Goal: Task Accomplishment & Management: Manage account settings

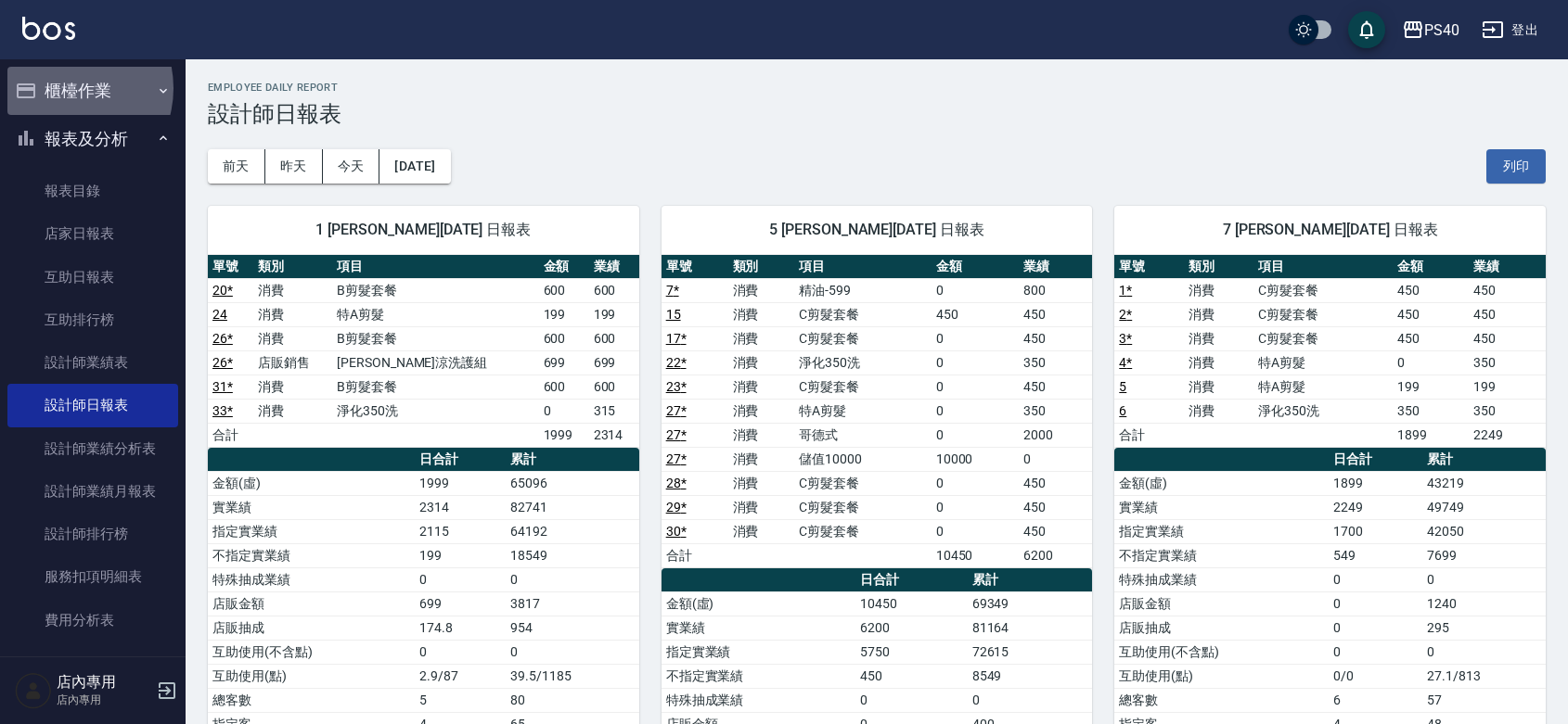
click at [62, 88] on button "櫃檯作業" at bounding box center [93, 91] width 171 height 48
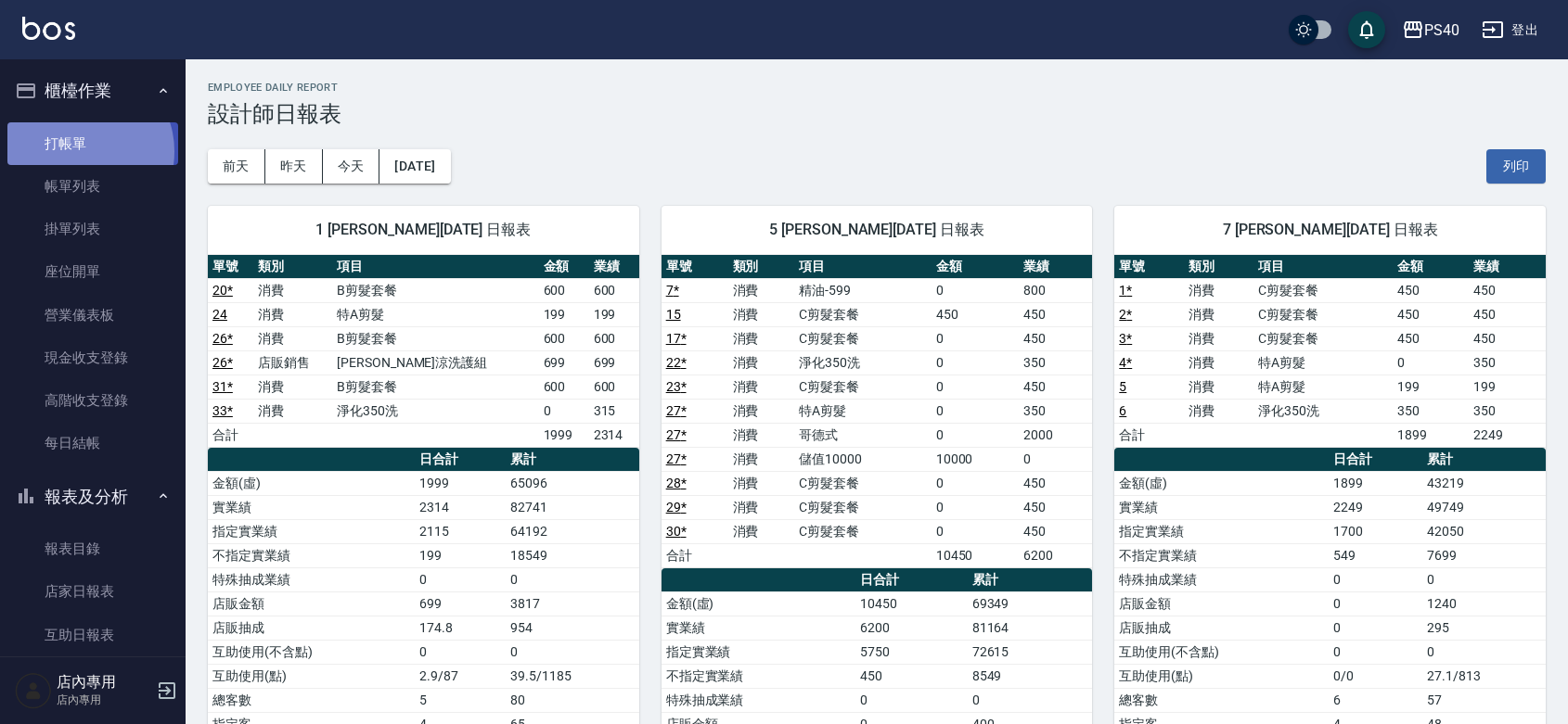
click at [80, 151] on link "打帳單" at bounding box center [93, 143] width 171 height 43
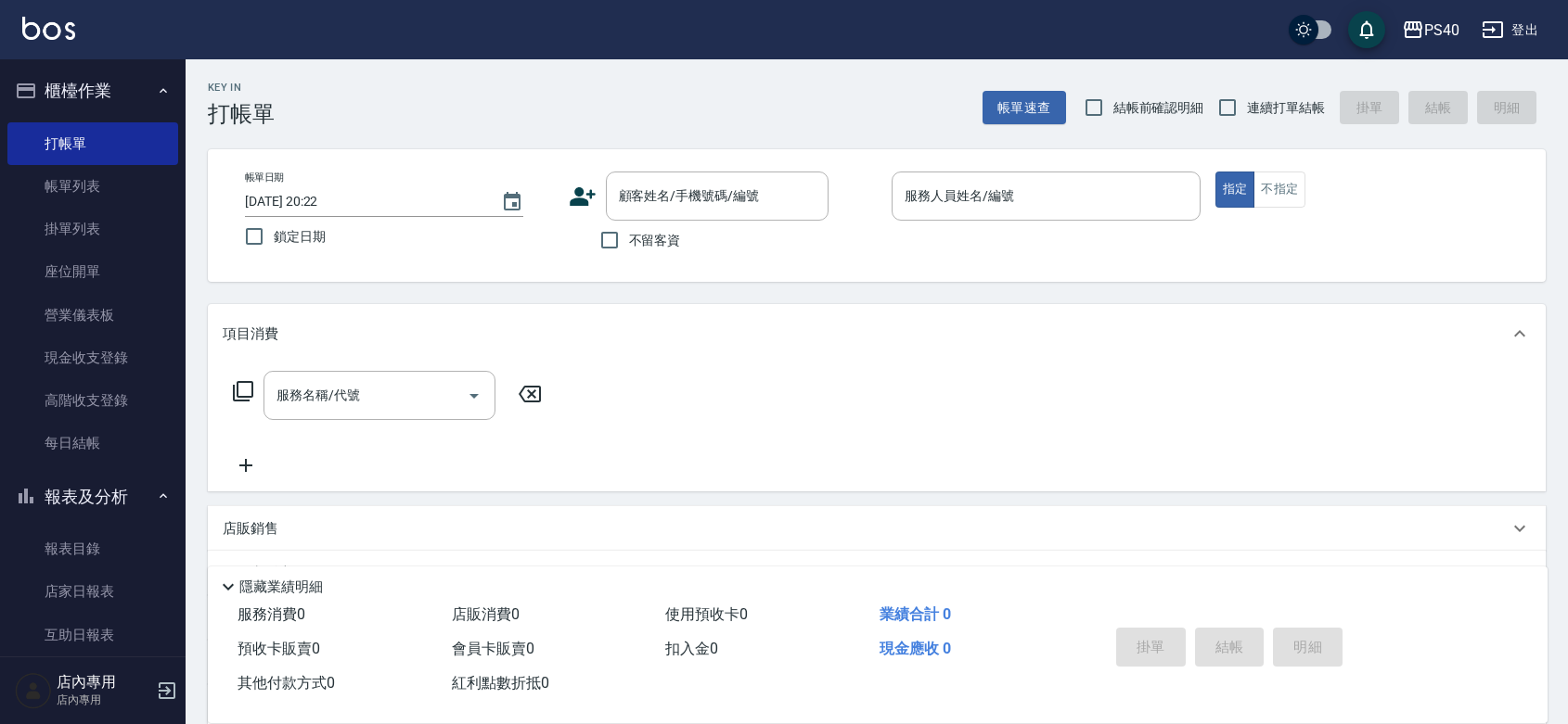
drag, startPoint x: 632, startPoint y: 247, endPoint x: 1046, endPoint y: 158, distance: 423.5
click at [637, 243] on span "不留客資" at bounding box center [656, 240] width 52 height 19
click at [629, 243] on input "不留客資" at bounding box center [610, 240] width 39 height 39
checkbox input "true"
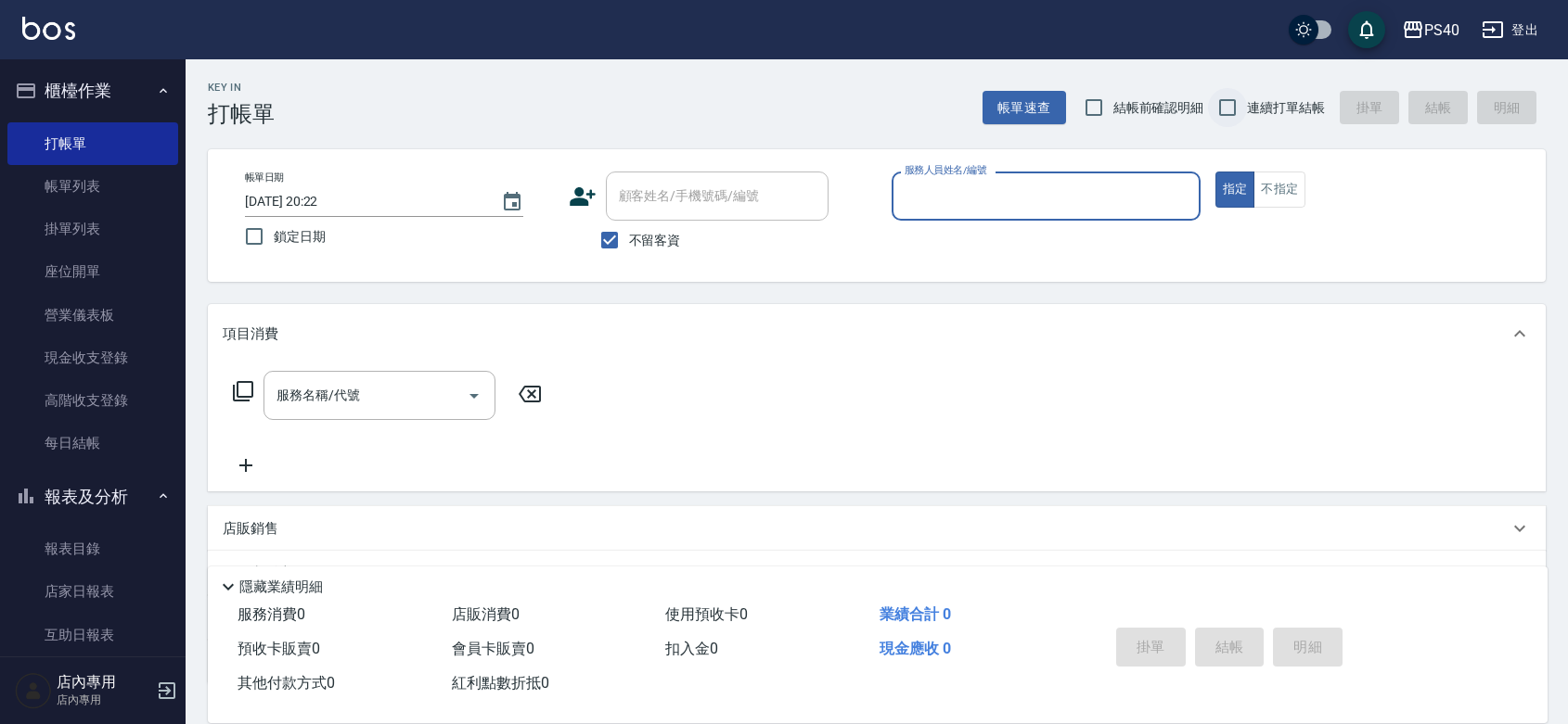
click at [1236, 96] on input "連續打單結帳" at bounding box center [1228, 108] width 39 height 39
checkbox input "true"
click at [1135, 191] on input "服務人員姓名/編號" at bounding box center [1045, 196] width 292 height 32
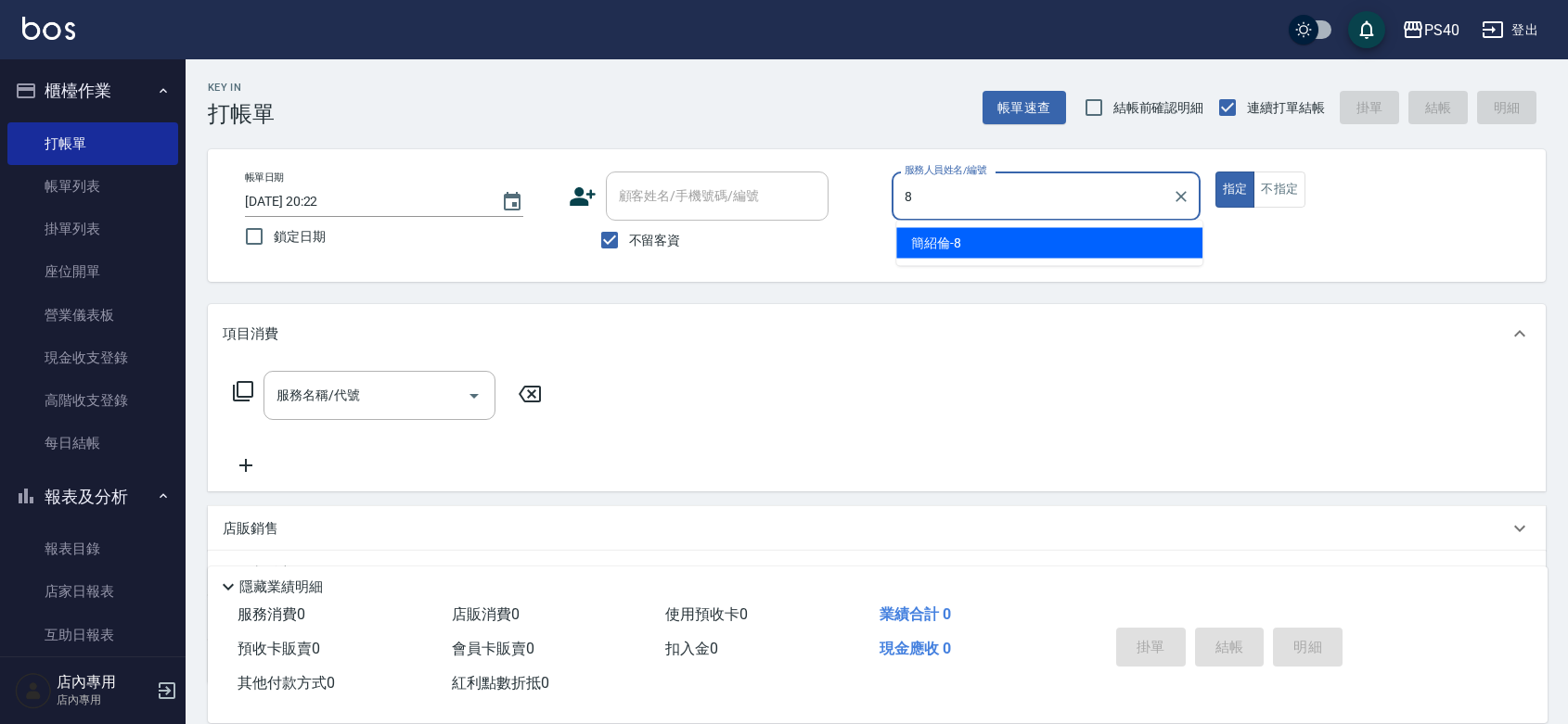
type input "簡紹倫-8"
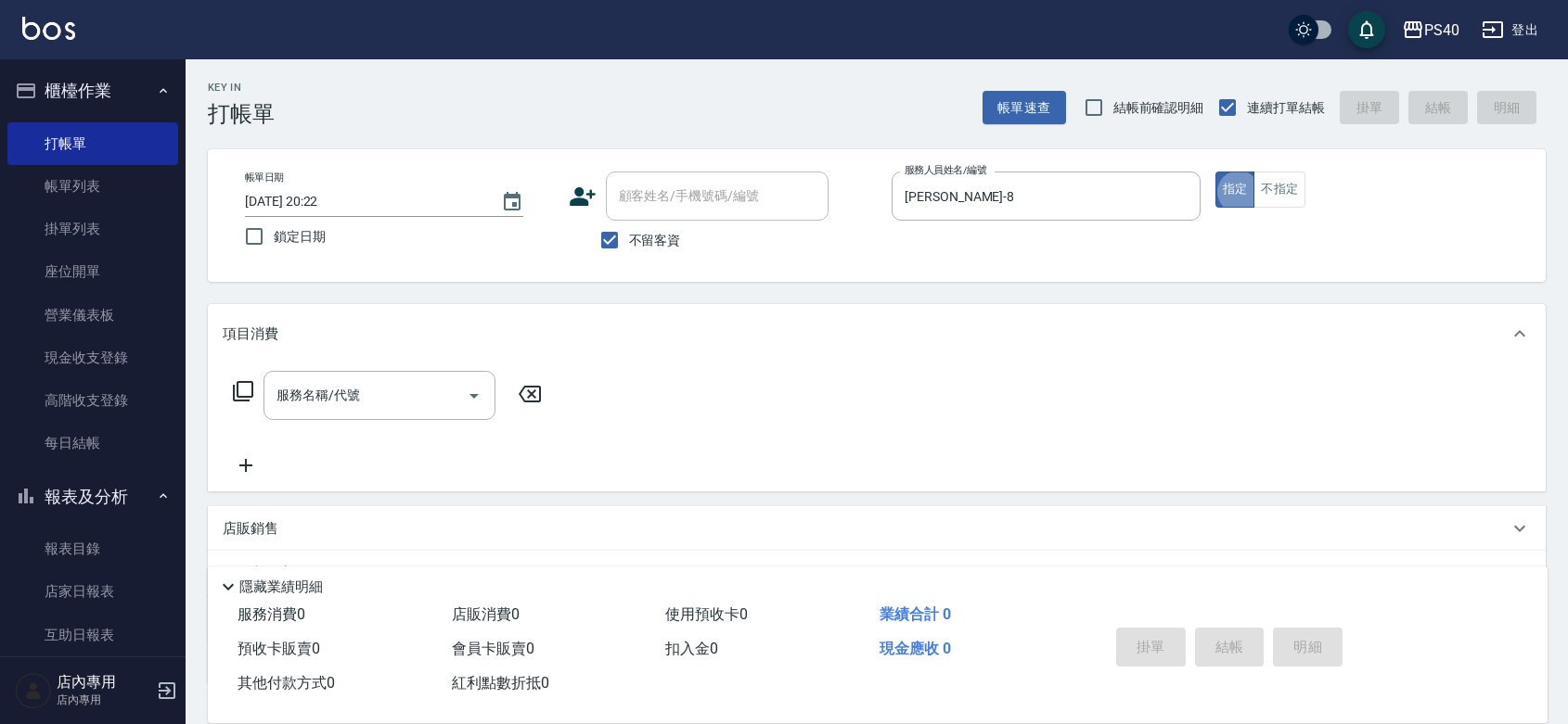
type button "true"
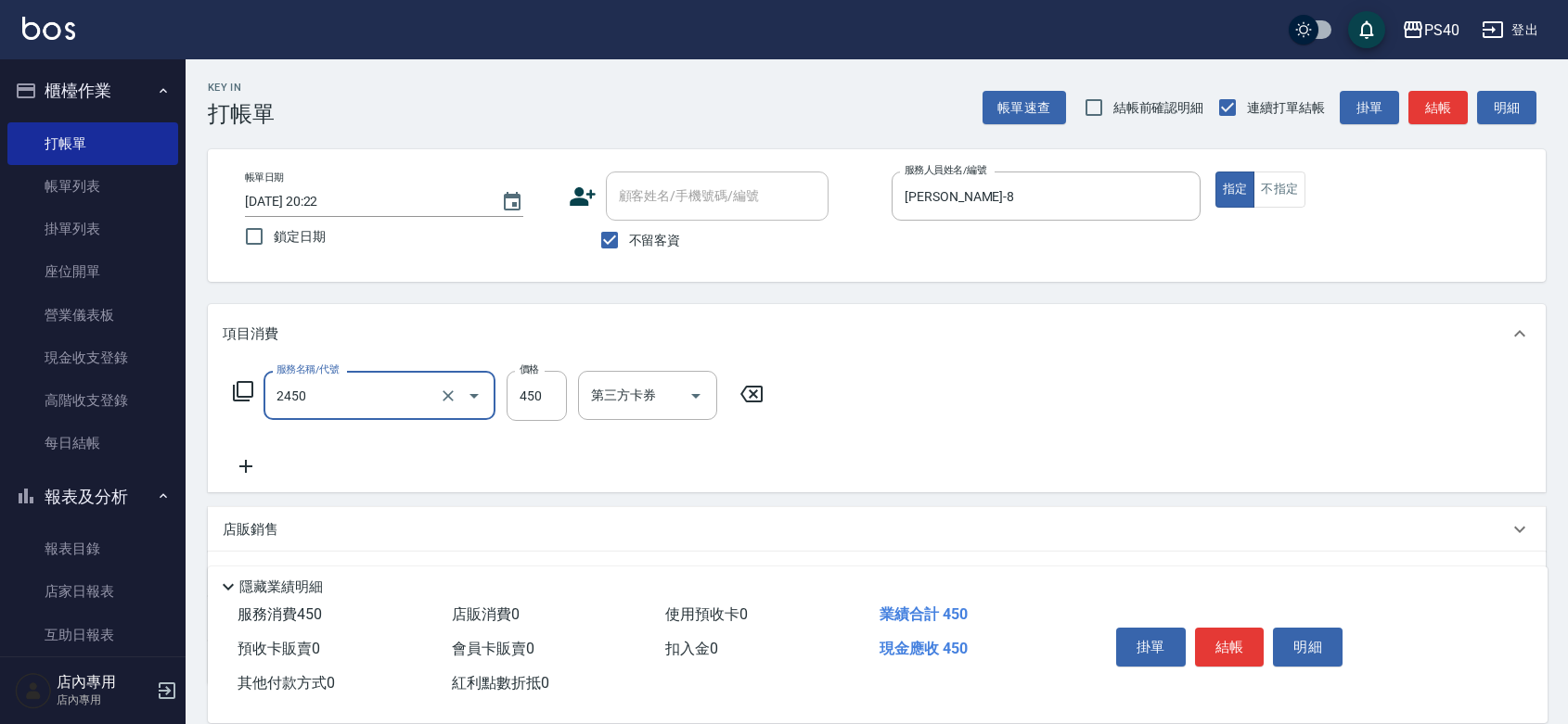
type input "C剪髮套餐(2450)"
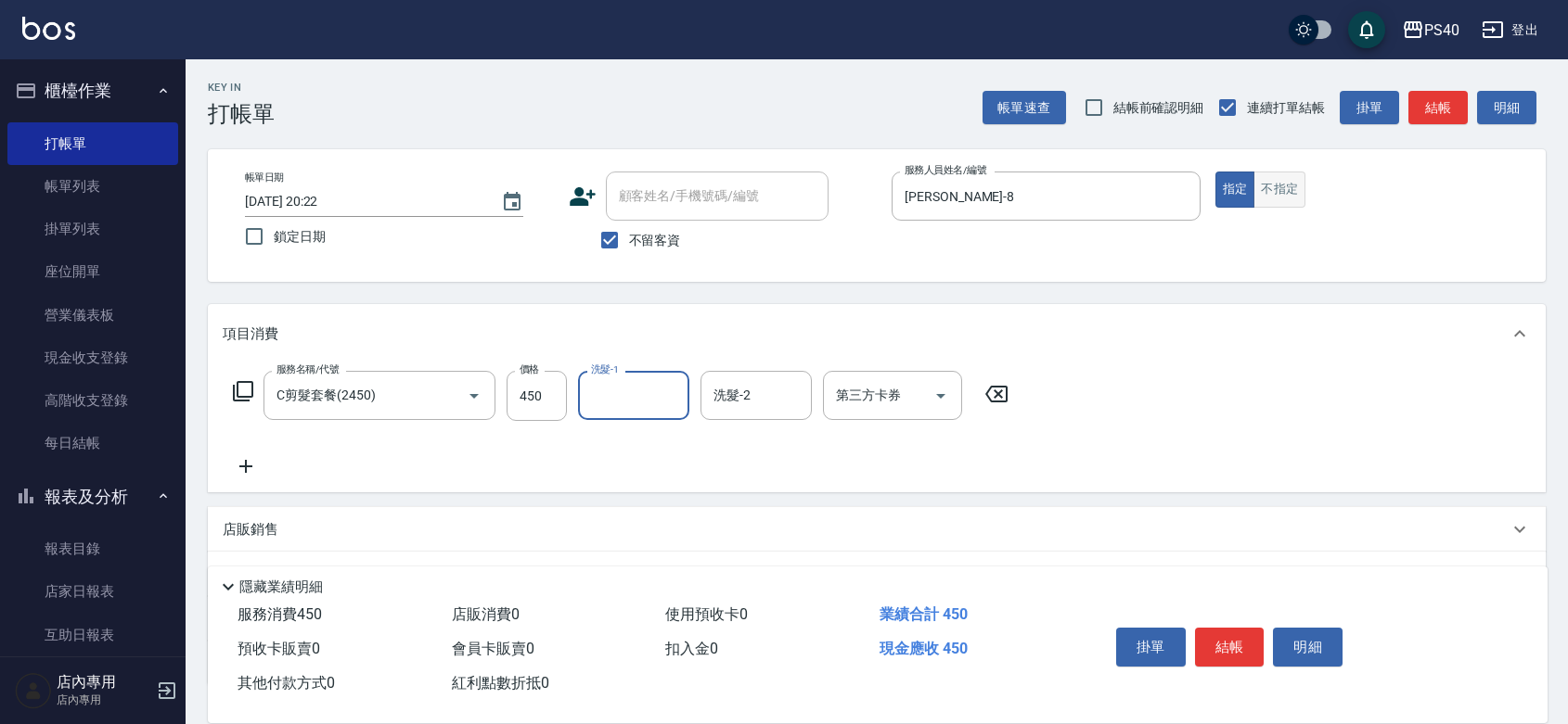
click at [1290, 206] on button "不指定" at bounding box center [1280, 189] width 52 height 36
click at [1228, 628] on button "結帳" at bounding box center [1231, 647] width 70 height 39
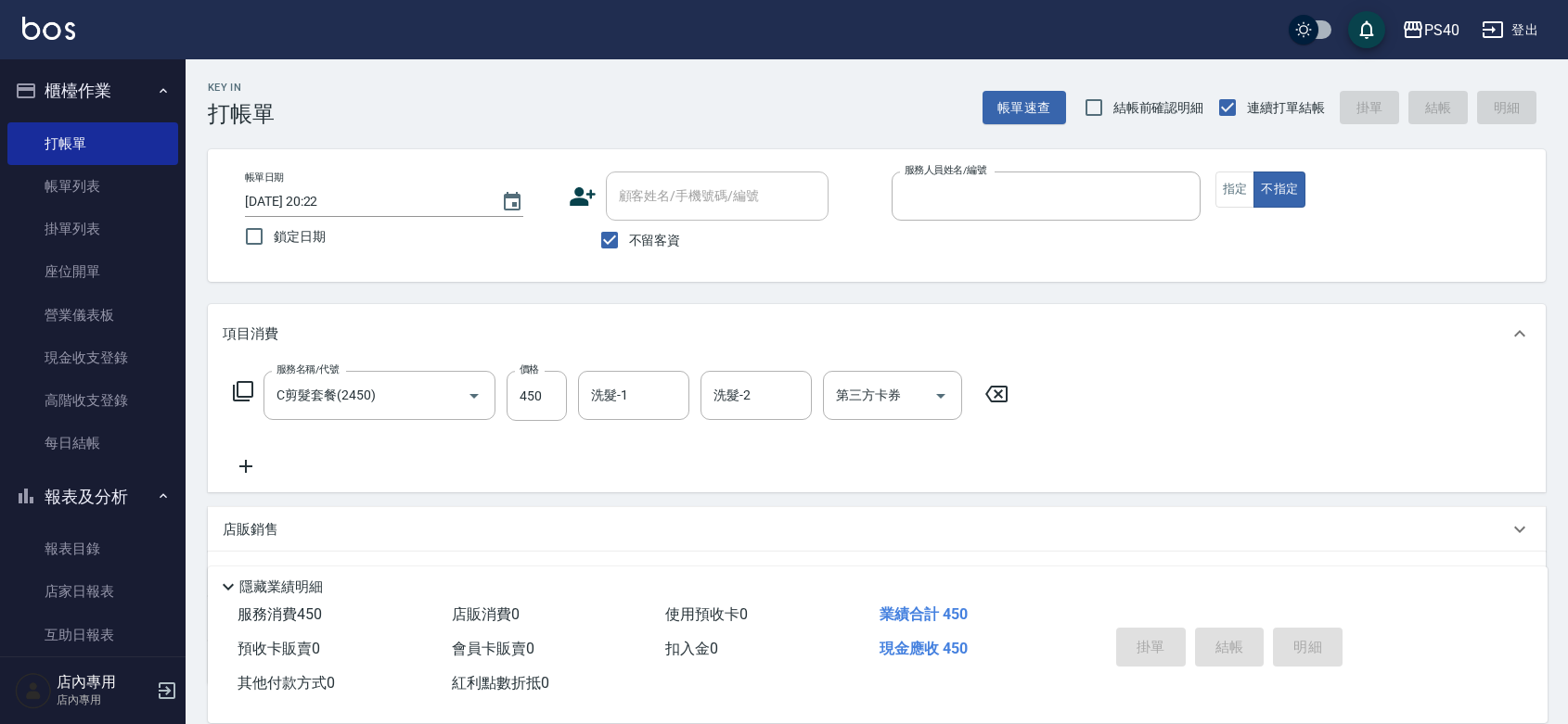
type input "7"
type input "2025/08/18 20:23"
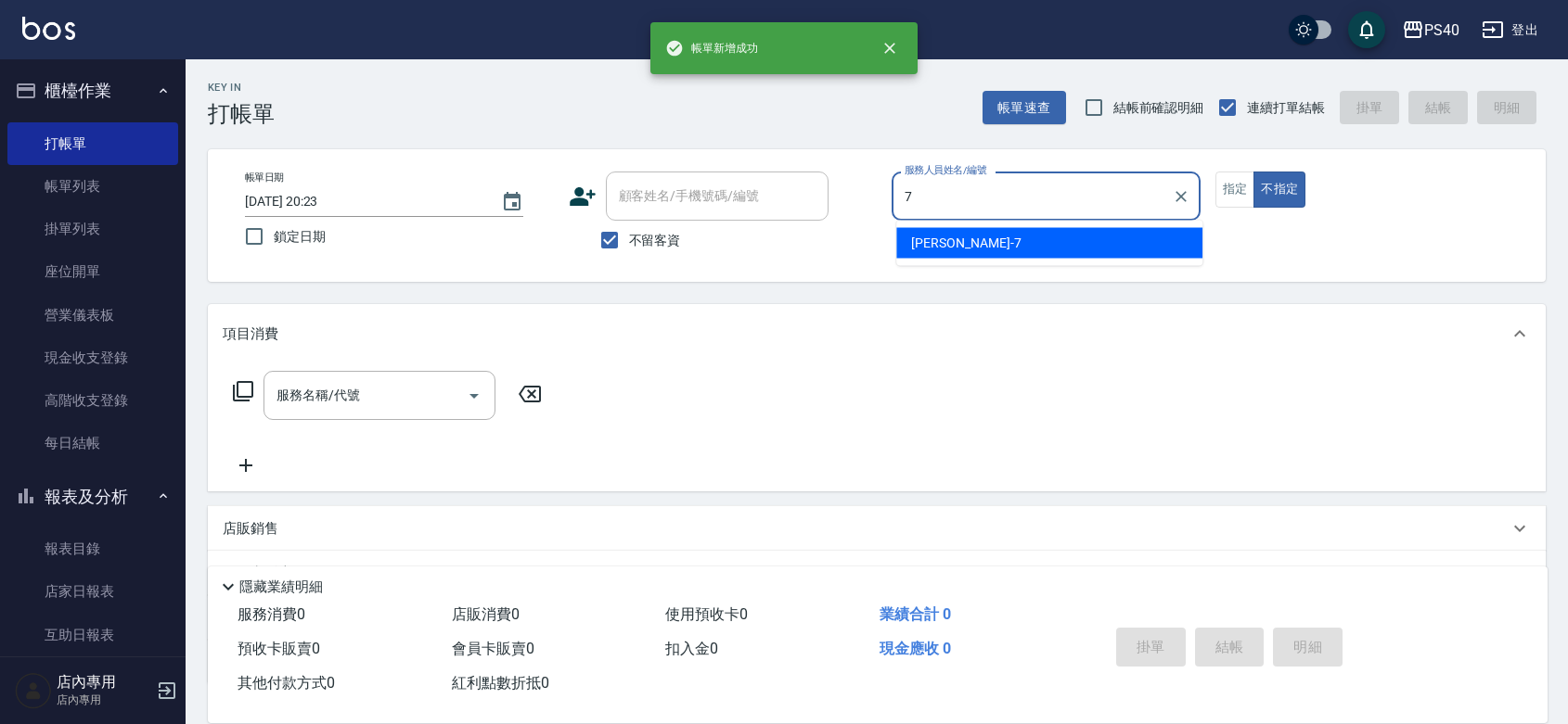
type input "7"
type button "false"
type input "[PERSON_NAME]-7"
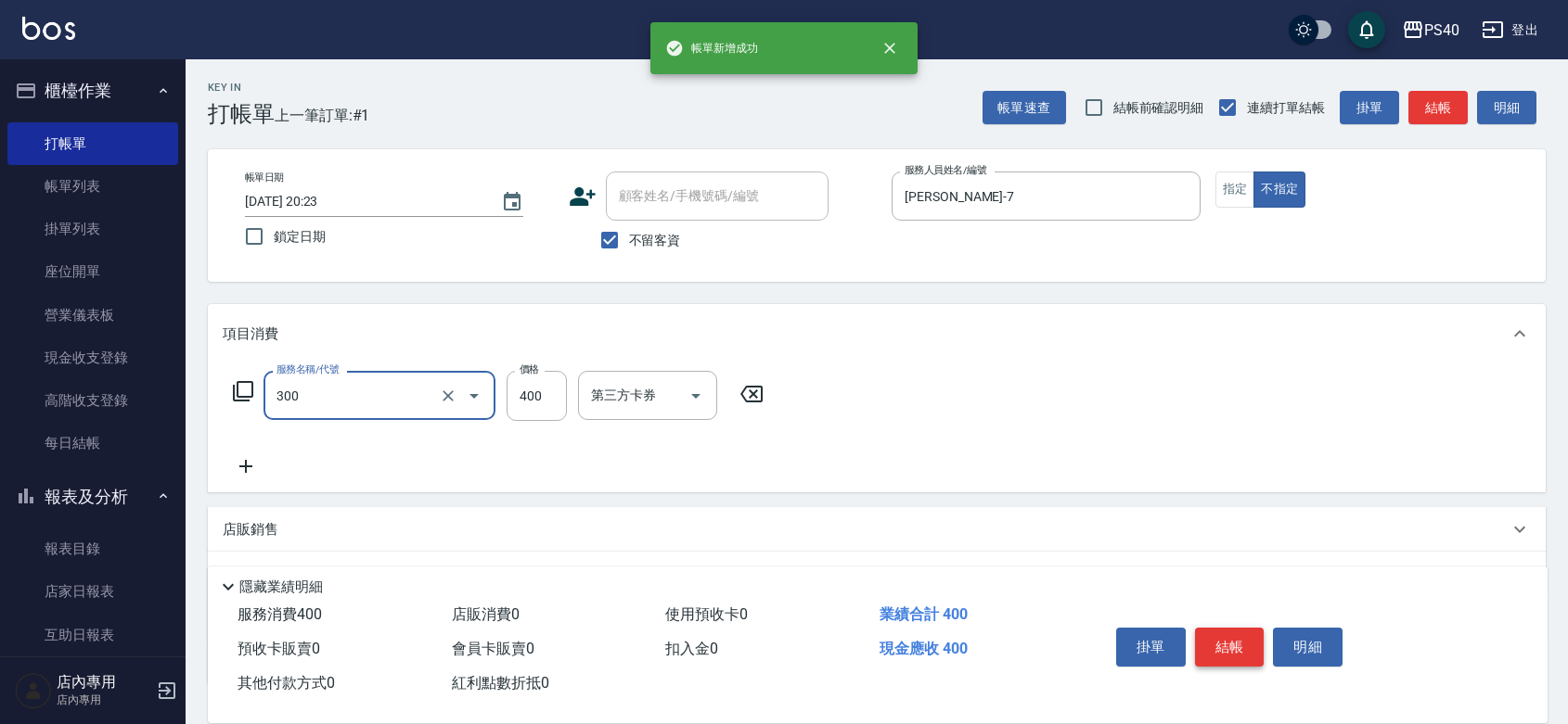
type input "特A剪髮(300)"
type input "350"
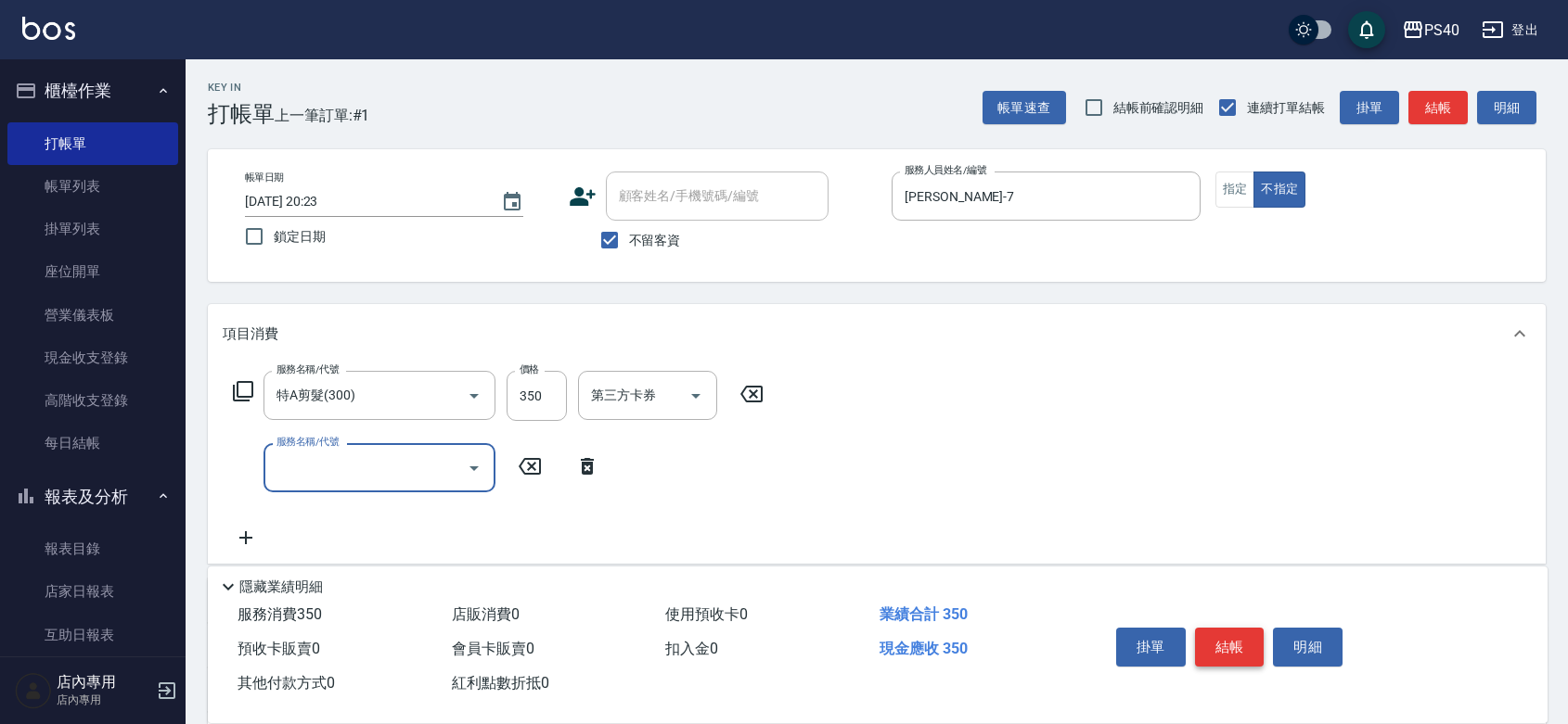
click at [1228, 628] on button "結帳" at bounding box center [1231, 647] width 70 height 39
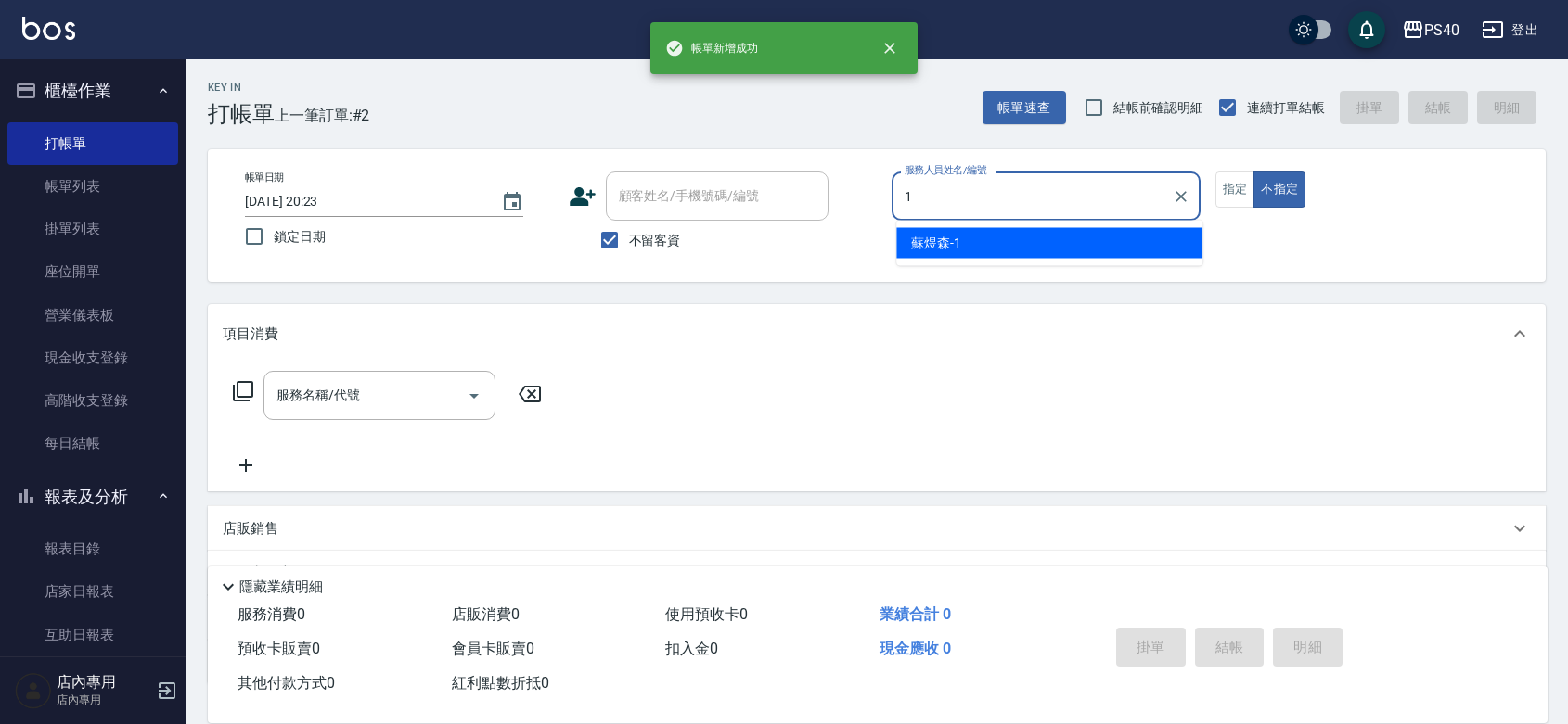
type input "蘇煜森-1"
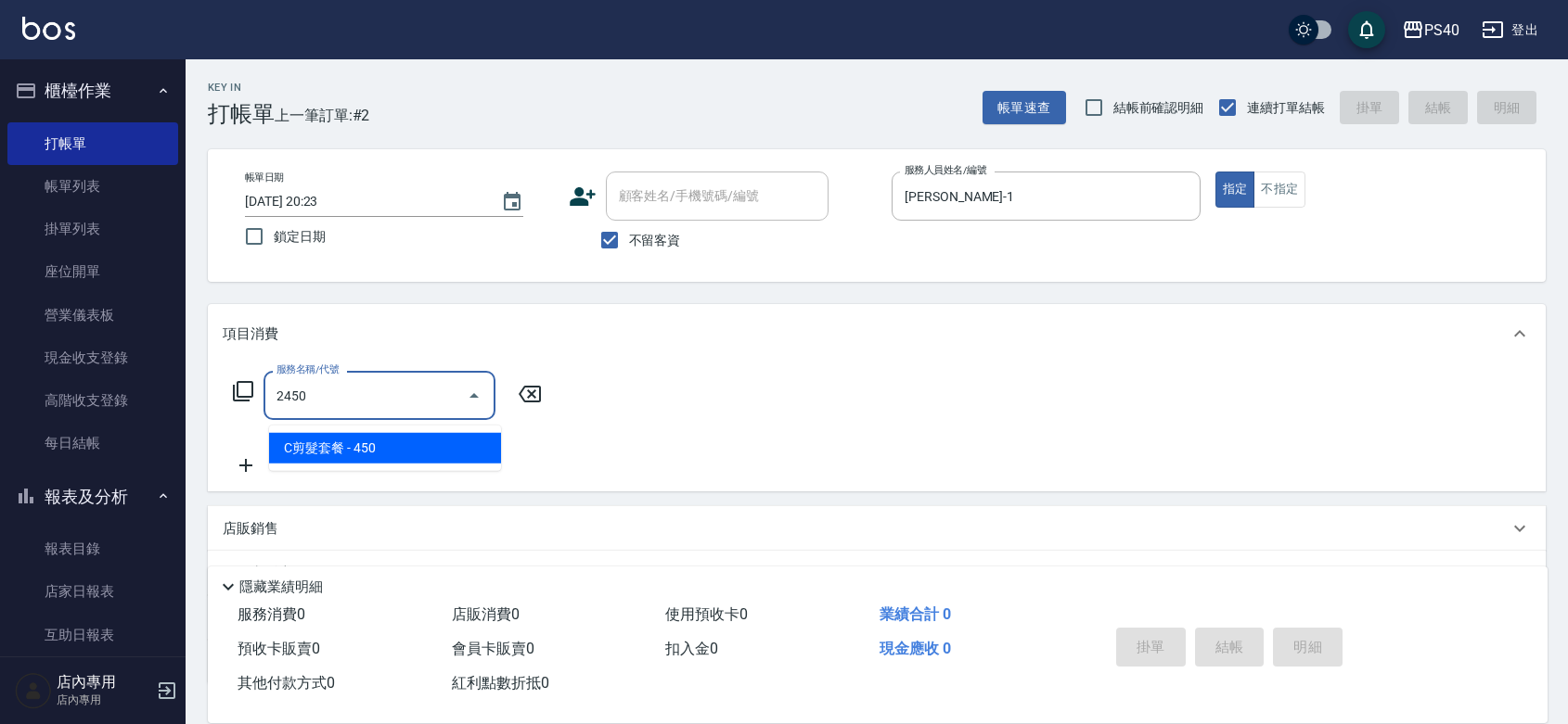
type input "C剪髮套餐(2450)"
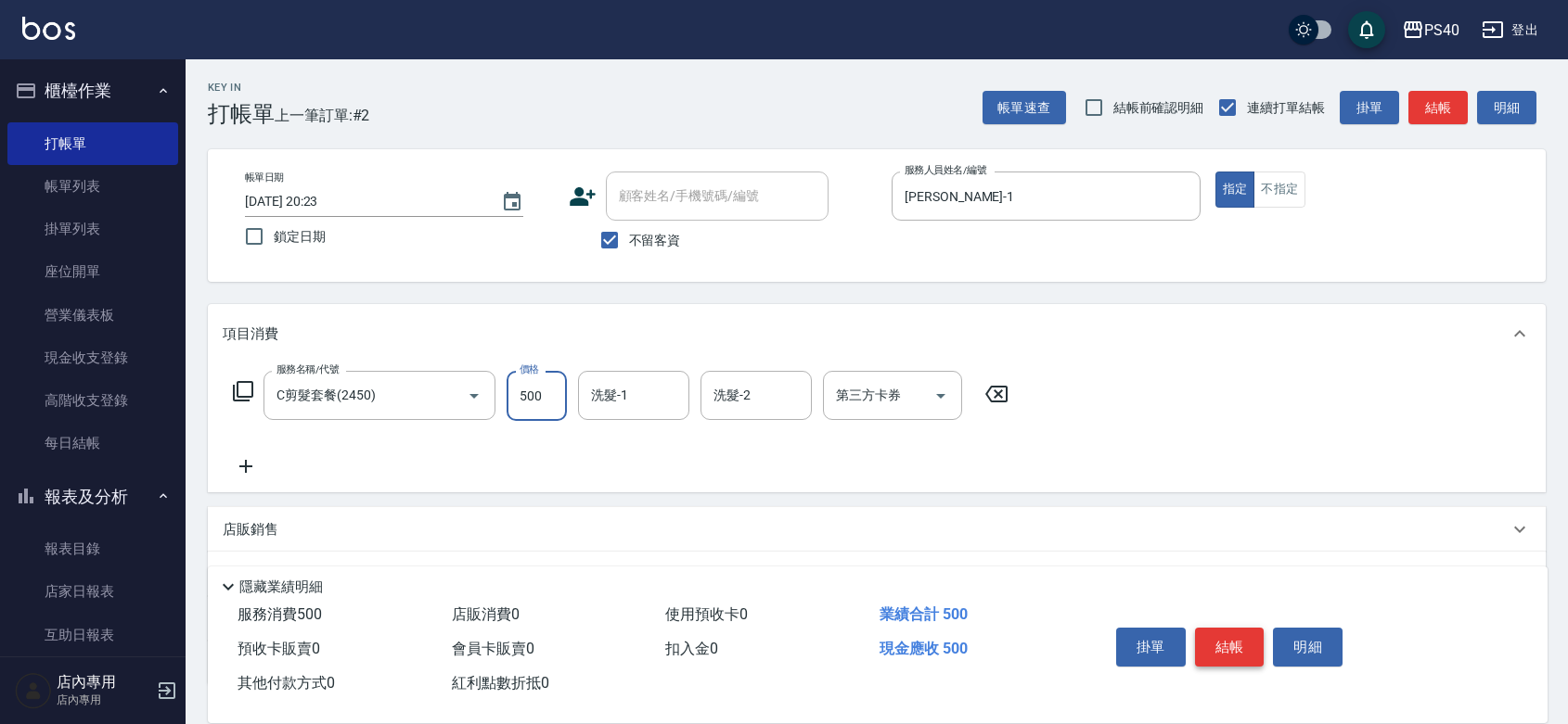
type input "500"
click at [1228, 628] on button "結帳" at bounding box center [1231, 647] width 70 height 39
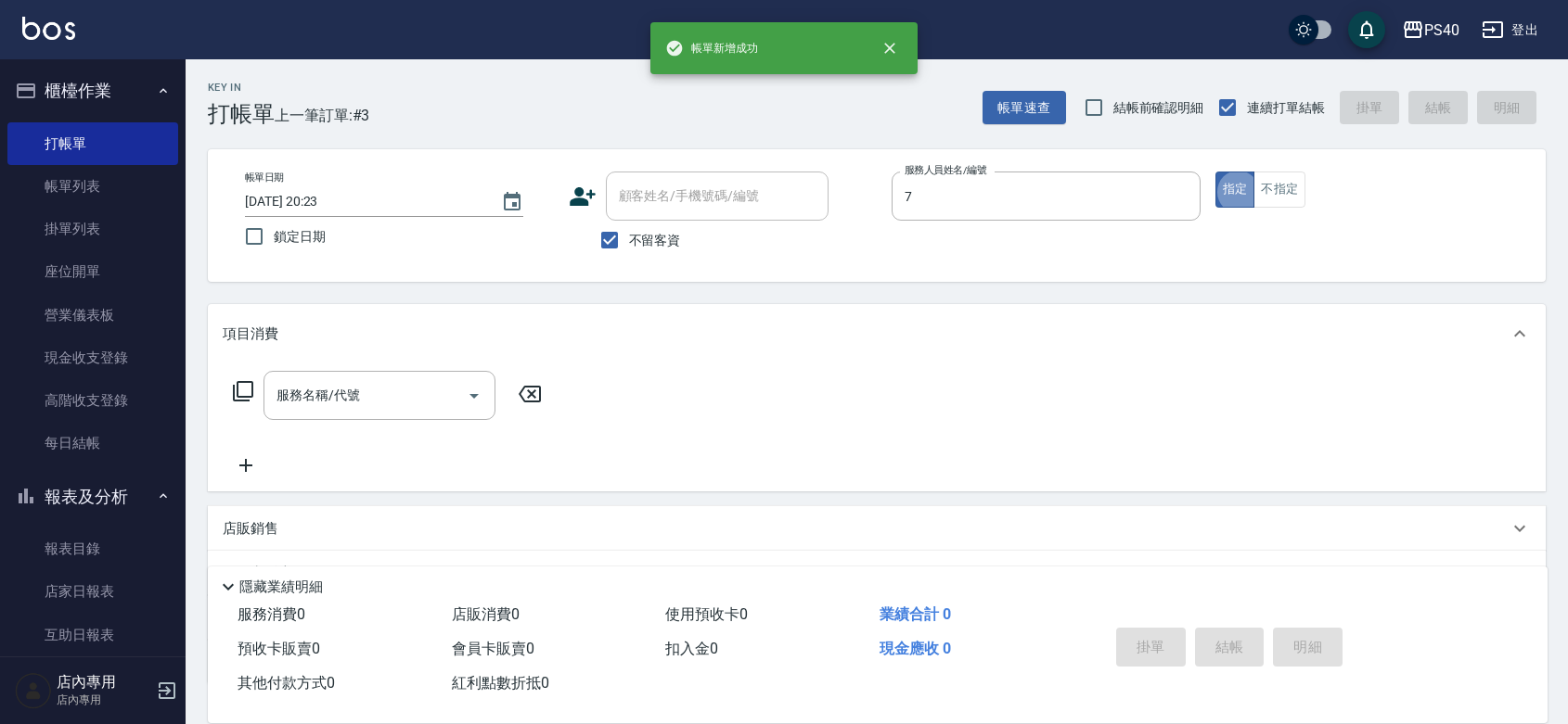
type input "[PERSON_NAME]-7"
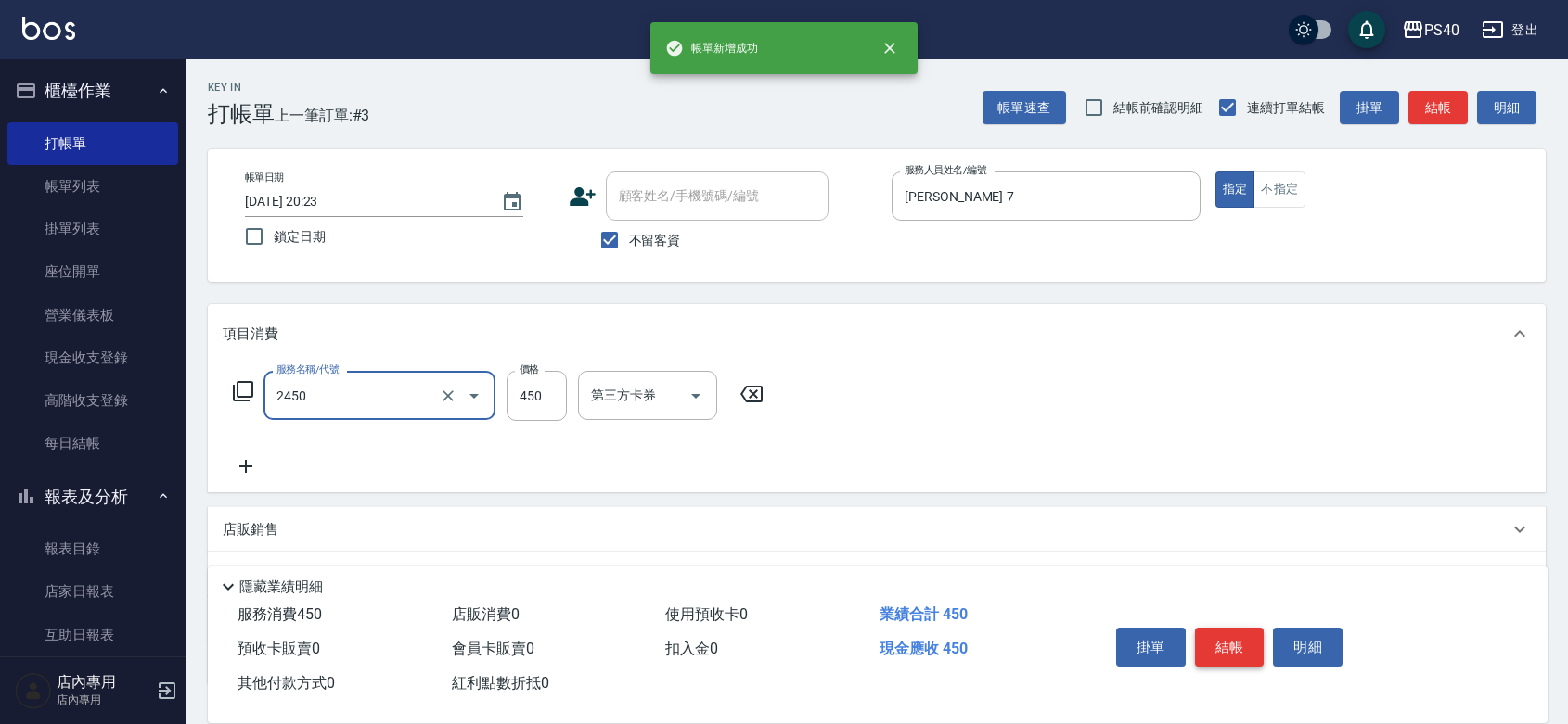
type input "C剪髮套餐(2450)"
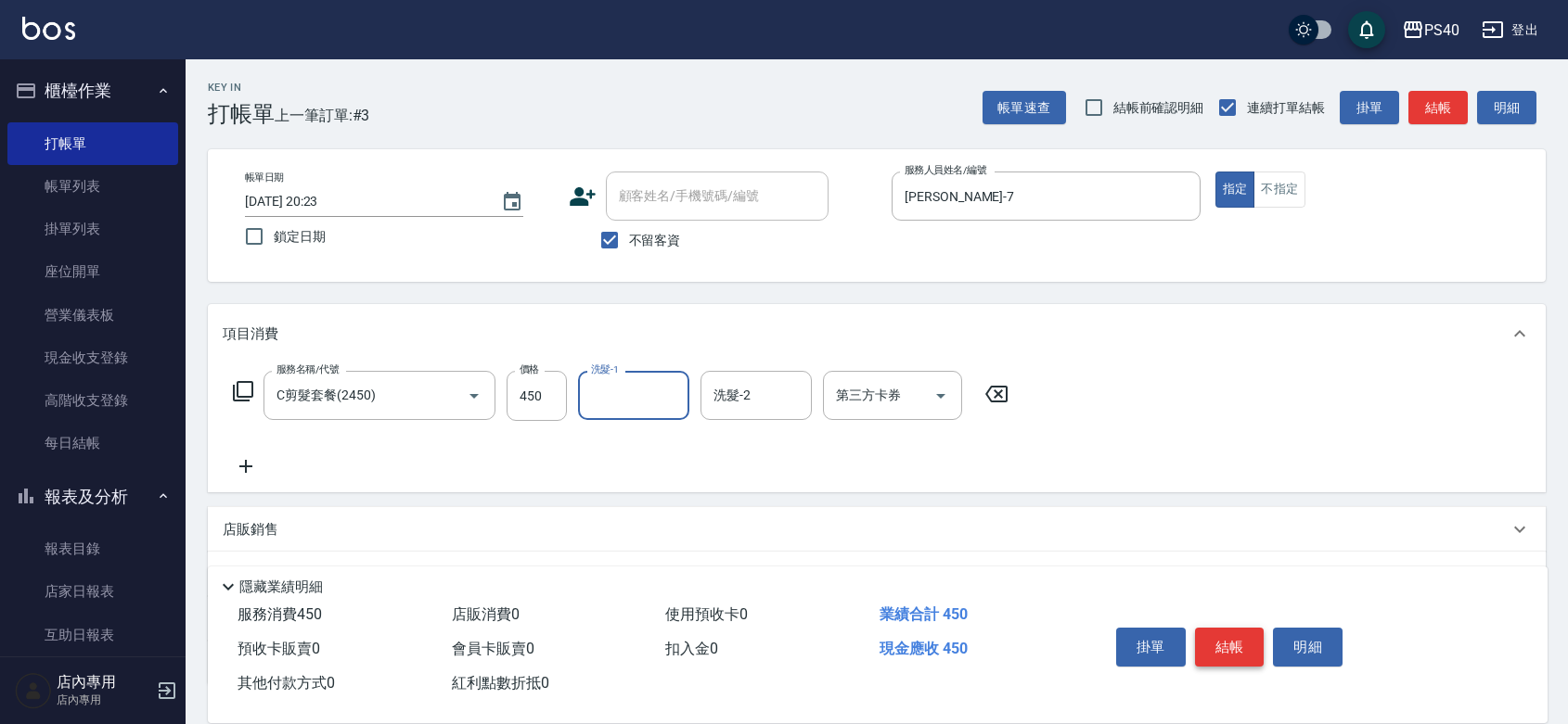
click at [1228, 628] on button "結帳" at bounding box center [1231, 647] width 70 height 39
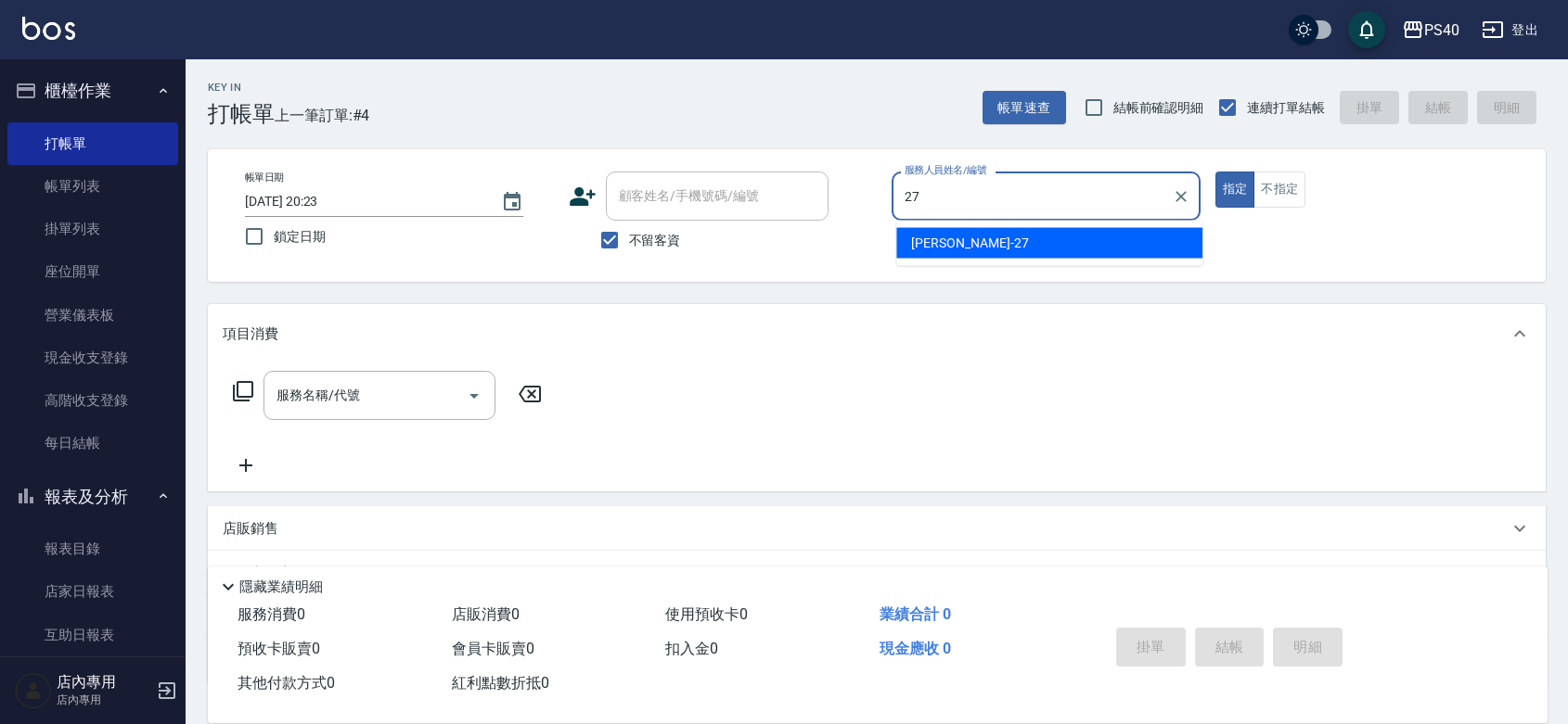
type input "顏緗穎-27"
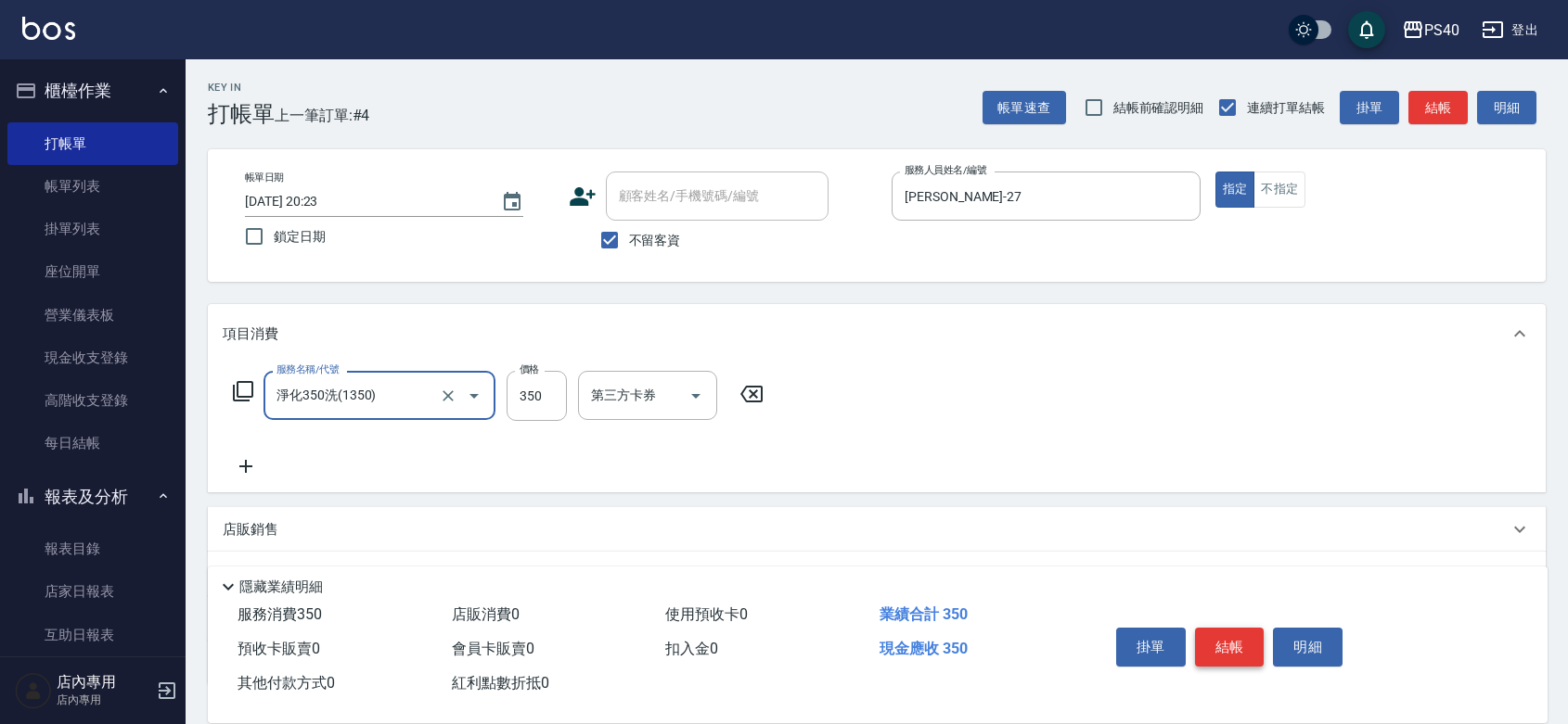
type input "淨化350洗(1350)"
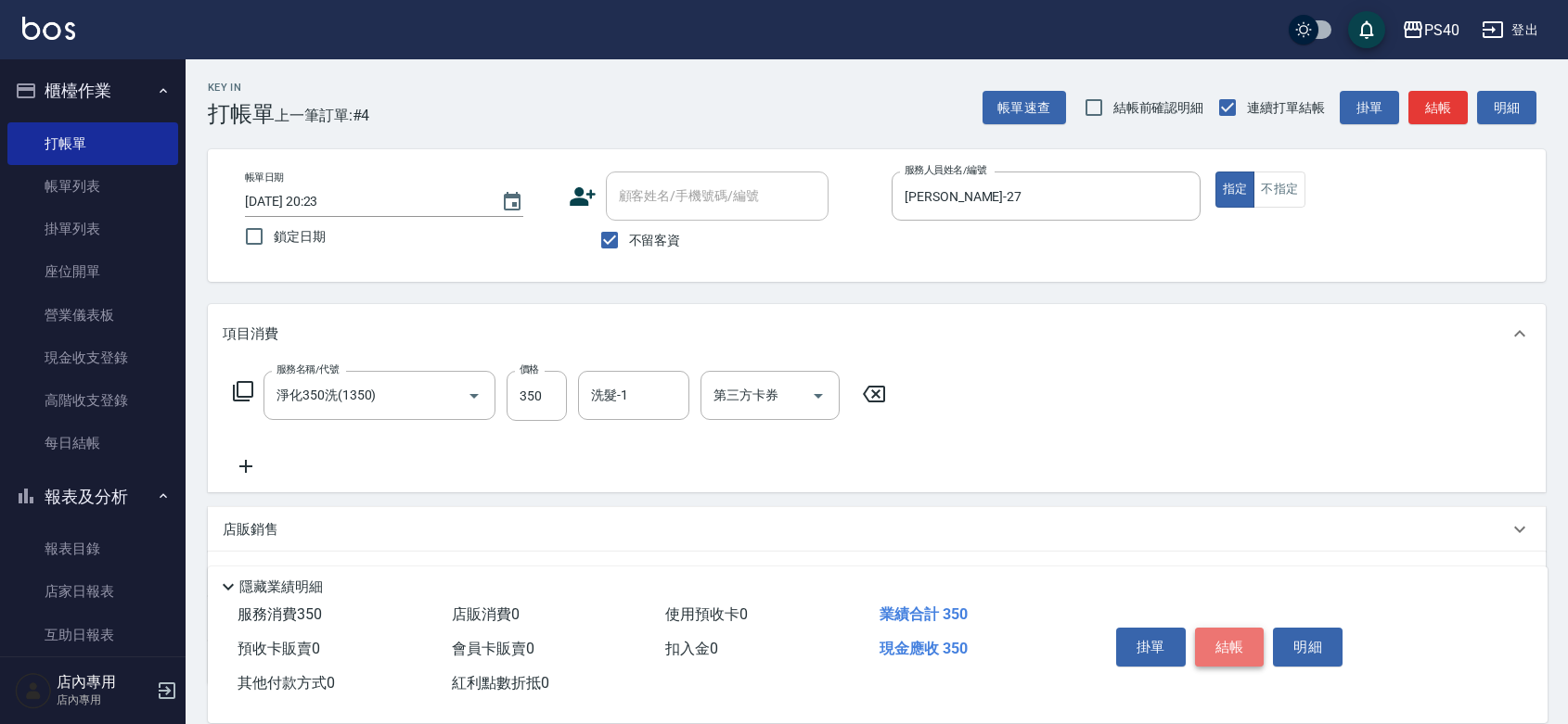
click at [1228, 628] on button "結帳" at bounding box center [1231, 647] width 70 height 39
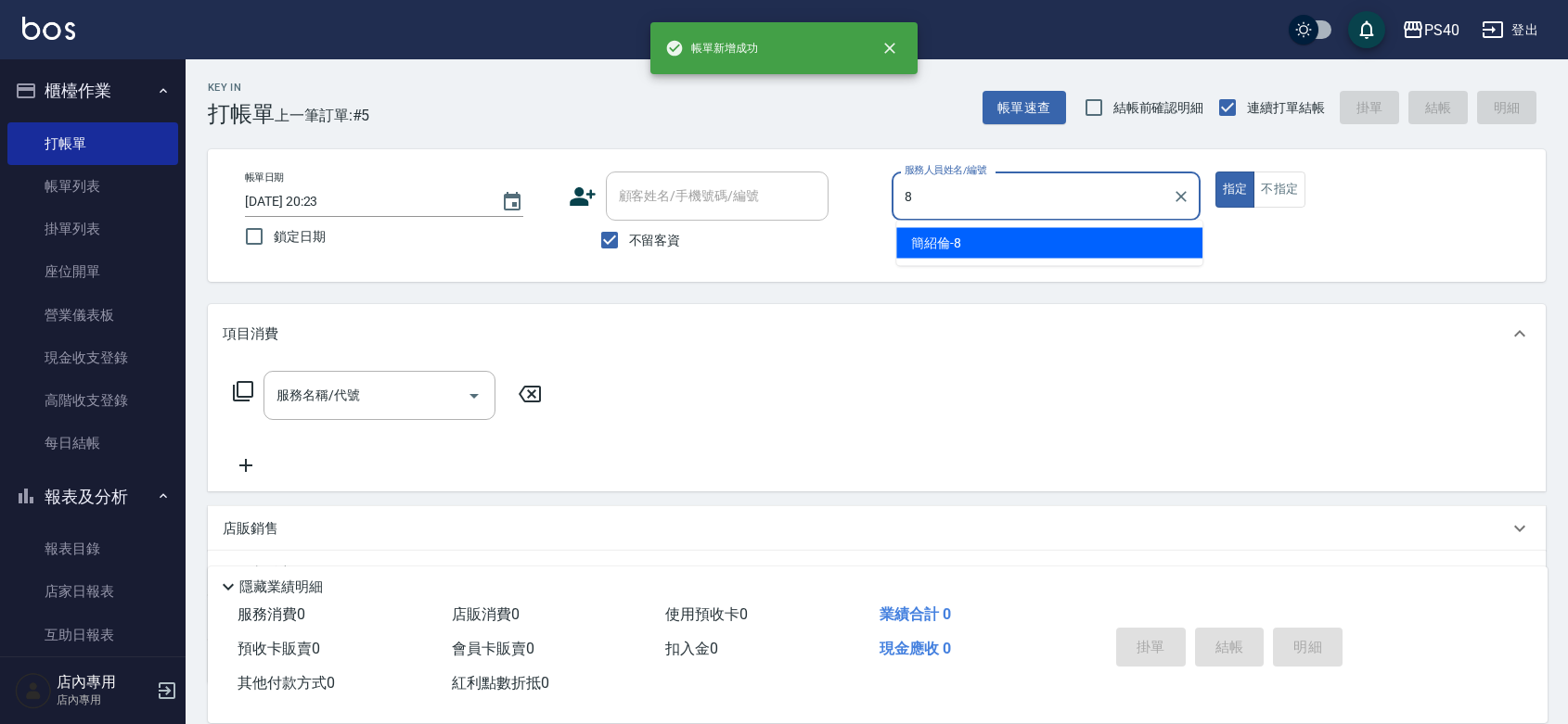
type input "簡紹倫-8"
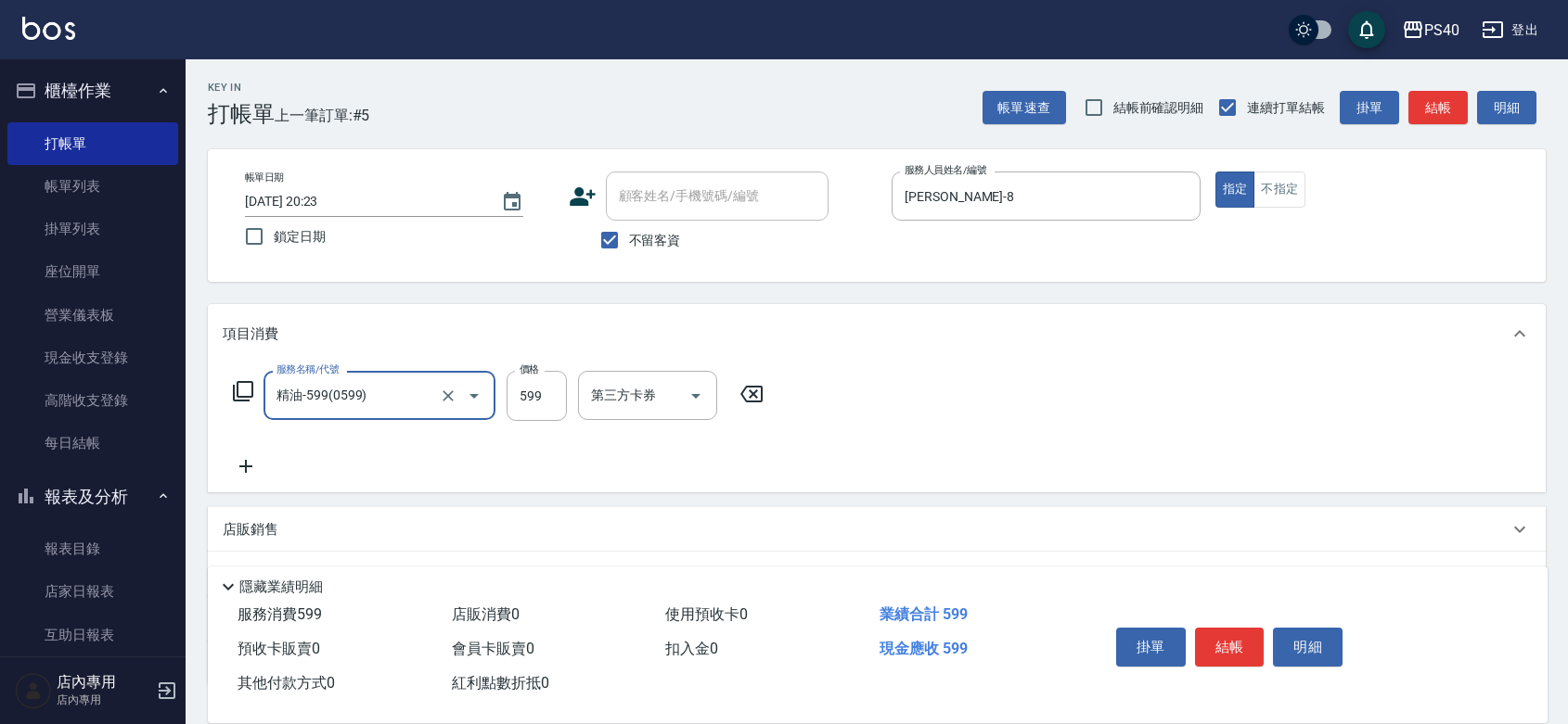
type input "精油-599(0599)"
type input "600"
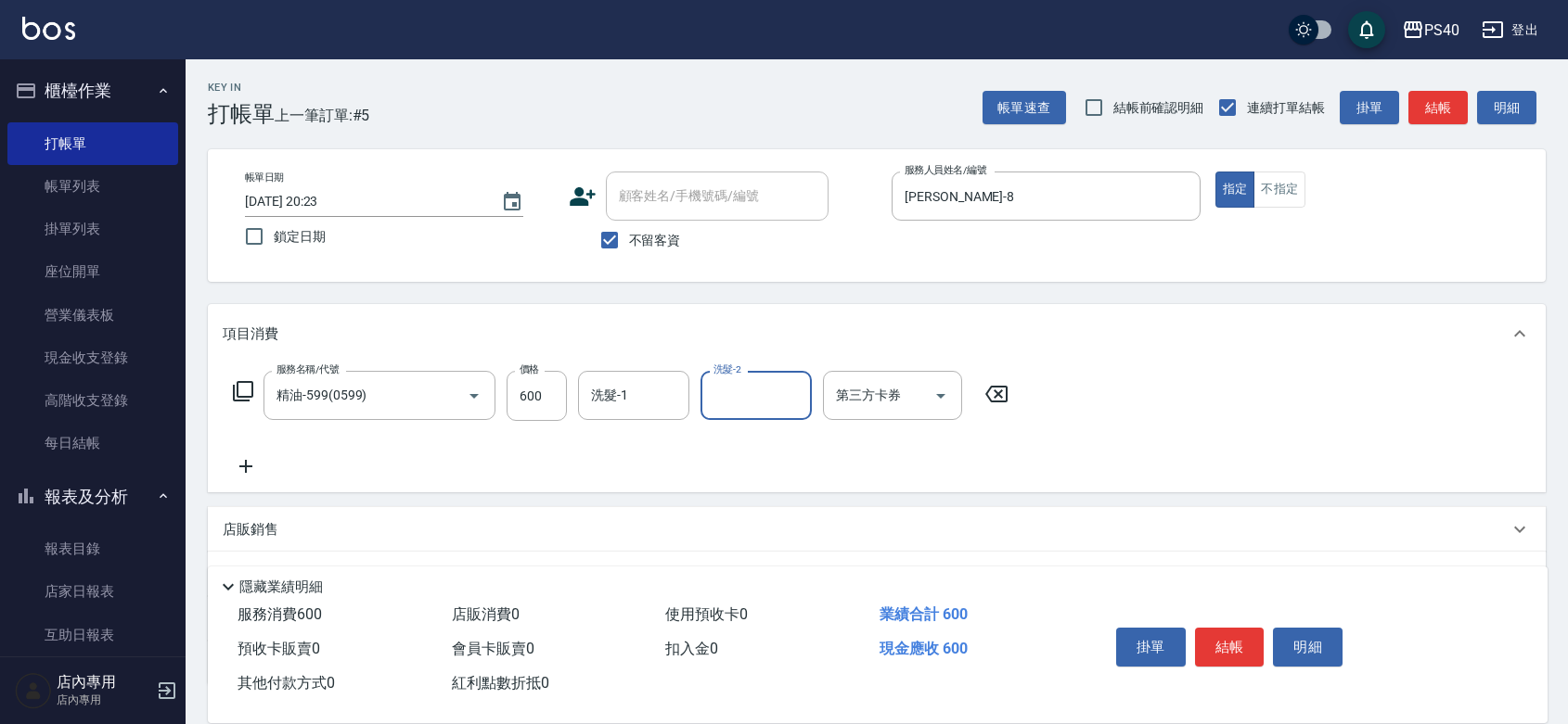
click at [1227, 628] on button "結帳" at bounding box center [1231, 647] width 70 height 39
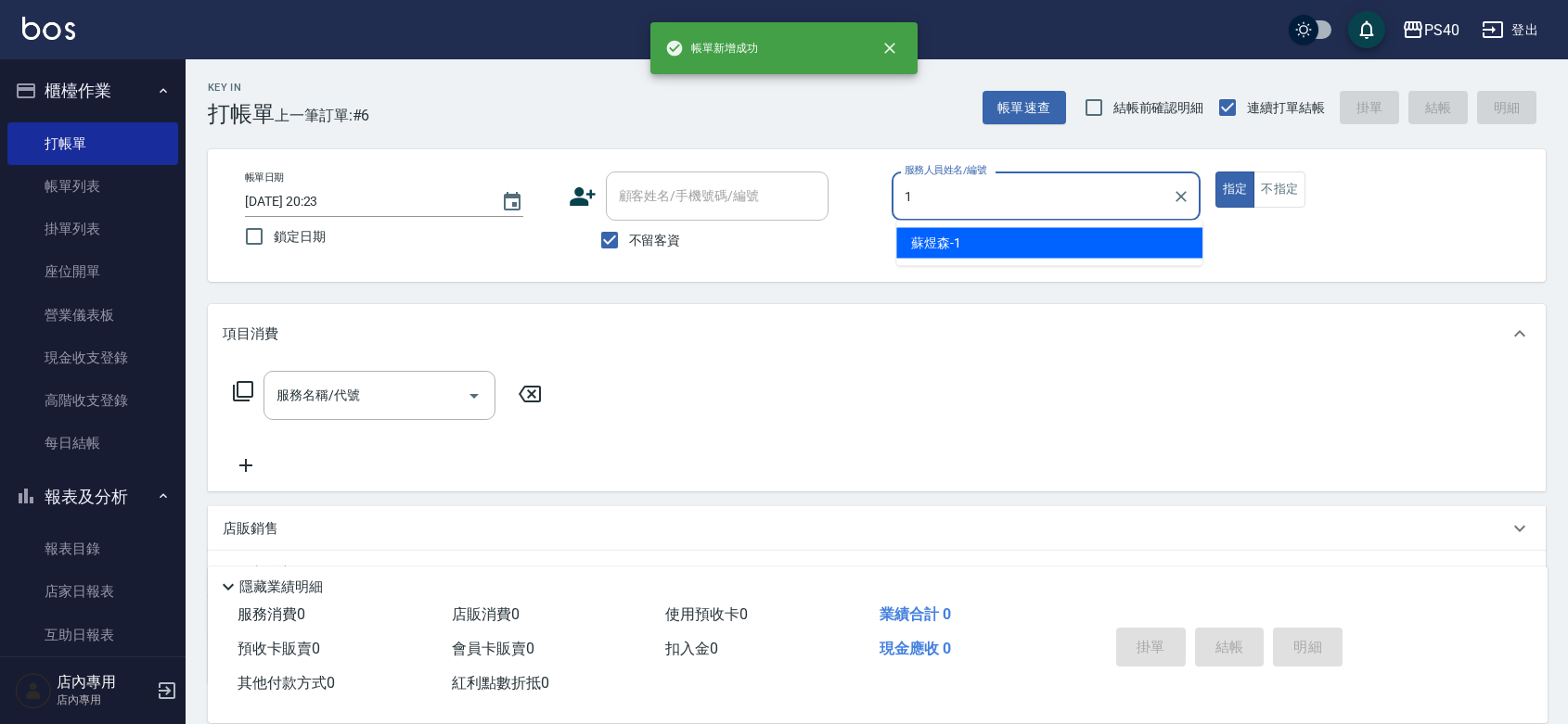
type input "蘇煜森-1"
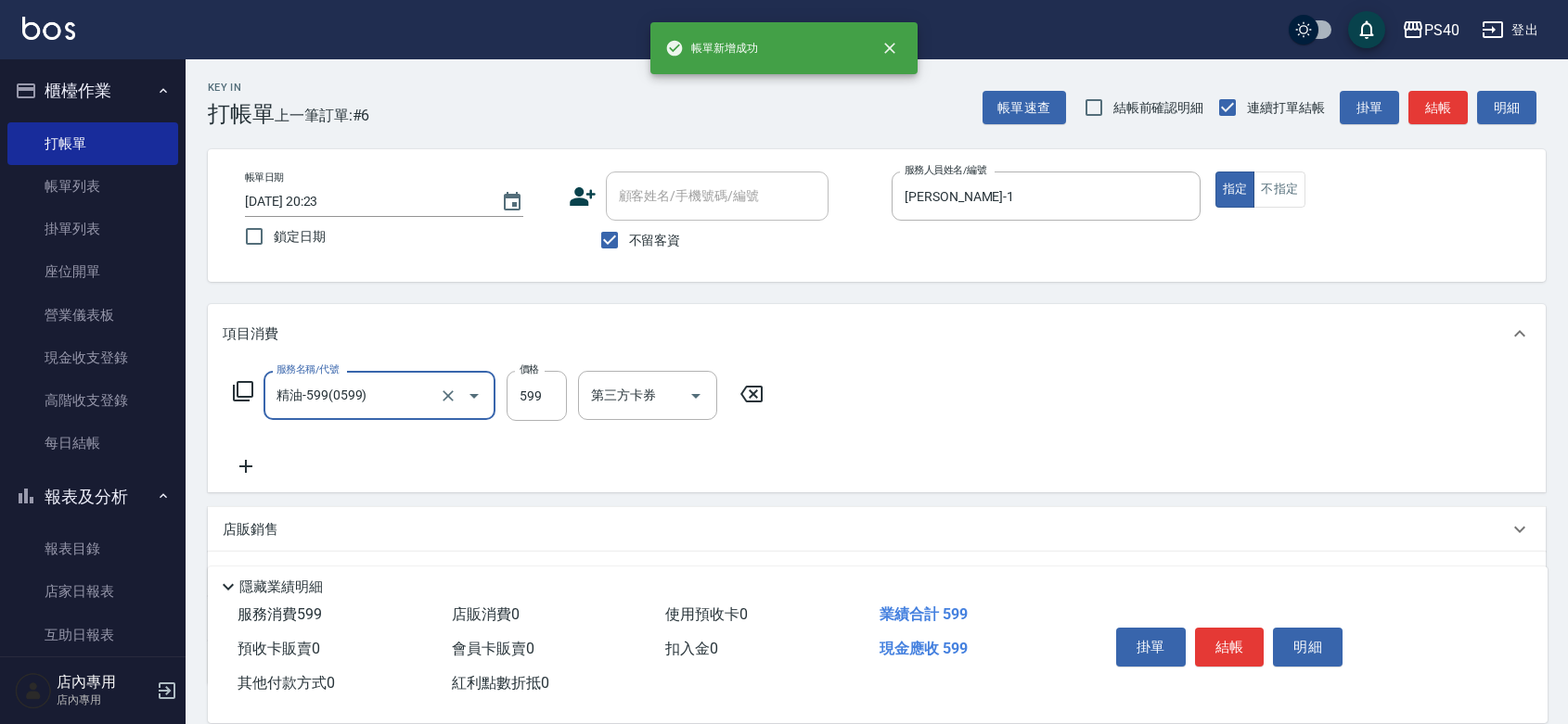
type input "精油-599(0599)"
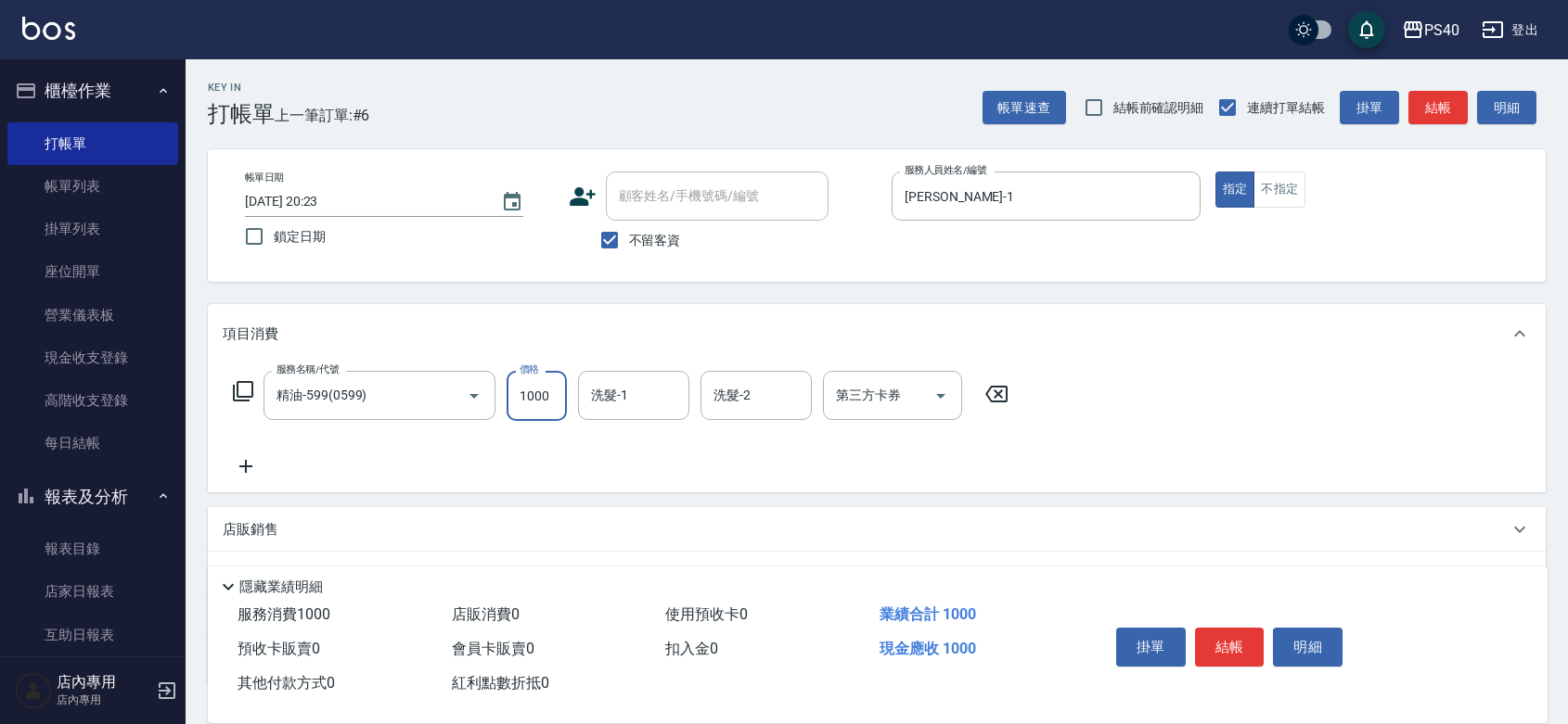
type input "1000"
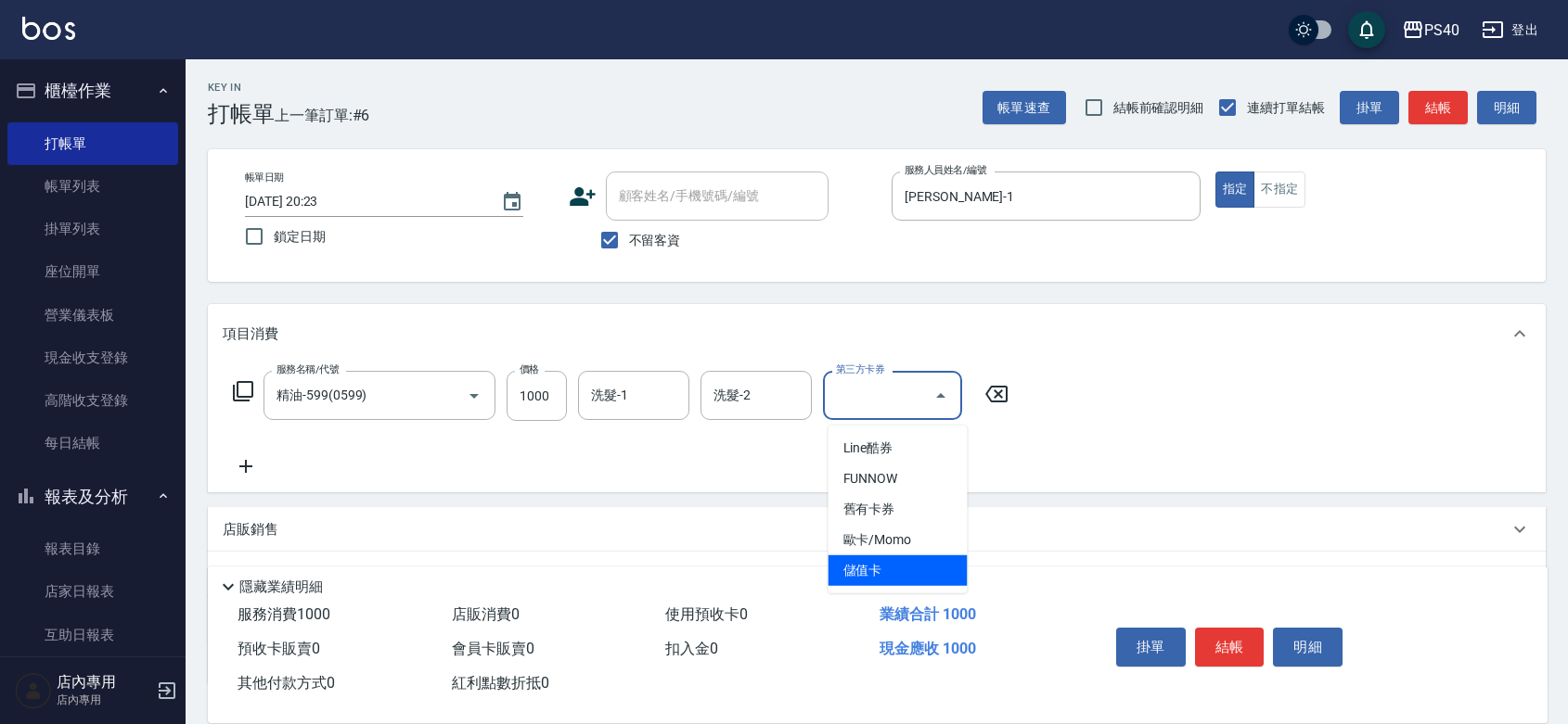
type input "儲值卡"
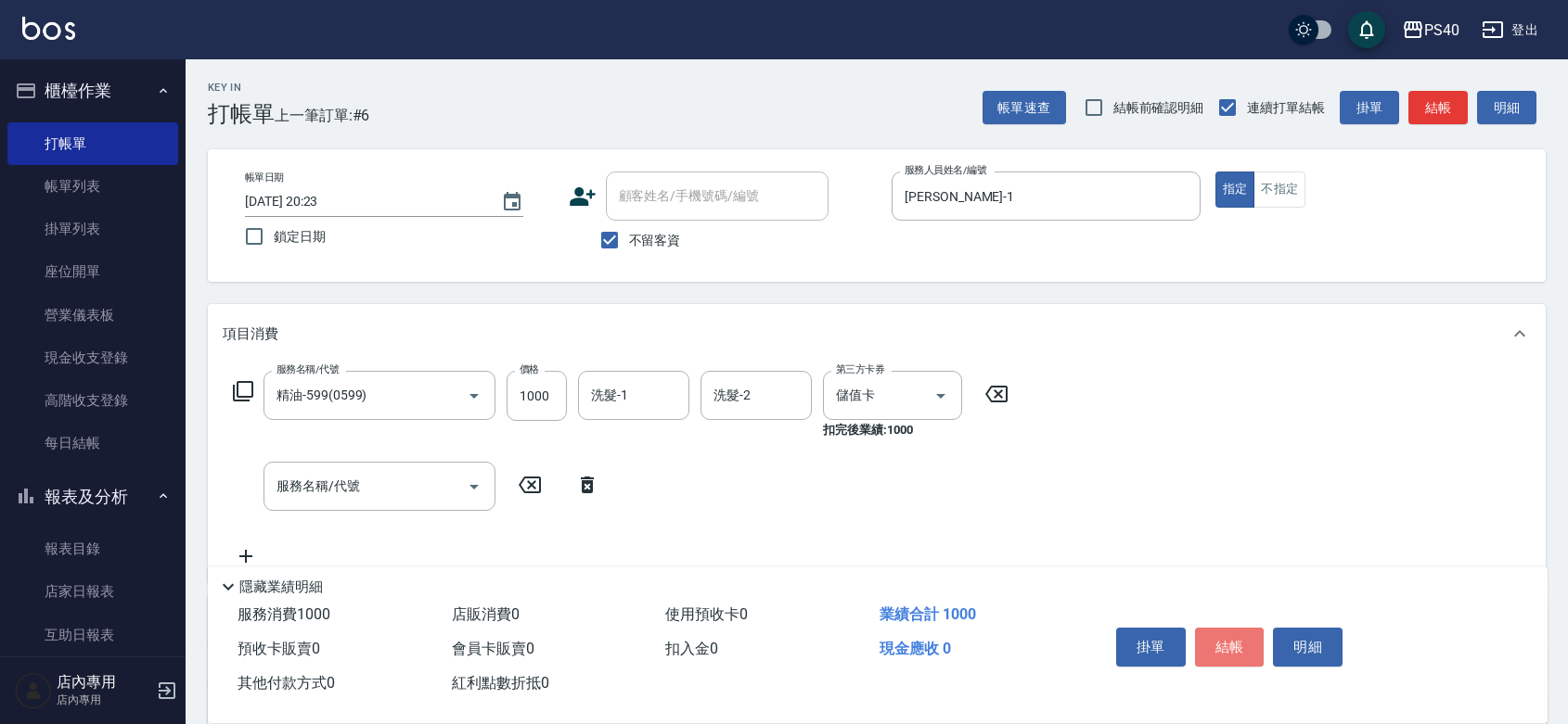
click at [1227, 628] on button "結帳" at bounding box center [1231, 647] width 70 height 39
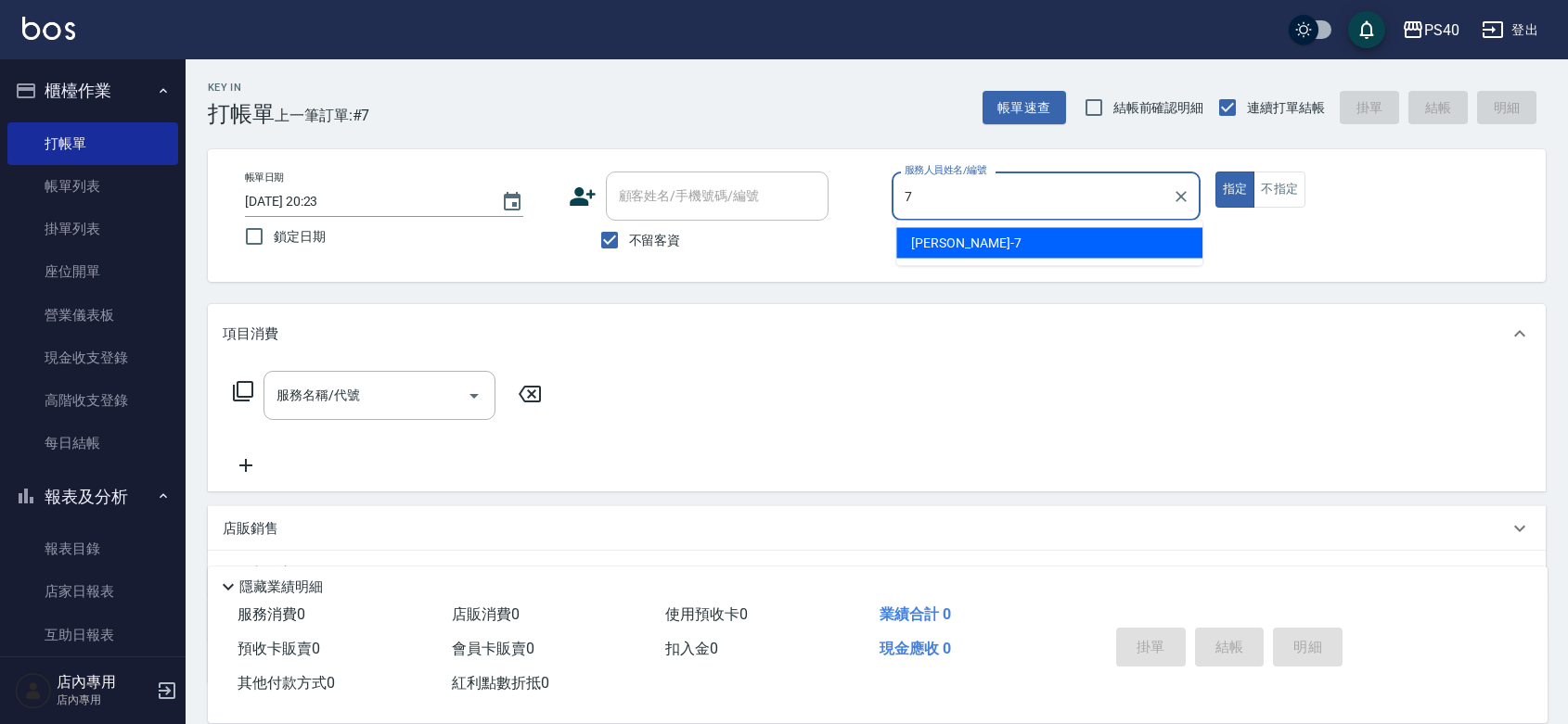
type input "[PERSON_NAME]-7"
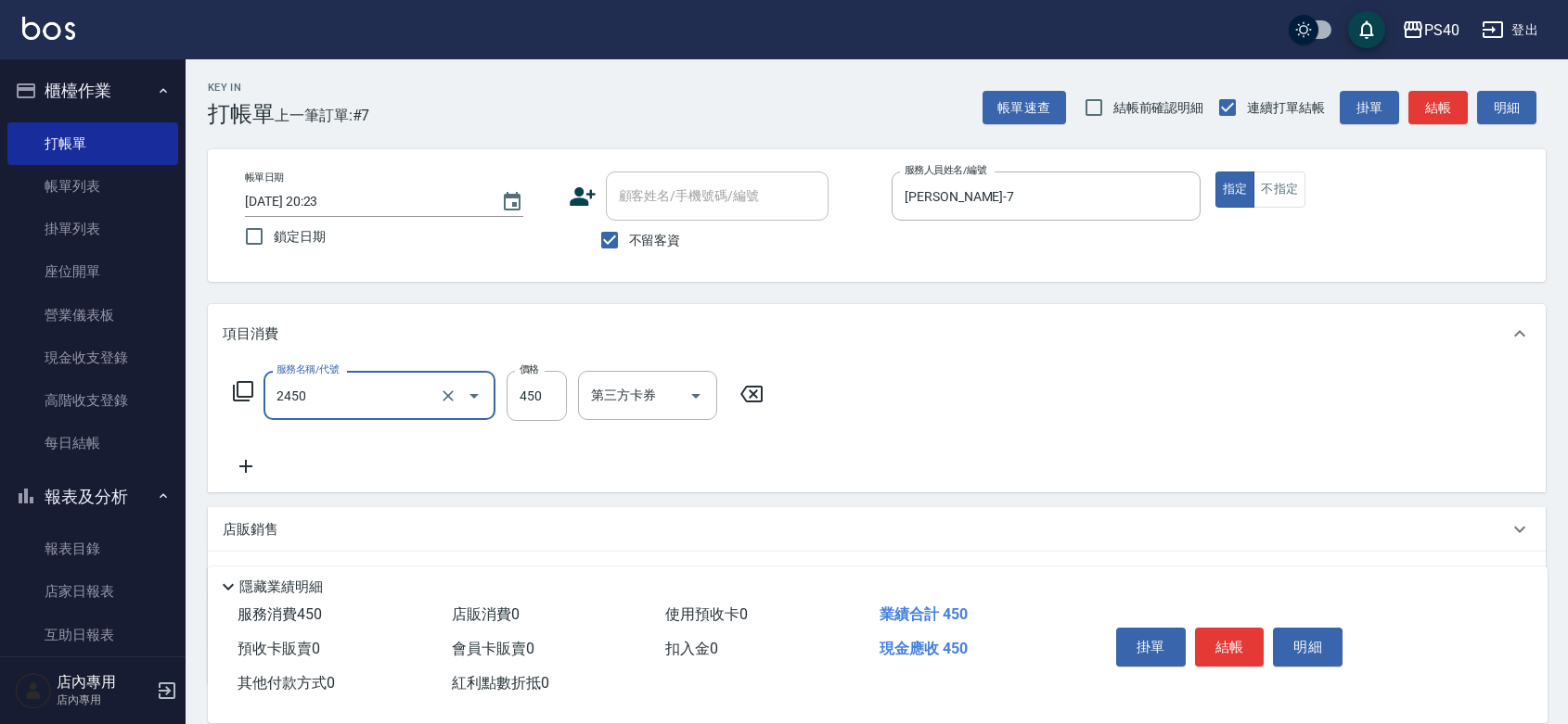
type input "C剪髮套餐(2450)"
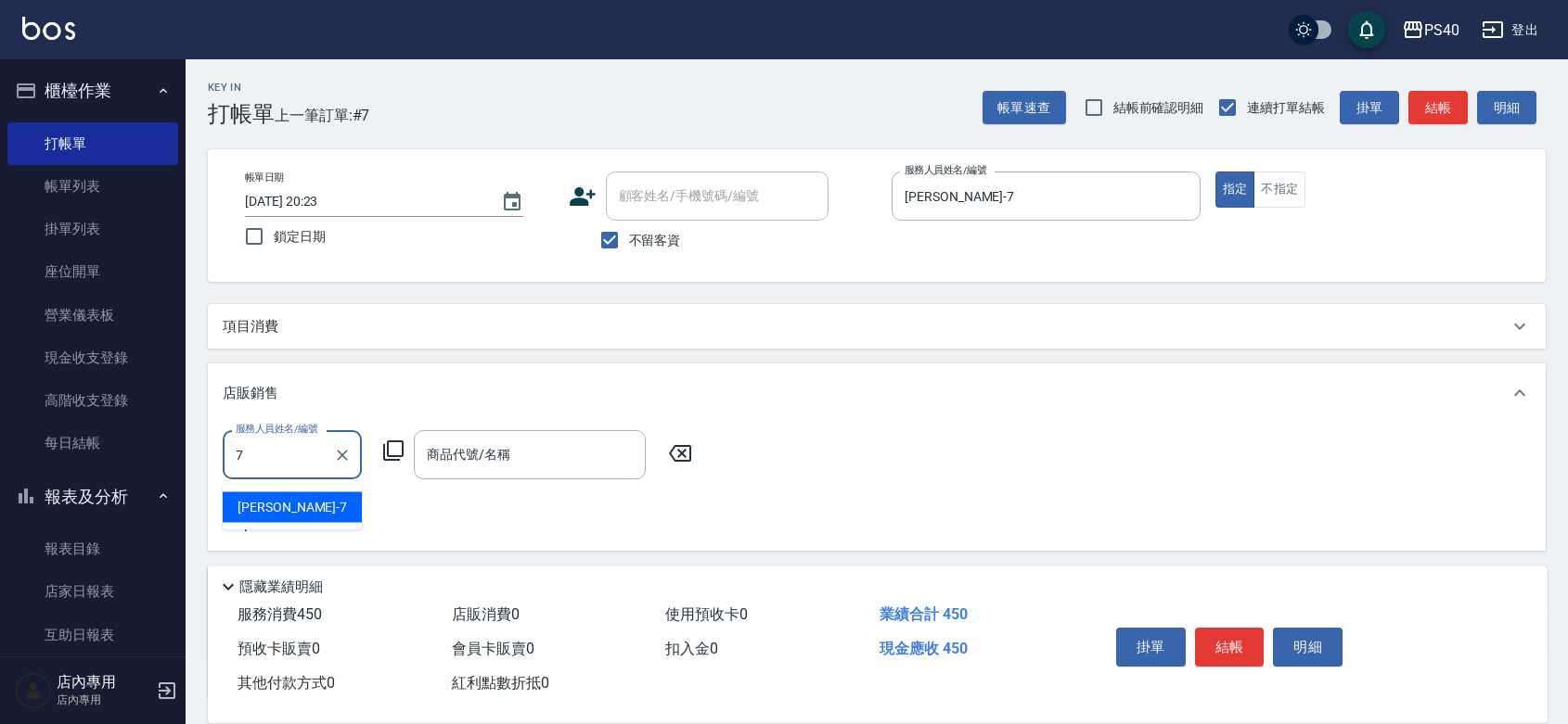
type input "[PERSON_NAME]-7"
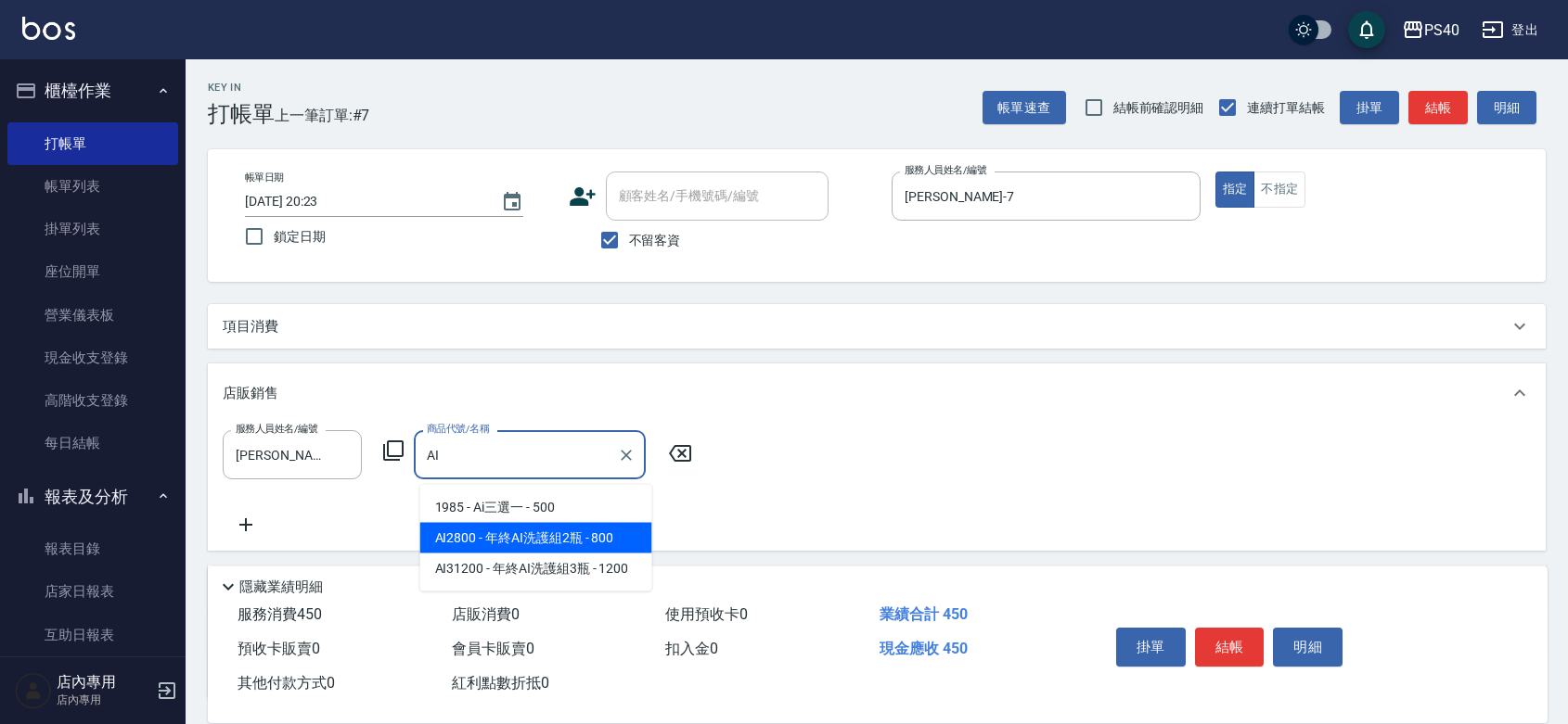
type input "年終AI洗護組2瓶"
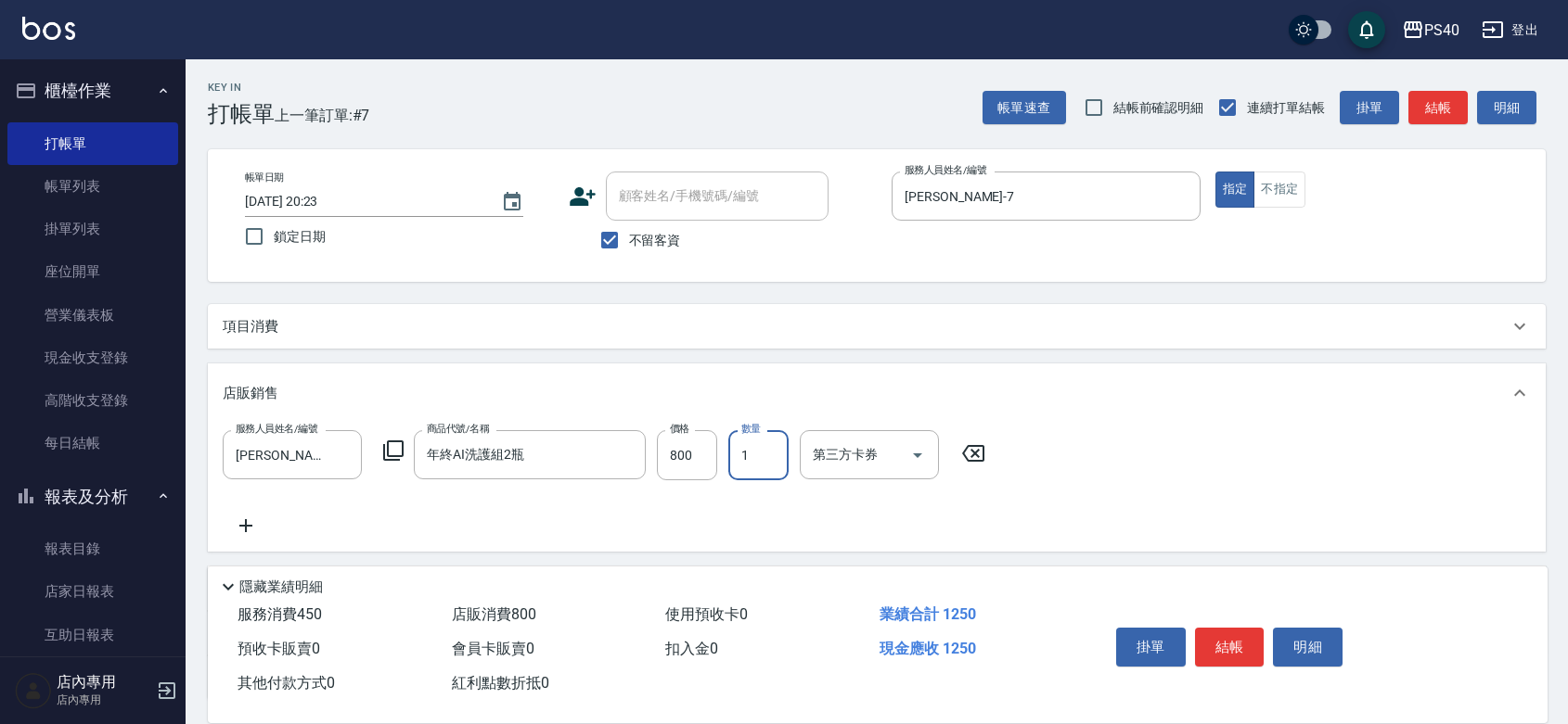
click at [1227, 628] on button "結帳" at bounding box center [1231, 647] width 70 height 39
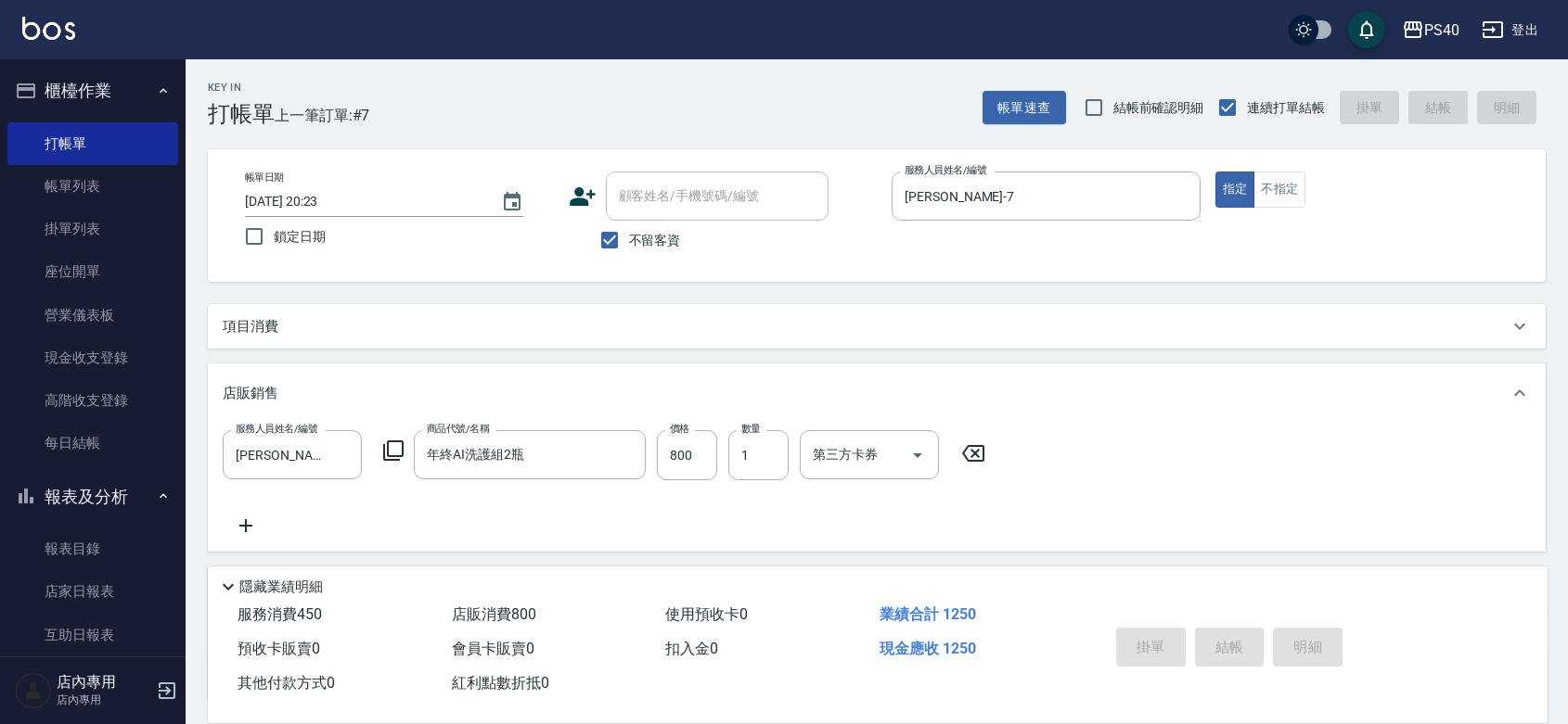
type input "2025/08/18 20:24"
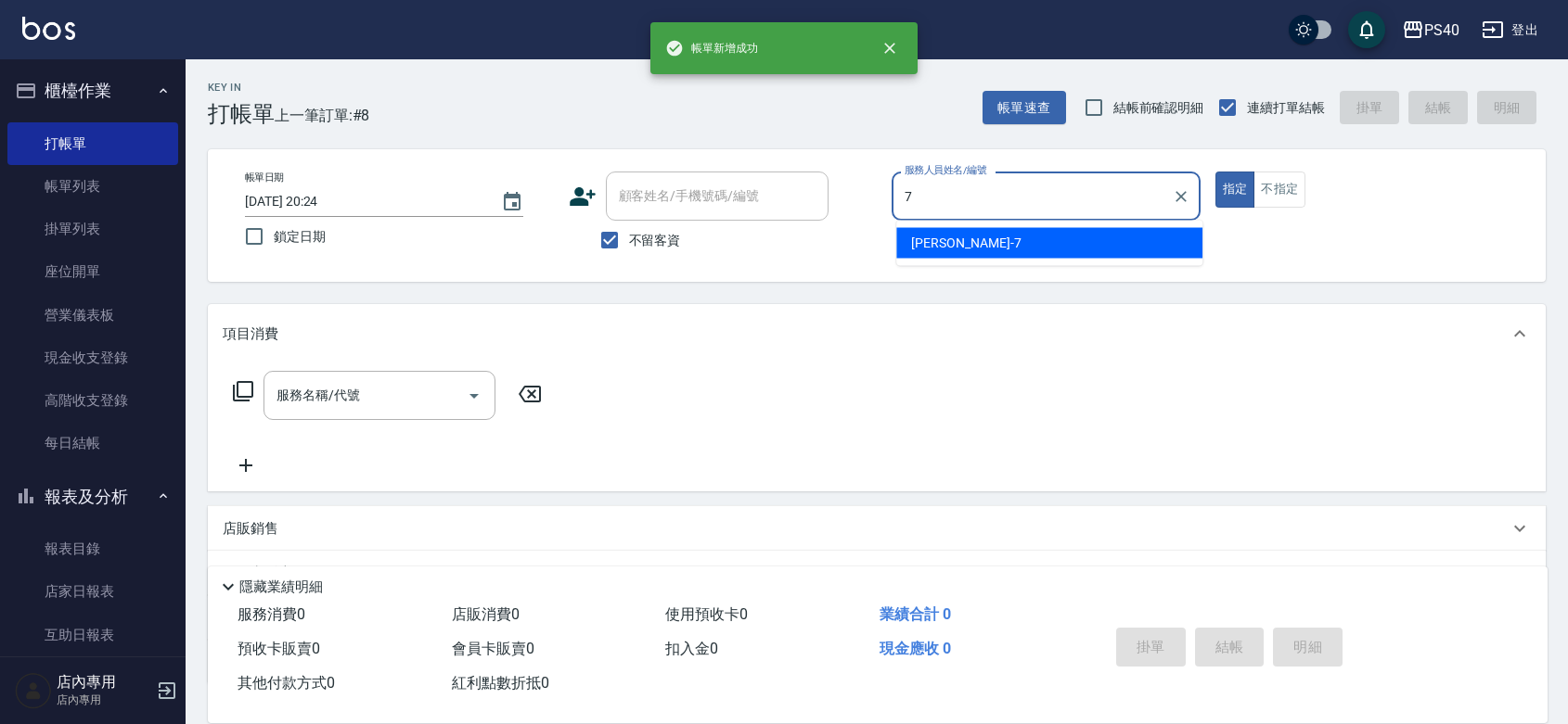
type input "[PERSON_NAME]-7"
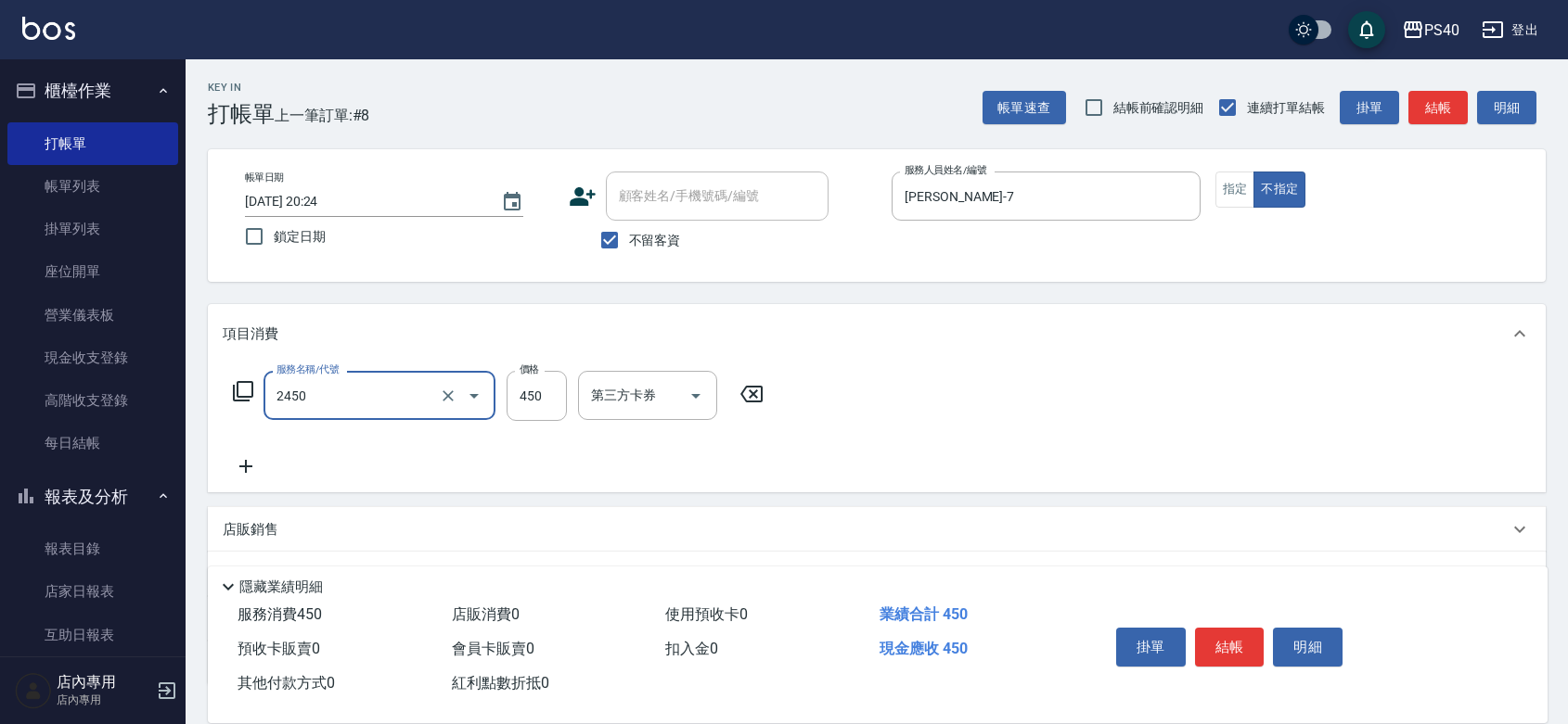
type input "C剪髮套餐(2450)"
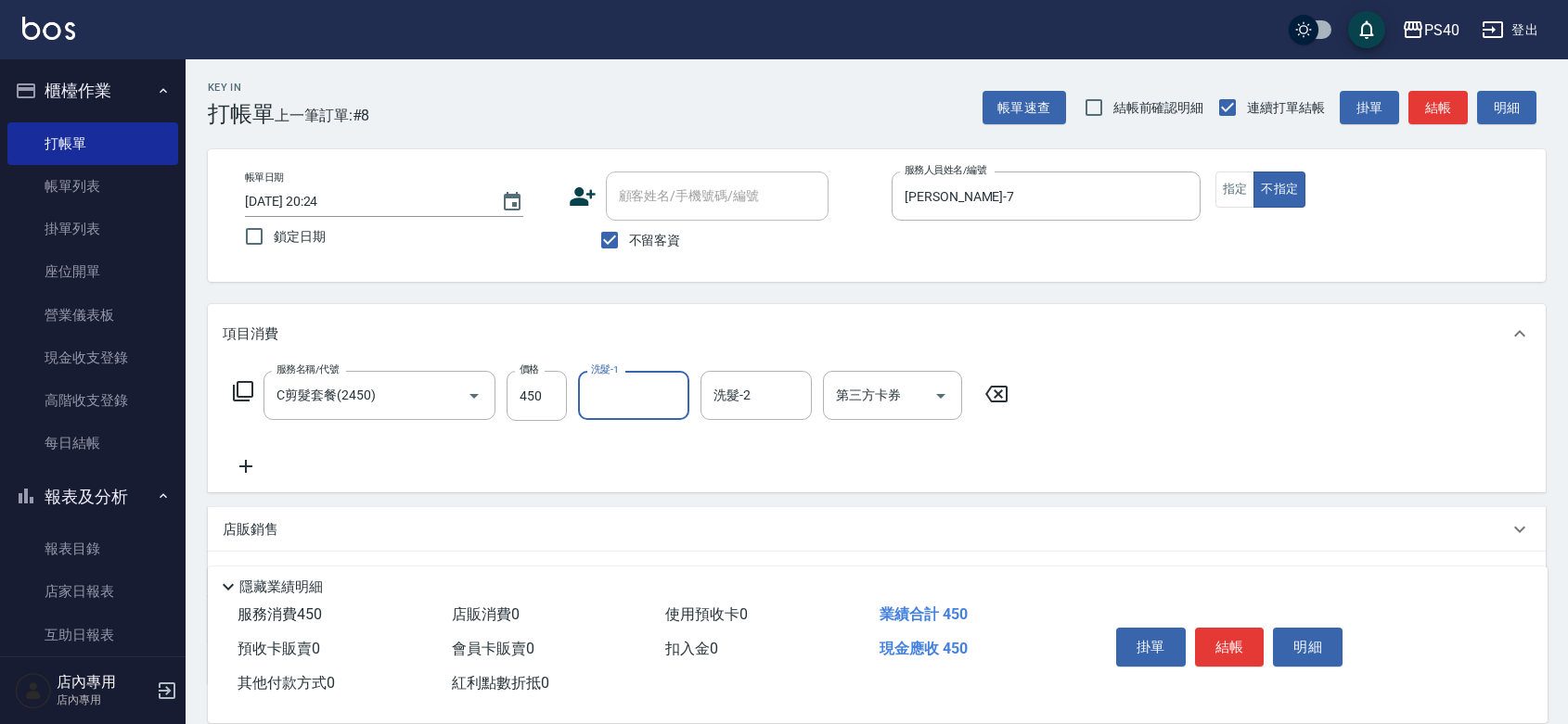
click at [1227, 628] on button "結帳" at bounding box center [1231, 647] width 70 height 39
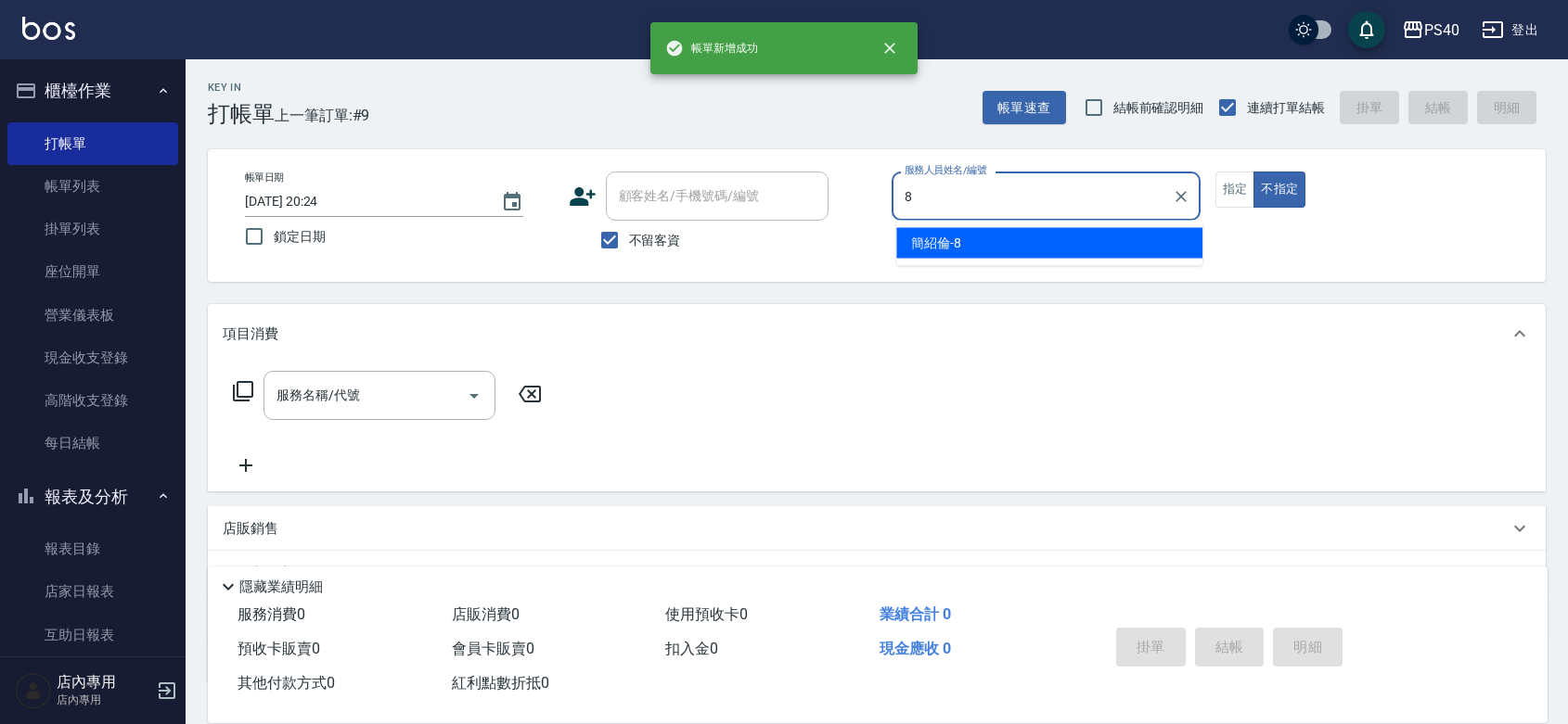
type input "簡紹倫-8"
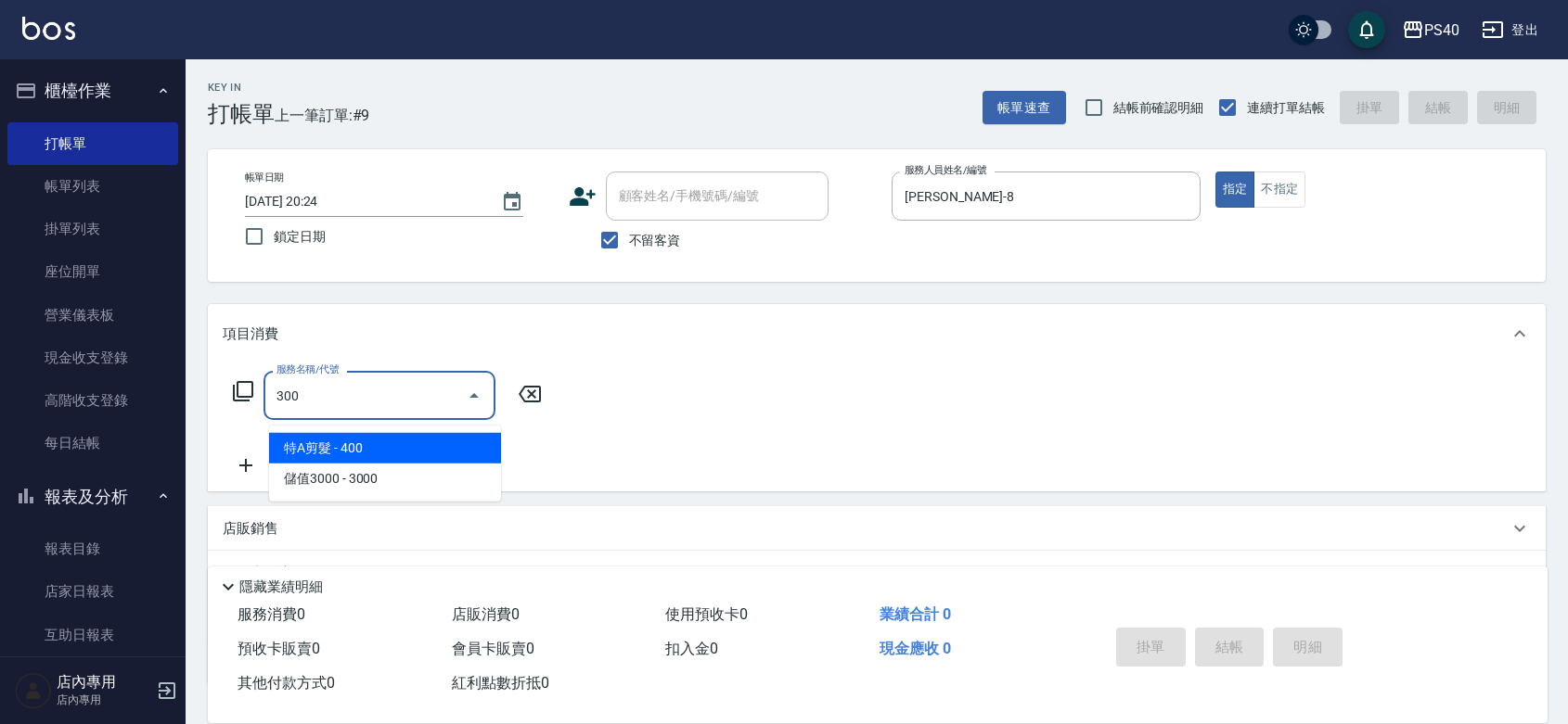
type input "特A剪髮(300)"
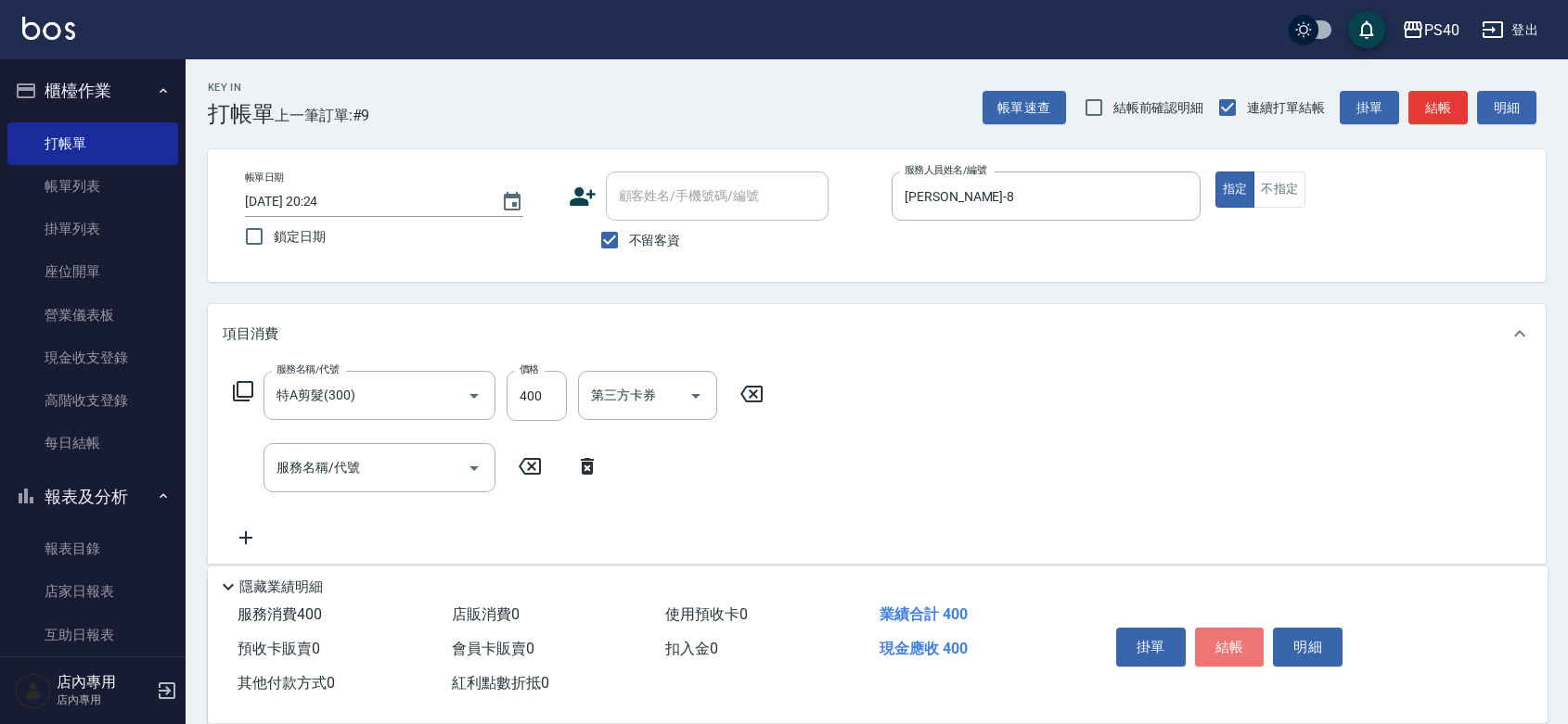
click at [1227, 628] on button "結帳" at bounding box center [1231, 647] width 70 height 39
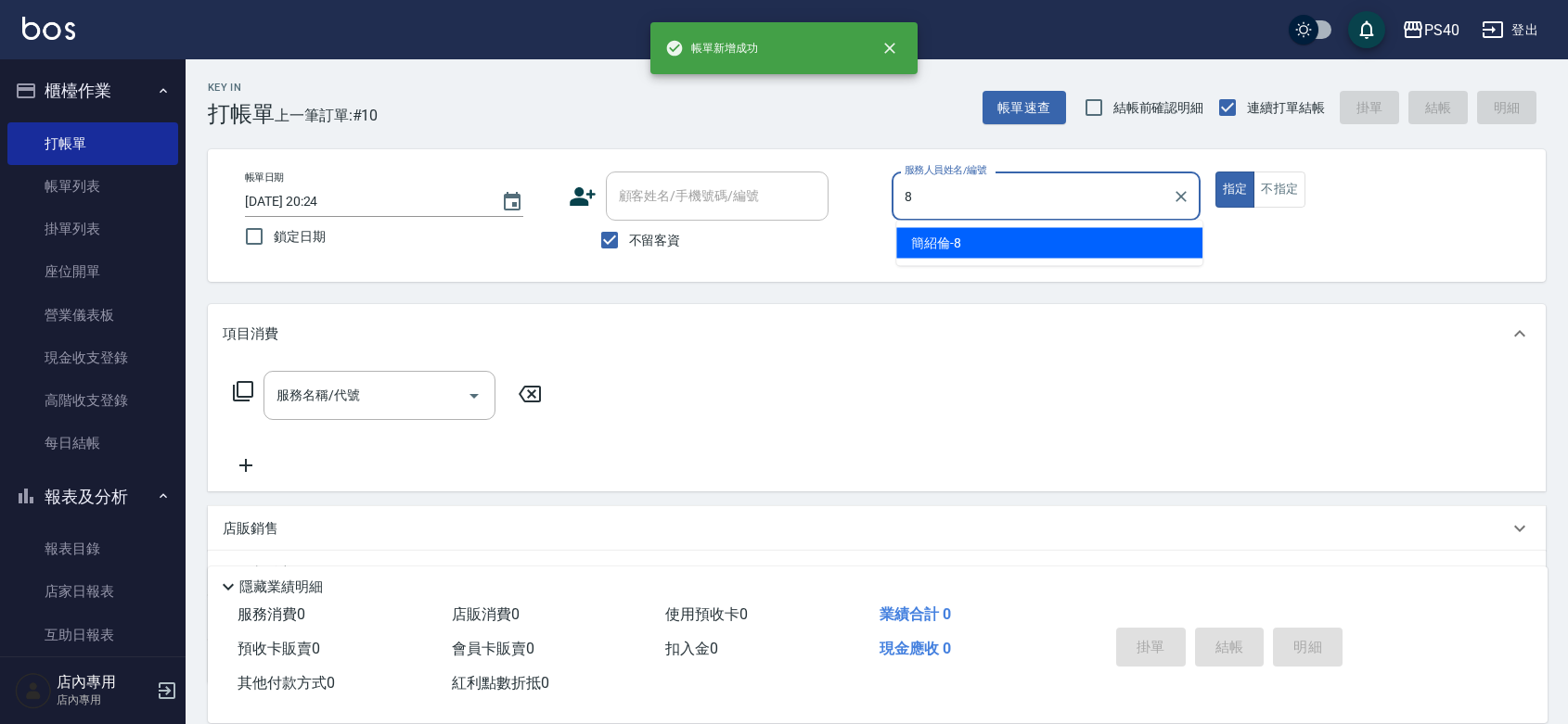
type input "簡紹倫-8"
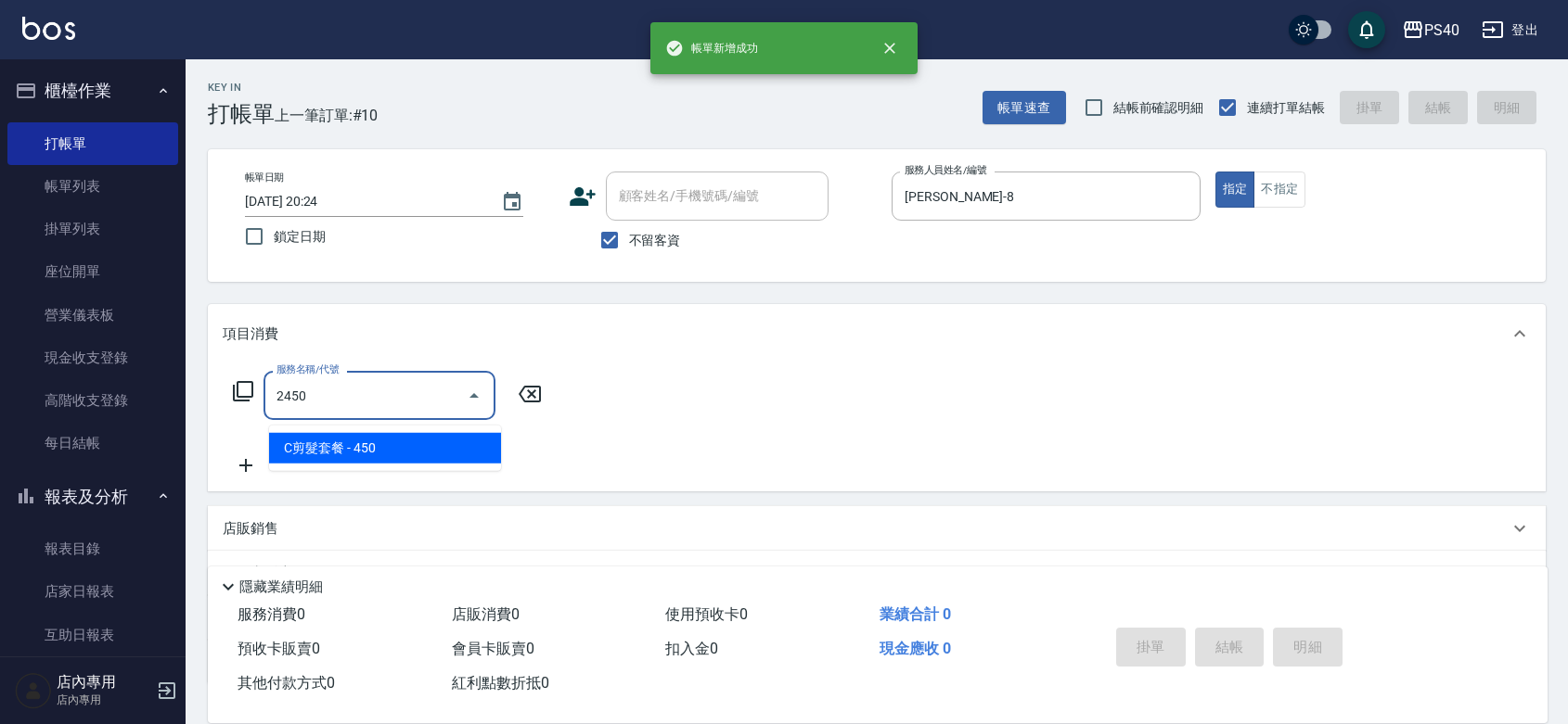
type input "C剪髮套餐(2450)"
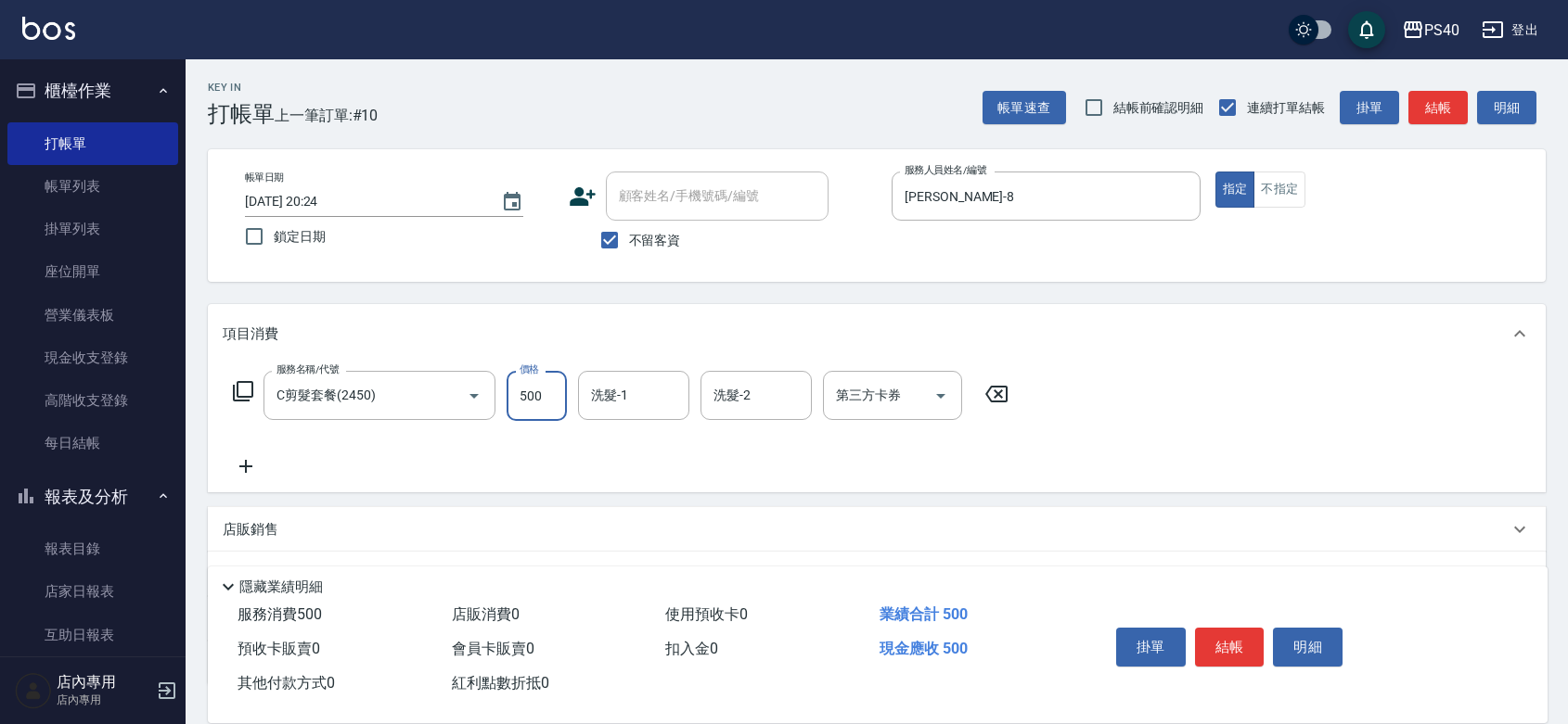
type input "500"
click at [1227, 628] on button "結帳" at bounding box center [1231, 647] width 70 height 39
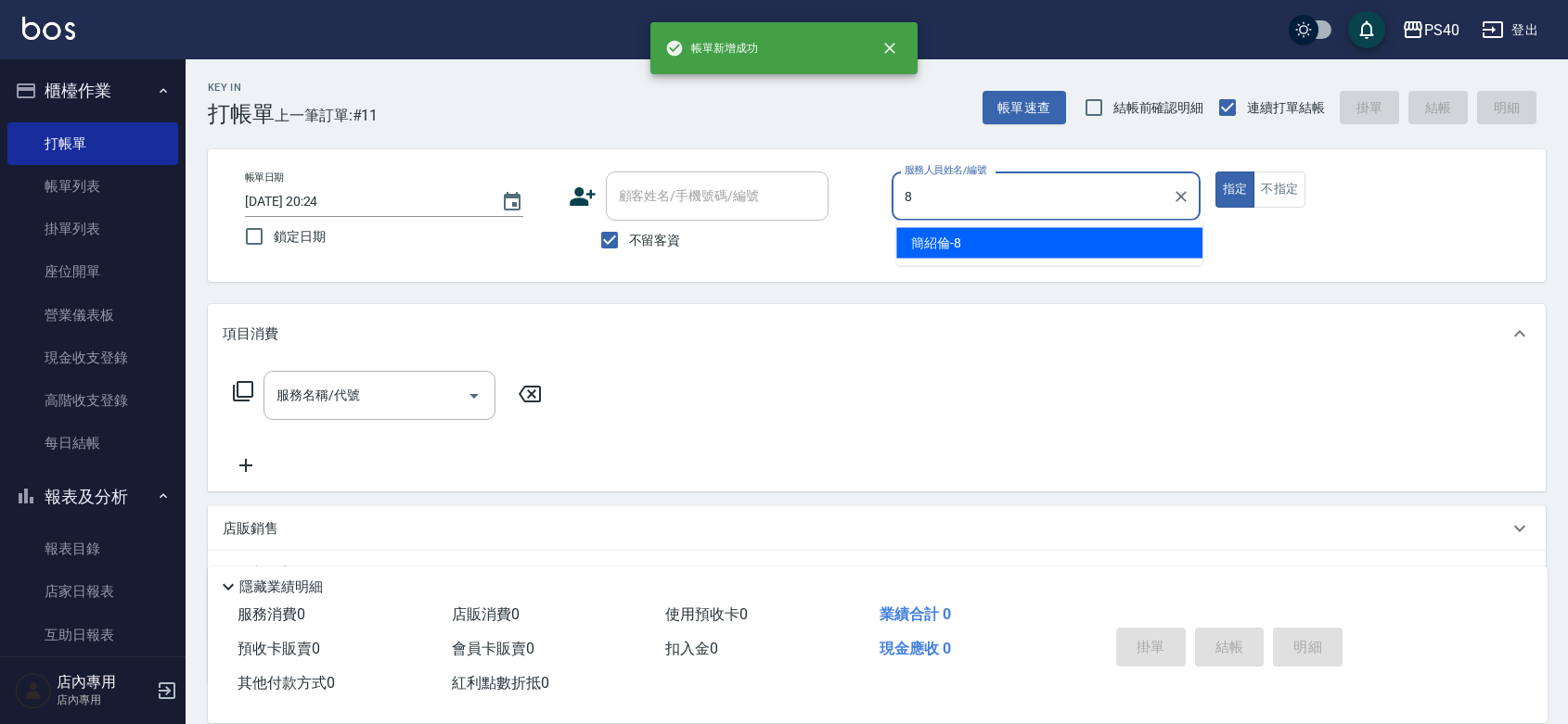
type input "簡紹倫-8"
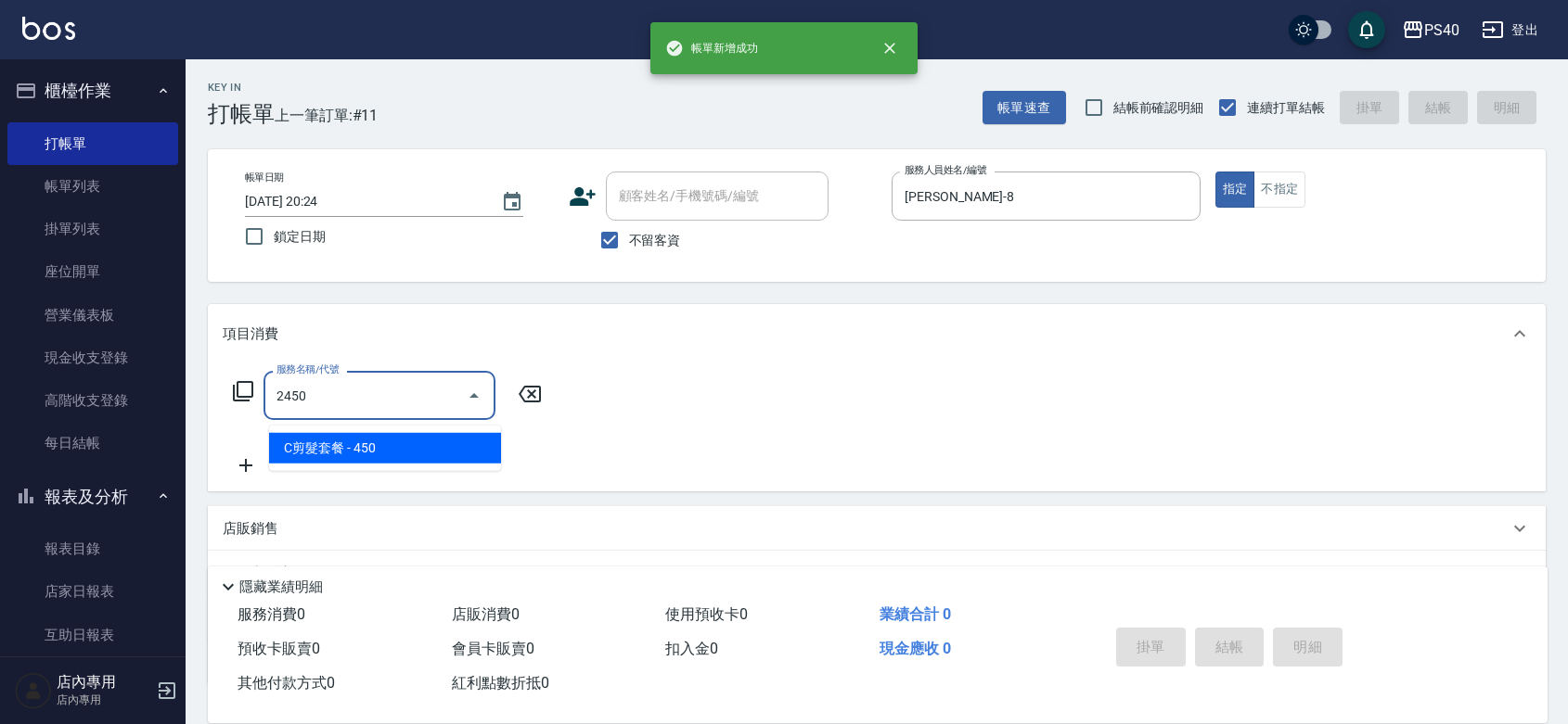
type input "C剪髮套餐(2450)"
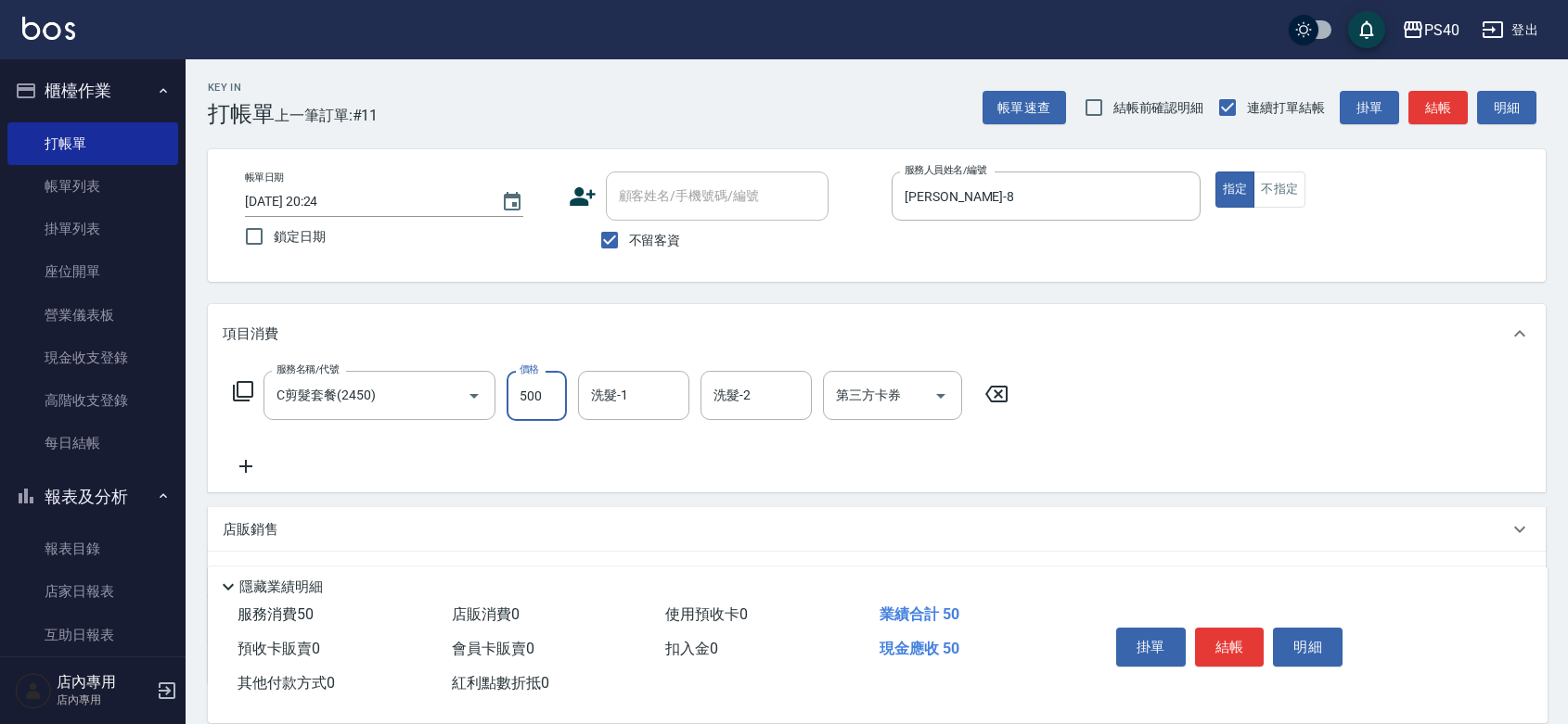
type input "500"
click at [1245, 628] on button "結帳" at bounding box center [1231, 647] width 70 height 39
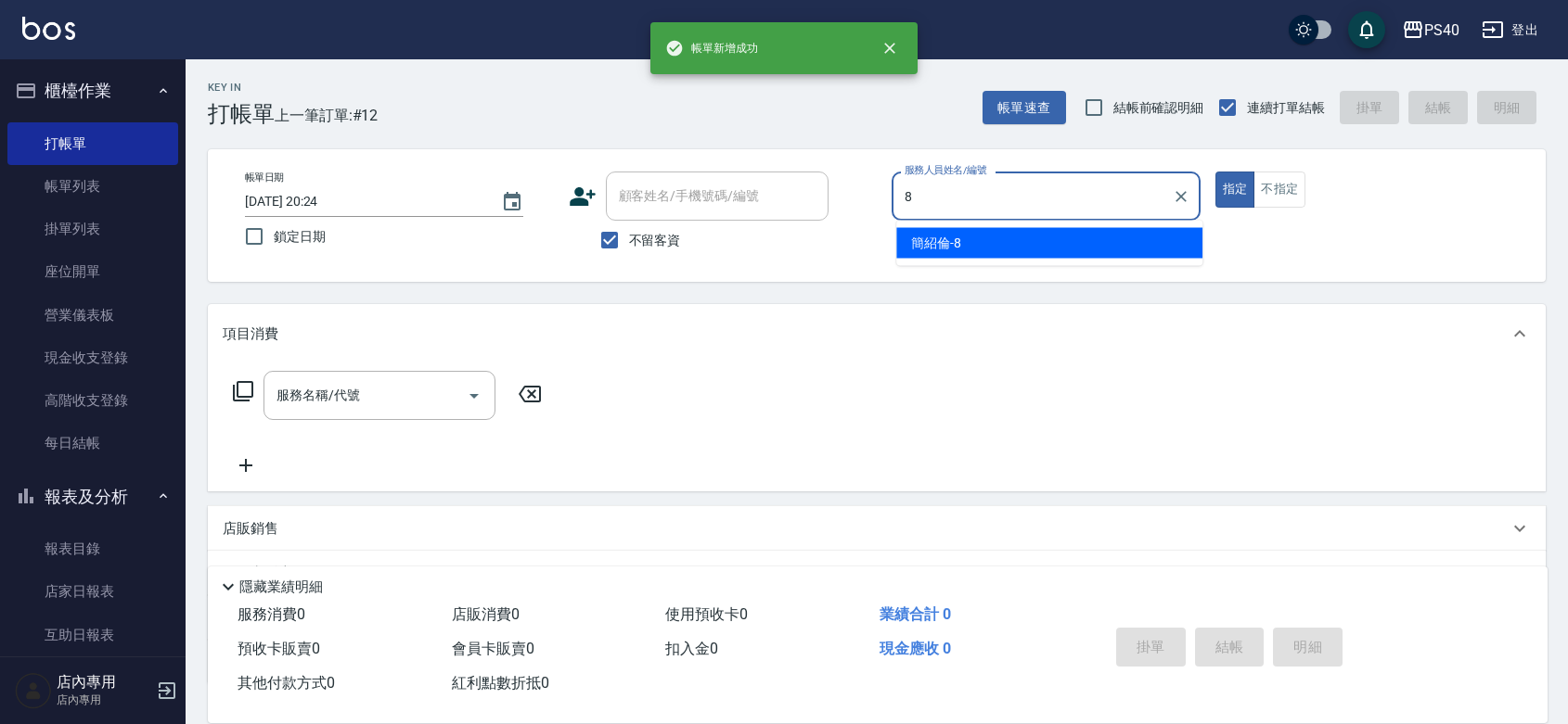
type input "簡紹倫-8"
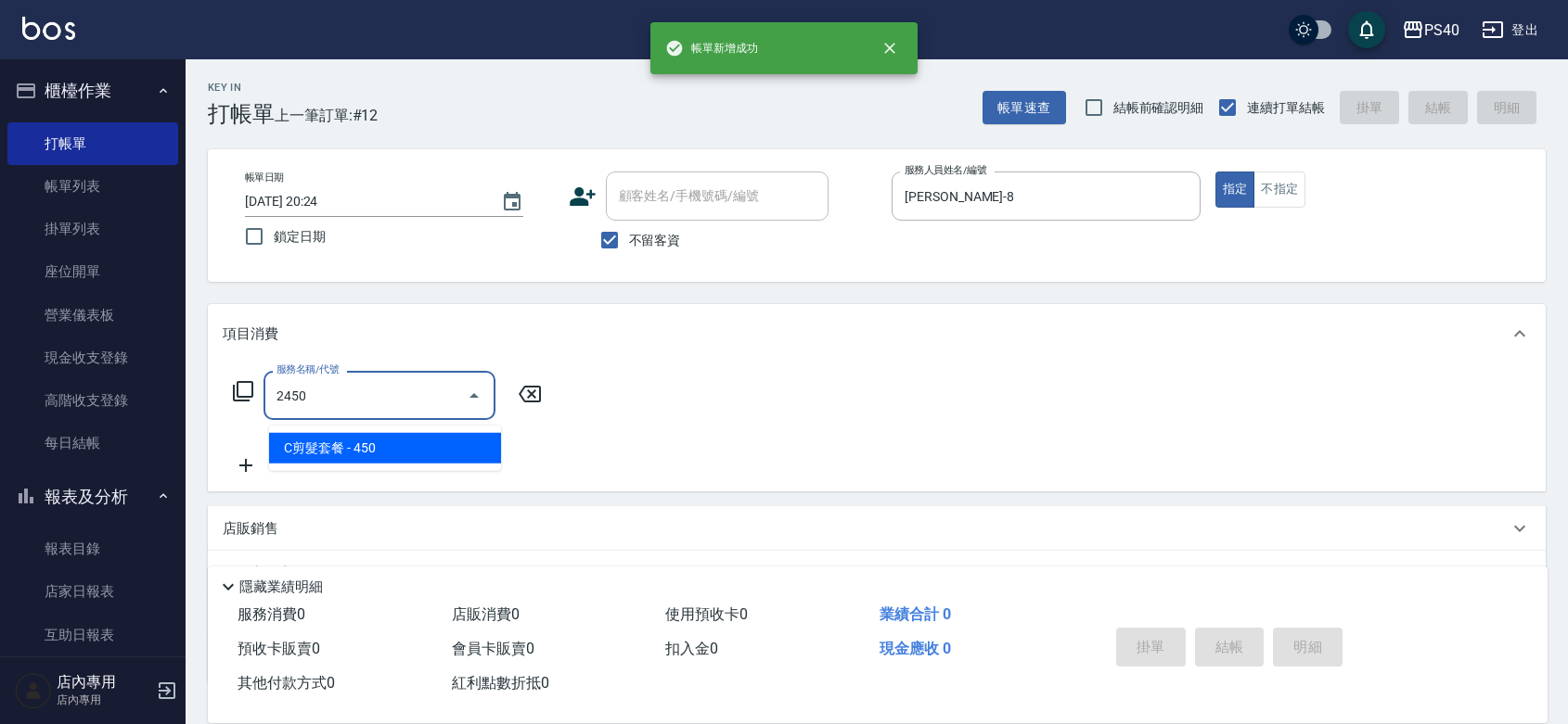
type input "C剪髮套餐(2450)"
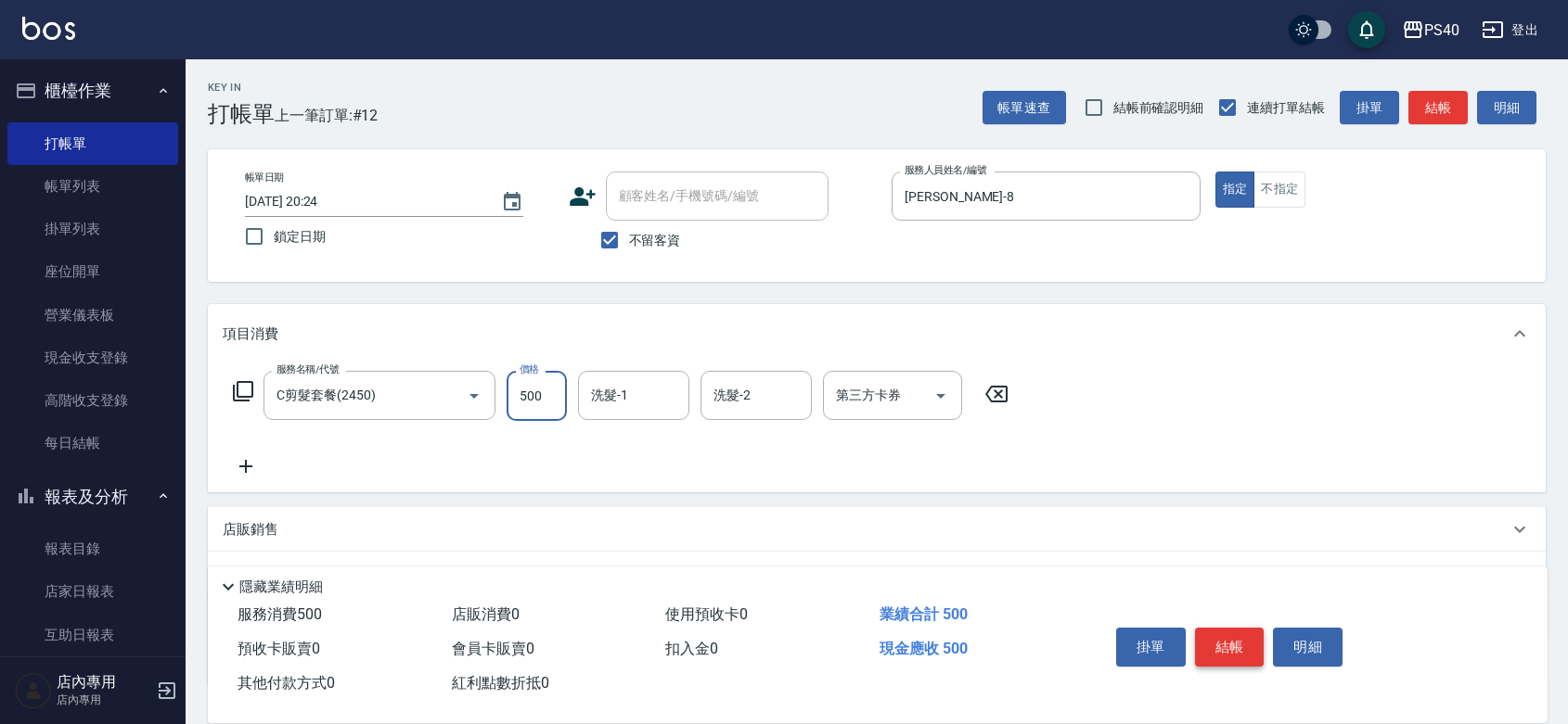
type input "500"
click at [1245, 633] on button "結帳" at bounding box center [1231, 647] width 70 height 39
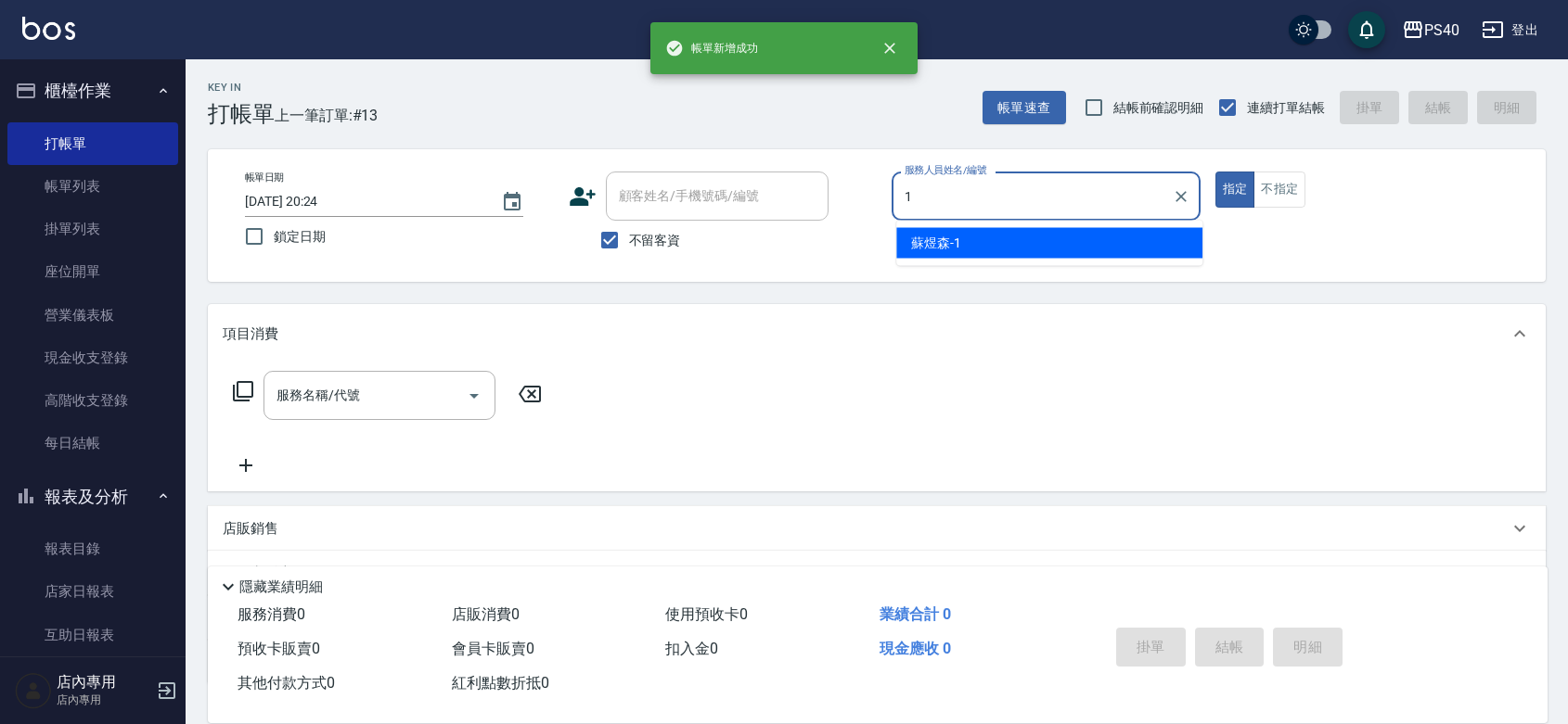
type input "蘇煜森-1"
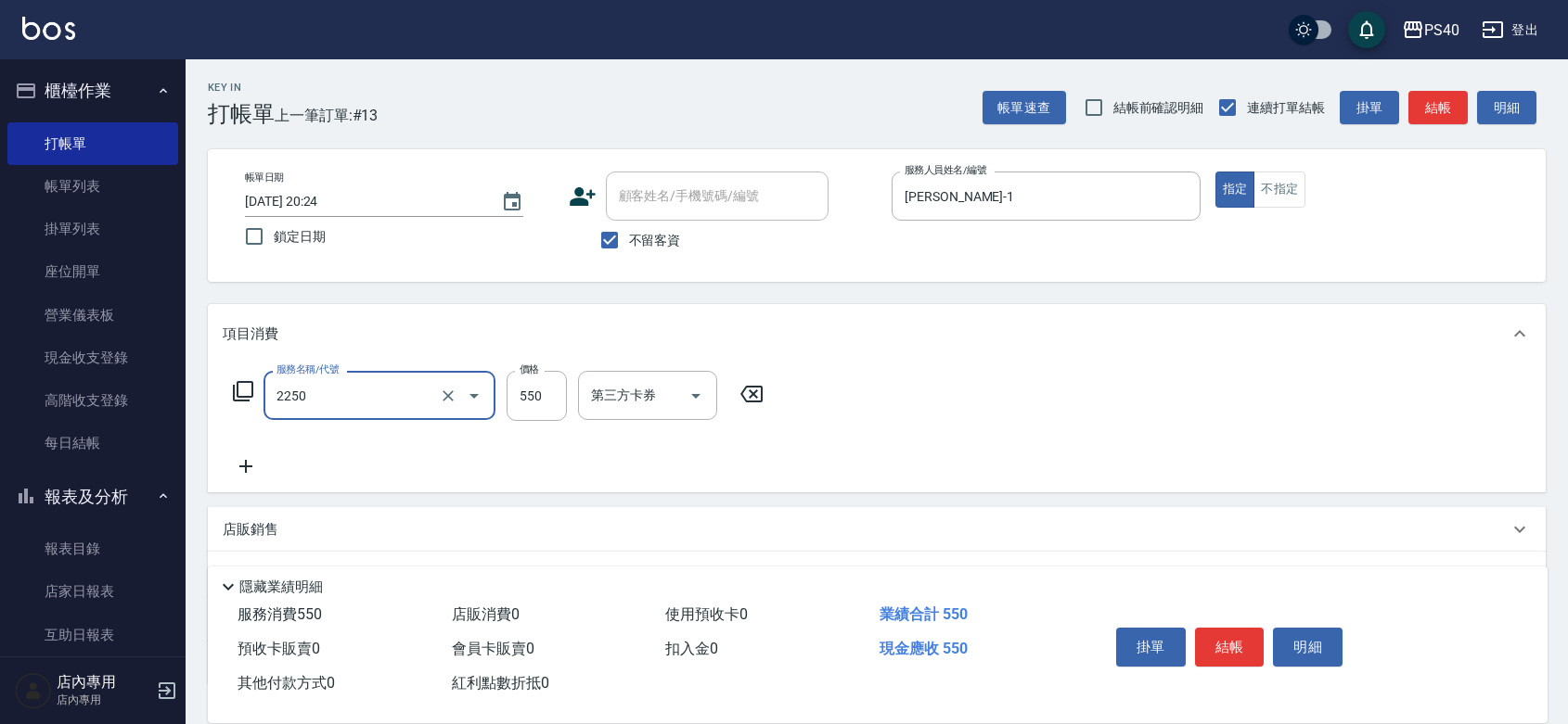
type input "B剪髮套餐(2250)"
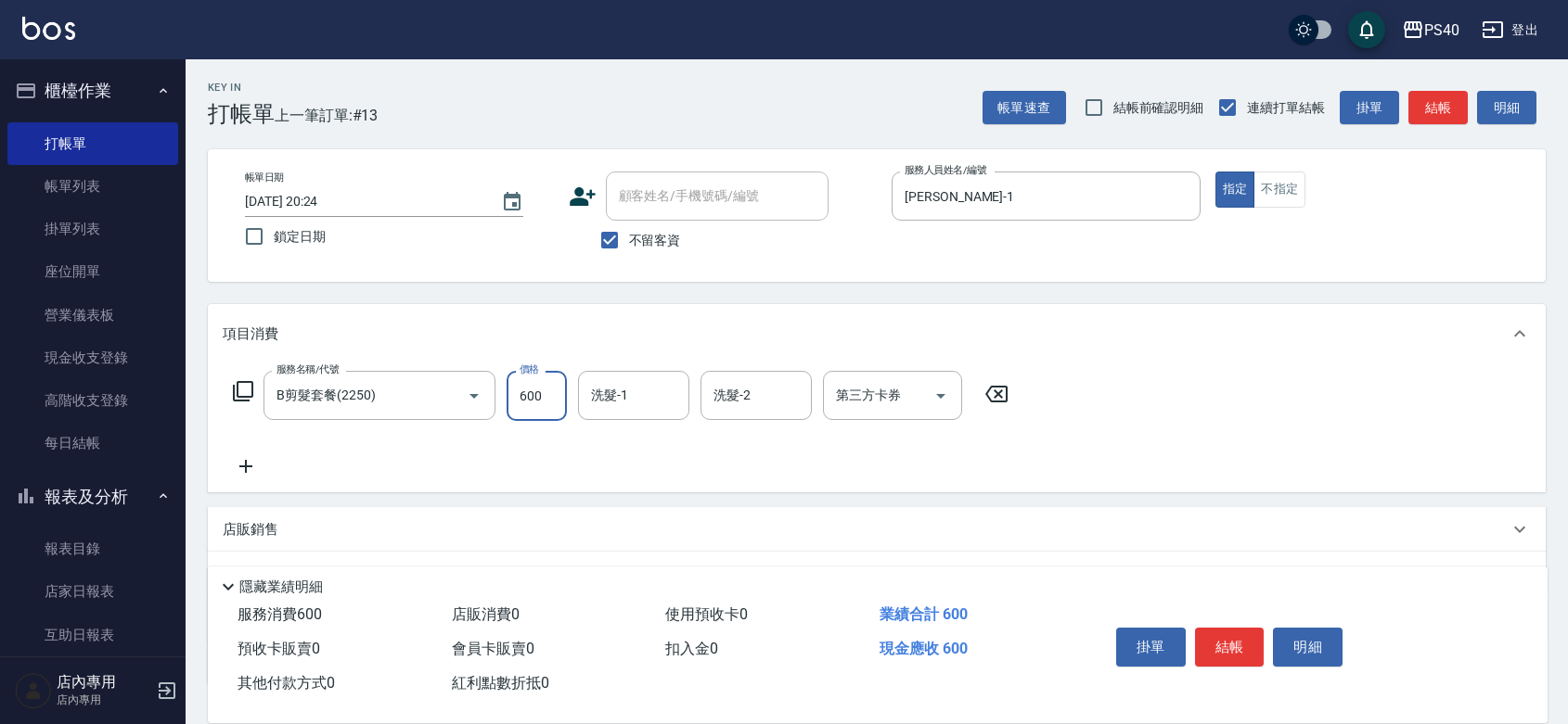
type input "600"
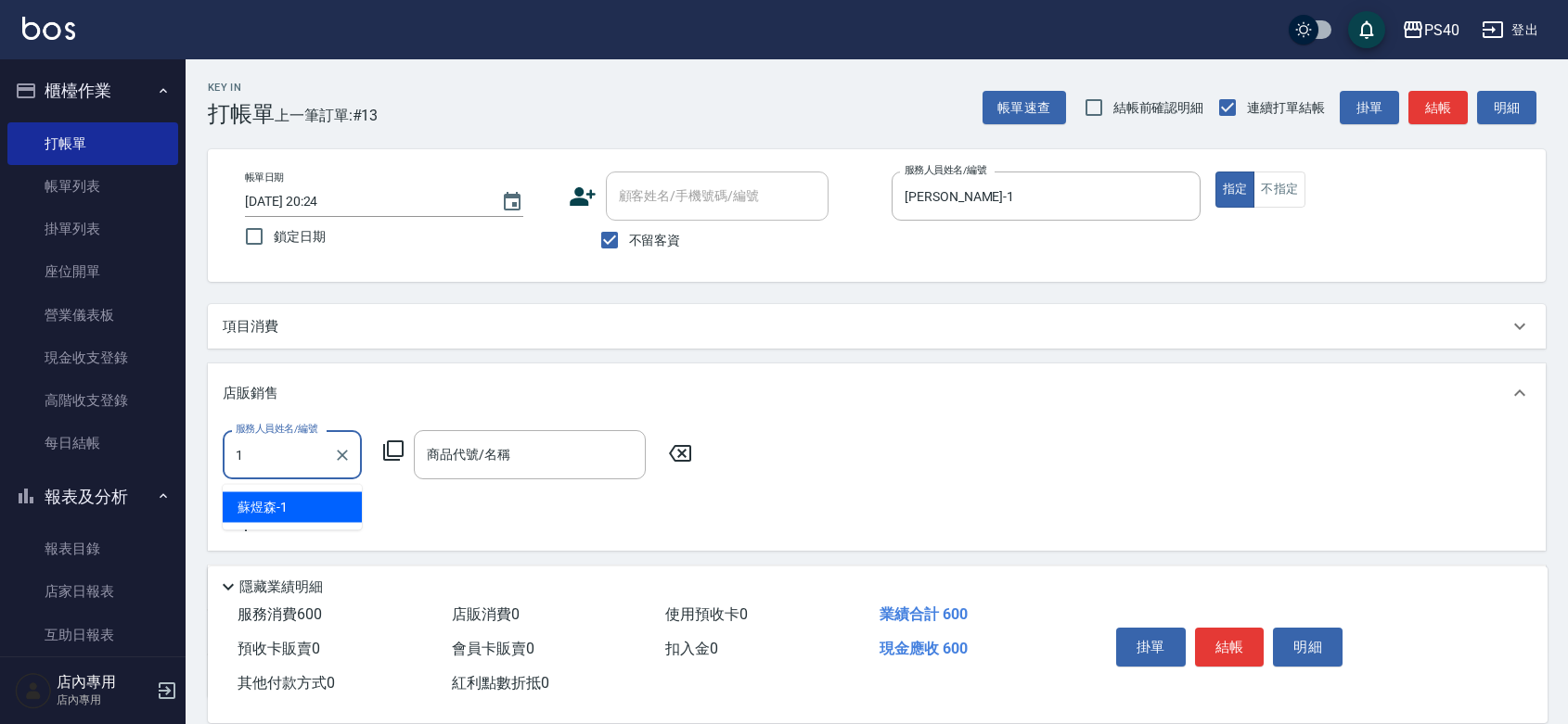
type input "蘇煜森-1"
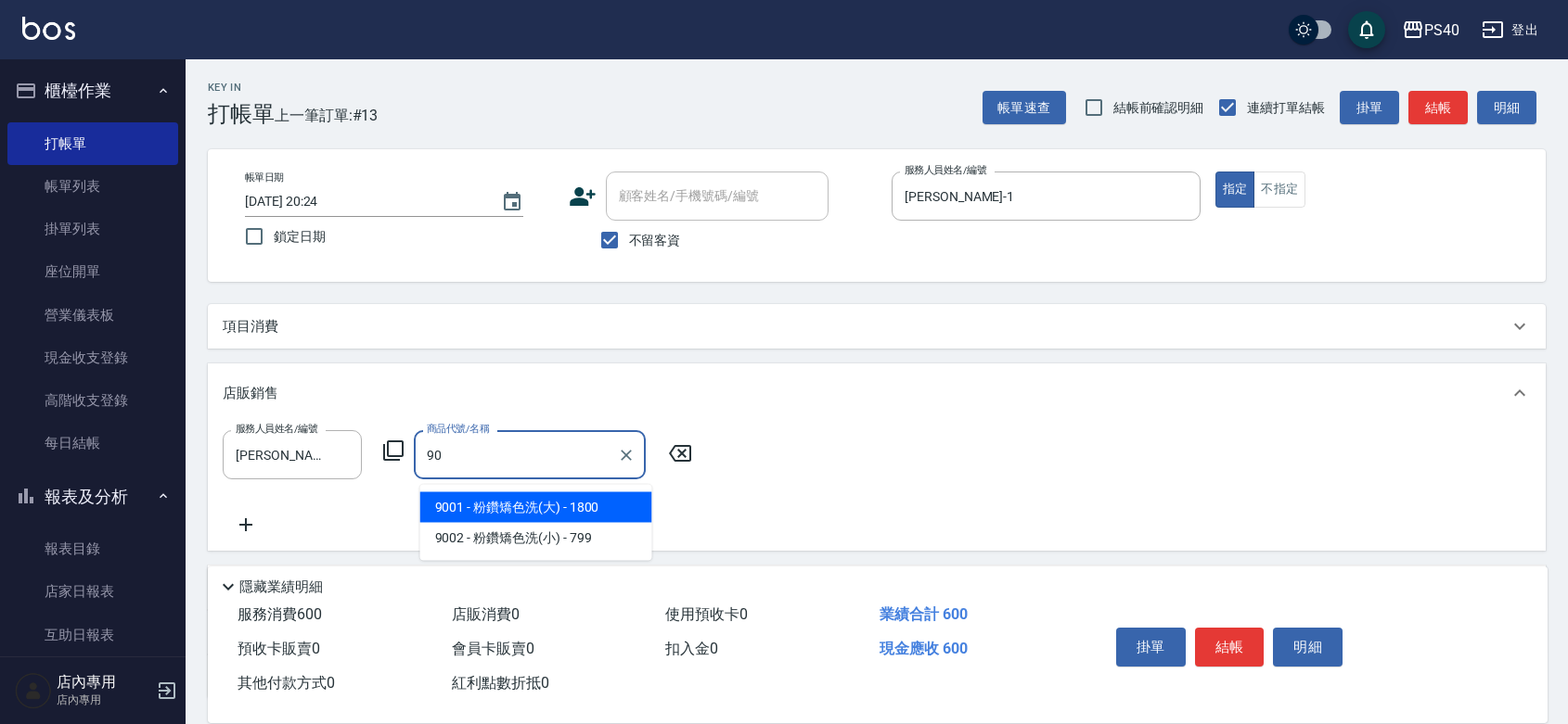
type input "9"
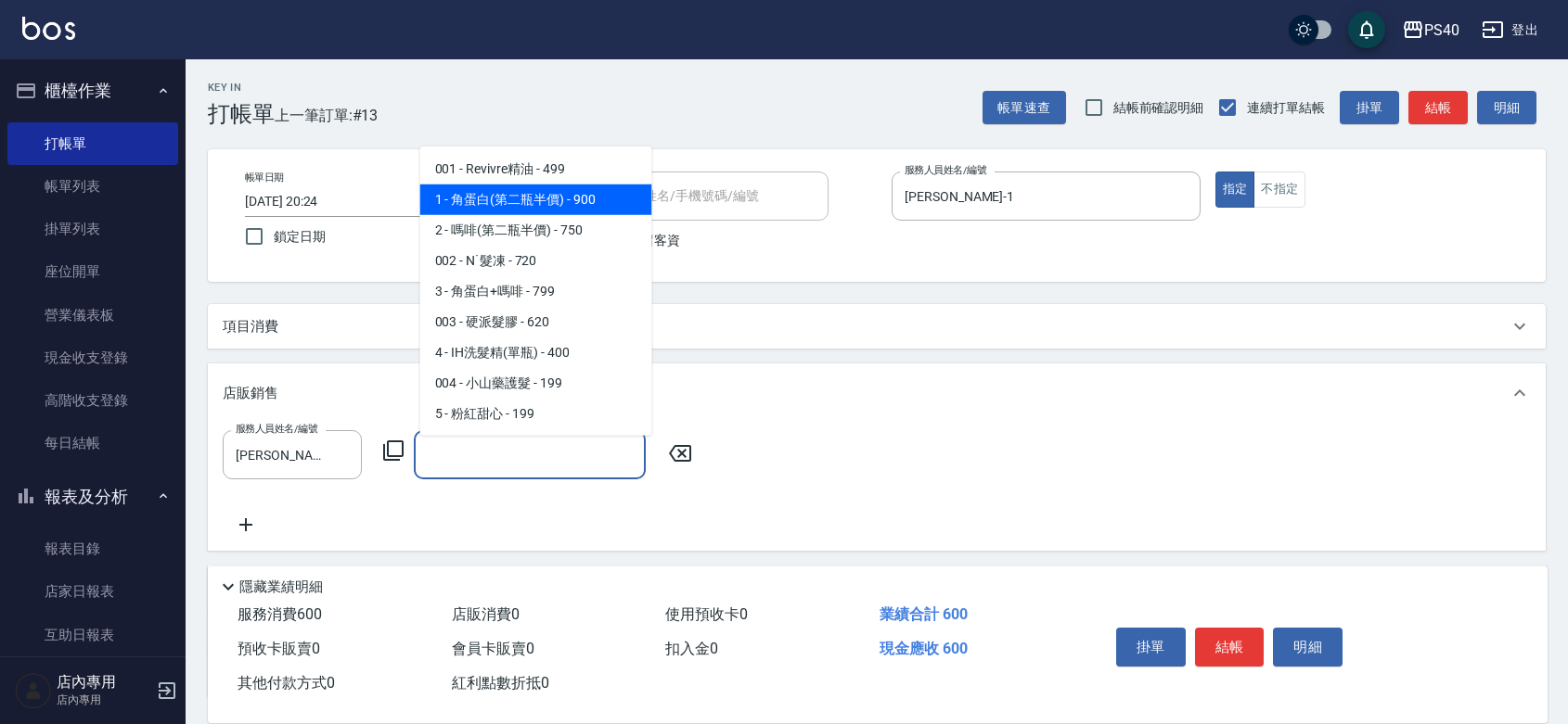
click at [585, 196] on span "1 - 角蛋白(第二瓶半價) - 900" at bounding box center [535, 199] width 232 height 31
type input "角蛋白(第二瓶半價)"
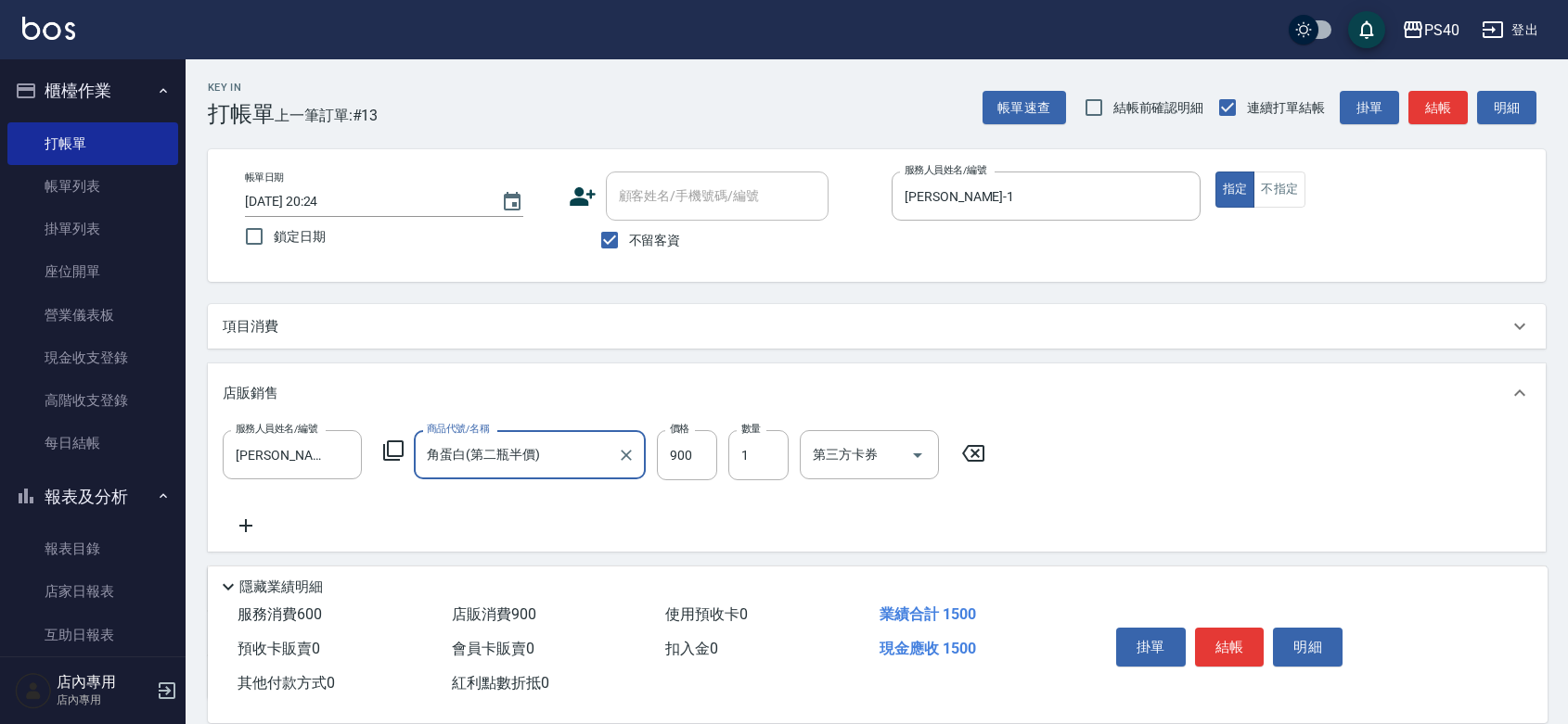
click at [1021, 503] on div "服務人員姓名/編號 蘇煜森-1 服務人員姓名/編號 商品代號/名稱 角蛋白(第二瓶半價) 商品代號/名稱 價格 900 價格 數量 1 數量 第三方卡券 第三…" at bounding box center [877, 484] width 1308 height 107
click at [1225, 628] on button "結帳" at bounding box center [1231, 647] width 70 height 39
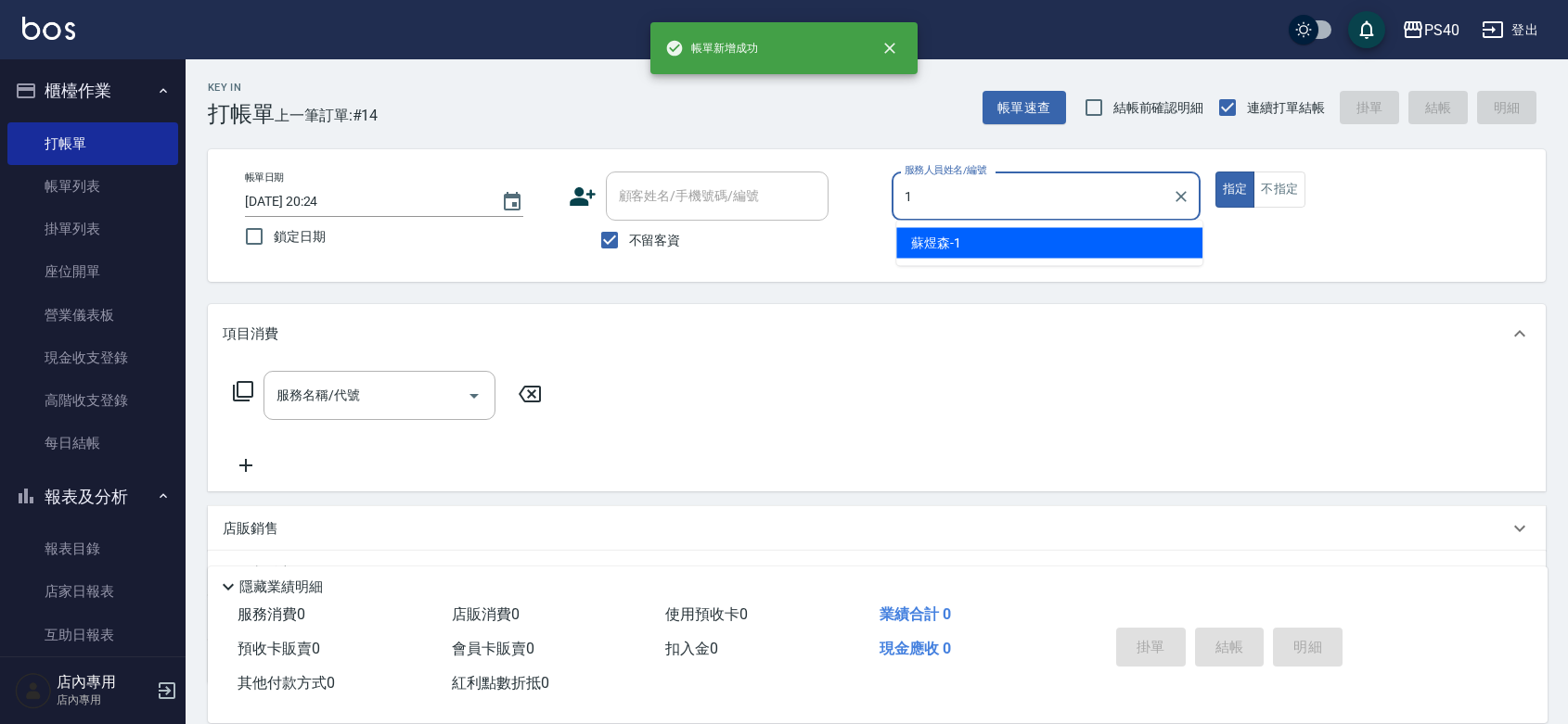
type input "蘇煜森-1"
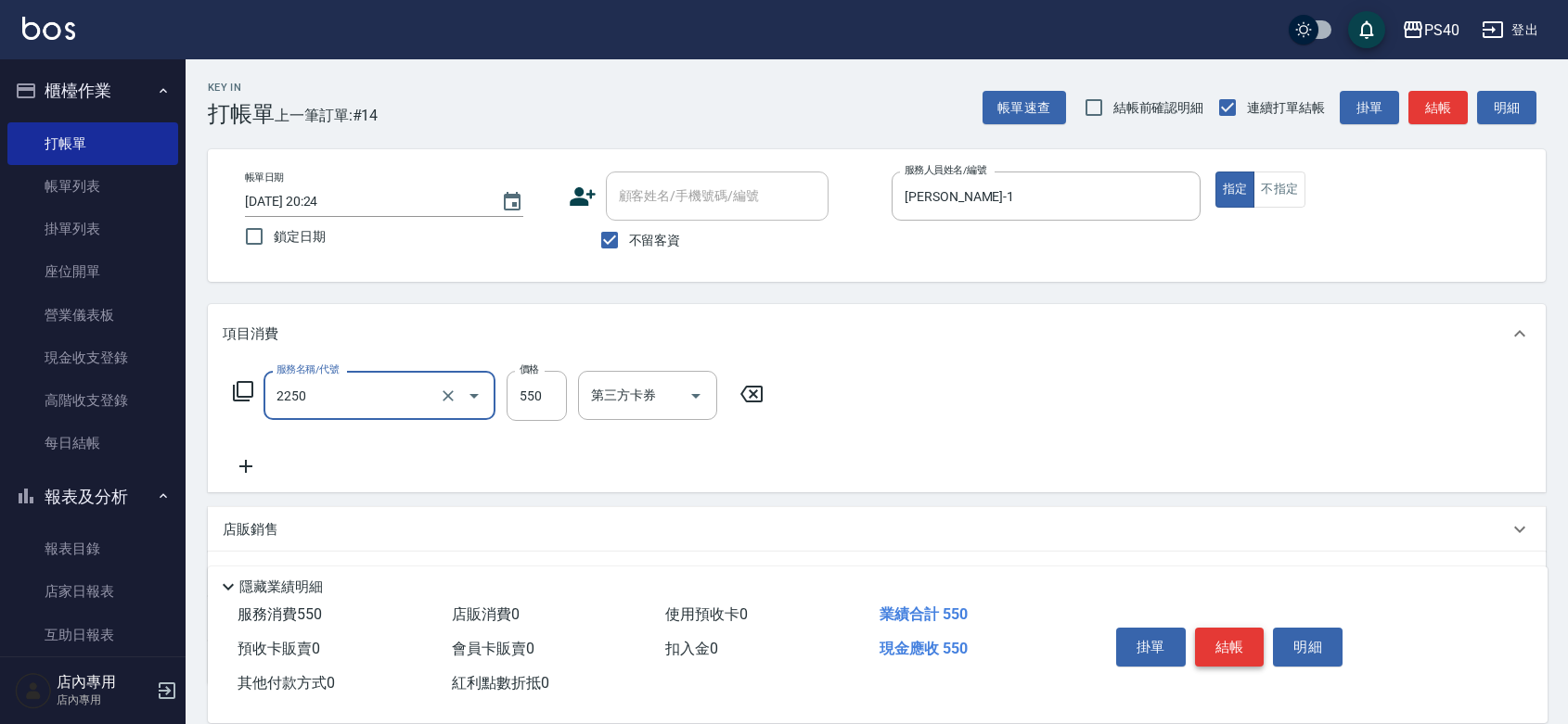
type input "B剪髮套餐(2250)"
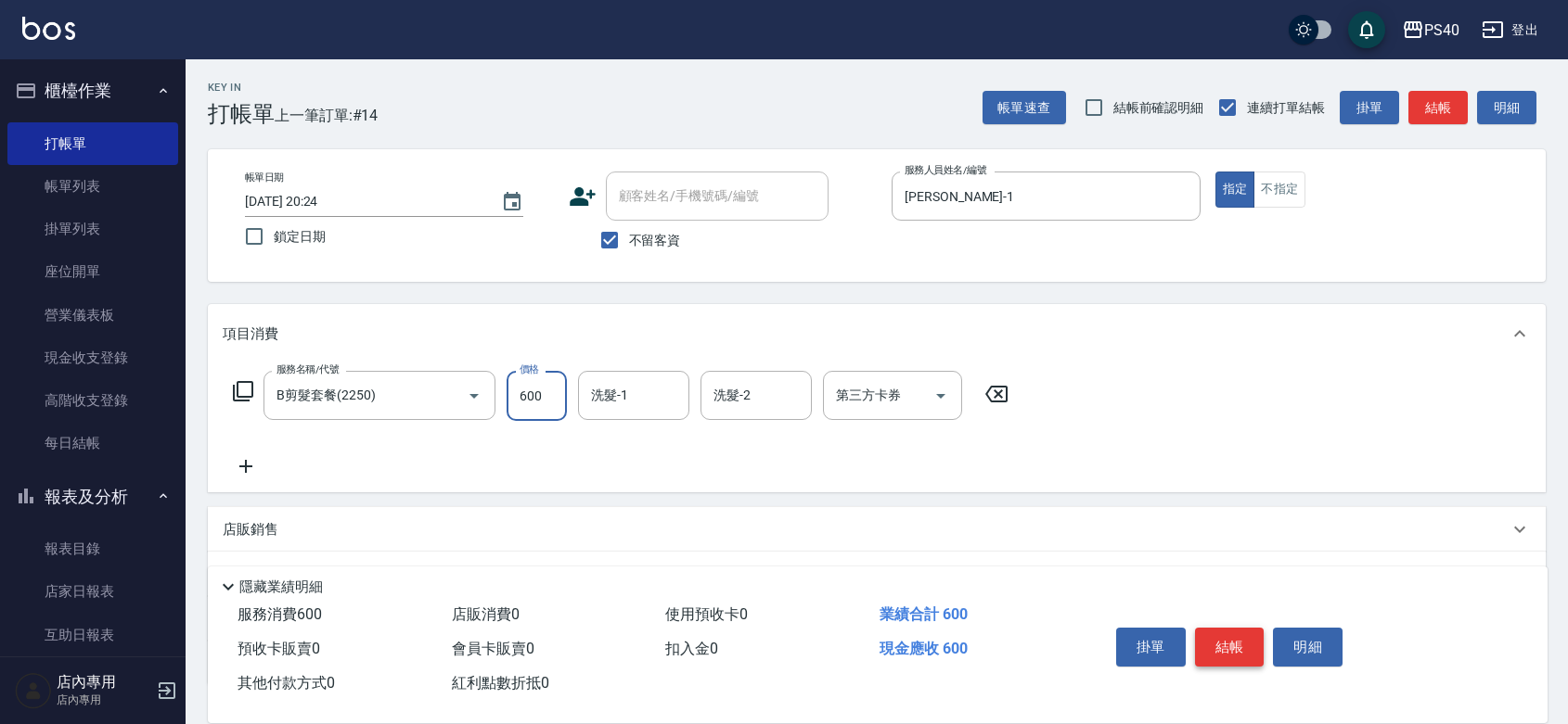
type input "600"
click at [1225, 628] on button "結帳" at bounding box center [1231, 647] width 70 height 39
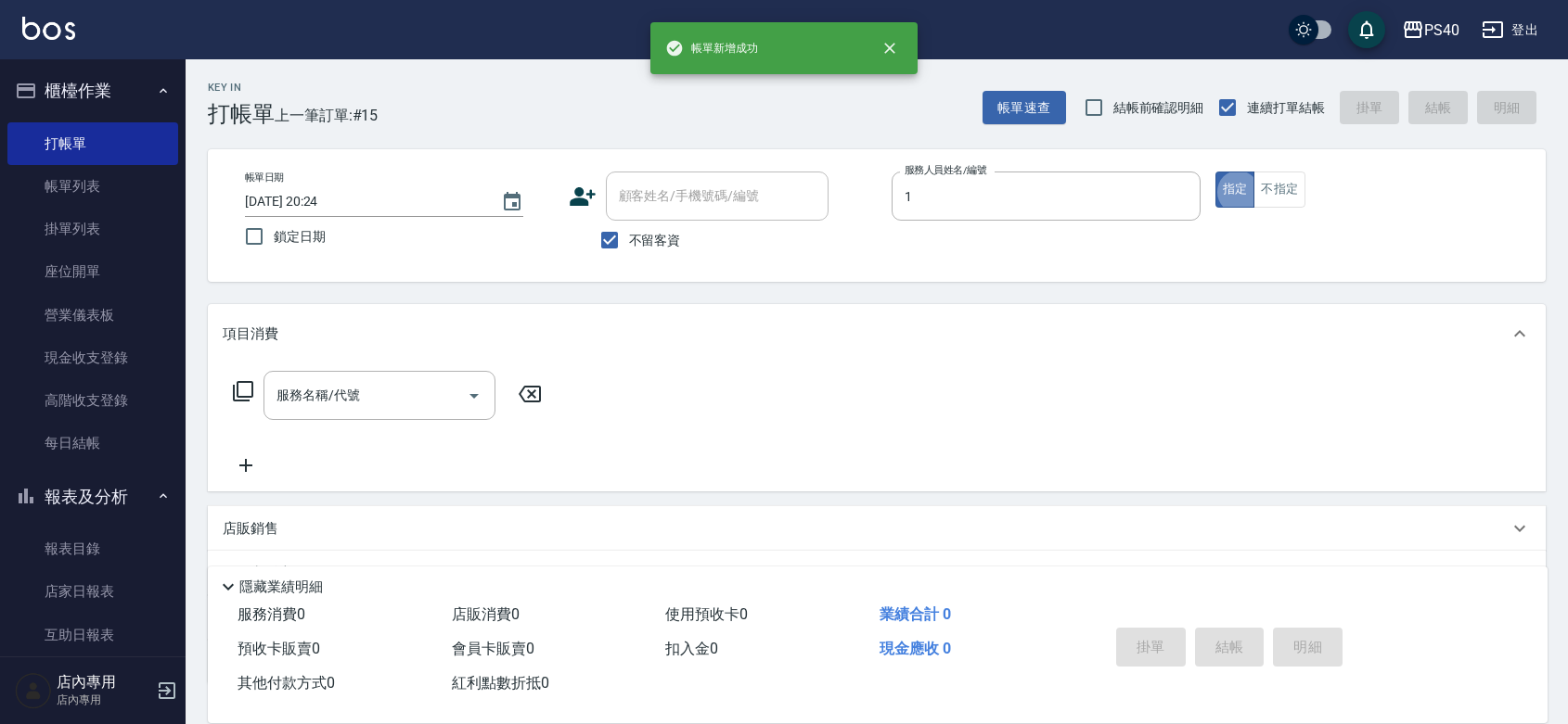
type input "蘇煜森-1"
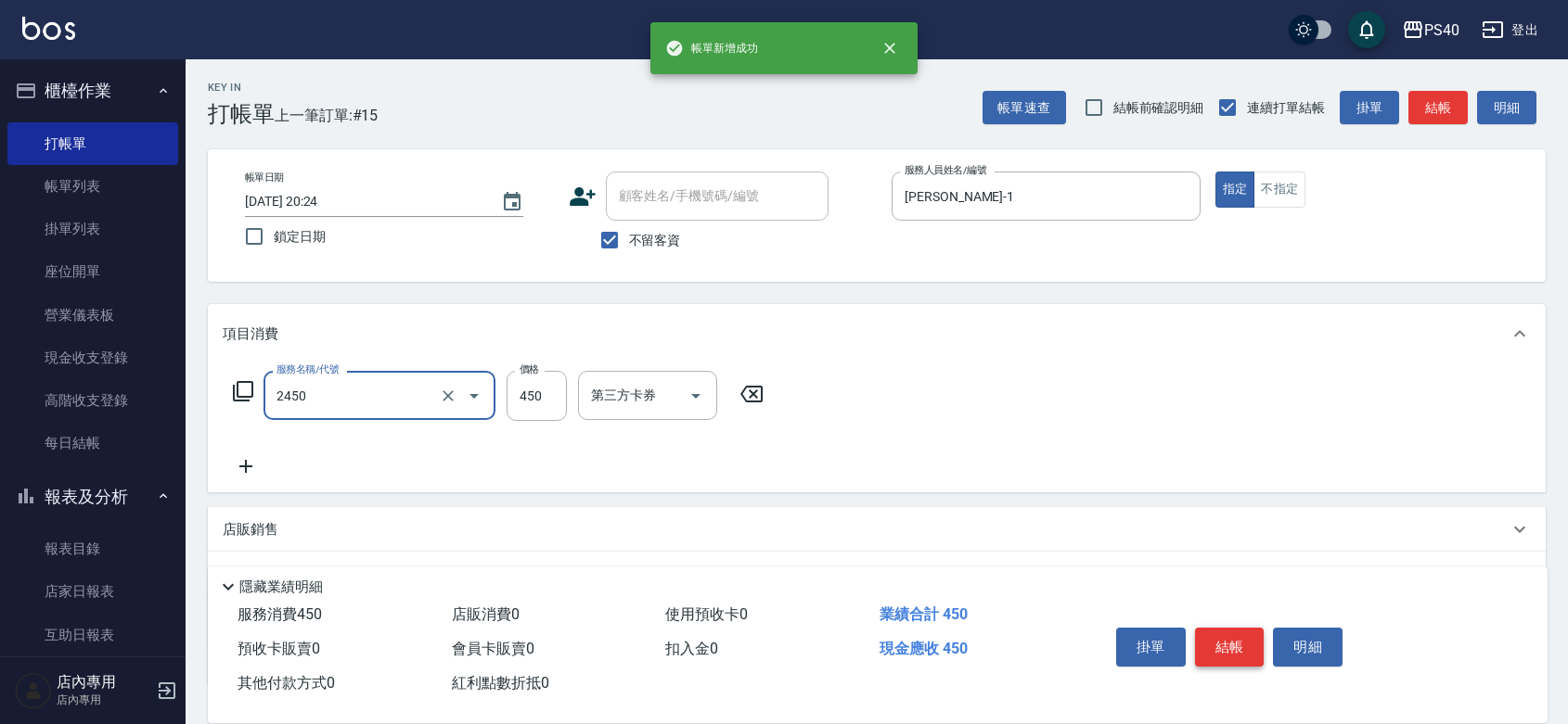
type input "C剪髮套餐(2450)"
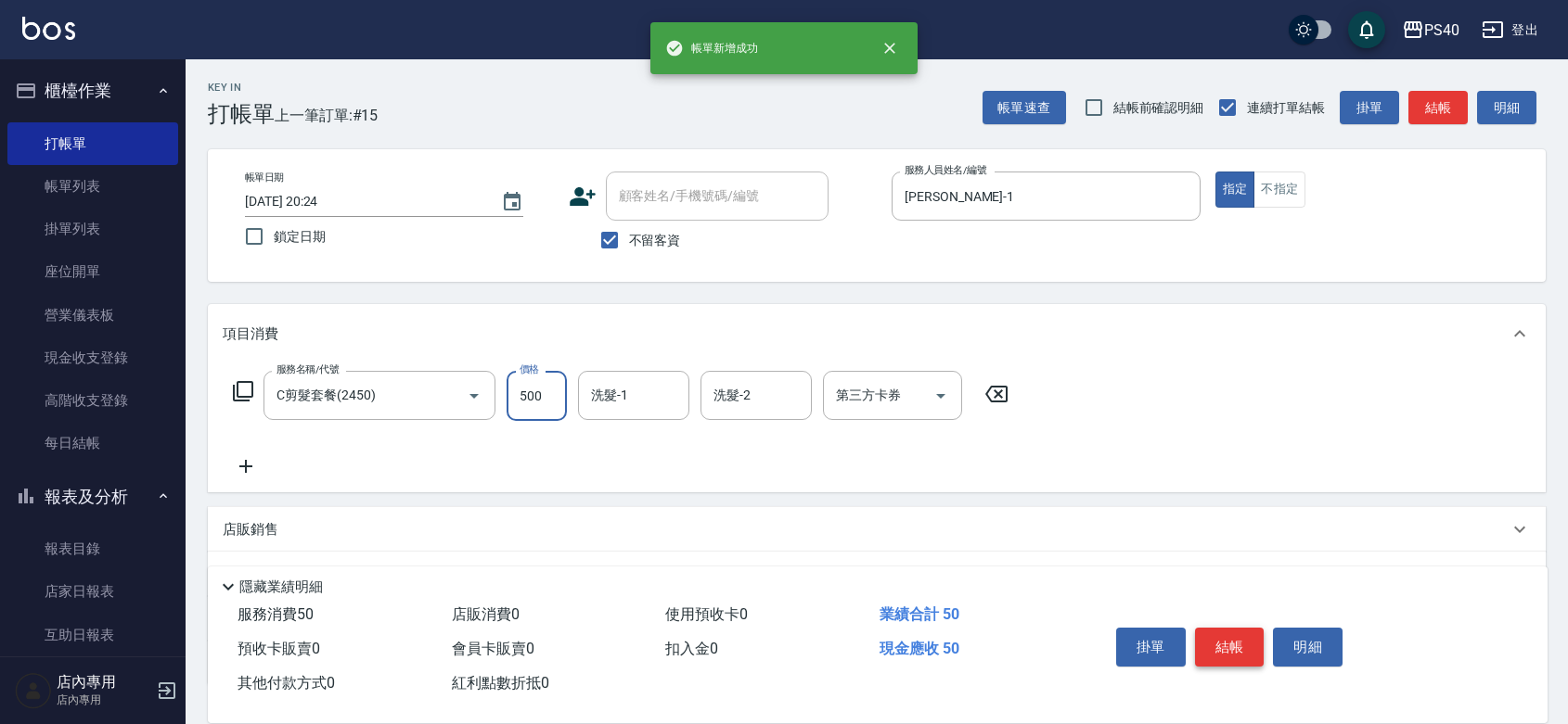
type input "500"
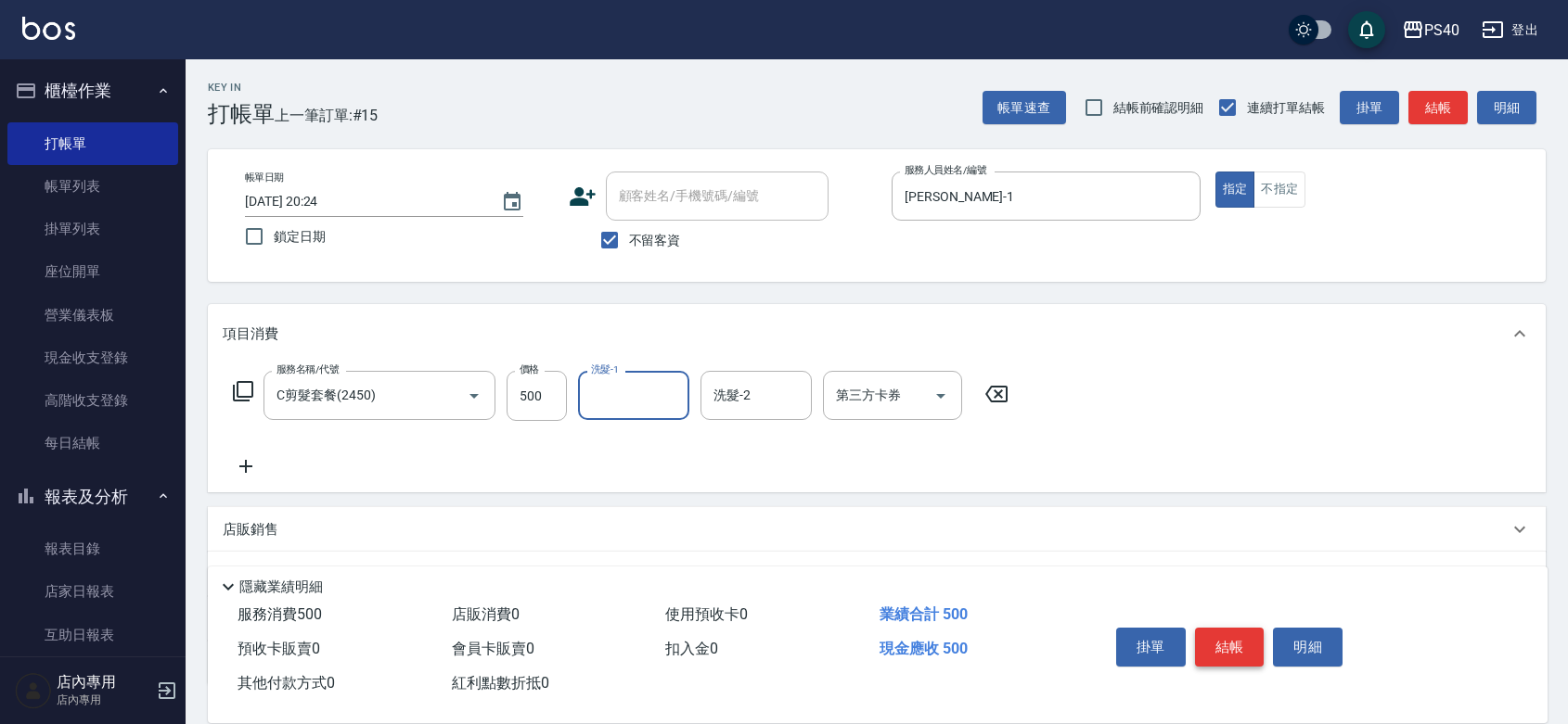
click at [1225, 628] on button "結帳" at bounding box center [1231, 647] width 70 height 39
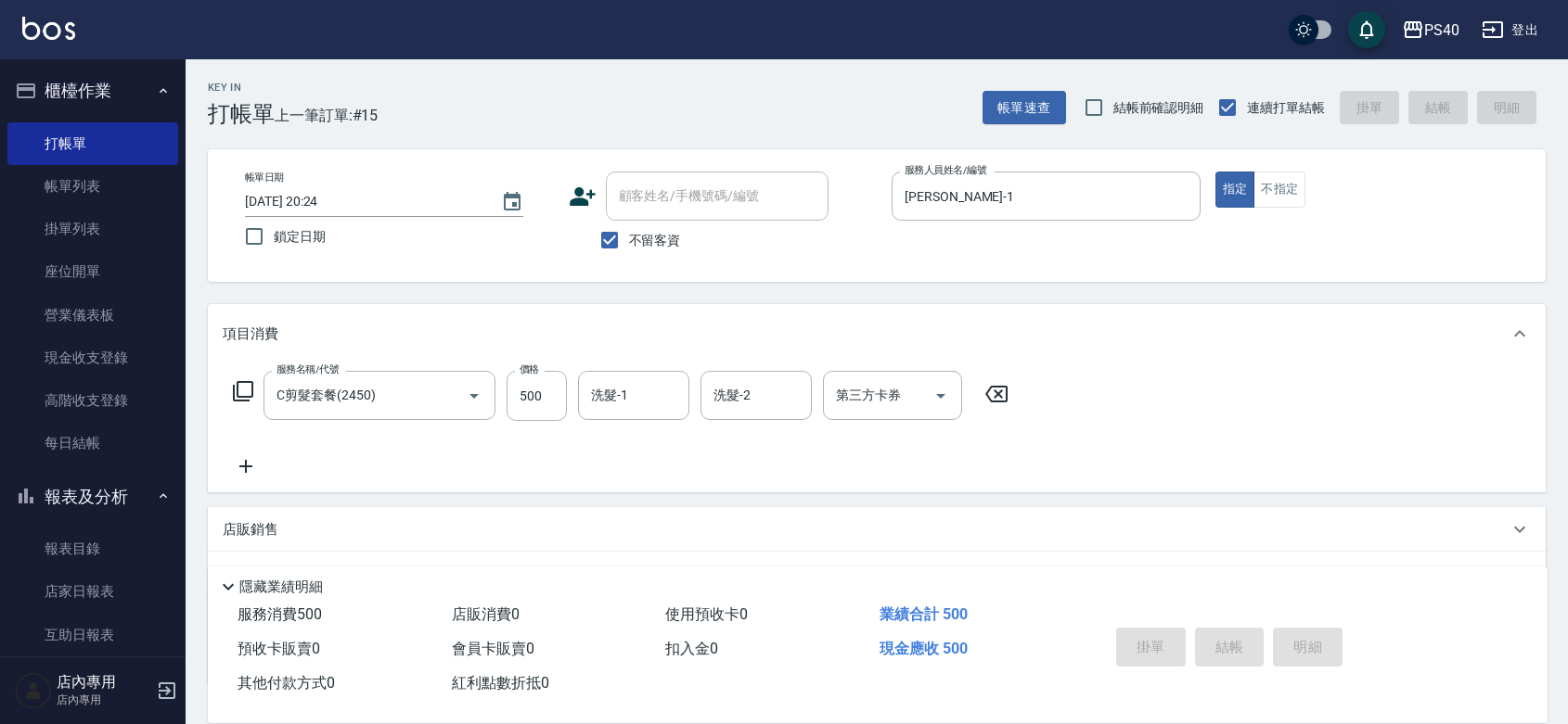
type input "2025/08/18 20:25"
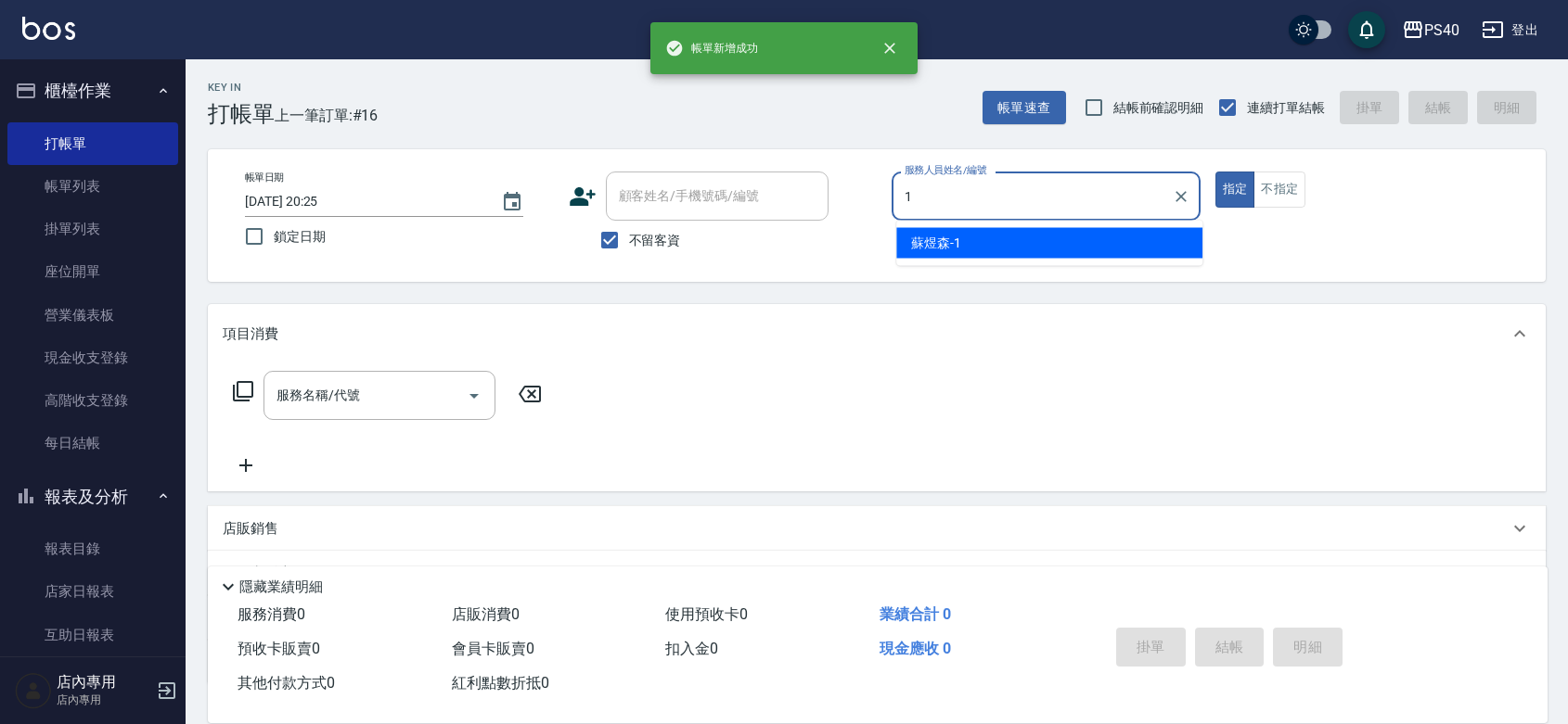
type input "蘇煜森-1"
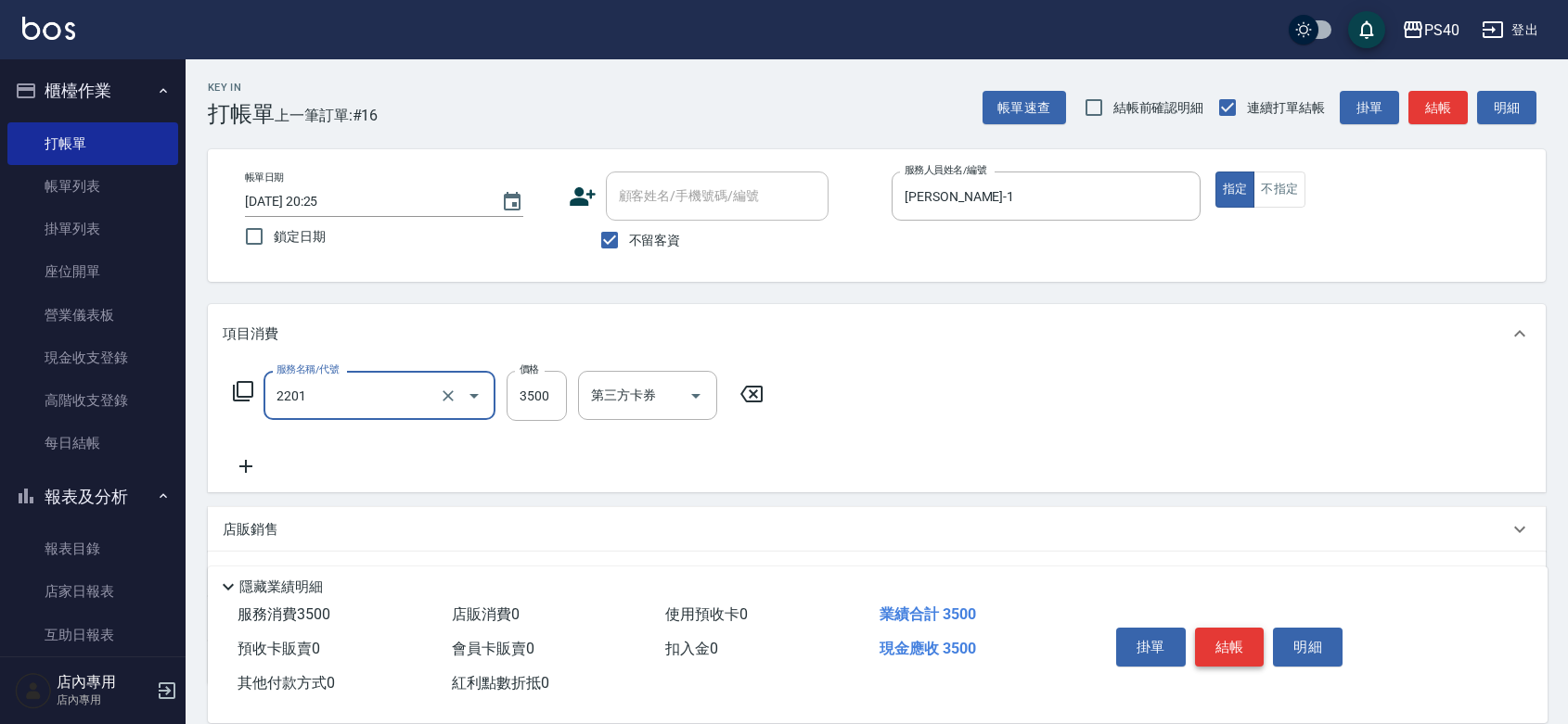
type input "燙髮A餐(短髮)(2201)"
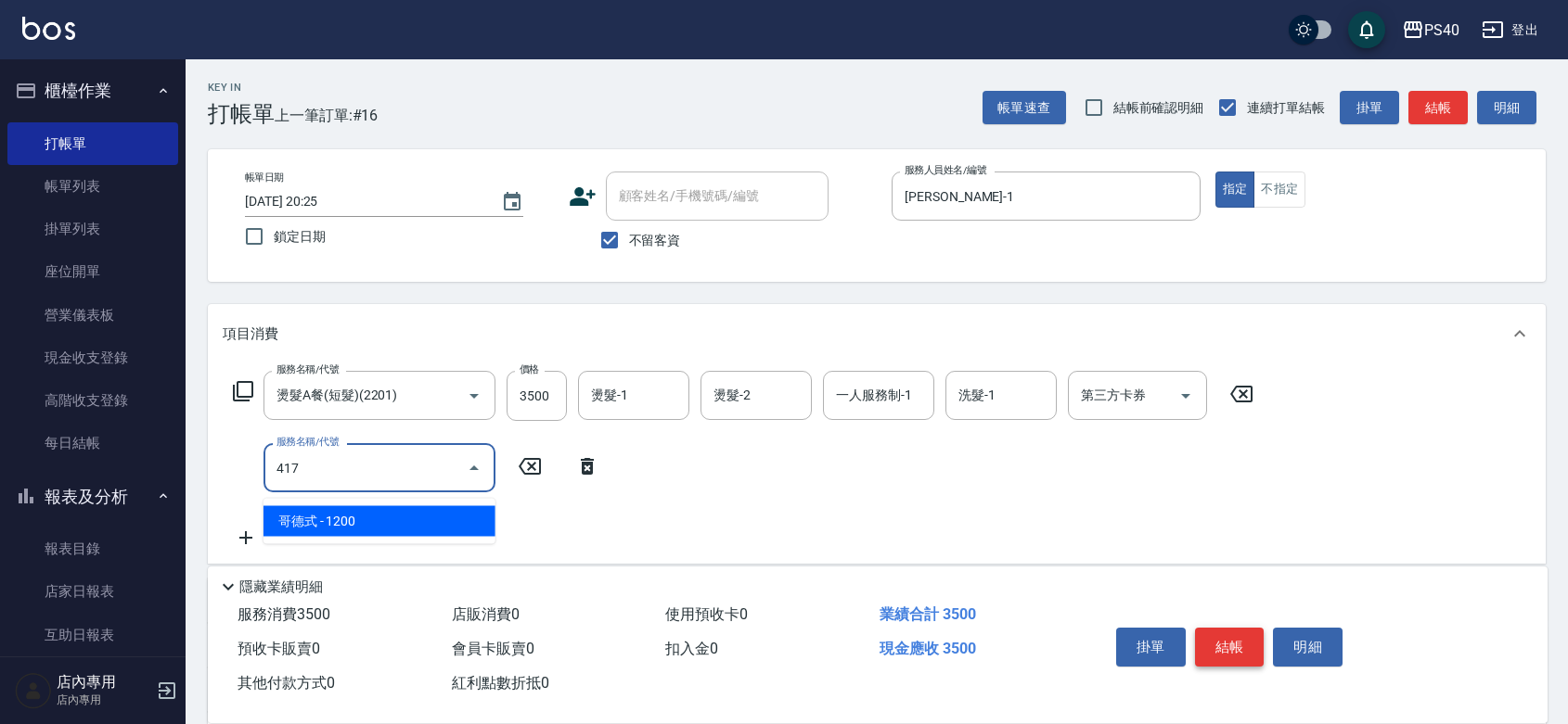
type input "哥德式(417)"
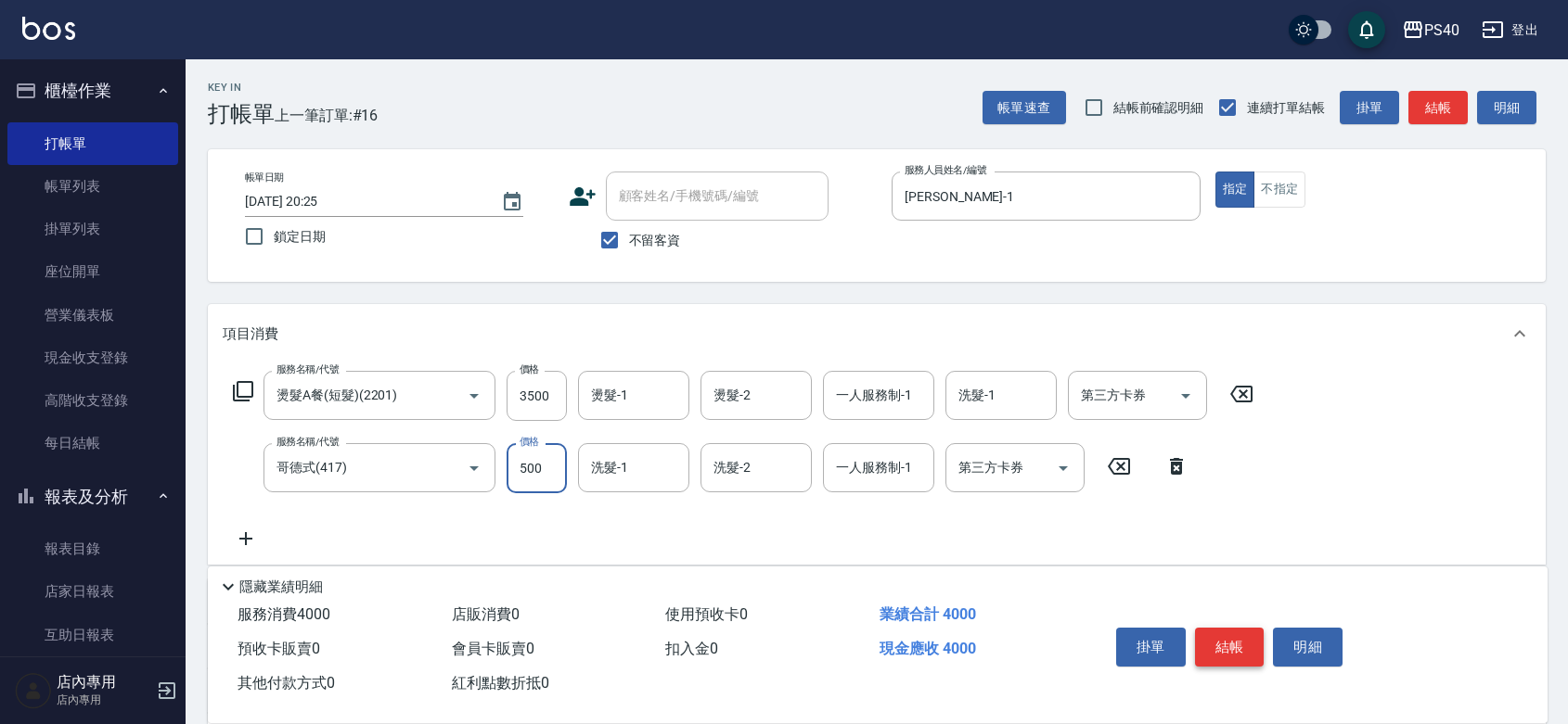
type input "500"
click at [299, 513] on div "服務名稱/代號 燙髮A餐(短髮)(2201) 服務名稱/代號 價格 3500 價格 燙髮-1 燙髮-1 燙髮-2 燙髮-2 一人服務制-1 一人服務制-1 洗…" at bounding box center [744, 460] width 1042 height 179
click at [315, 485] on input "哥德式(417)" at bounding box center [353, 467] width 163 height 32
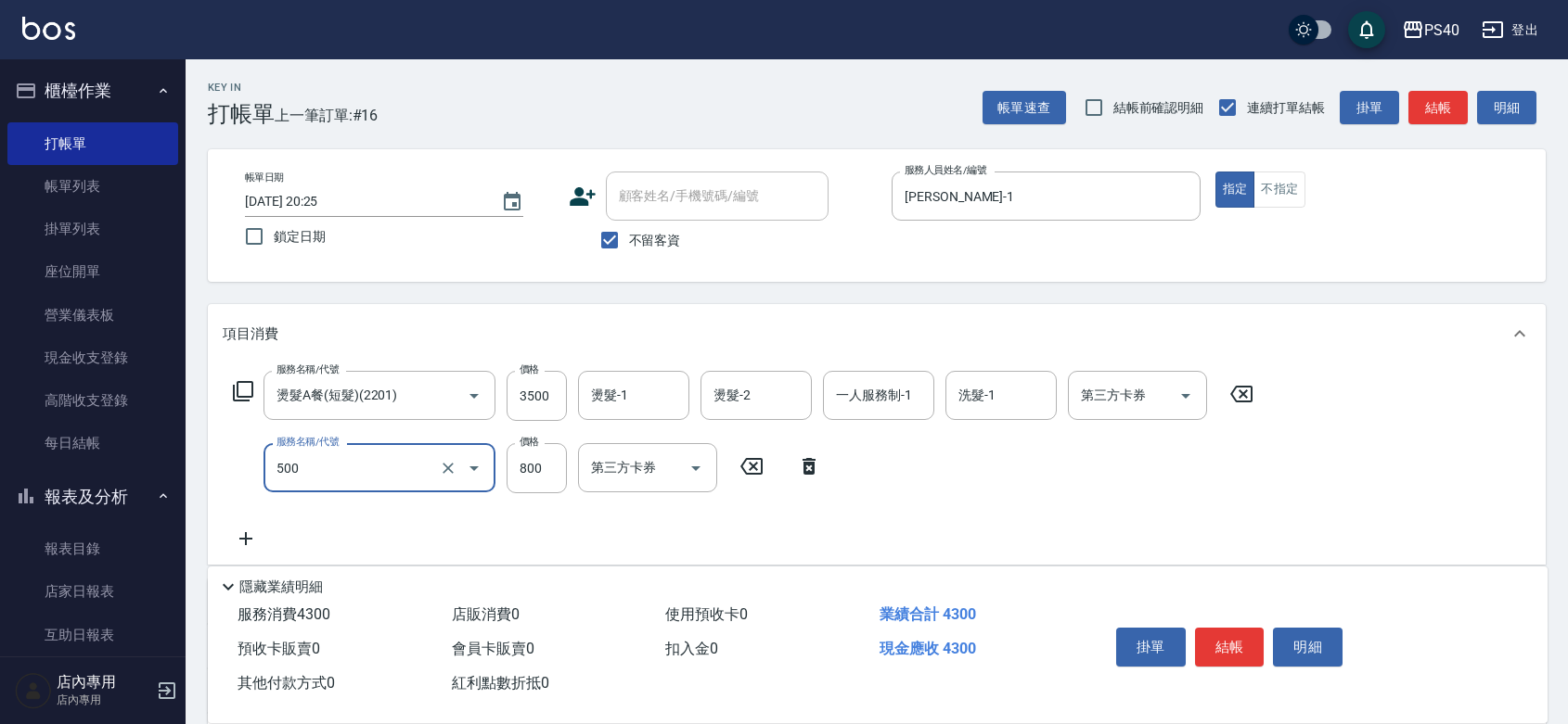
type input "+ovc3號或天使眼淚(500)"
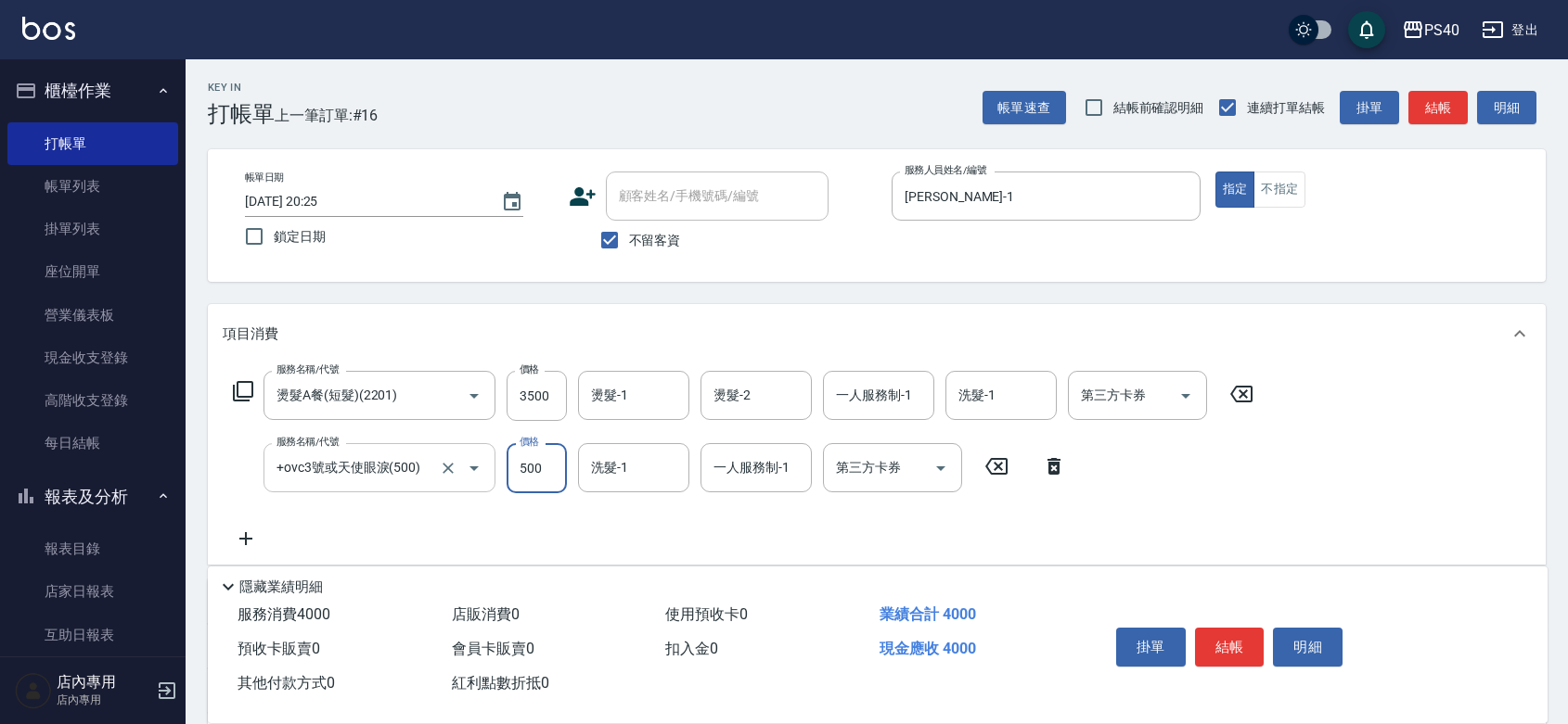
type input "500"
click at [549, 413] on input "3500" at bounding box center [536, 396] width 60 height 50
click at [540, 474] on input "500" at bounding box center [536, 468] width 60 height 50
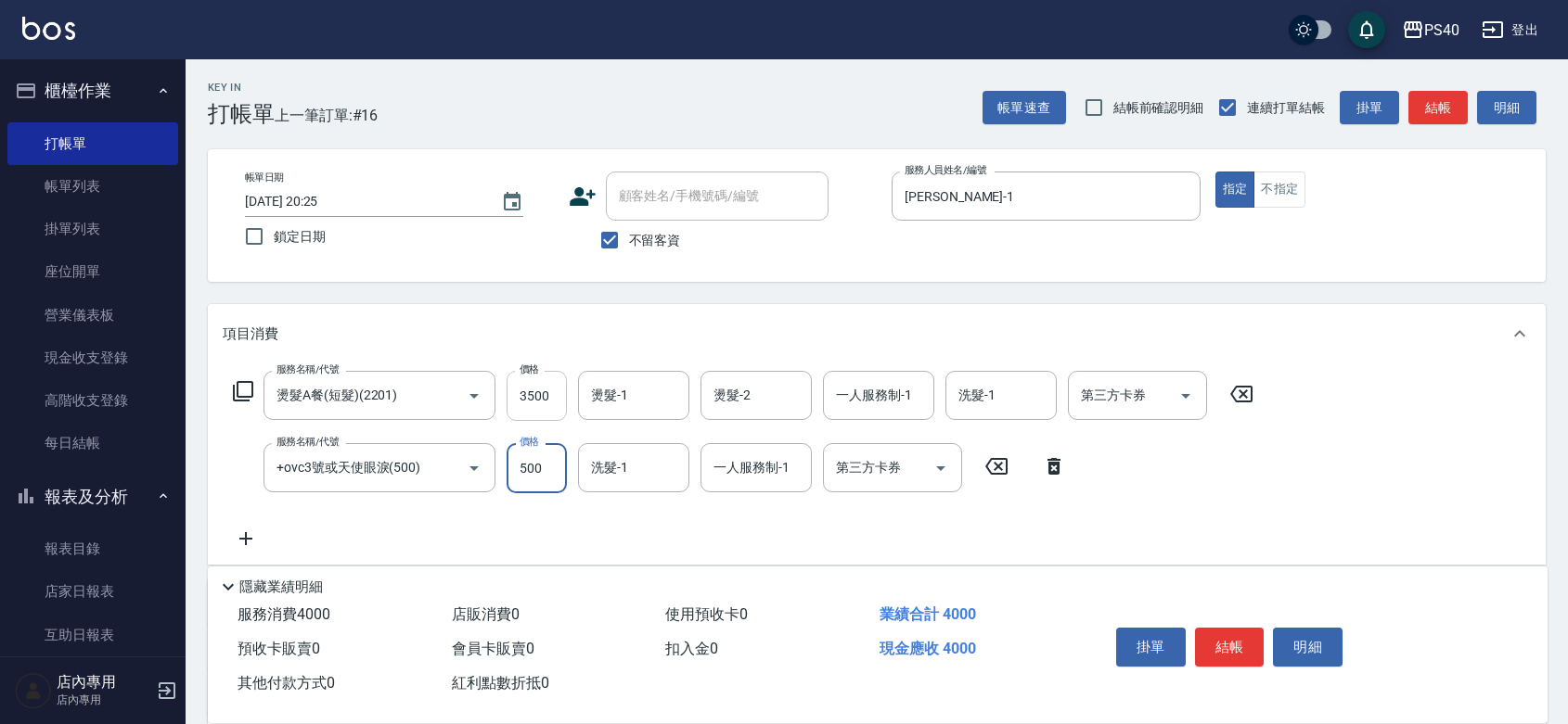
click at [523, 416] on input "3500" at bounding box center [536, 396] width 60 height 50
type input "3000"
click at [531, 460] on input "500" at bounding box center [536, 468] width 60 height 50
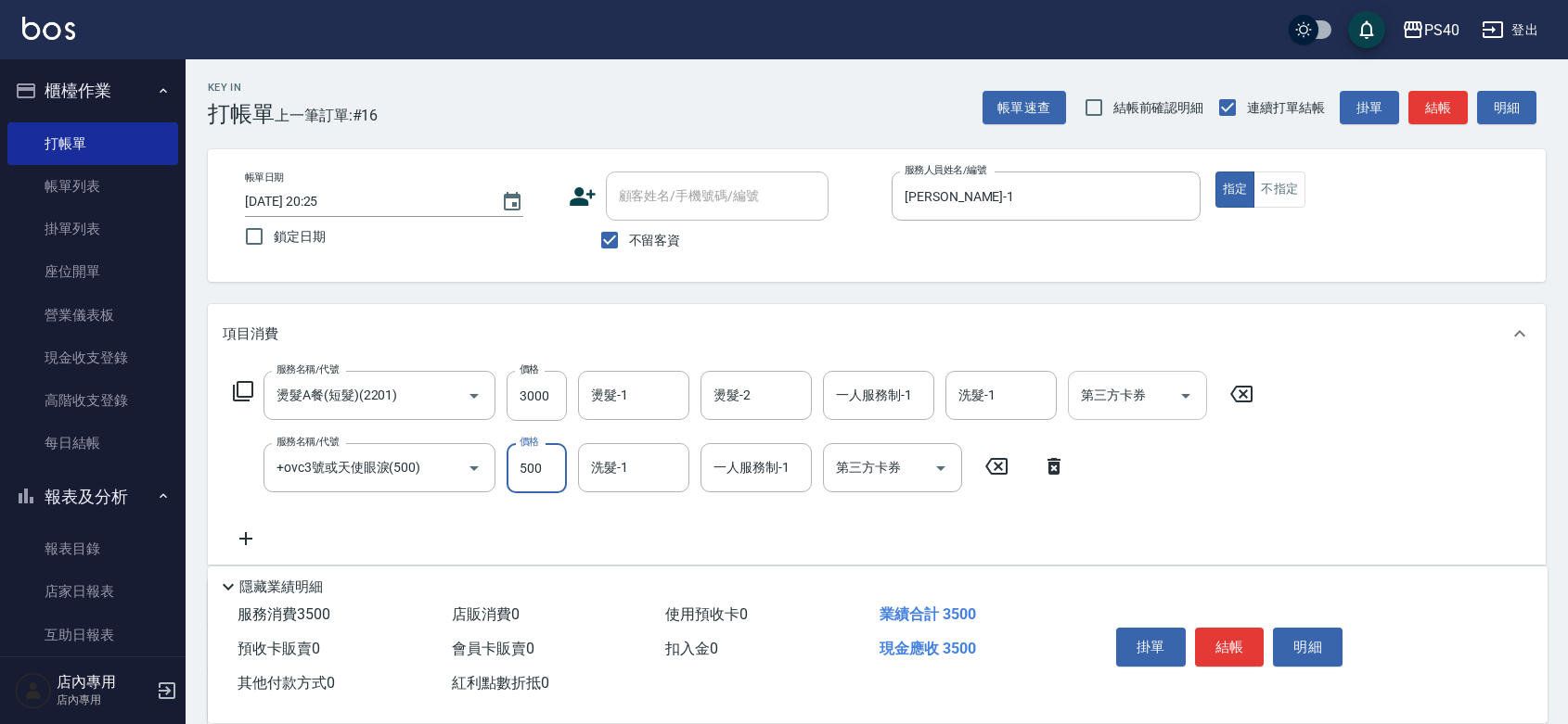
click at [1196, 406] on icon "Open" at bounding box center [1185, 395] width 22 height 22
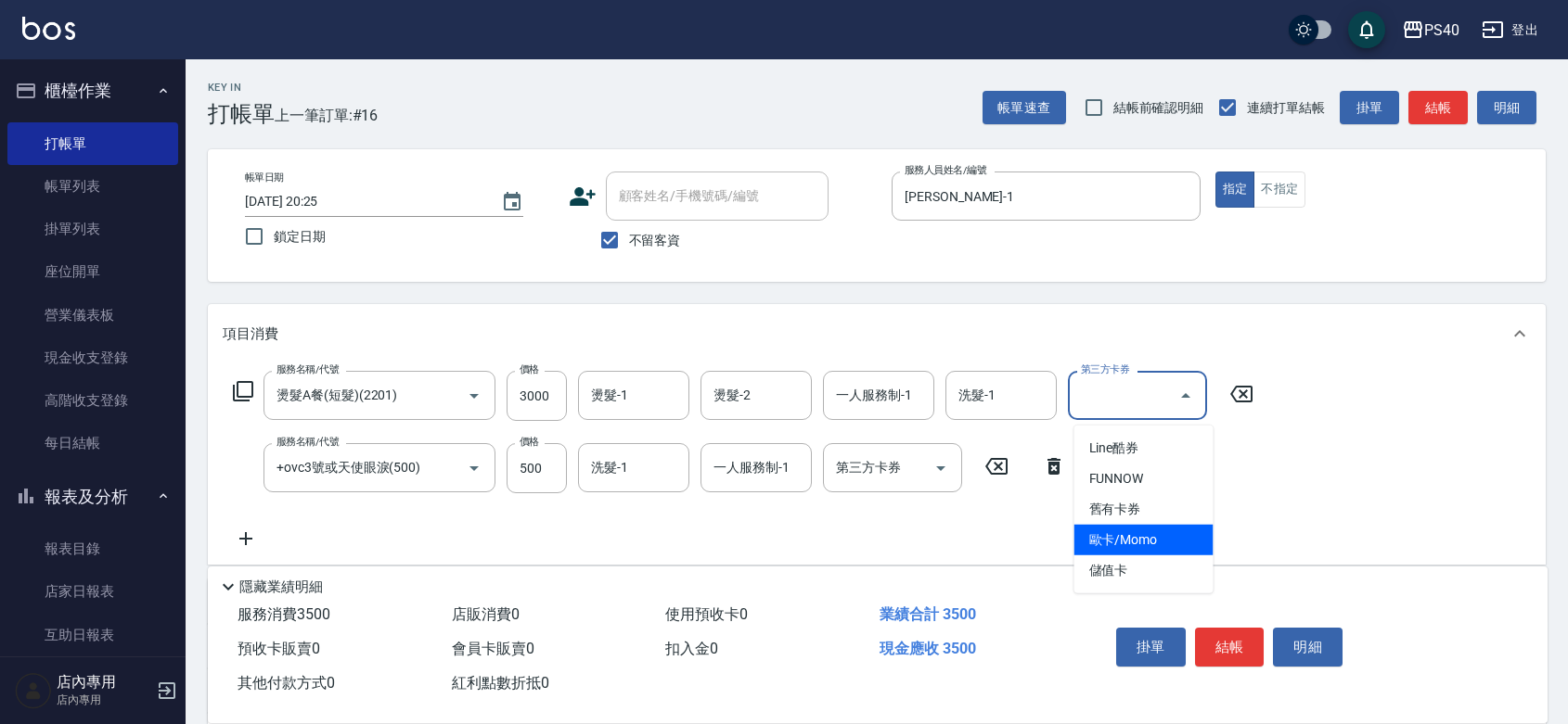
click at [952, 299] on div "Key In 打帳單 上一筆訂單:#16 帳單速查 結帳前確認明細 連續打單結帳 掛單 結帳 明細 帳單日期 2025/08/18 20:25 鎖定日期 顧客…" at bounding box center [877, 508] width 1383 height 898
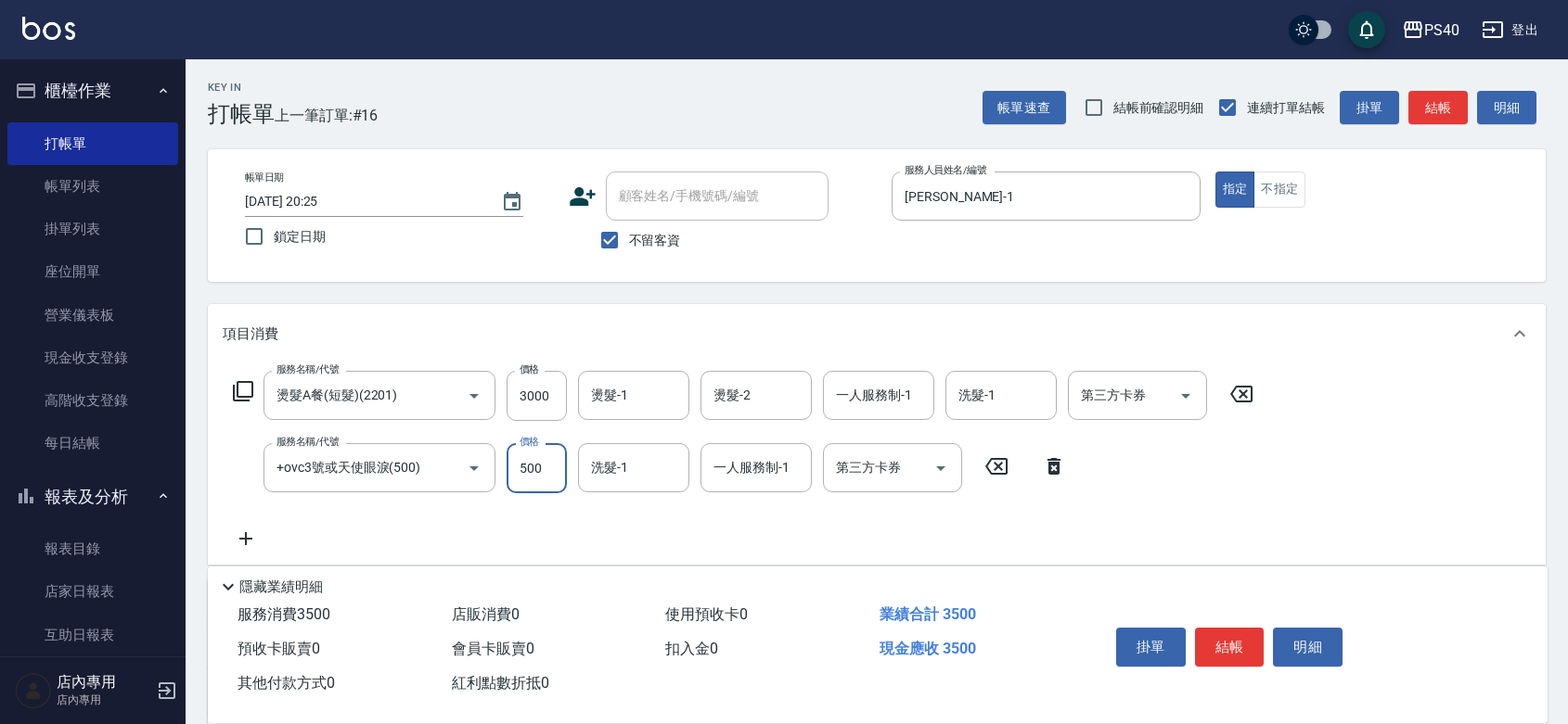
click at [550, 481] on input "500" at bounding box center [536, 468] width 60 height 50
click at [942, 479] on icon "Open" at bounding box center [941, 468] width 22 height 22
type input "1000"
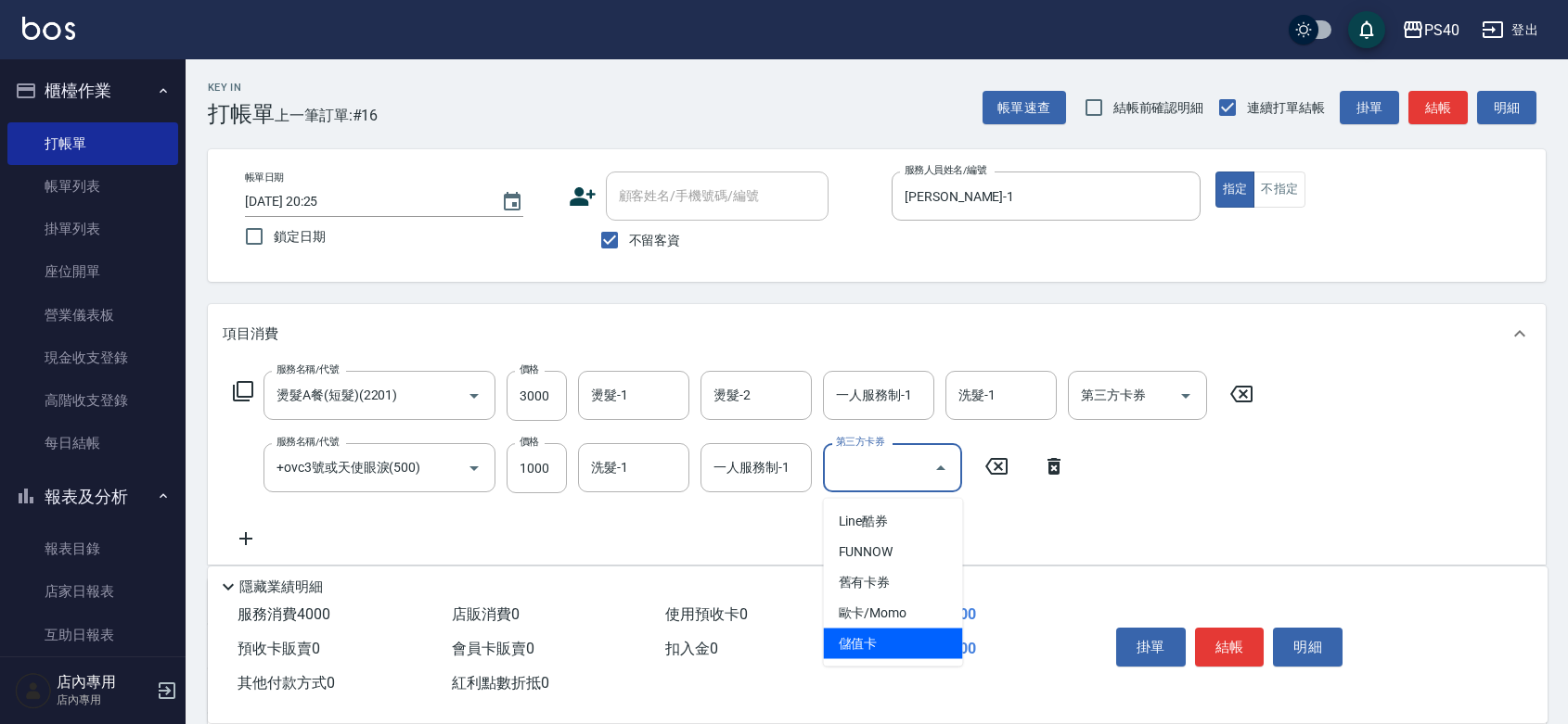
click at [879, 634] on span "儲值卡" at bounding box center [894, 645] width 140 height 31
type input "儲值卡"
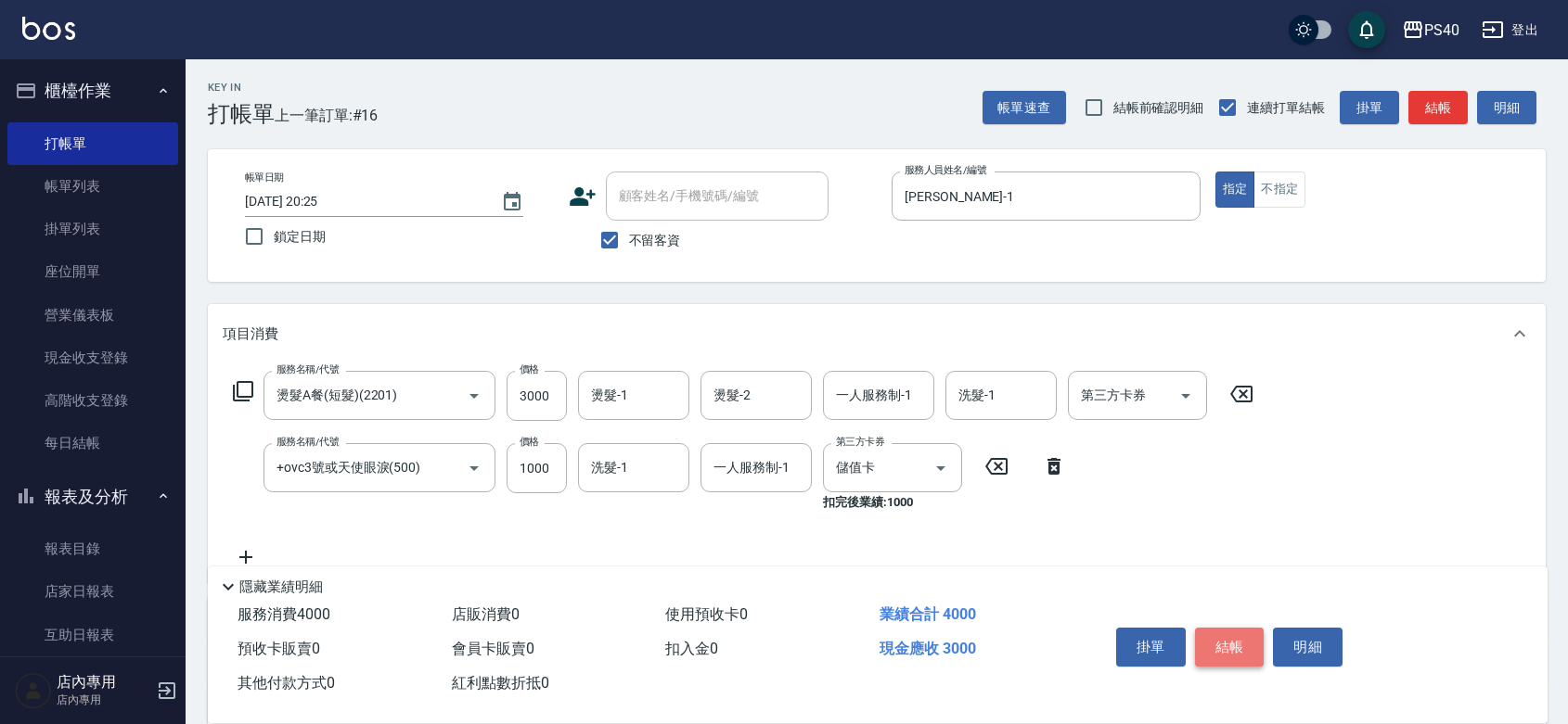
click at [1239, 628] on button "結帳" at bounding box center [1231, 647] width 70 height 39
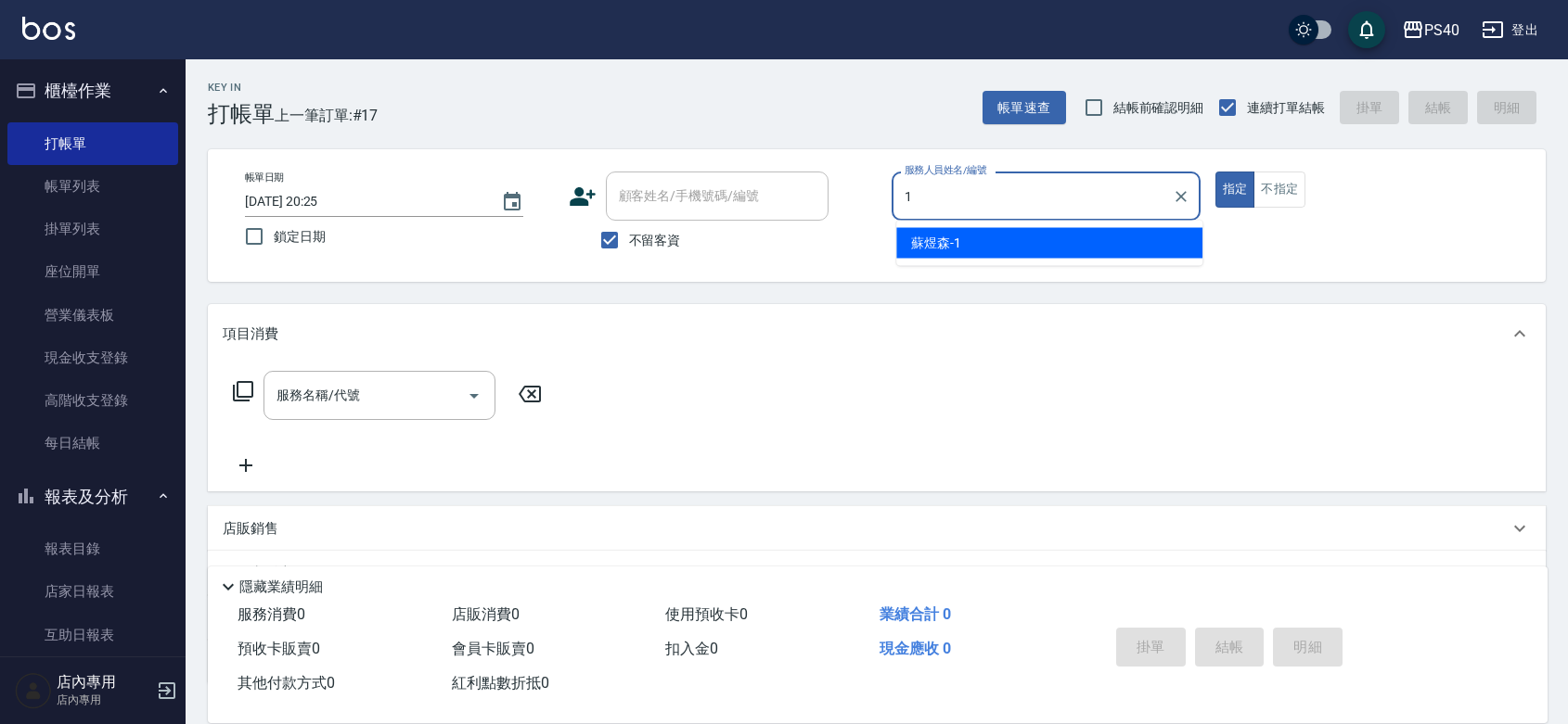
type input "蘇煜森-1"
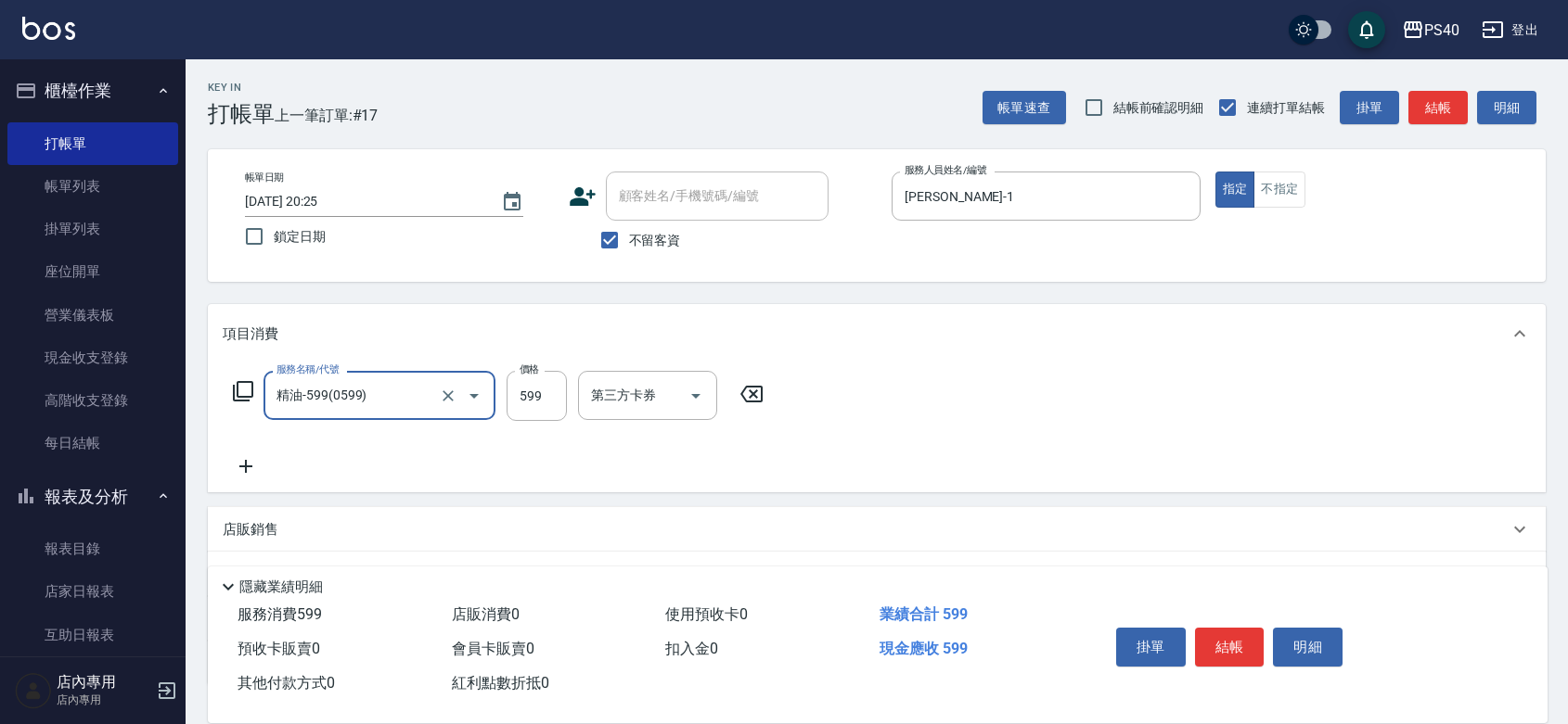
type input "精油-599(0599)"
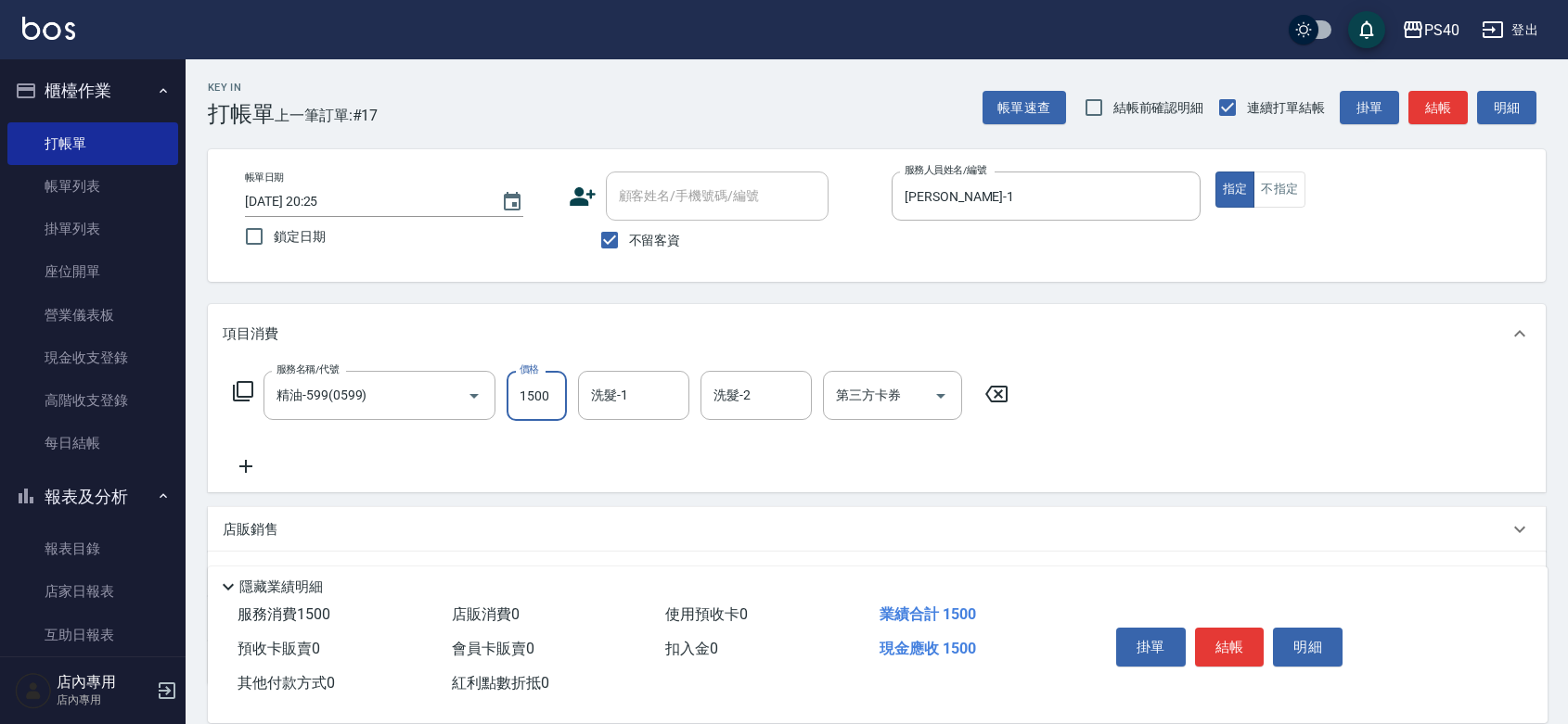
type input "1500"
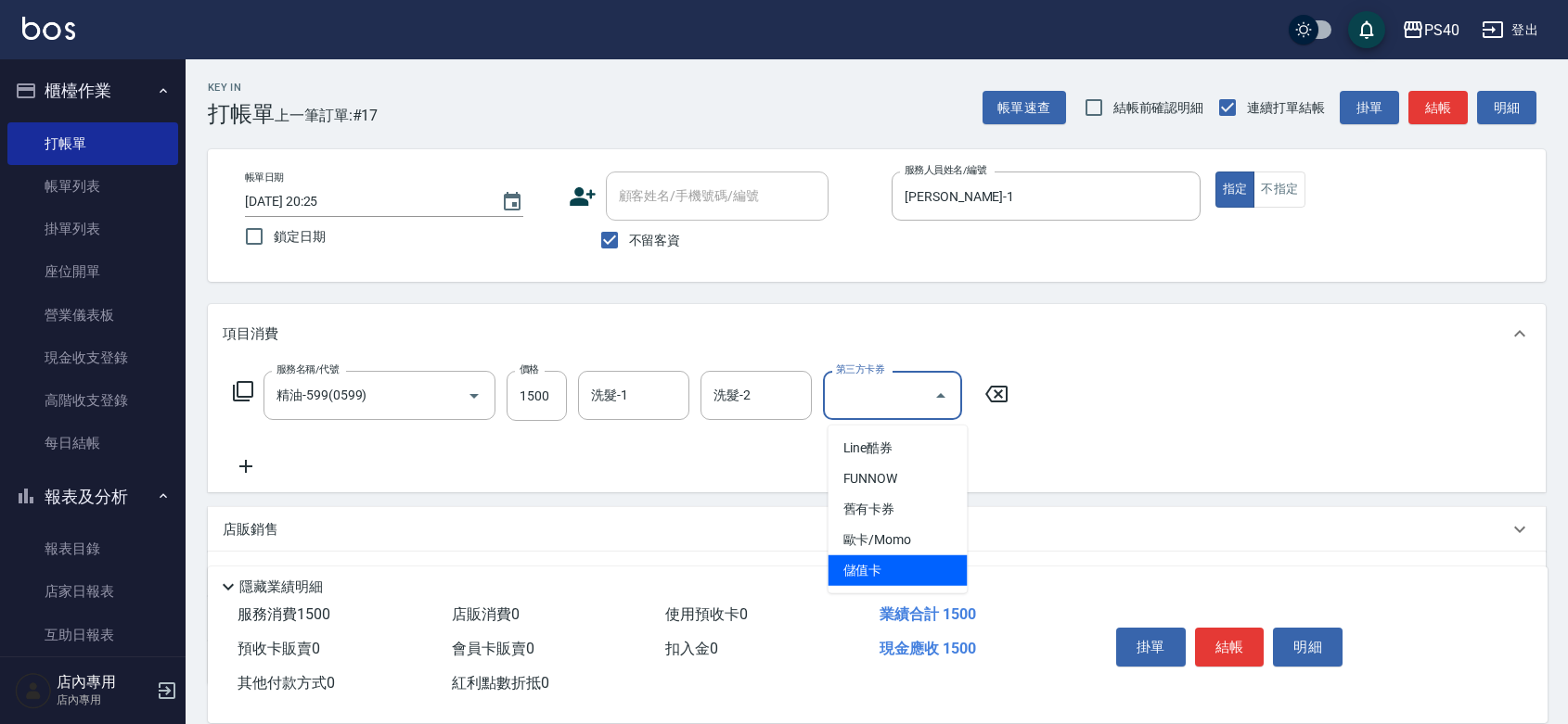
type input "儲值卡"
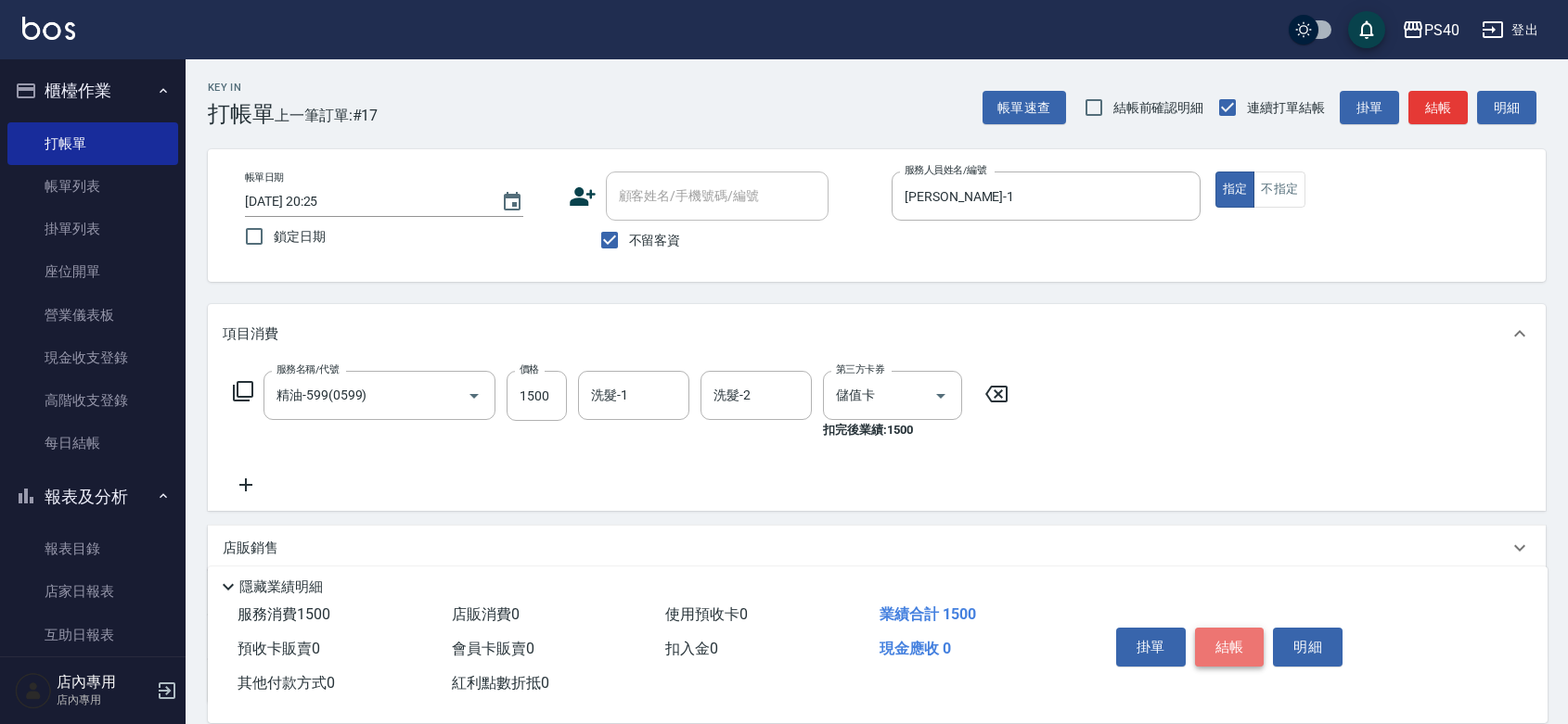
click at [1255, 629] on button "結帳" at bounding box center [1231, 647] width 70 height 39
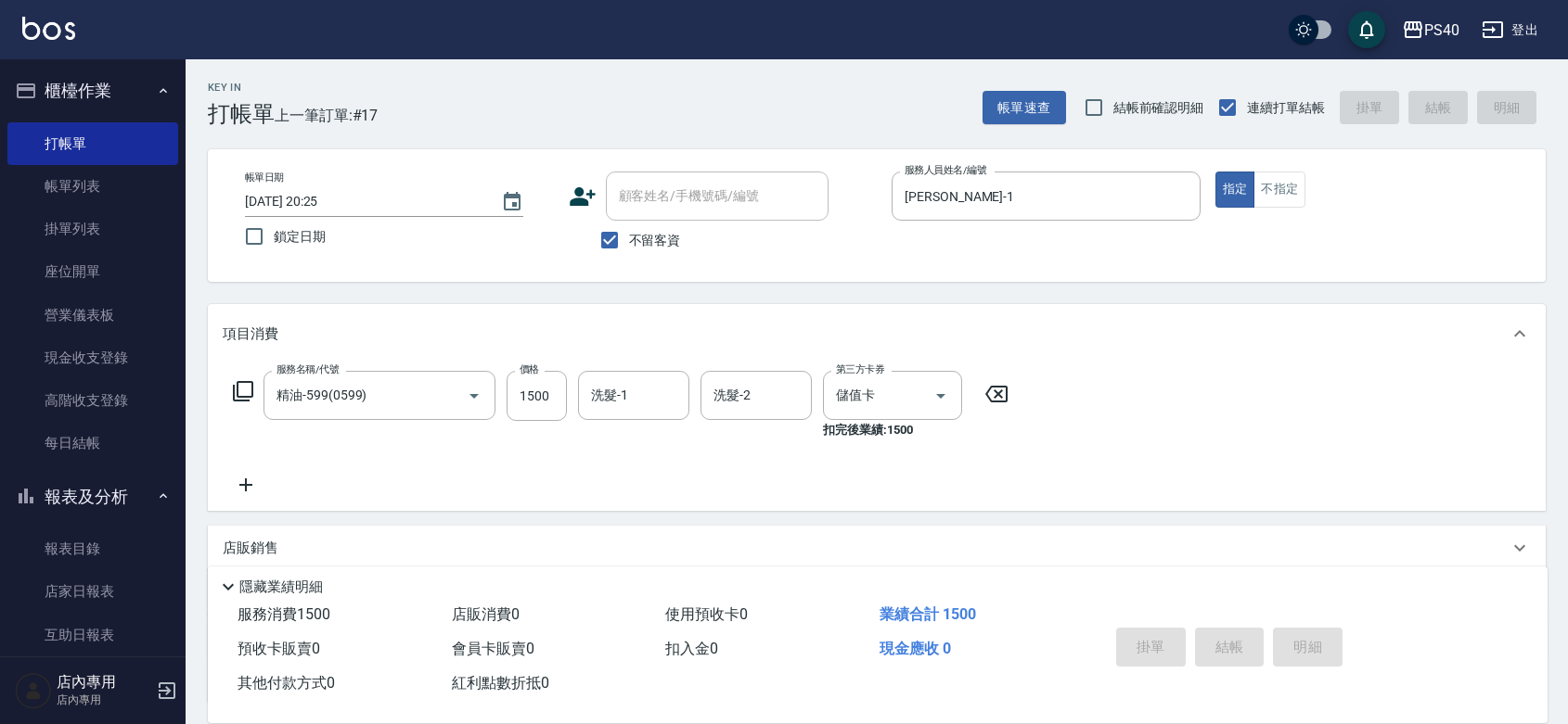
type input "2025/08/18 20:26"
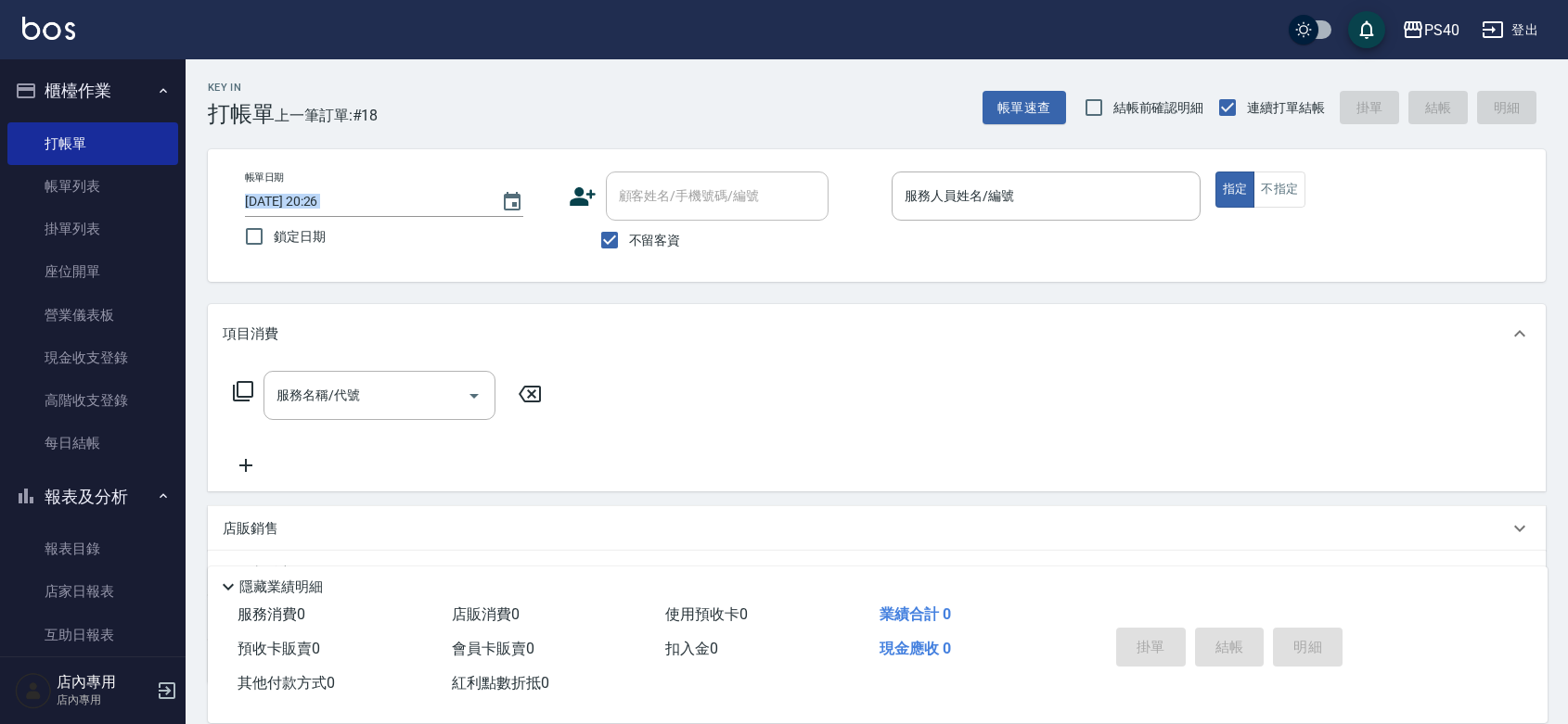
drag, startPoint x: 187, startPoint y: 177, endPoint x: 202, endPoint y: 280, distance: 104.1
click at [202, 280] on div "Key In 打帳單 上一筆訂單:#18 帳單速查 結帳前確認明細 連續打單結帳 掛單 結帳 明細 帳單日期 2025/08/18 20:26 鎖定日期 顧客…" at bounding box center [877, 472] width 1383 height 826
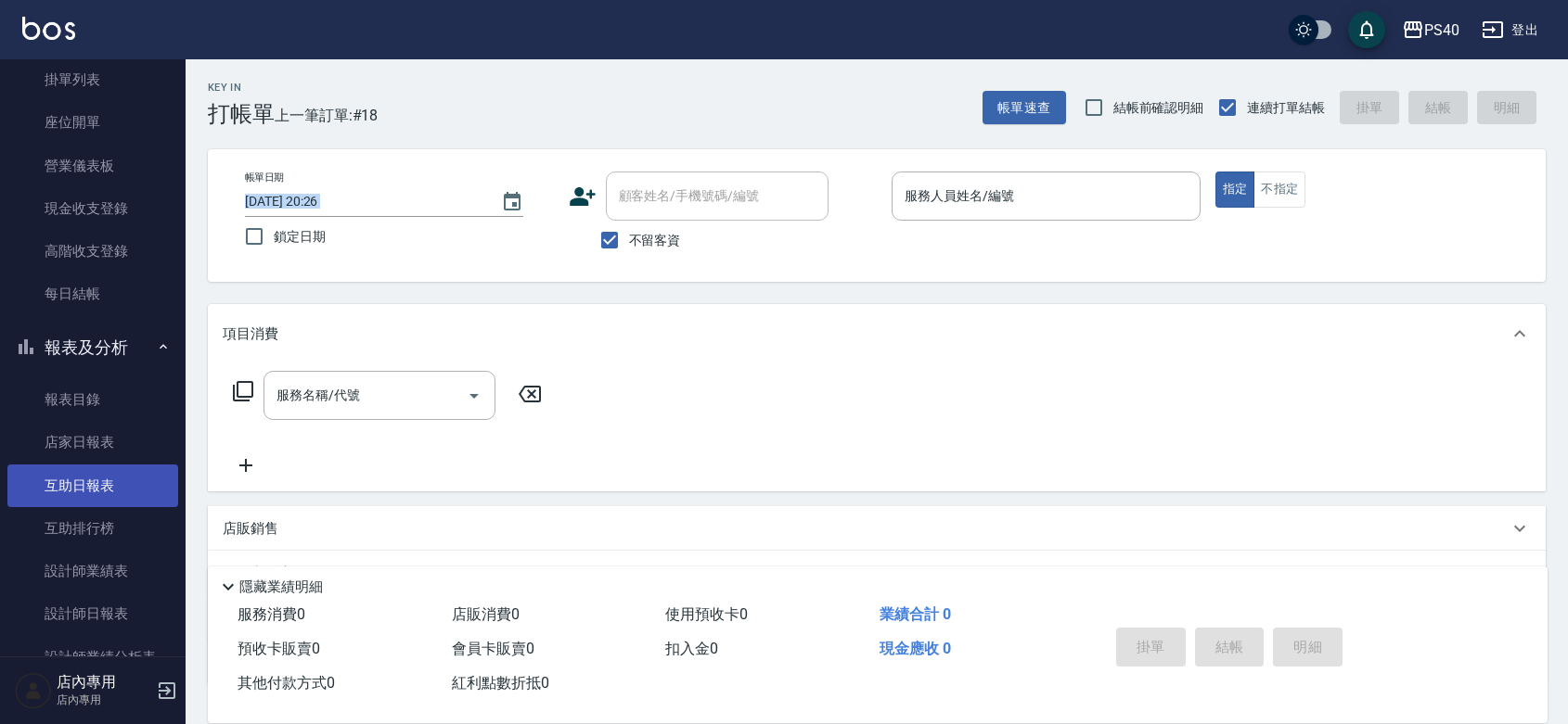
scroll to position [72, 0]
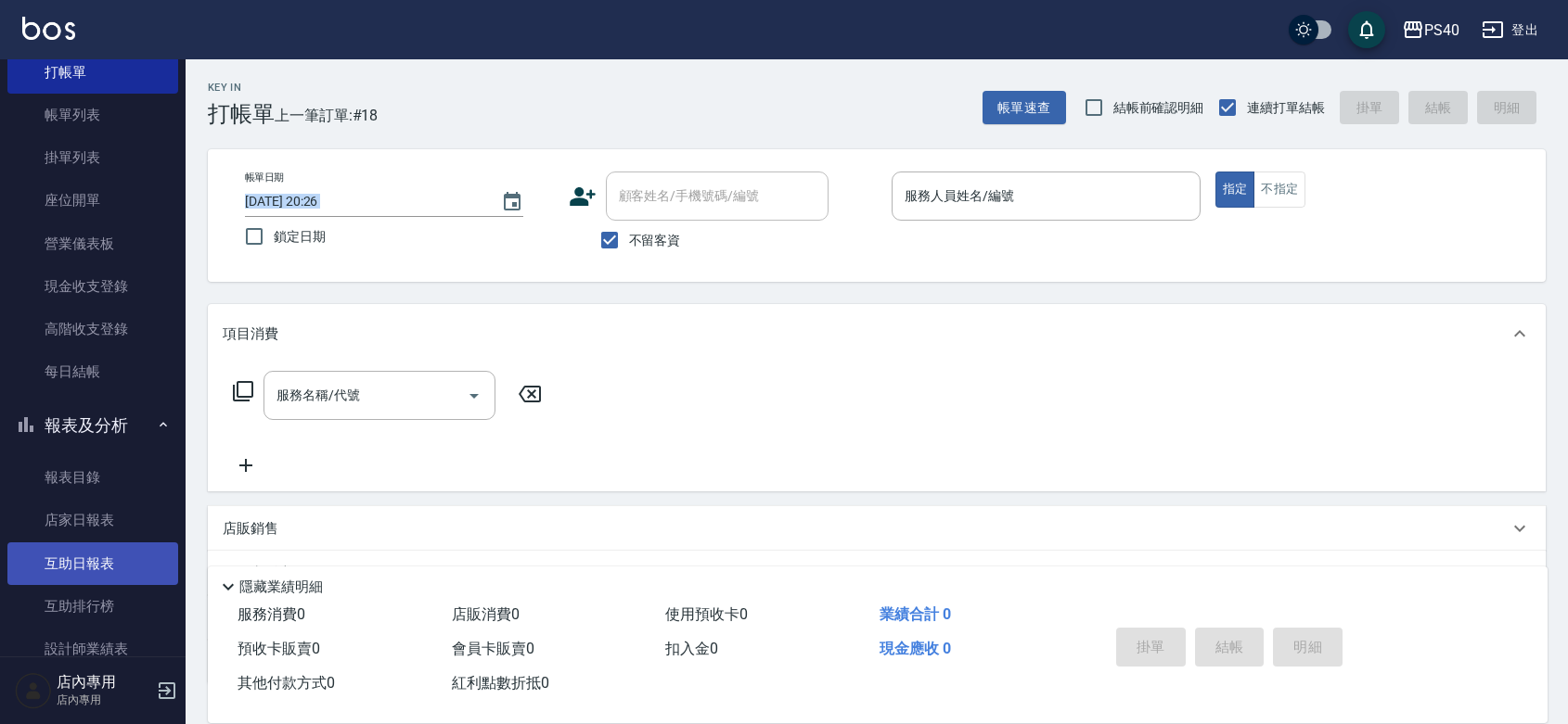
click at [108, 401] on ul "報表目錄 店家日報表 互助日報表 互助排行榜 設計師業績表 設計師日報表 設計師業績分析表 設計師業績月報表 設計師排行榜 服務扣項明細表 費用分析表" at bounding box center [93, 222] width 171 height 358
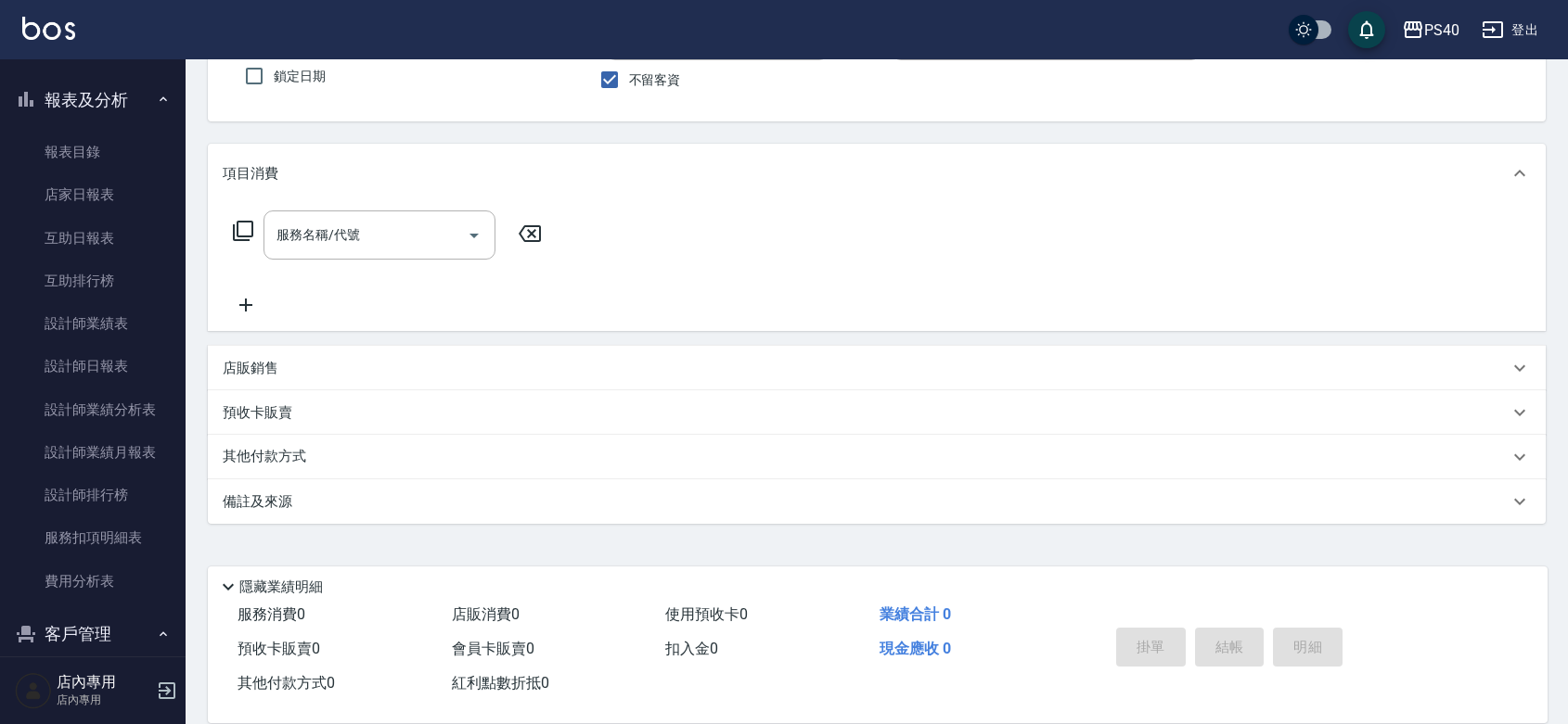
scroll to position [541, 0]
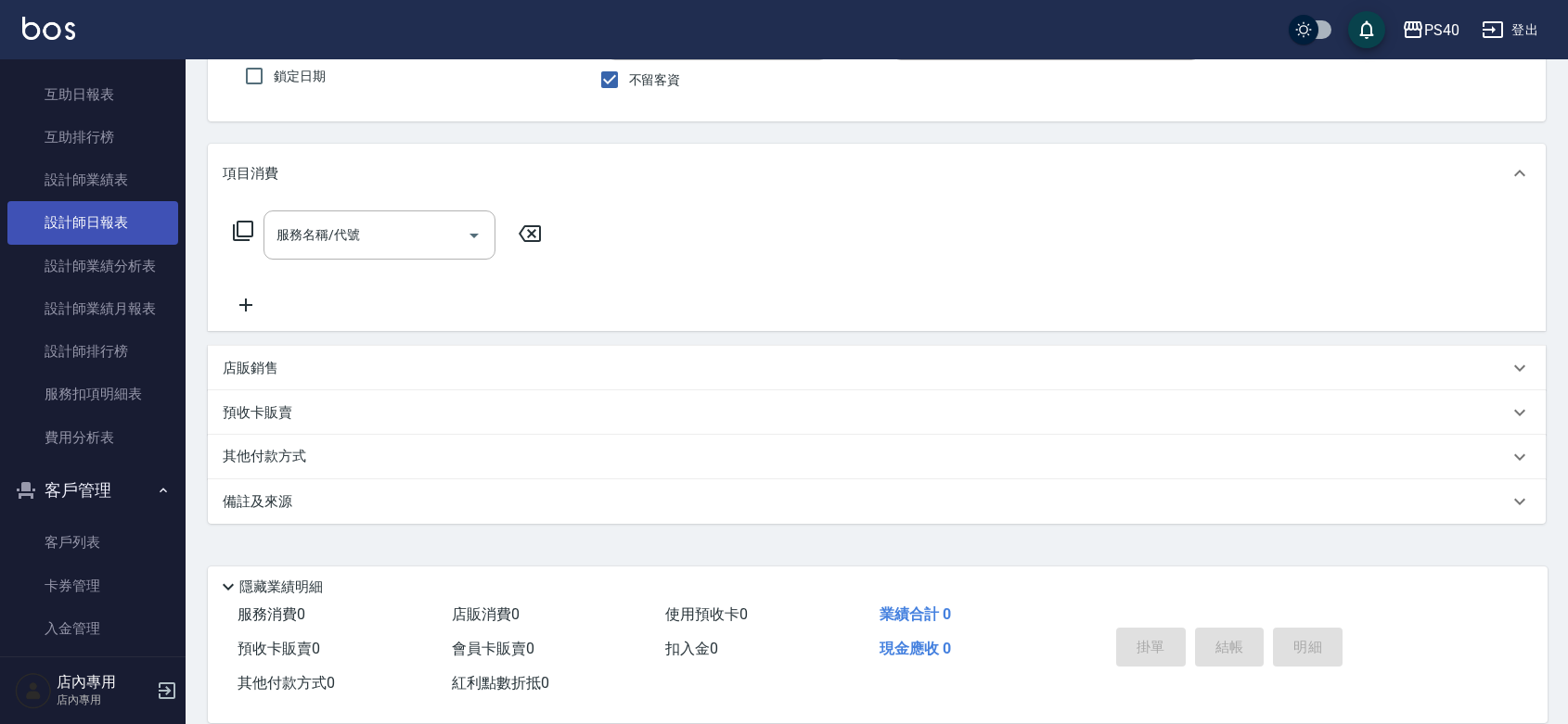
click at [100, 225] on link "設計師日報表" at bounding box center [93, 223] width 171 height 43
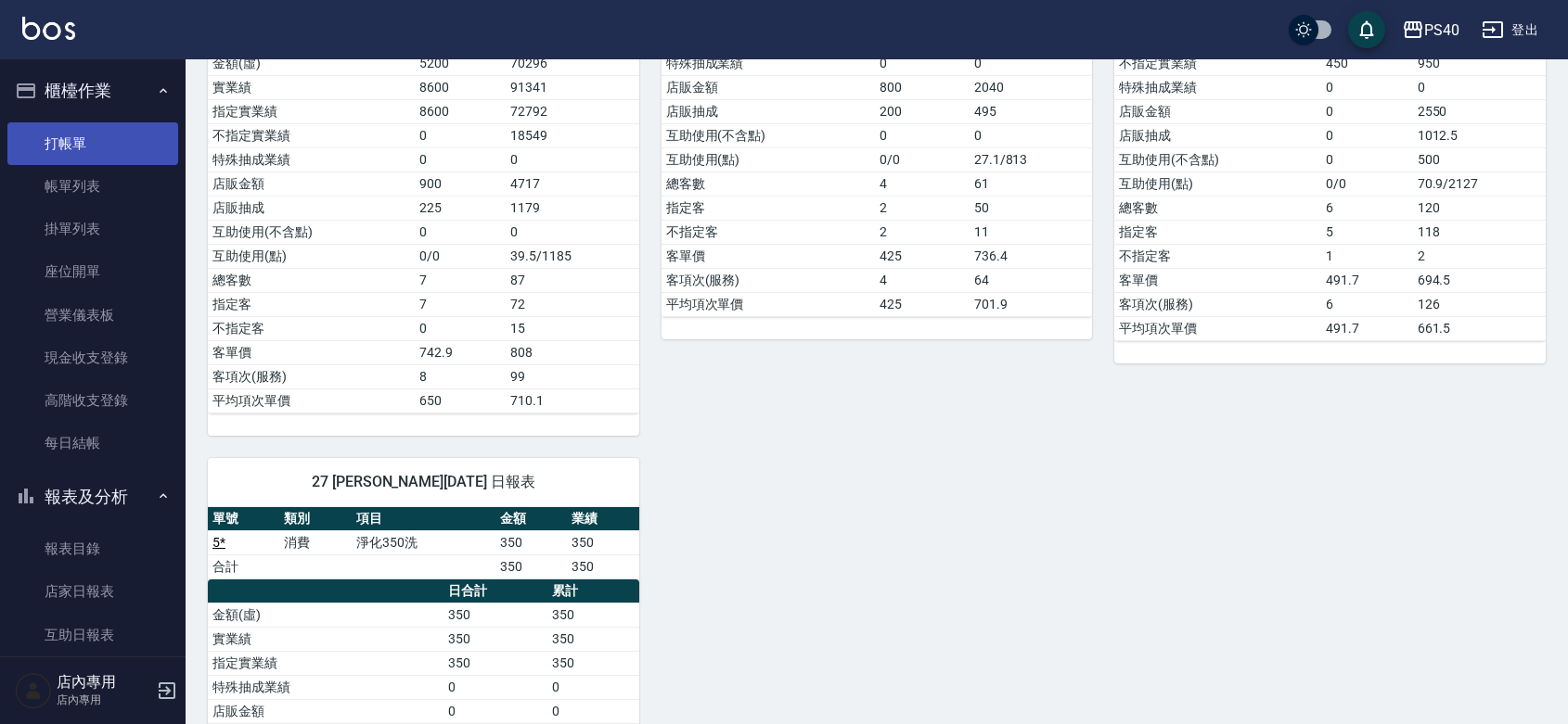
click at [76, 130] on link "打帳單" at bounding box center [93, 143] width 171 height 43
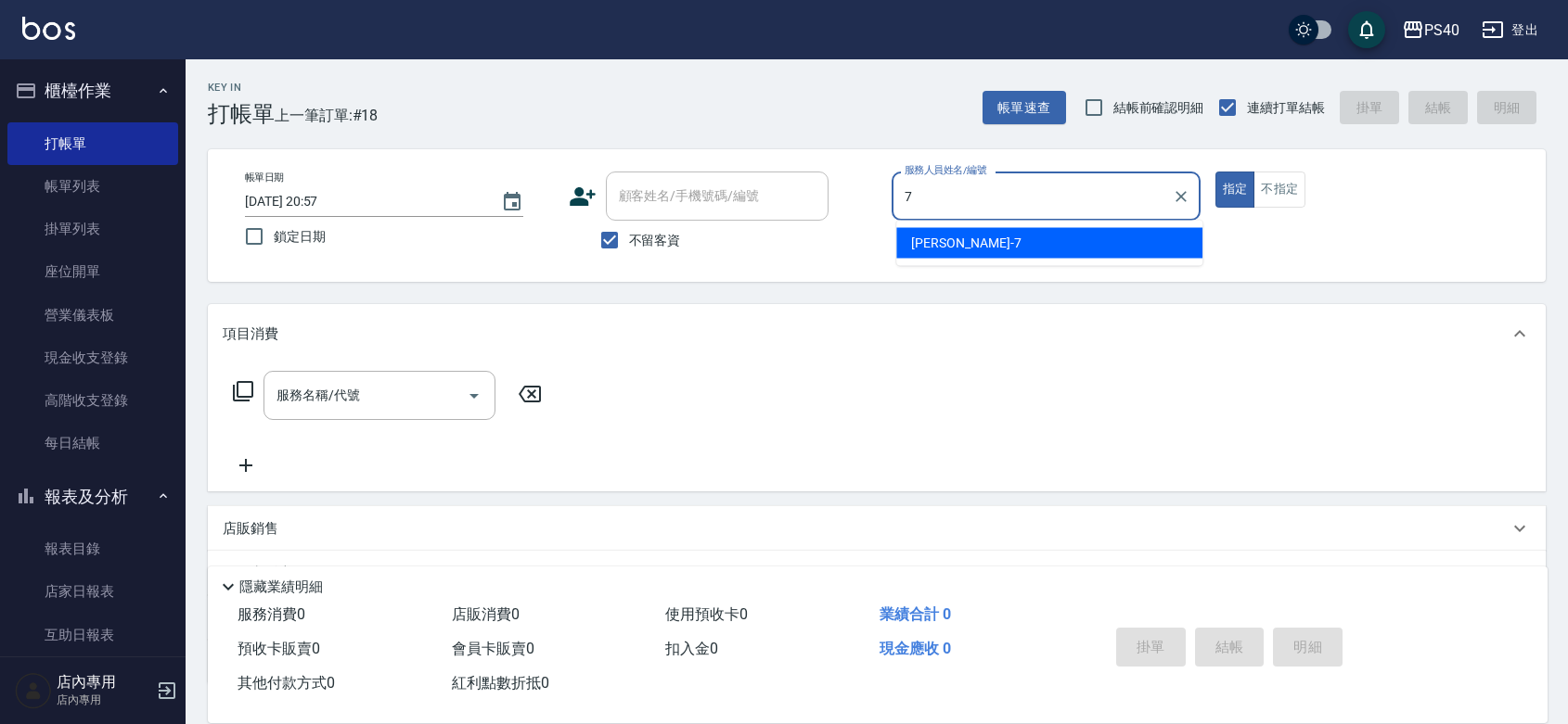
type input "[PERSON_NAME]-7"
type button "true"
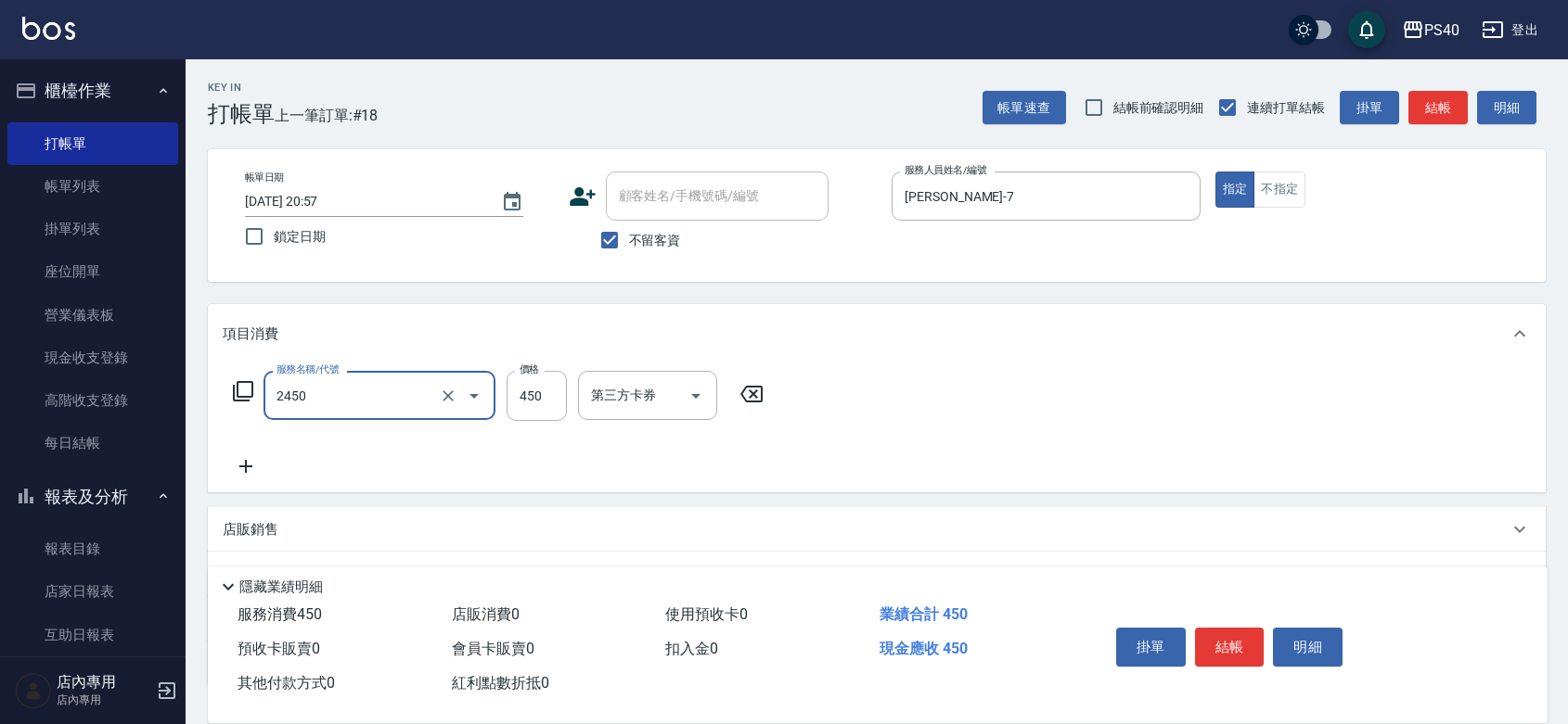
type input "C剪髮套餐(2450)"
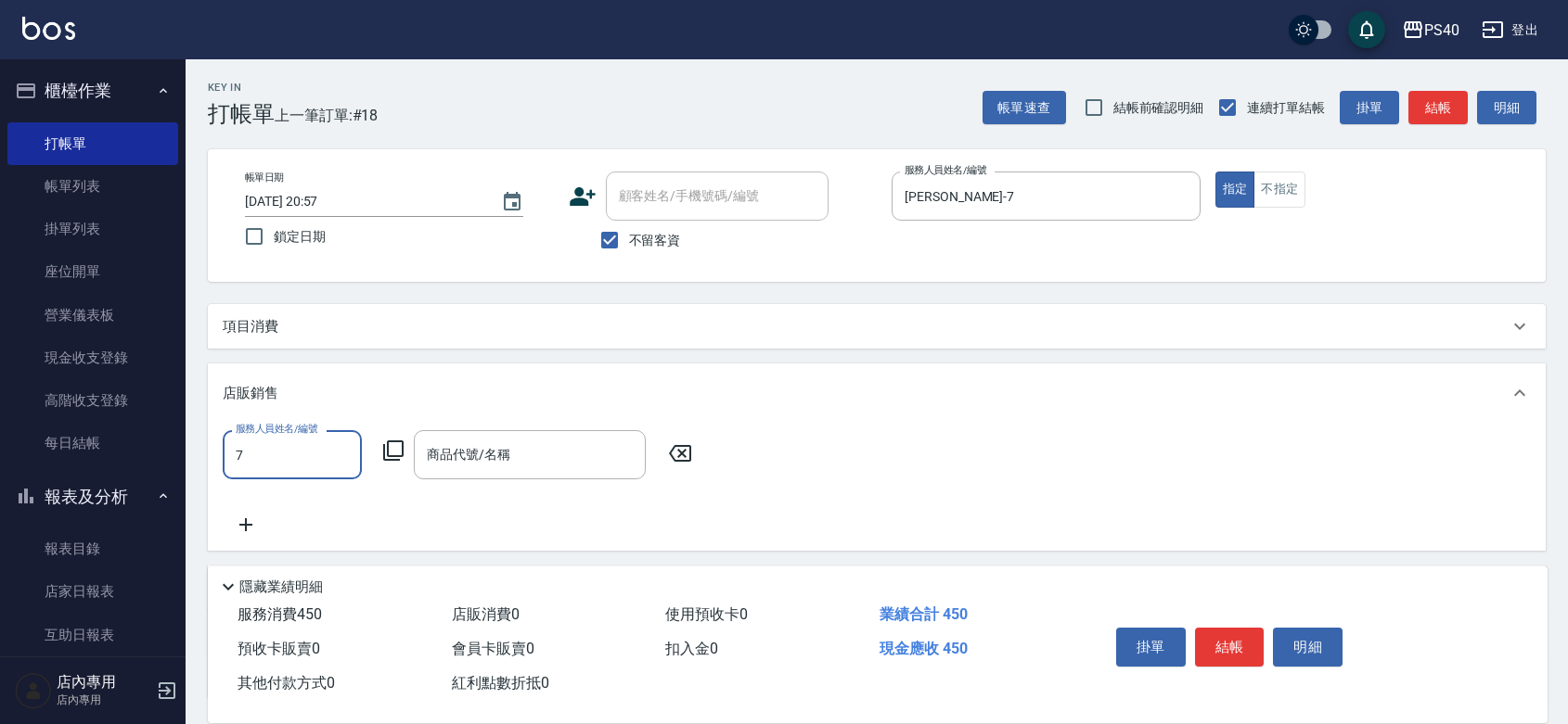
type input "[PERSON_NAME]-7"
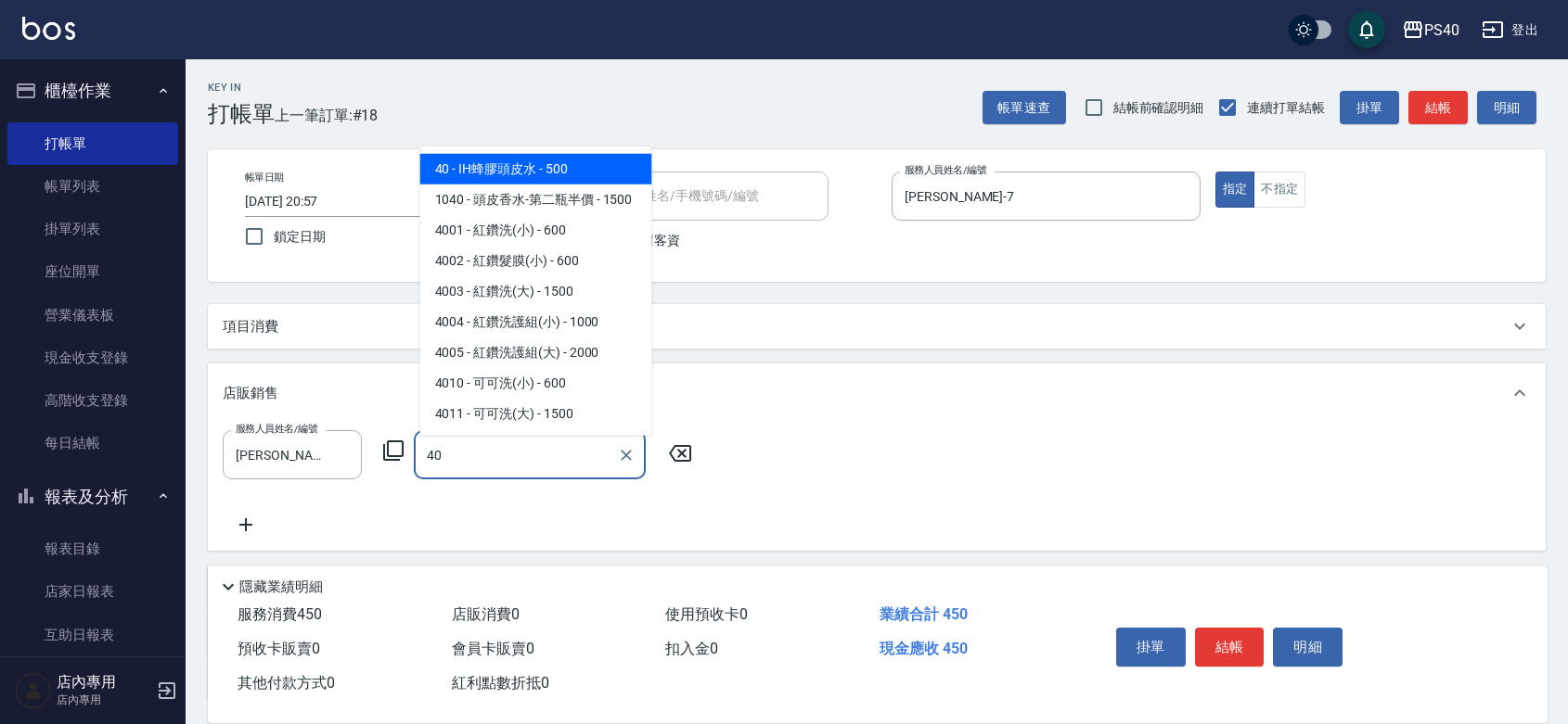
type input "4"
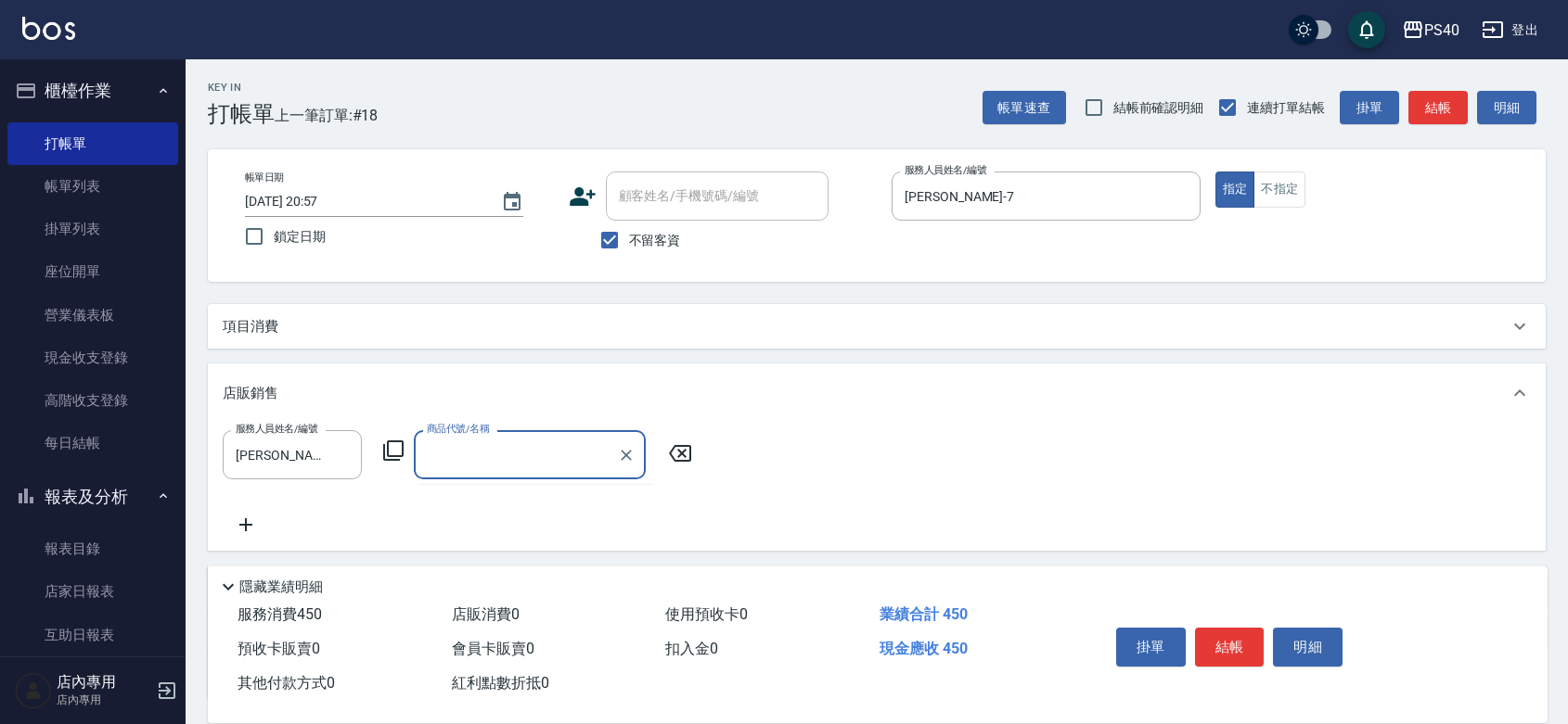
type input "＿"
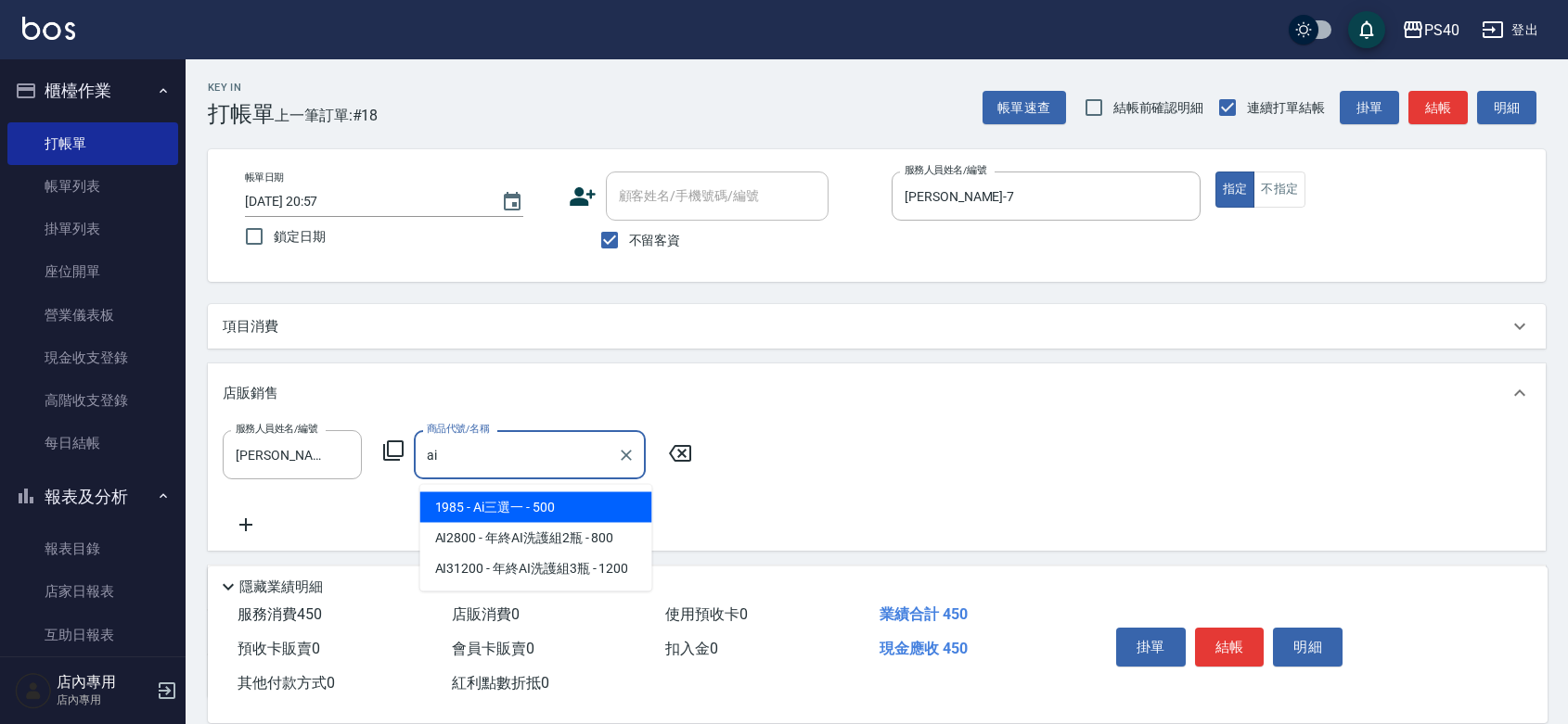
type input "Ai三選一"
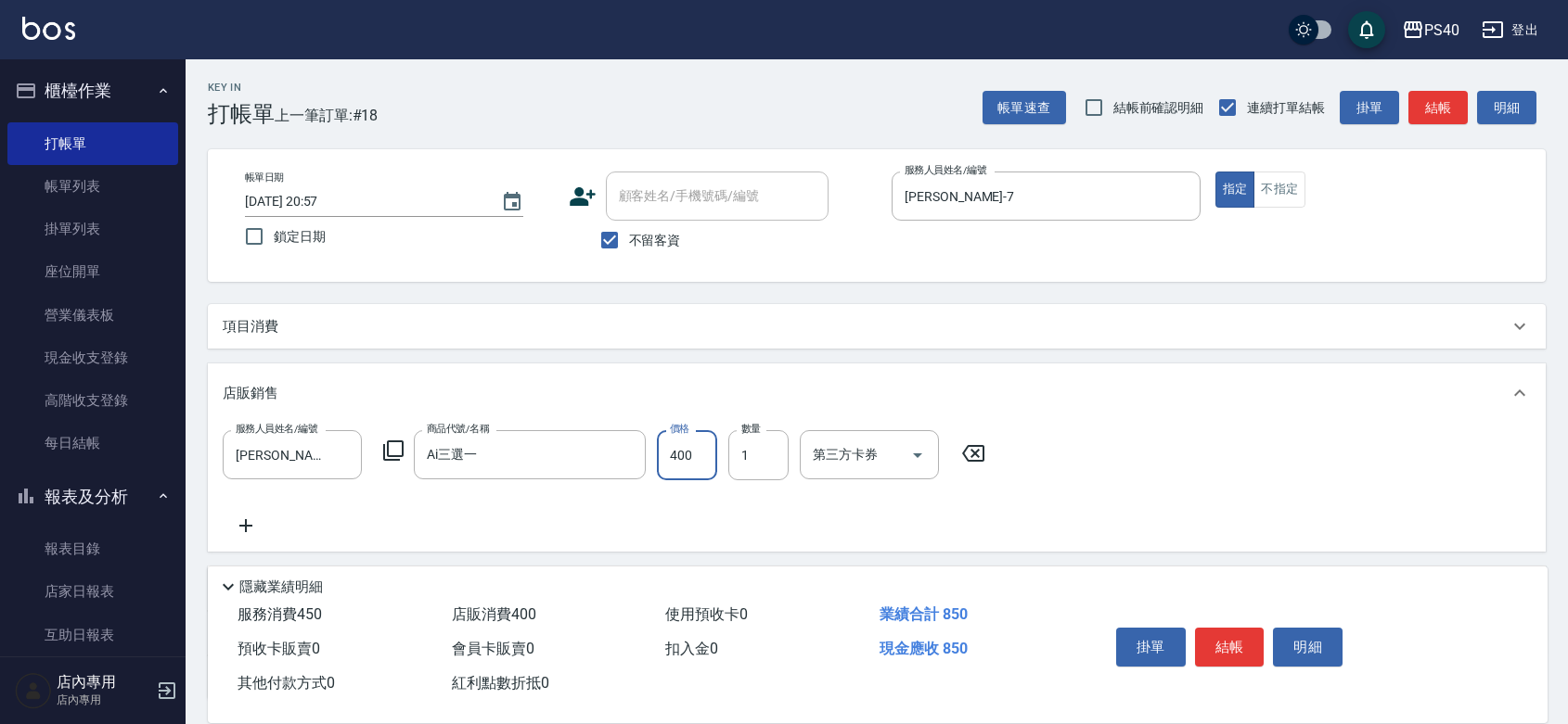
type input "400"
click at [1239, 637] on button "結帳" at bounding box center [1231, 647] width 70 height 39
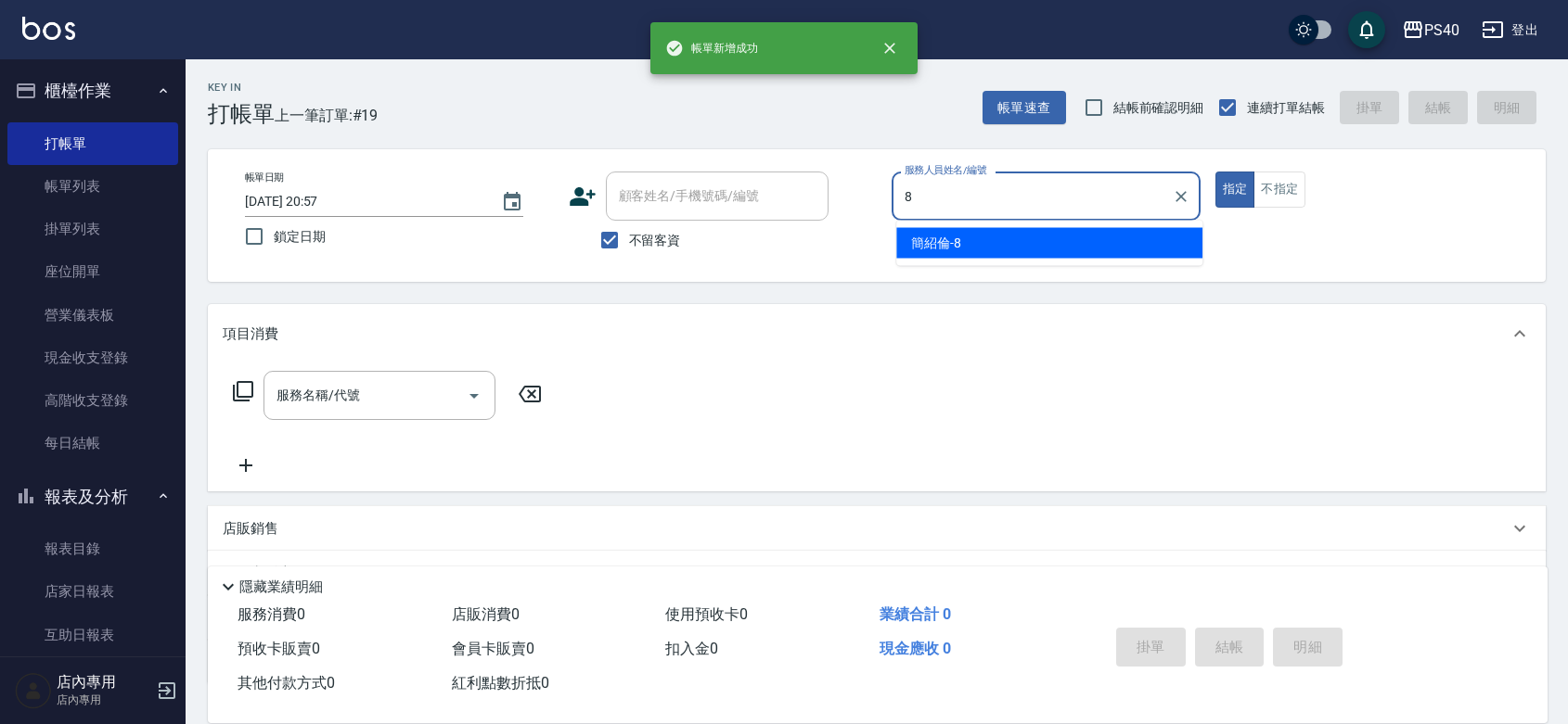
type input "簡紹倫-8"
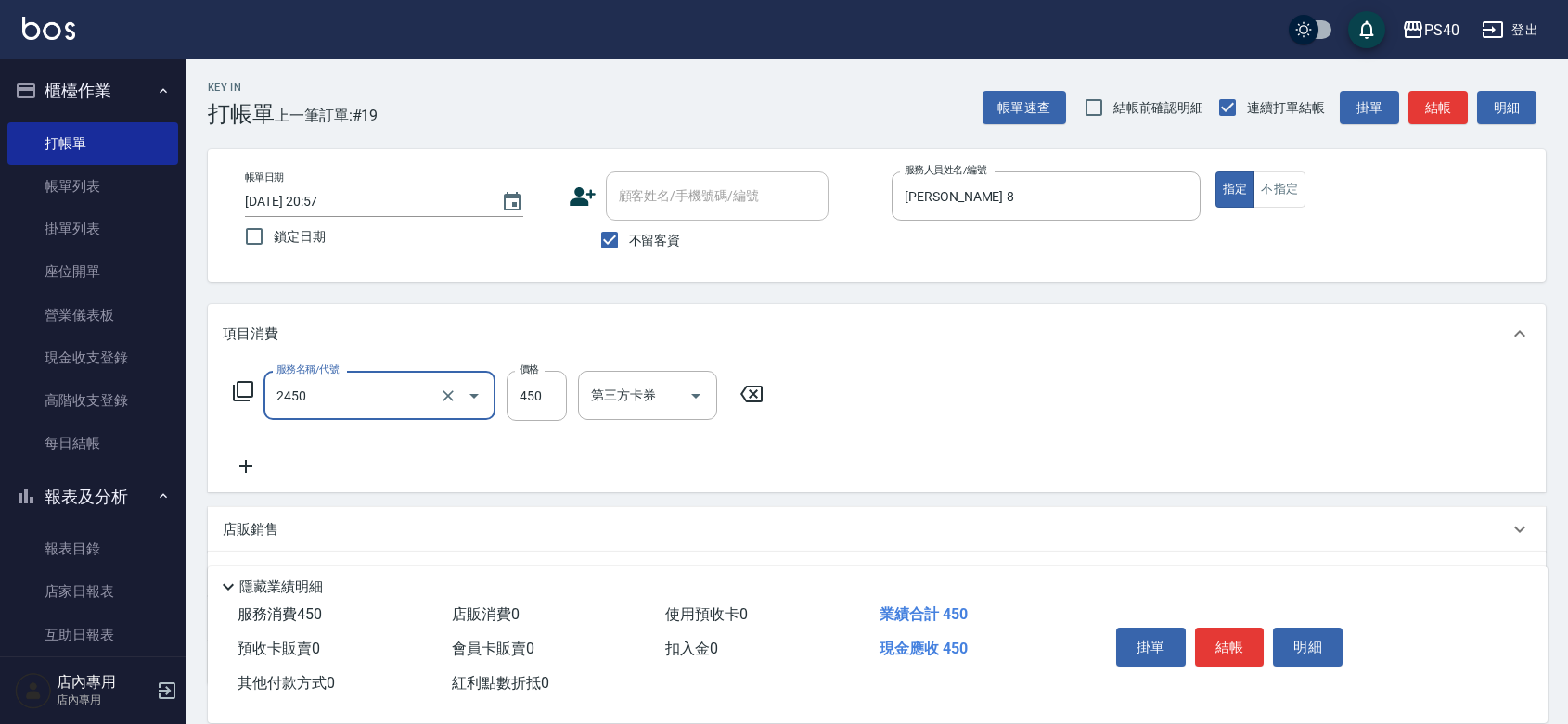
type input "C剪髮套餐(2450)"
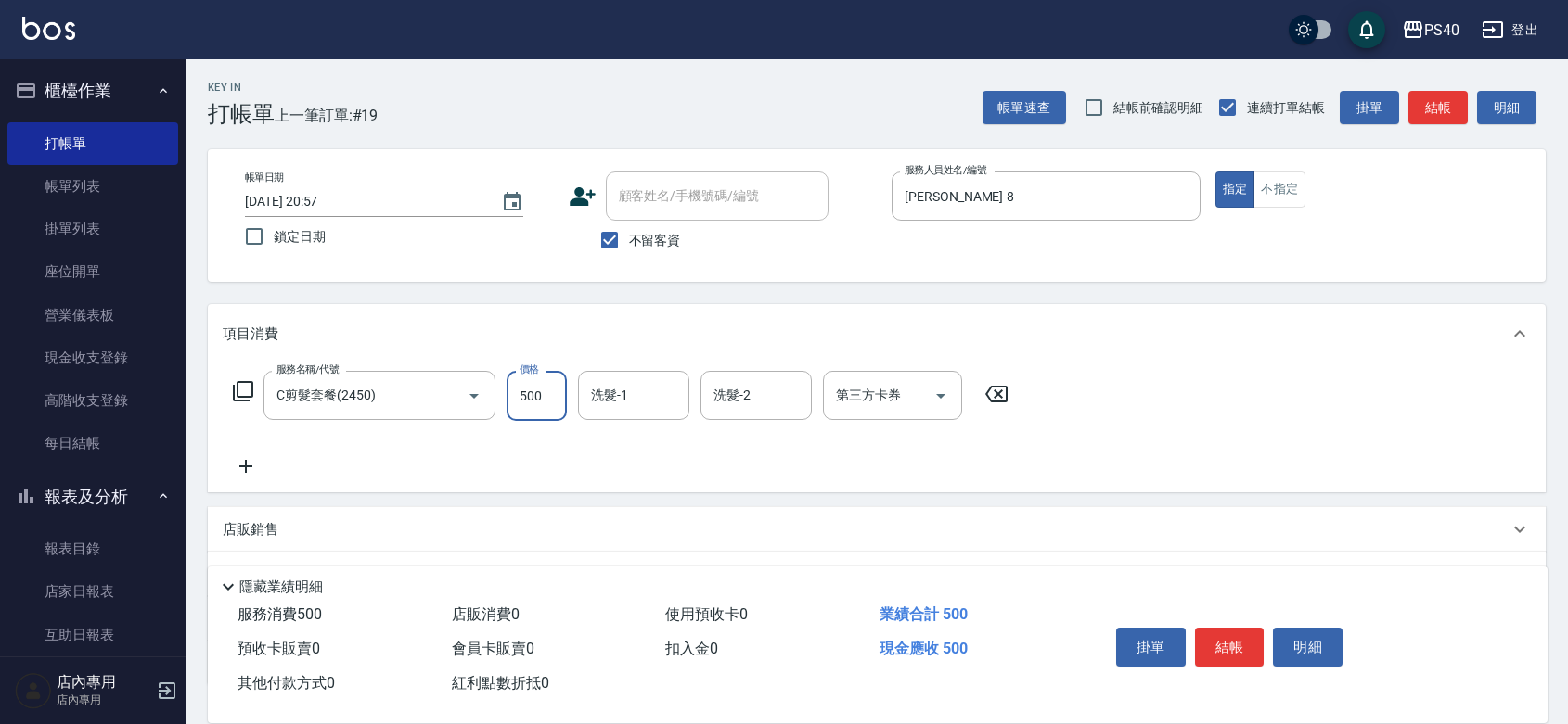
type input "500"
click at [1239, 637] on button "結帳" at bounding box center [1231, 647] width 70 height 39
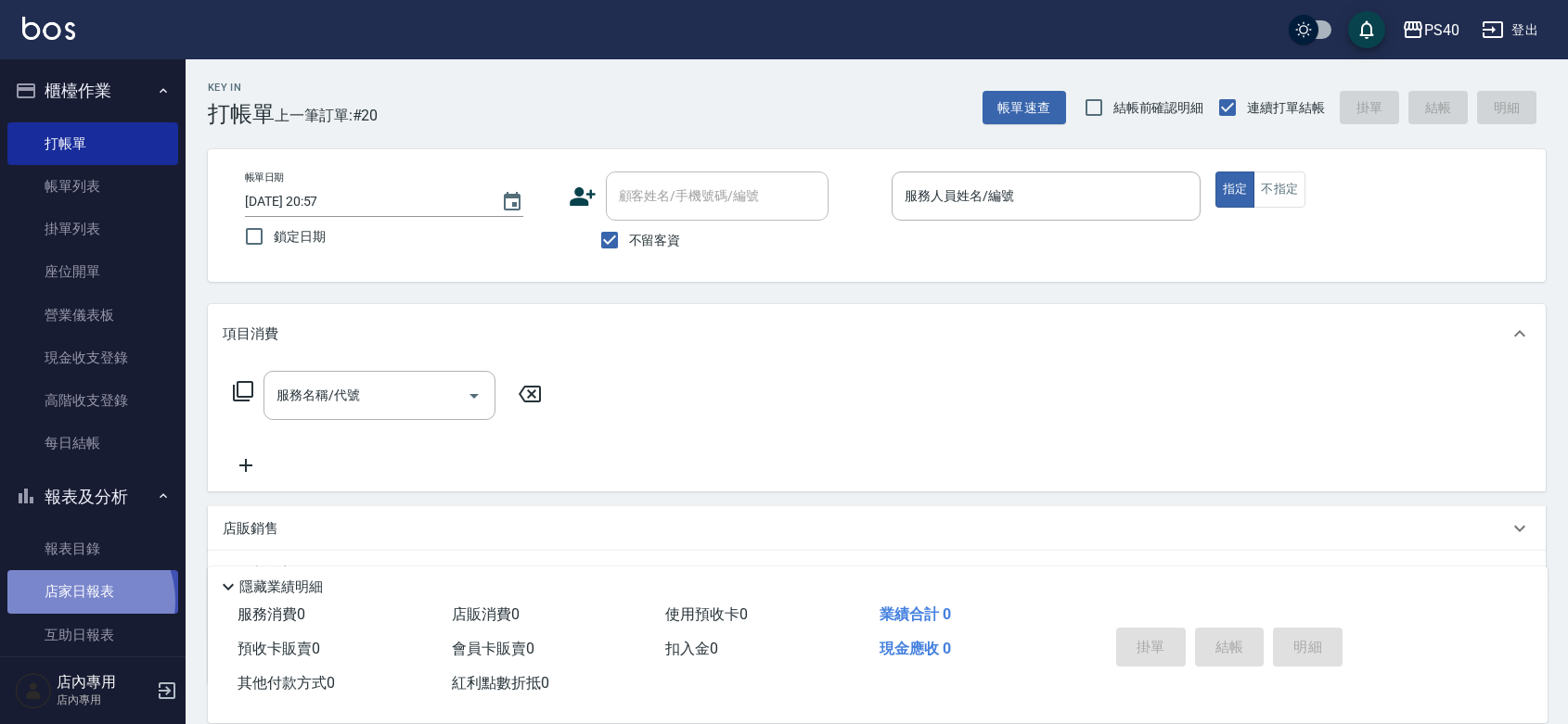
click at [76, 601] on link "店家日報表" at bounding box center [93, 592] width 171 height 43
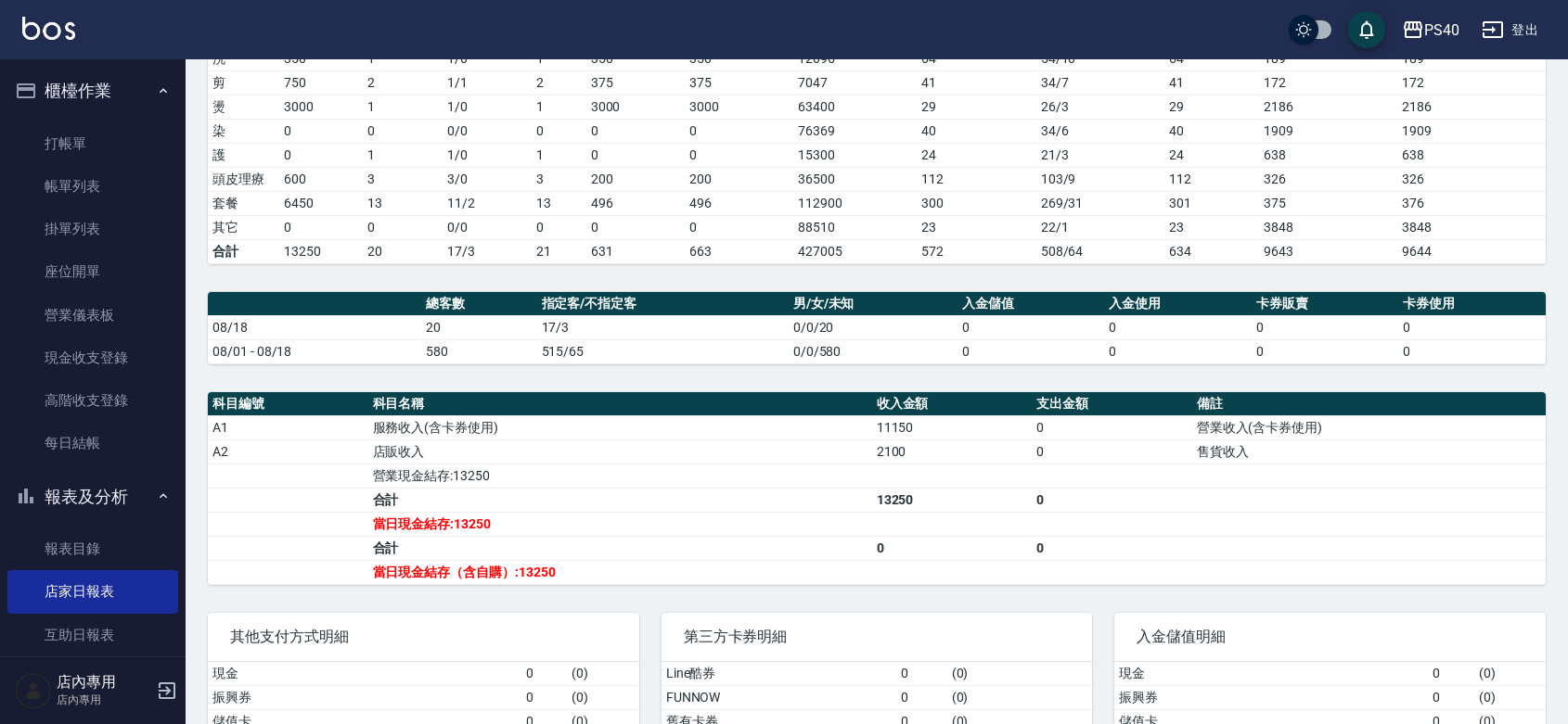
scroll to position [434, 0]
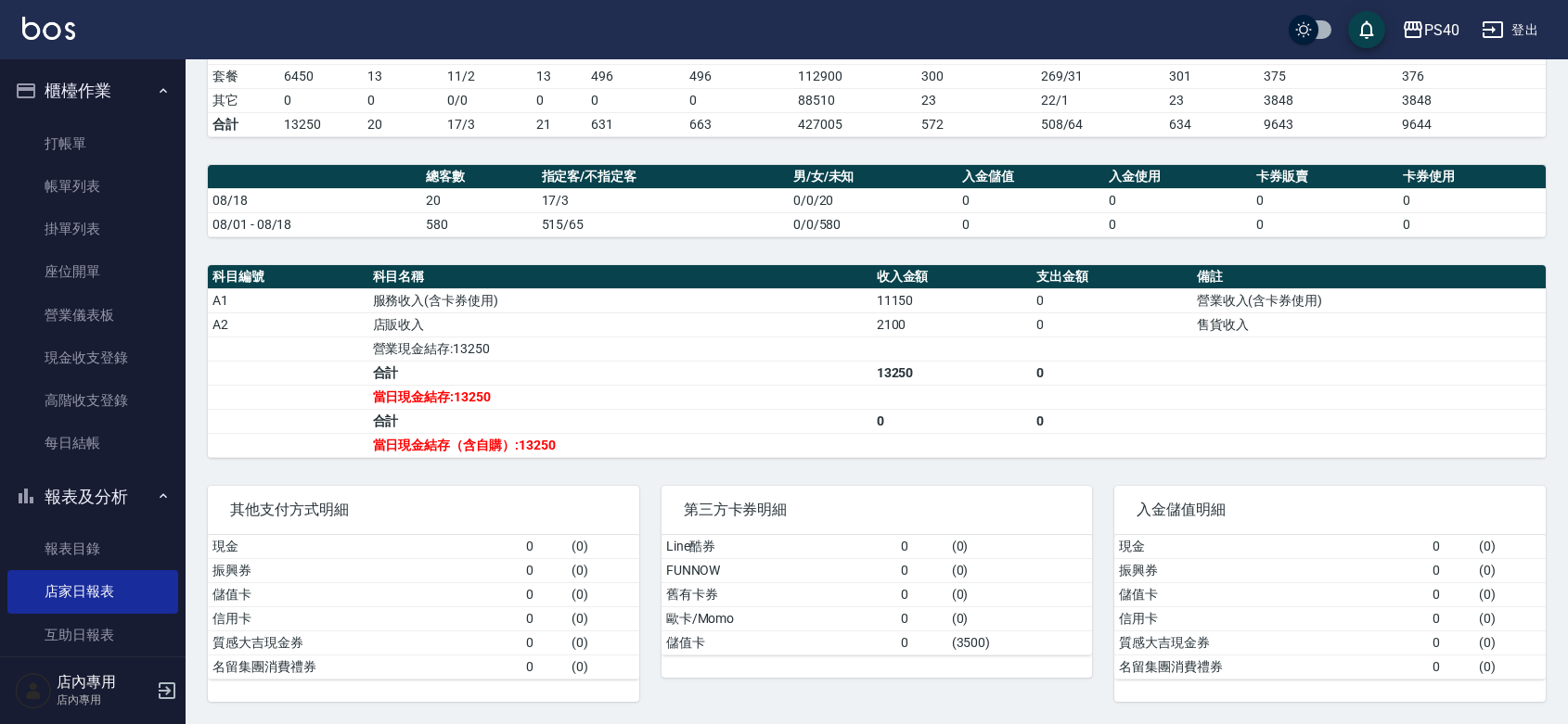
click at [96, 79] on button "櫃檯作業" at bounding box center [93, 91] width 171 height 48
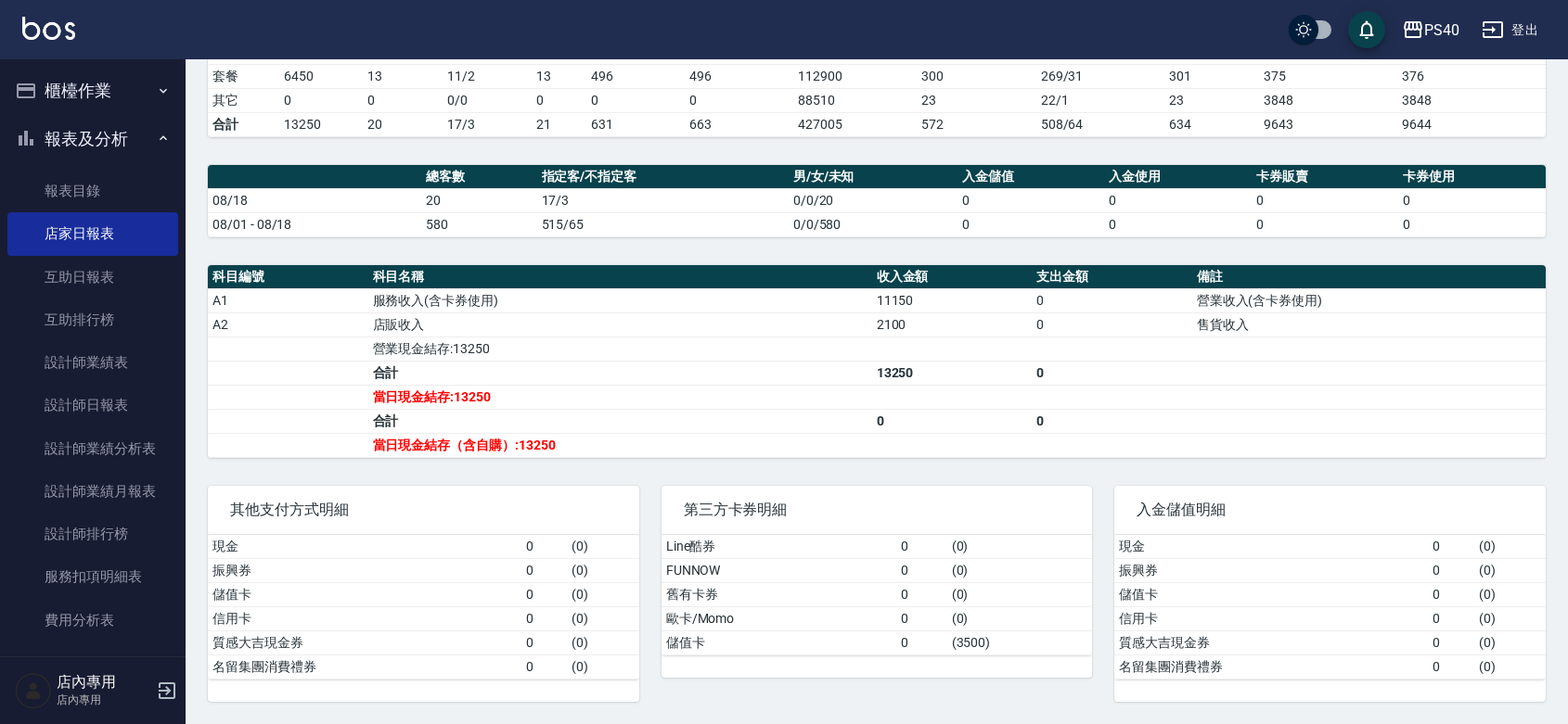
click at [112, 83] on button "櫃檯作業" at bounding box center [93, 91] width 171 height 48
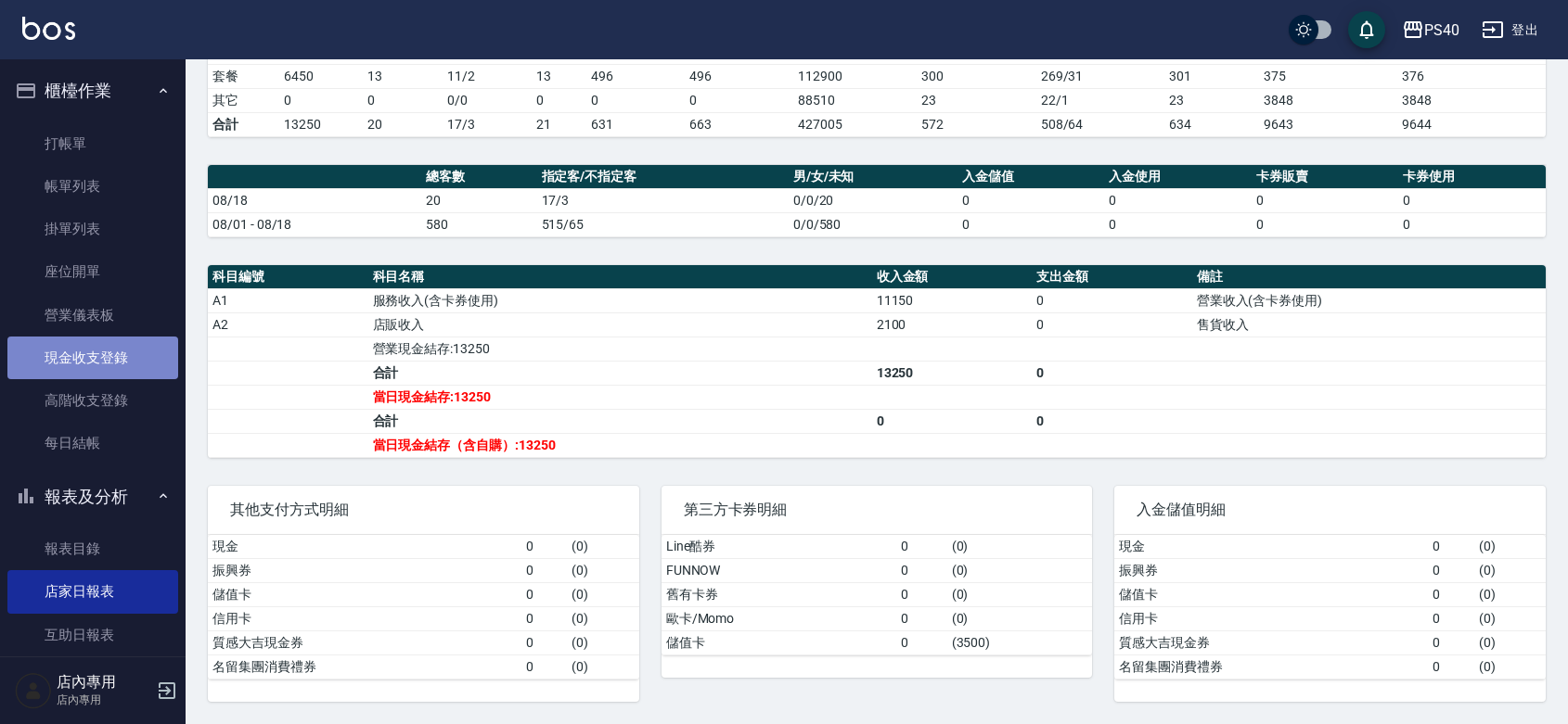
click at [117, 360] on link "現金收支登錄" at bounding box center [93, 358] width 171 height 43
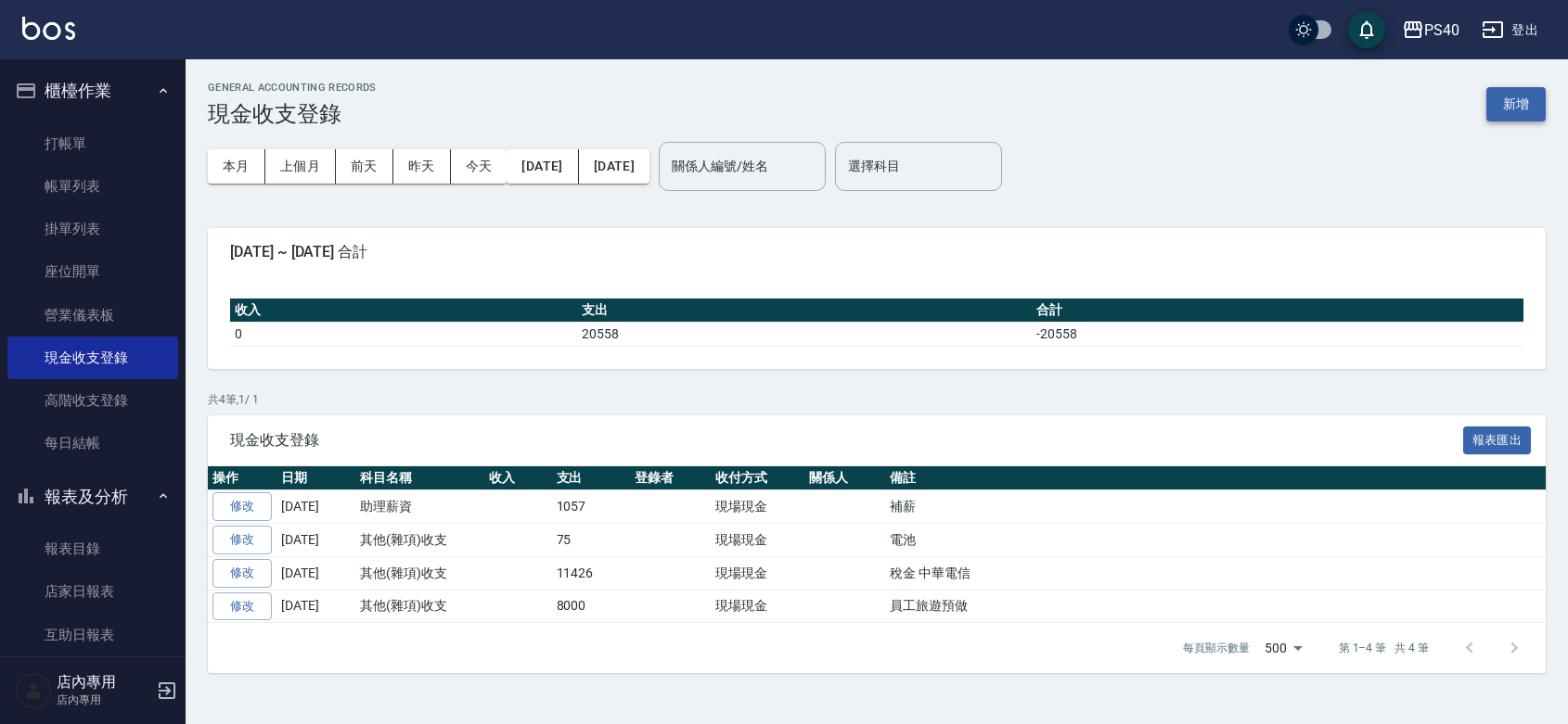
click at [1503, 107] on button "新增" at bounding box center [1516, 104] width 59 height 34
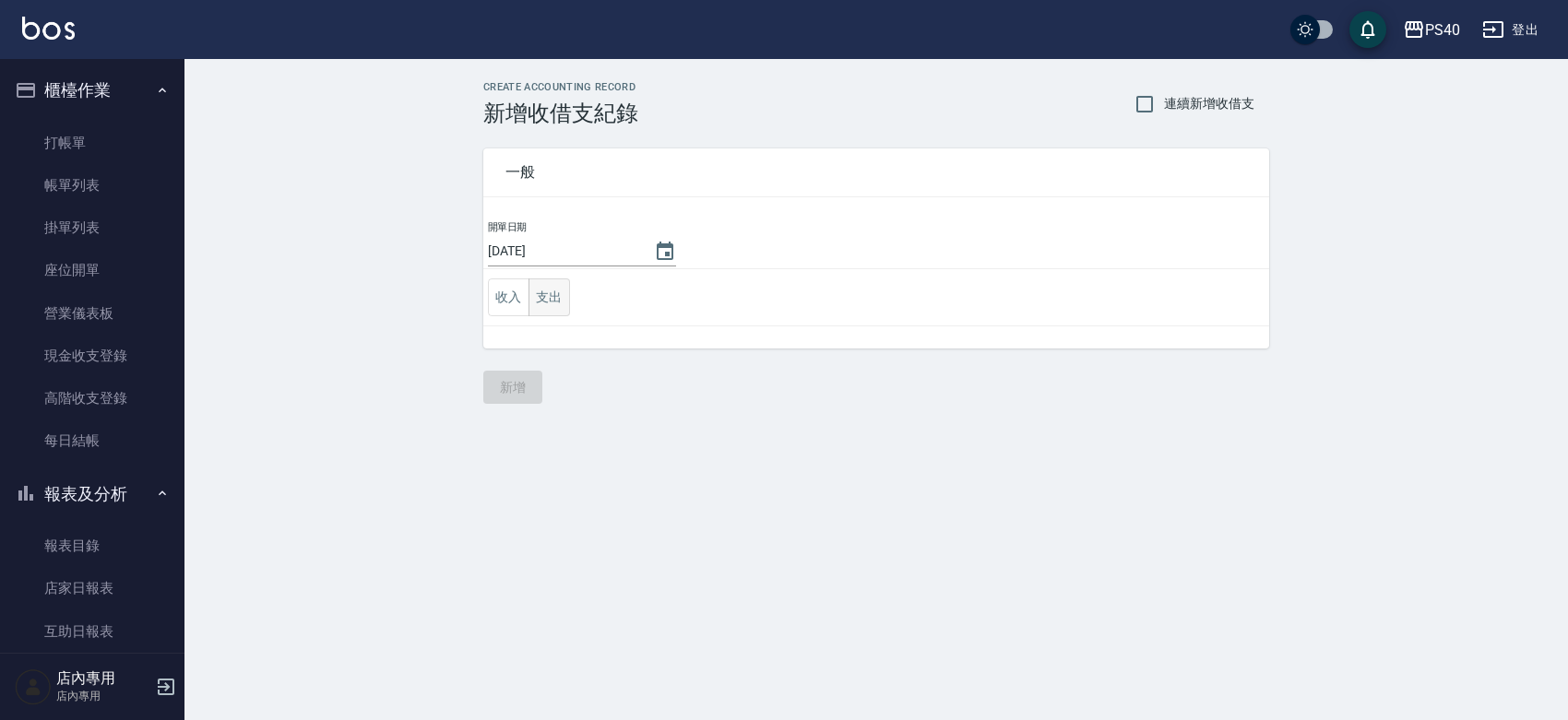
click at [558, 293] on button "支出" at bounding box center [548, 297] width 41 height 38
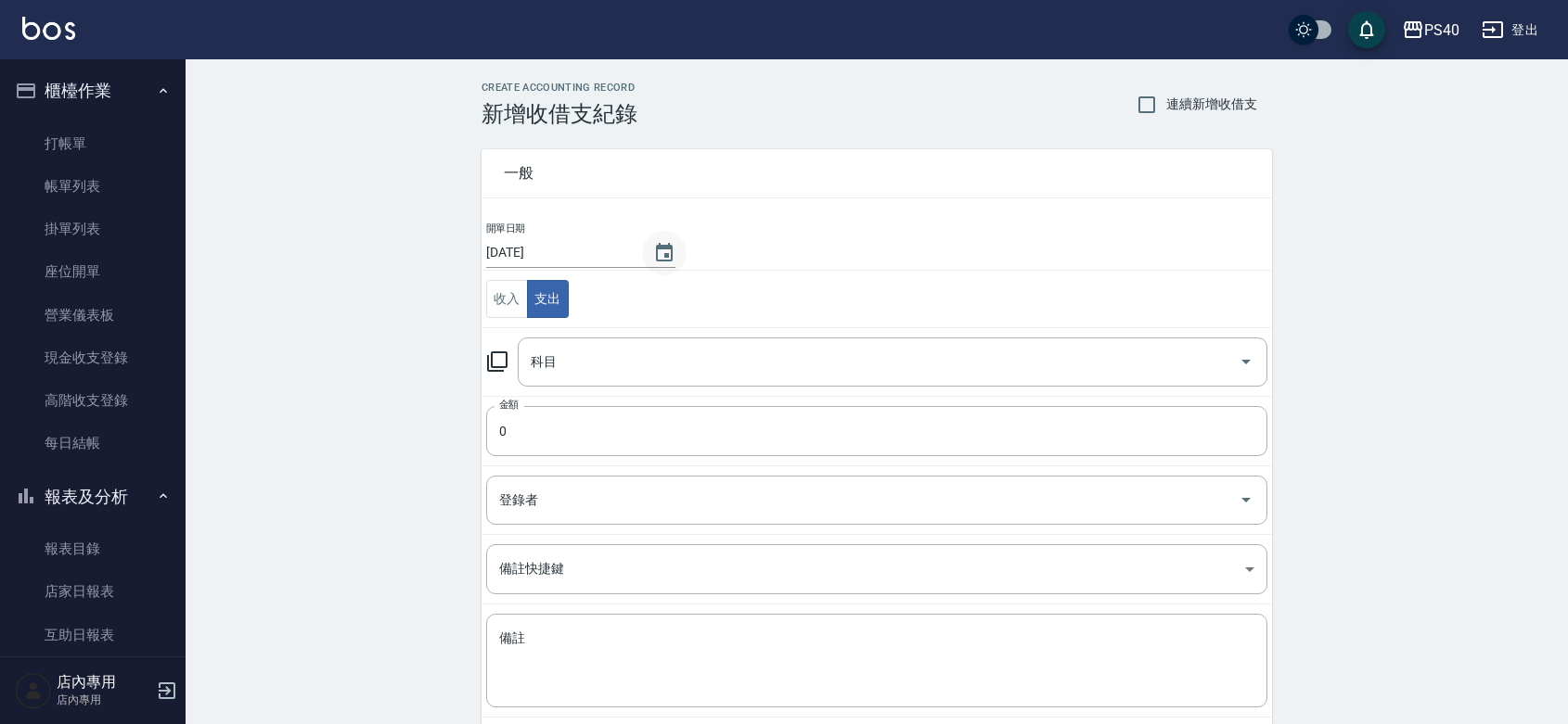
click at [651, 255] on button "Choose date, selected date is 2025-08-18" at bounding box center [664, 253] width 45 height 45
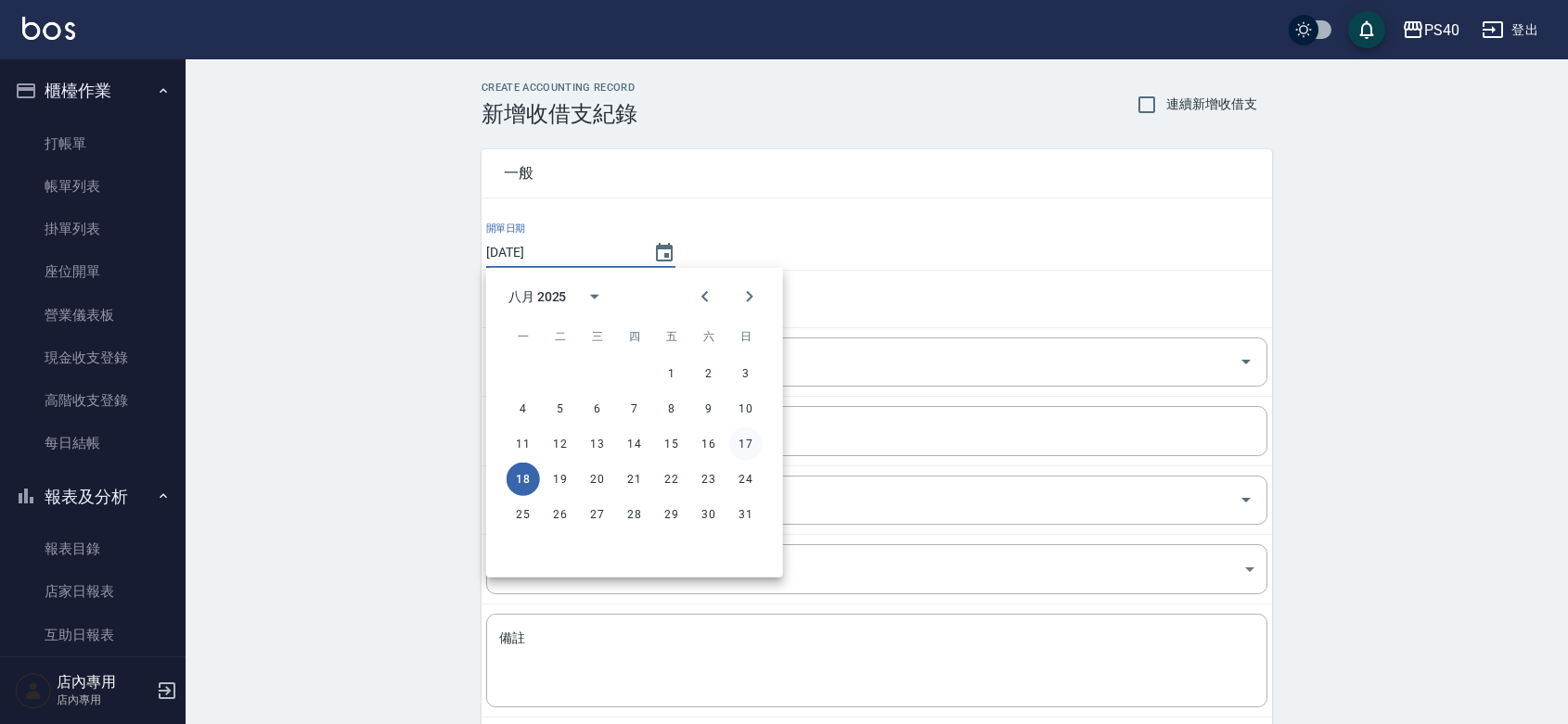
click at [744, 450] on button "17" at bounding box center [746, 444] width 33 height 33
type input "[DATE]"
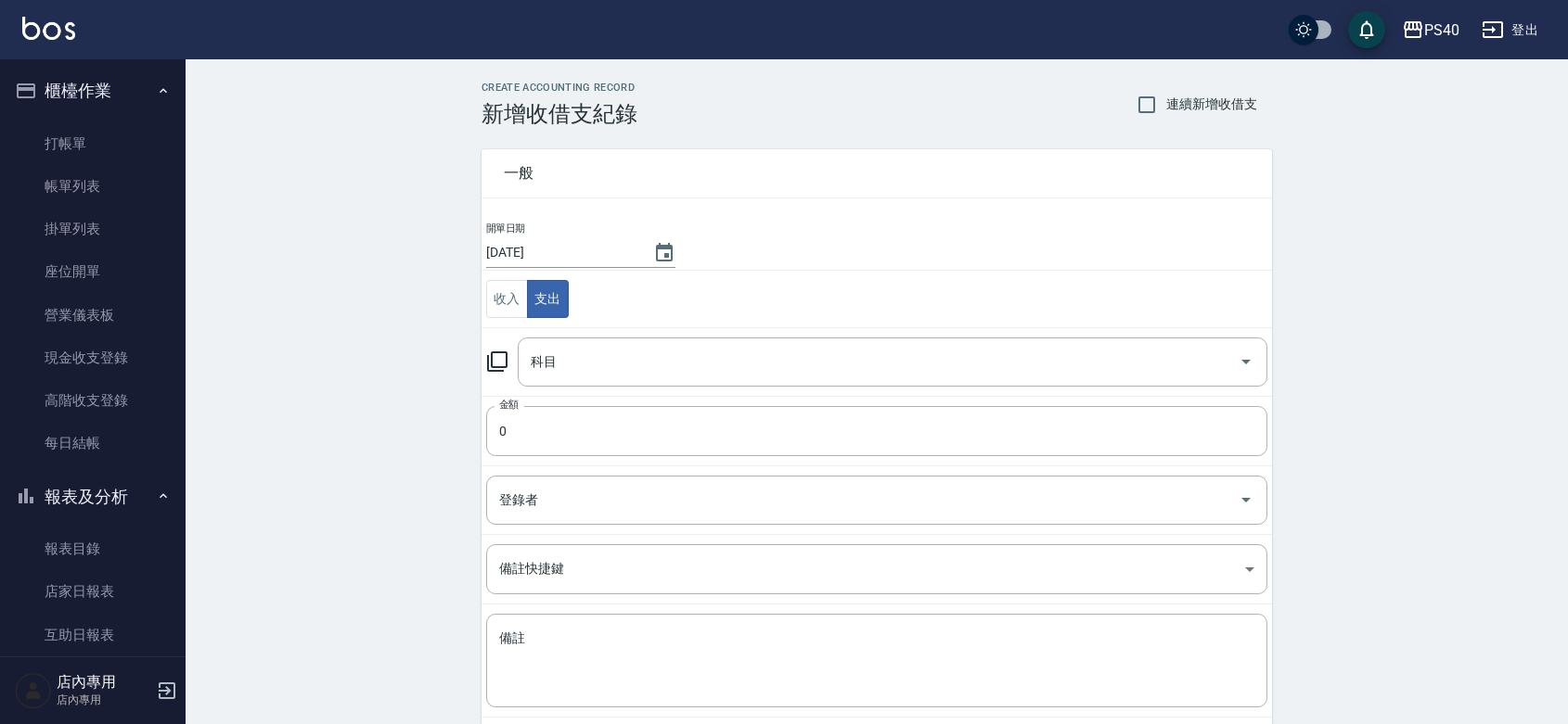
click at [336, 391] on div "CREATE ACCOUNTING RECORD 新增收借支紀錄 連續新增收借支 一般 開單日期 2025/08/17 收入 支出 科目 科目 金額 0 金額…" at bounding box center [877, 439] width 1383 height 760
click at [1157, 110] on input "連續新增收借支" at bounding box center [1147, 105] width 39 height 39
checkbox input "true"
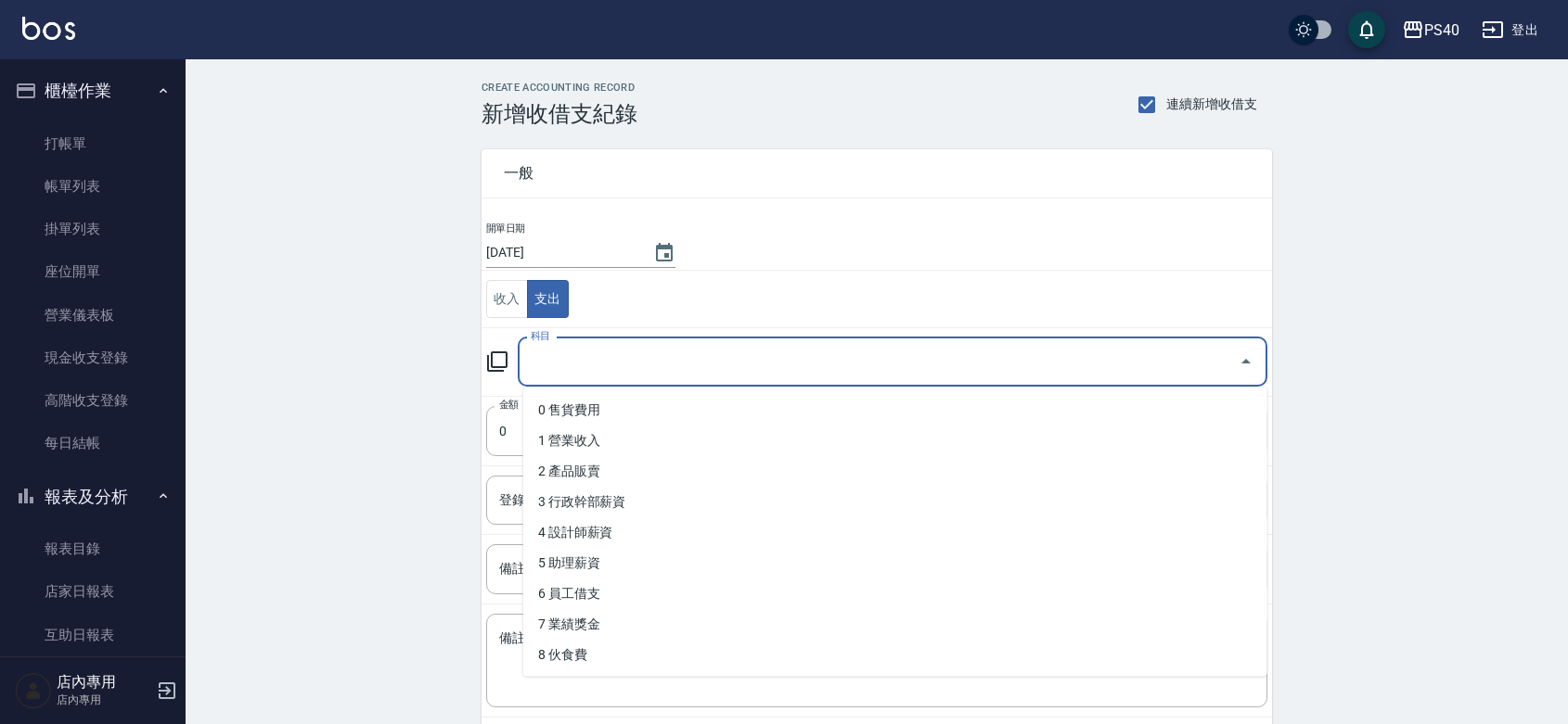
click at [653, 366] on input "科目" at bounding box center [879, 362] width 705 height 32
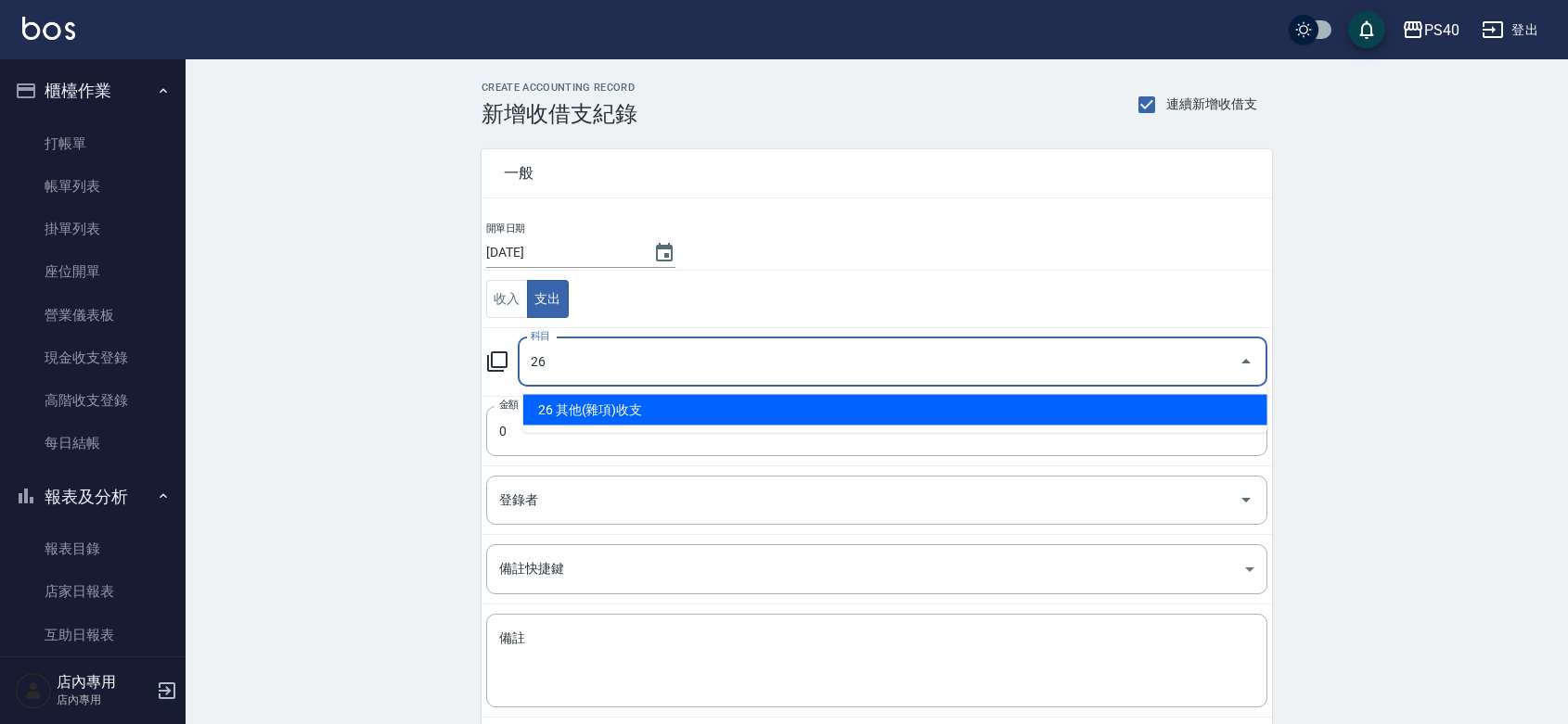
click at [660, 403] on li "26 其他(雜項)收支" at bounding box center [895, 411] width 744 height 31
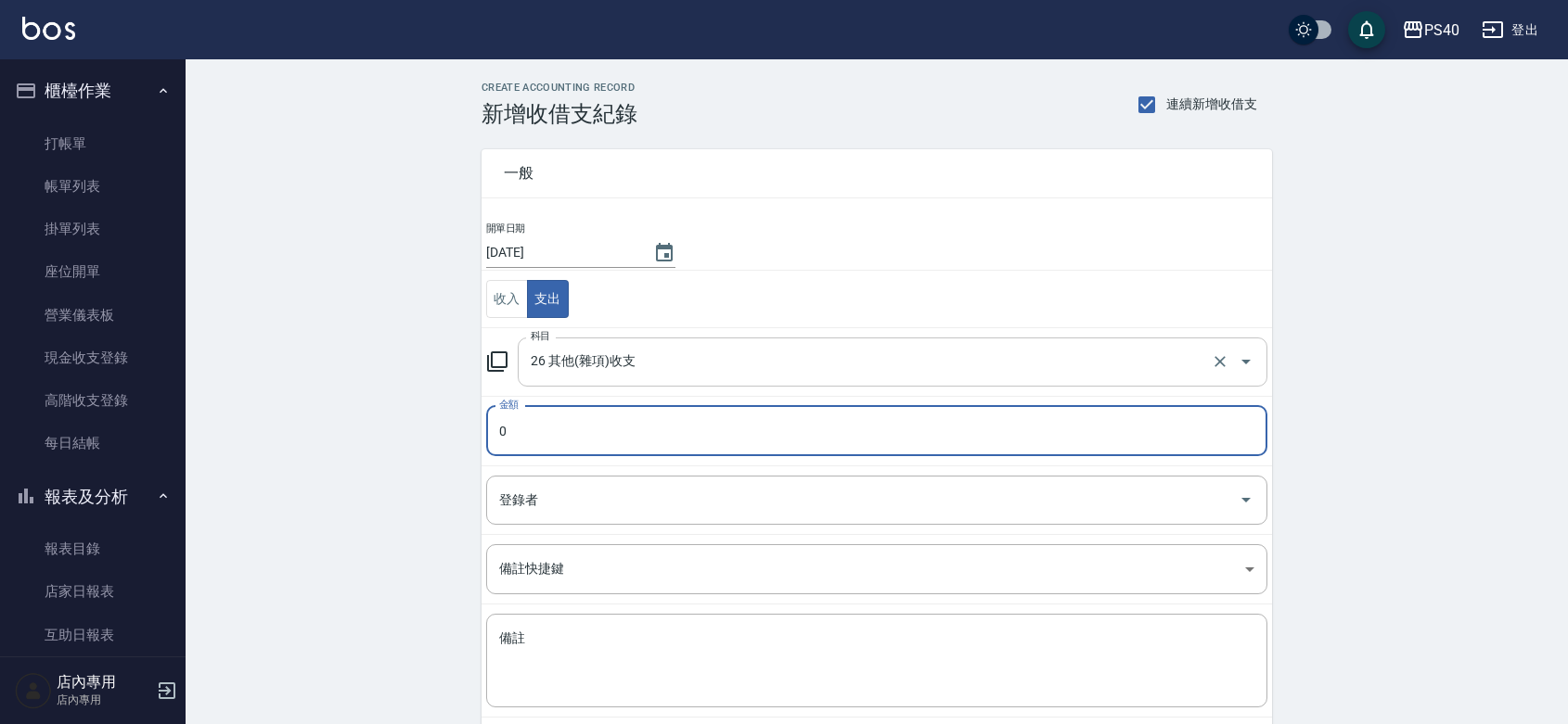
click at [651, 368] on input "26 其他(雜項)收支" at bounding box center [867, 362] width 681 height 32
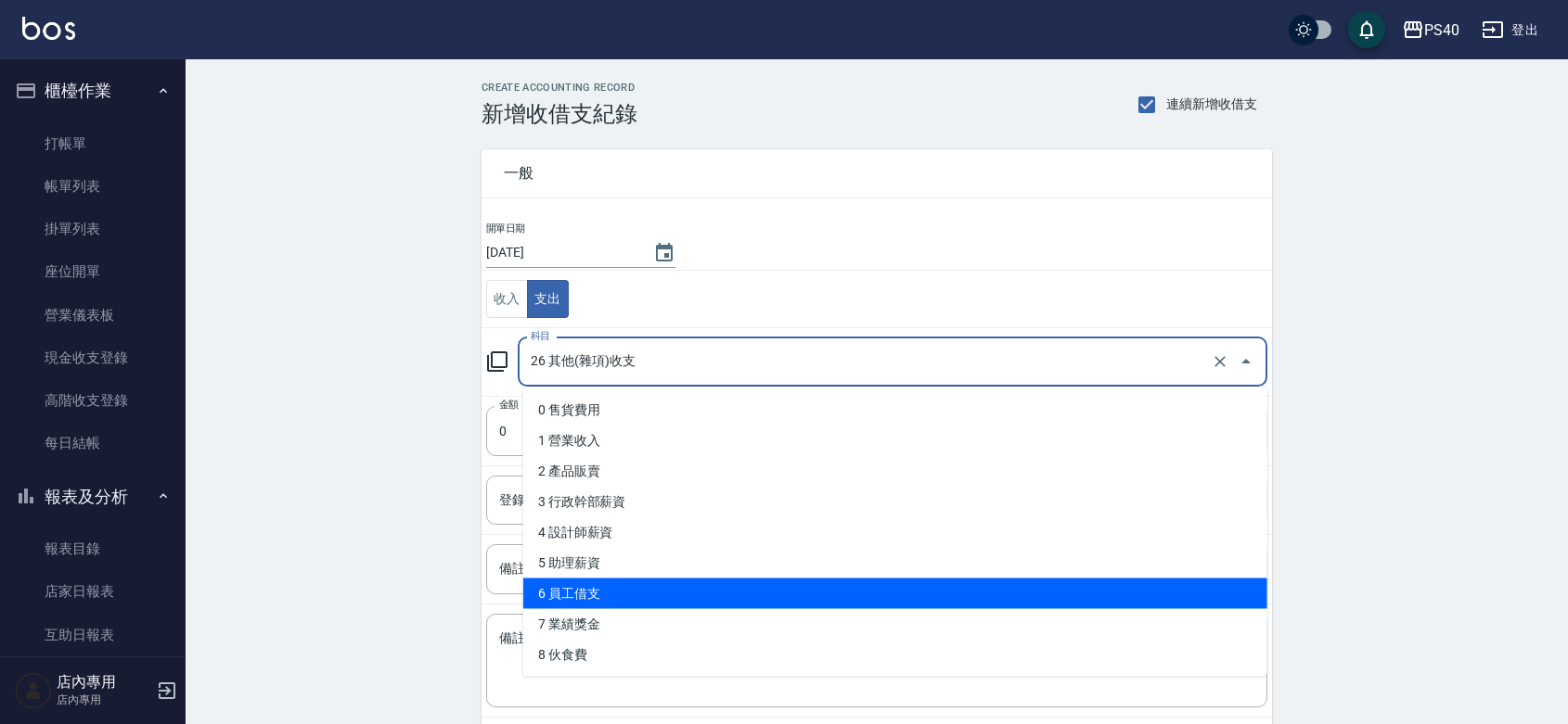
click at [636, 584] on li "6 員工借支" at bounding box center [895, 594] width 744 height 31
type input "6 員工借支"
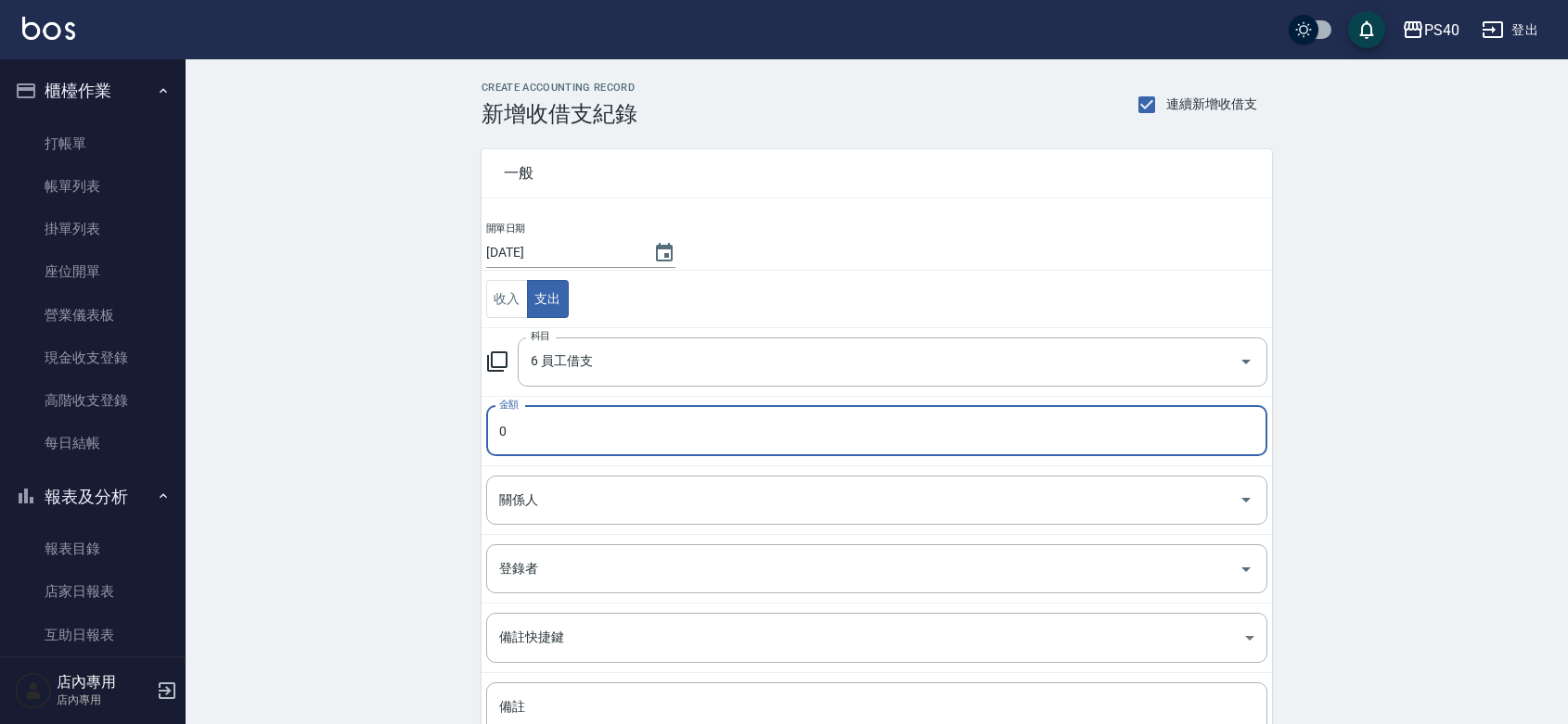
click at [568, 420] on input "0" at bounding box center [877, 431] width 782 height 50
click at [567, 420] on input "0" at bounding box center [877, 431] width 782 height 50
type input "314"
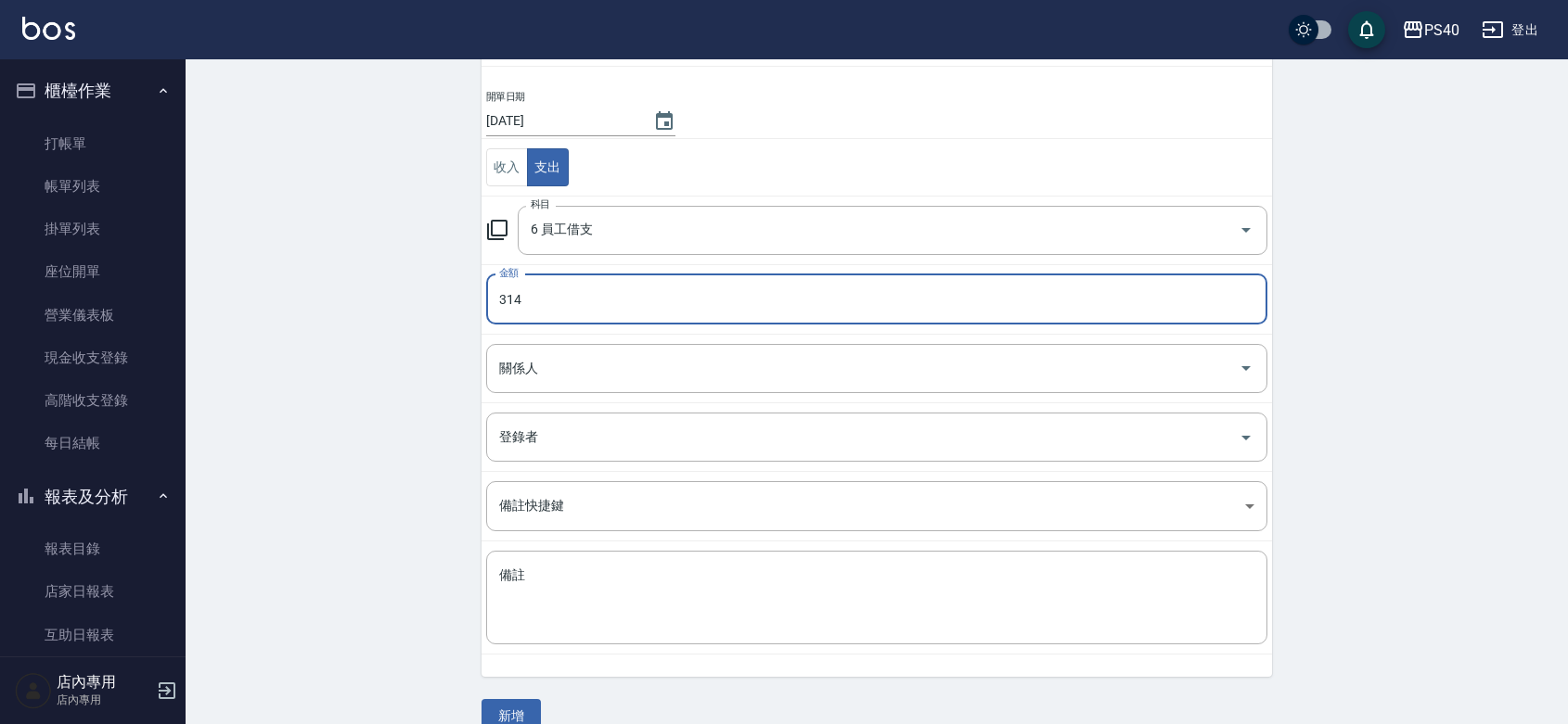
scroll to position [164, 0]
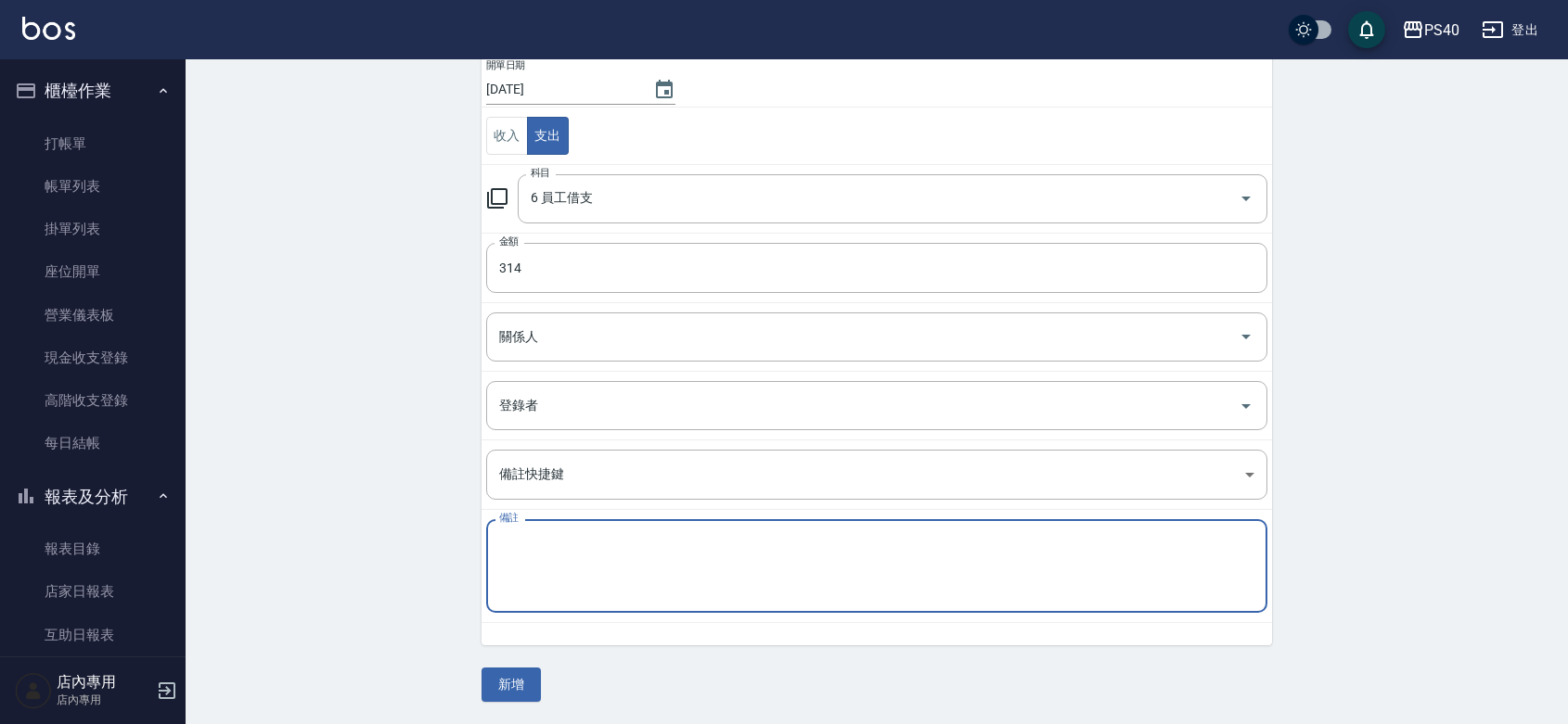
click at [577, 584] on textarea "備註" at bounding box center [877, 566] width 755 height 63
type textarea "a"
click at [512, 543] on textarea "名片" at bounding box center [877, 566] width 755 height 63
type textarea "名片"
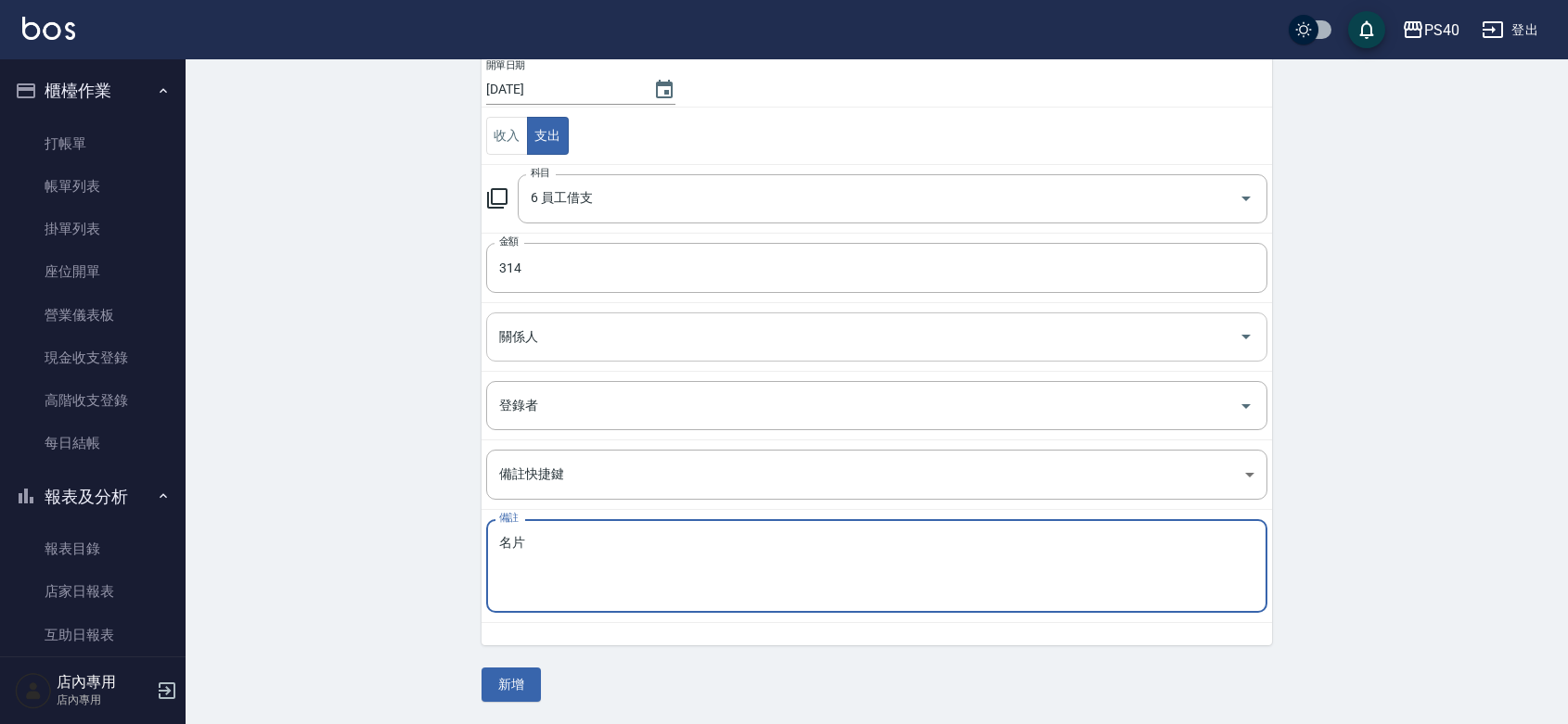
click at [559, 353] on input "關係人" at bounding box center [863, 336] width 737 height 32
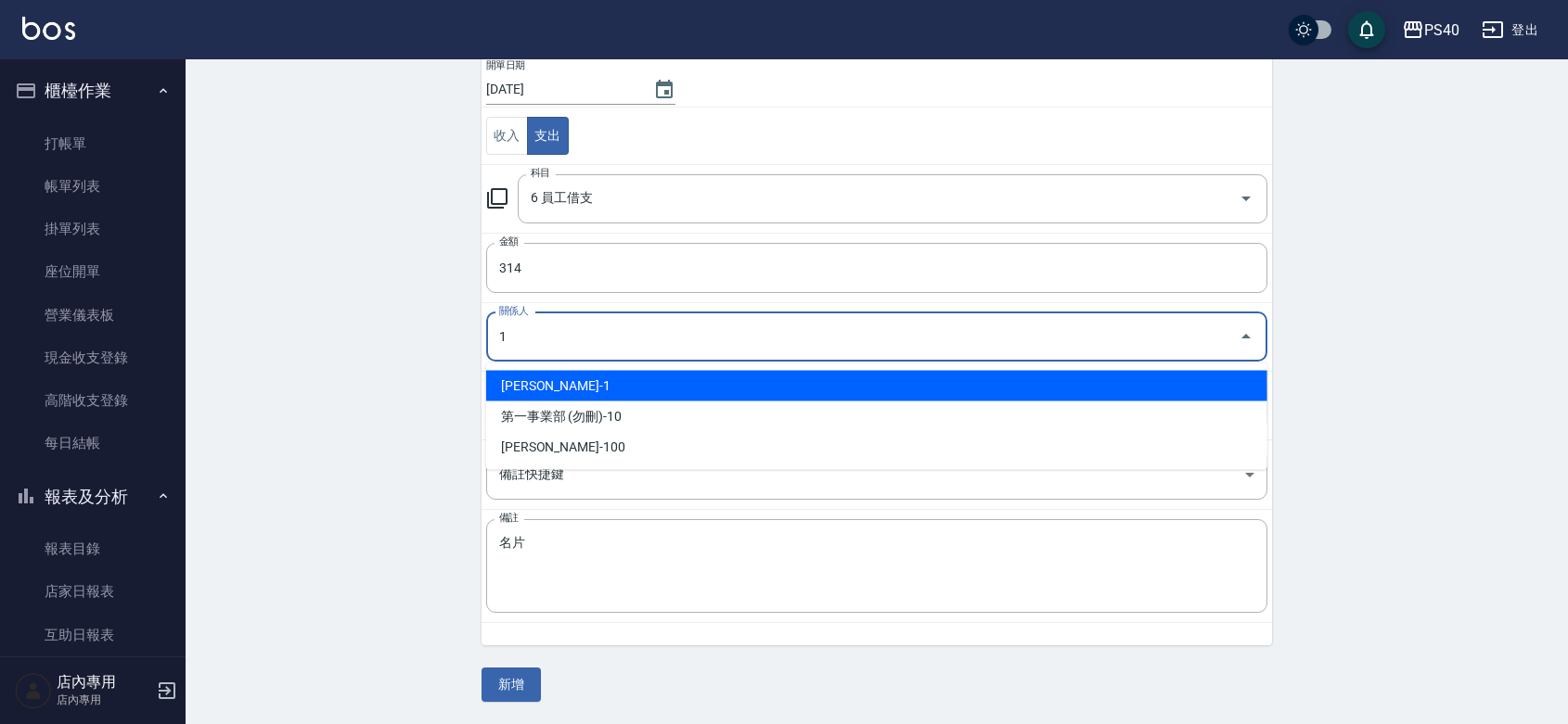
click at [539, 381] on li "蘇煜森-1" at bounding box center [877, 387] width 782 height 31
type input "蘇煜森-1"
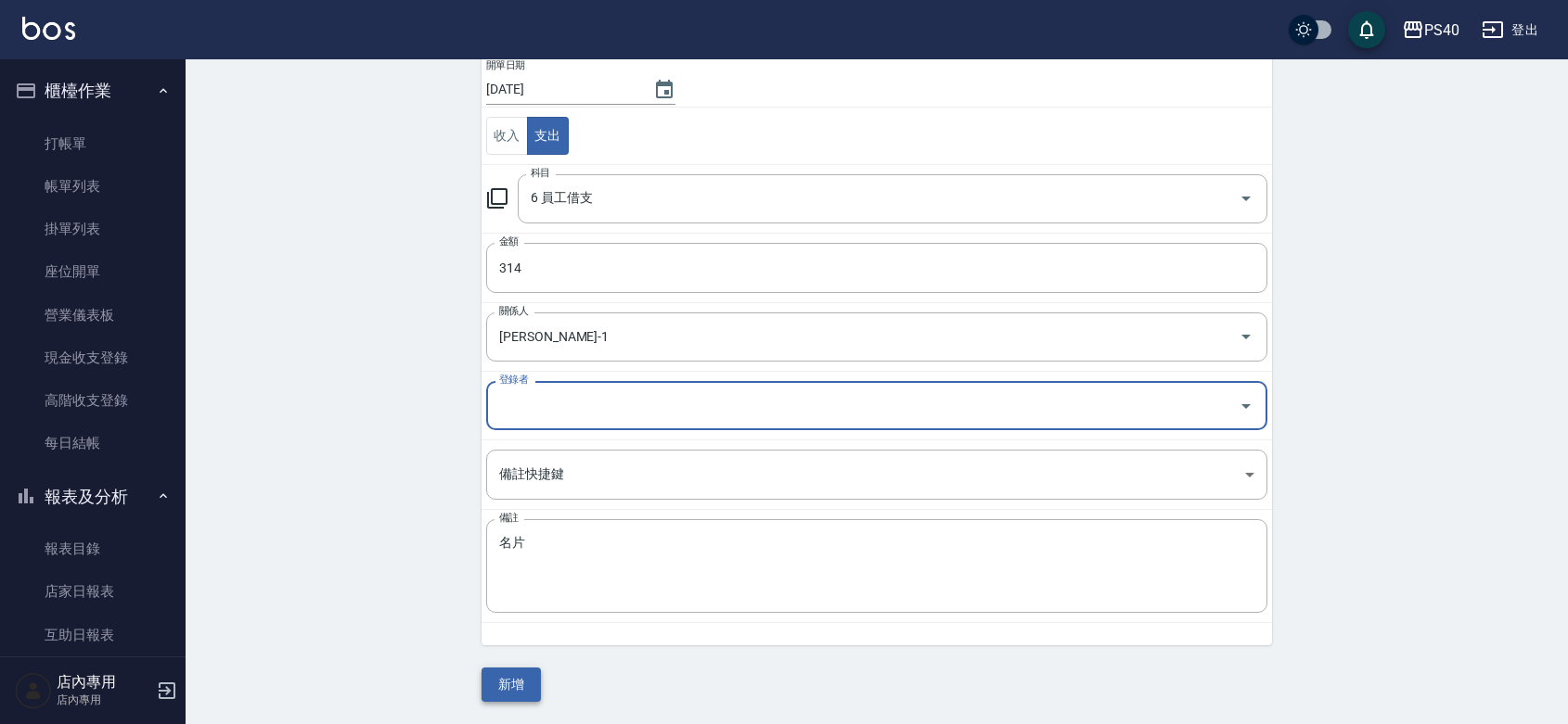
click at [526, 681] on button "新增" at bounding box center [511, 684] width 59 height 34
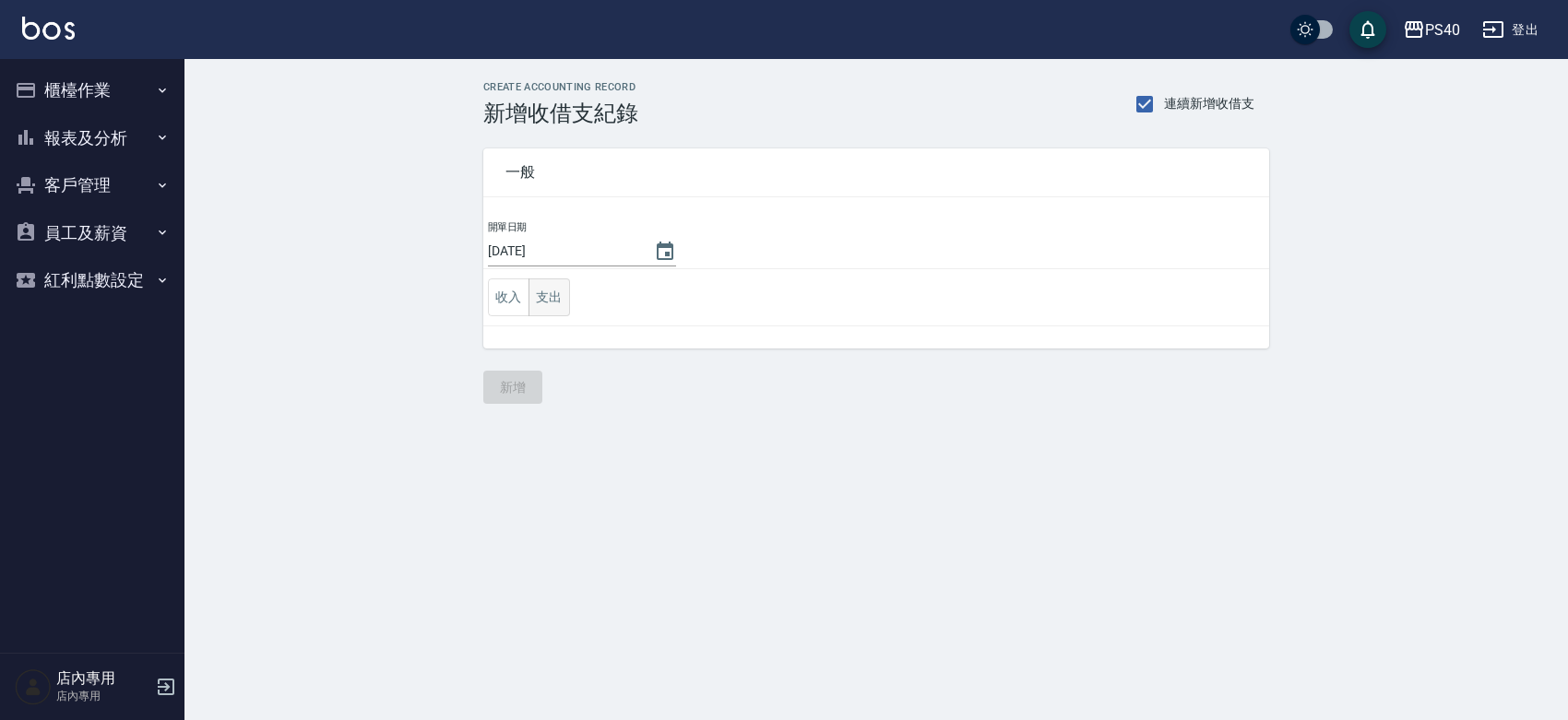
click at [551, 284] on button "支出" at bounding box center [548, 297] width 41 height 38
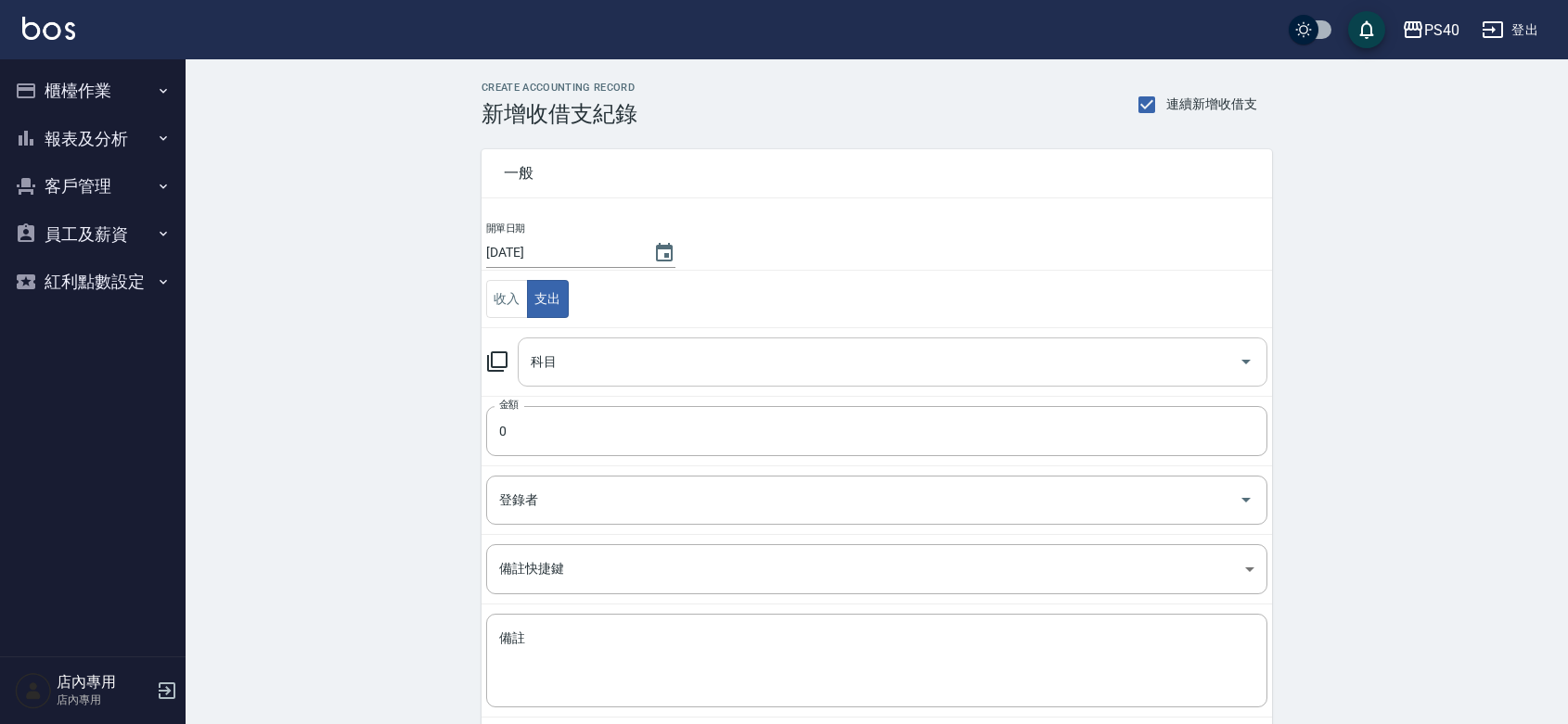
click at [619, 374] on input "科目" at bounding box center [879, 362] width 705 height 32
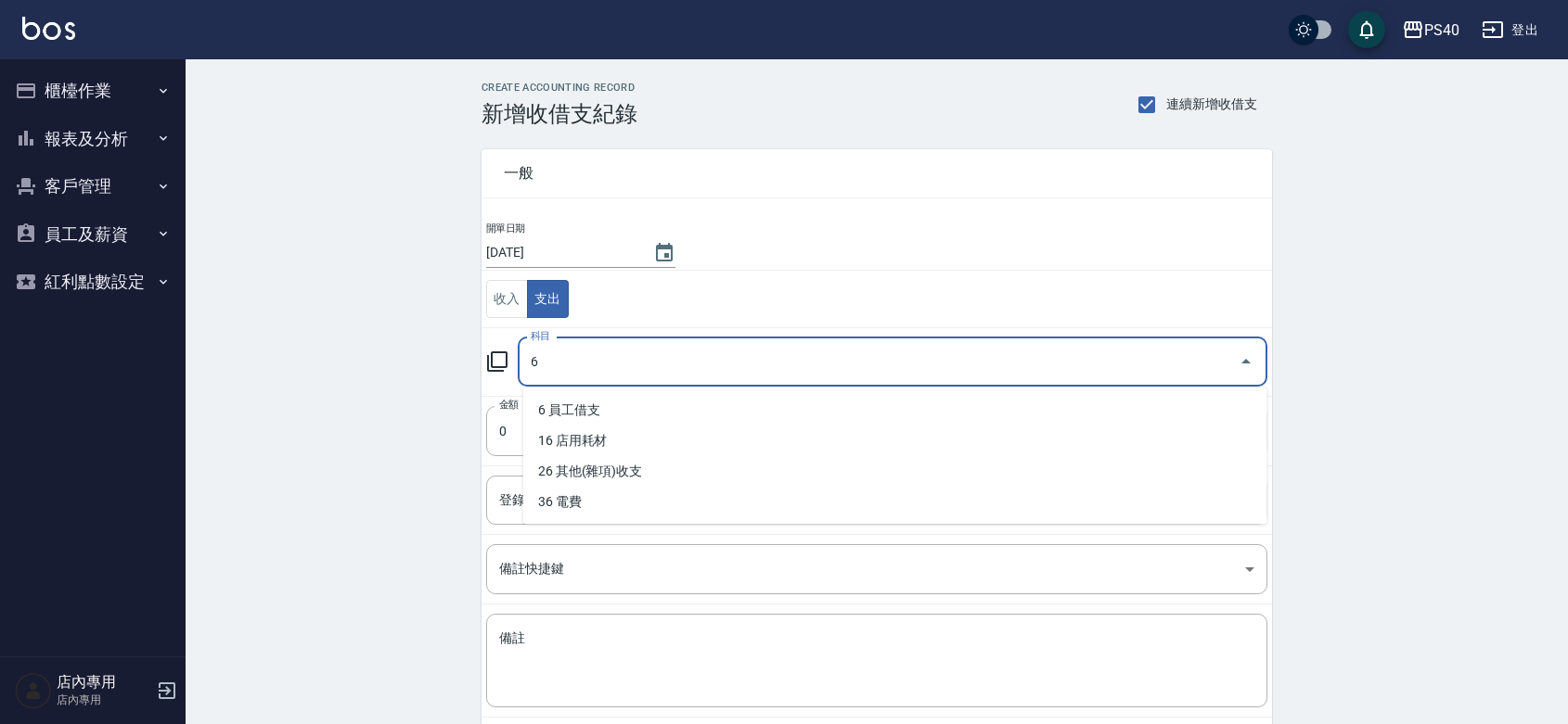
type input "6"
click at [619, 377] on input "科目" at bounding box center [879, 362] width 705 height 32
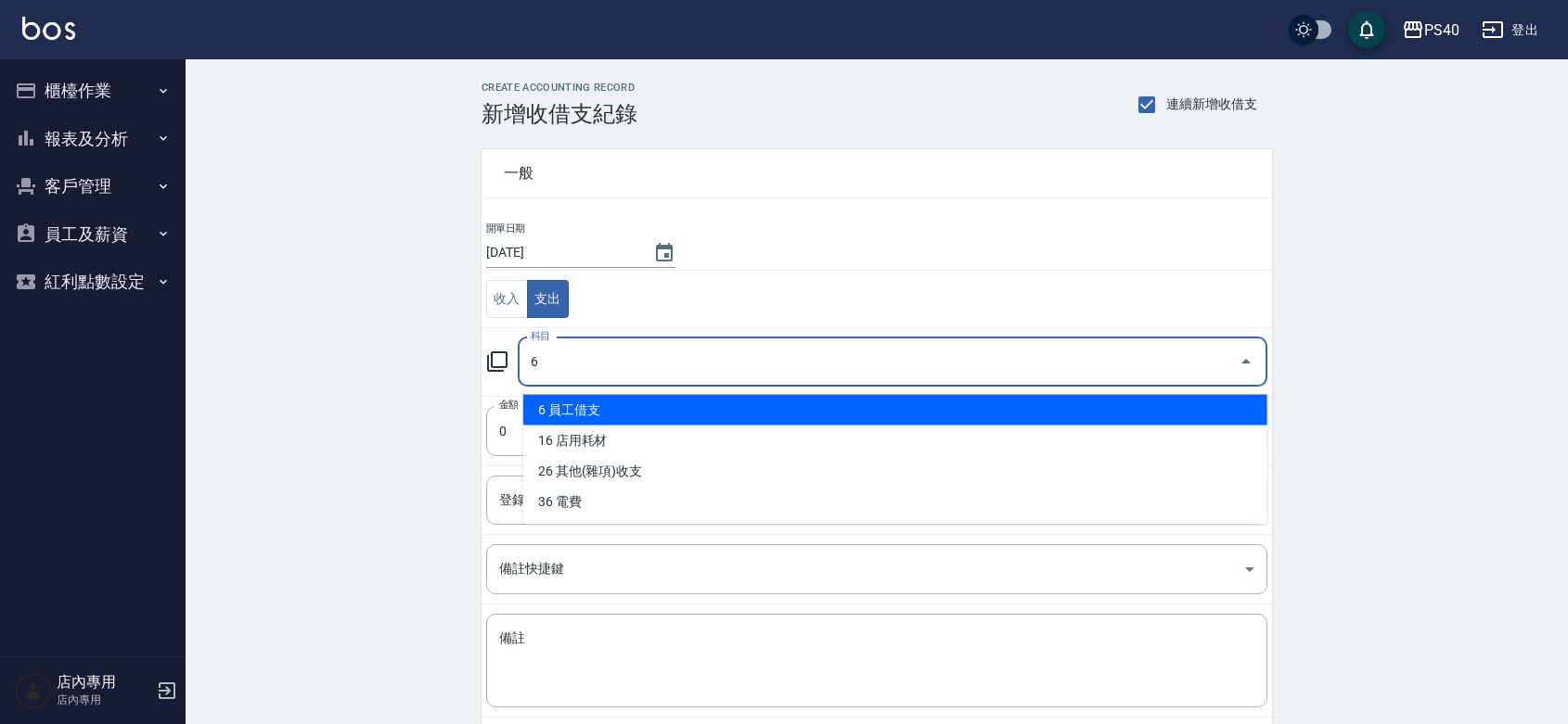
click at [605, 400] on li "6 員工借支" at bounding box center [895, 411] width 744 height 31
type input "6 員工借支"
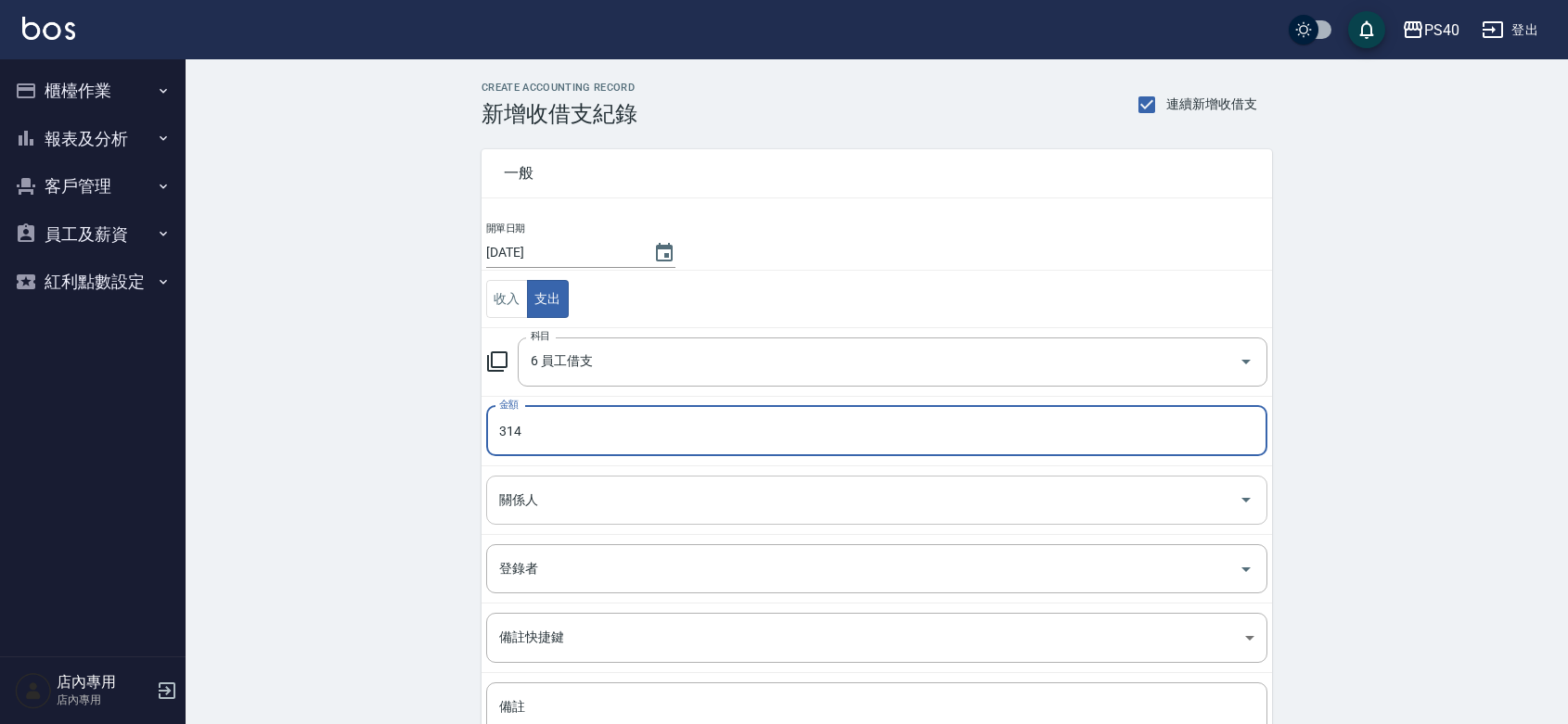
type input "314"
click at [557, 512] on input "關係人" at bounding box center [863, 500] width 737 height 32
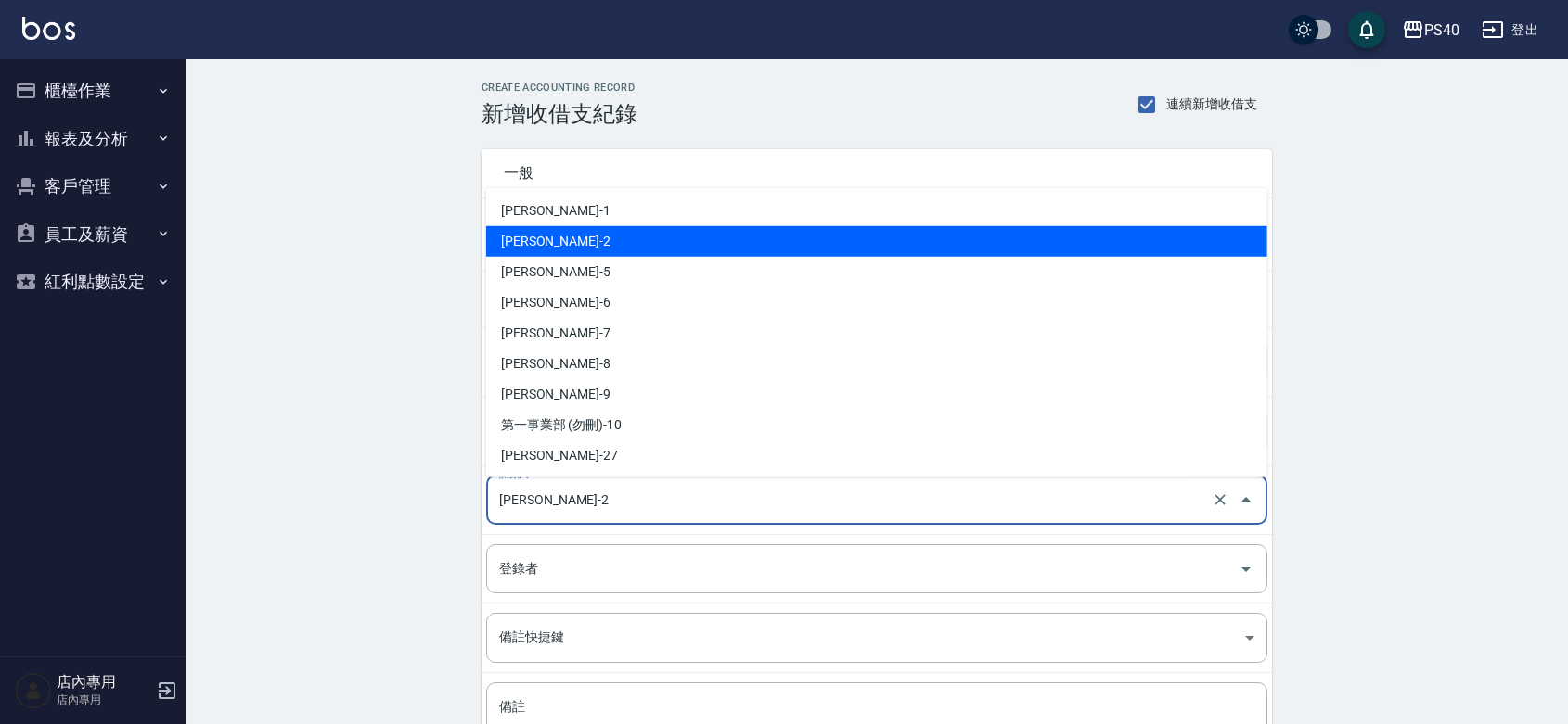
click at [557, 512] on input "[PERSON_NAME]-2" at bounding box center [850, 500] width 713 height 32
type input "3"
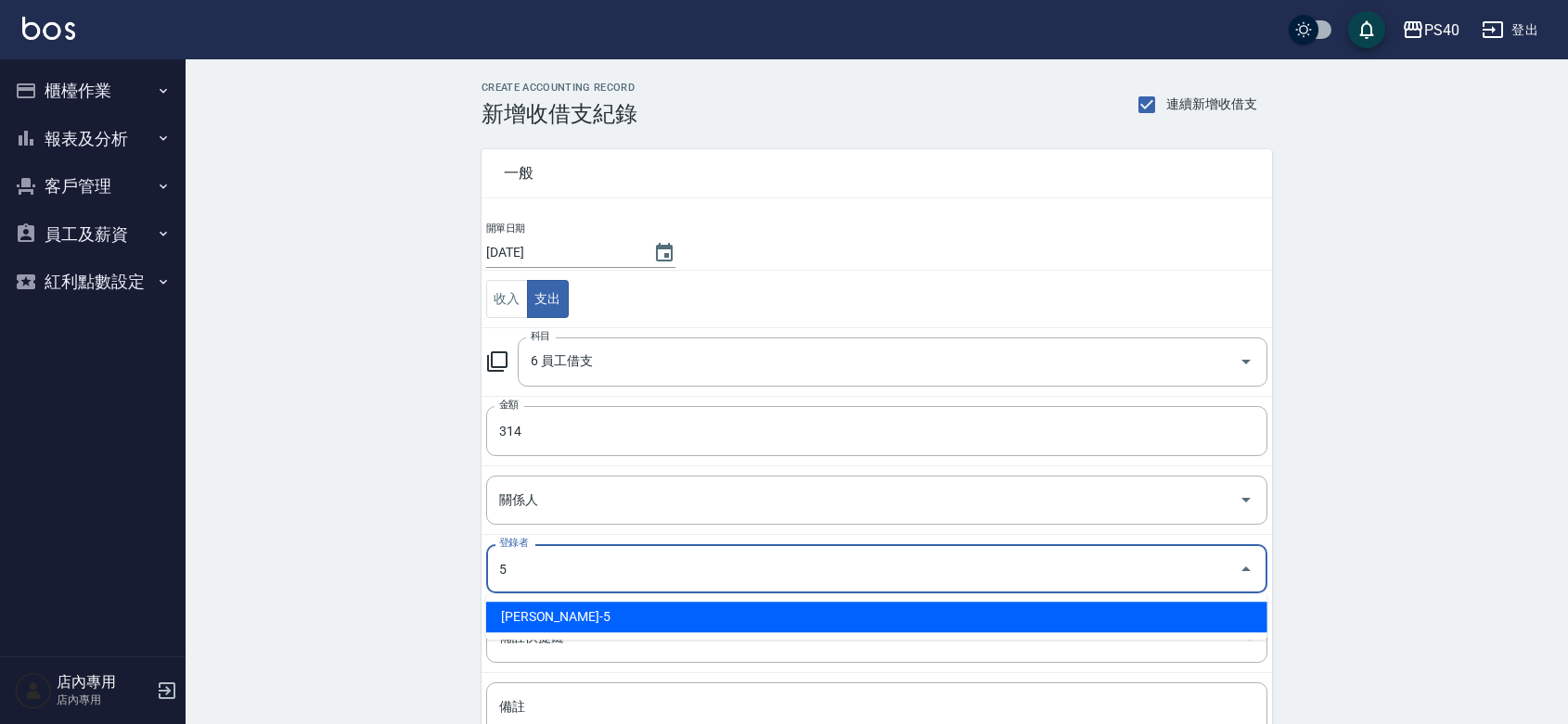
click at [530, 621] on li "[PERSON_NAME]-5" at bounding box center [877, 617] width 782 height 31
type input "[PERSON_NAME]-5"
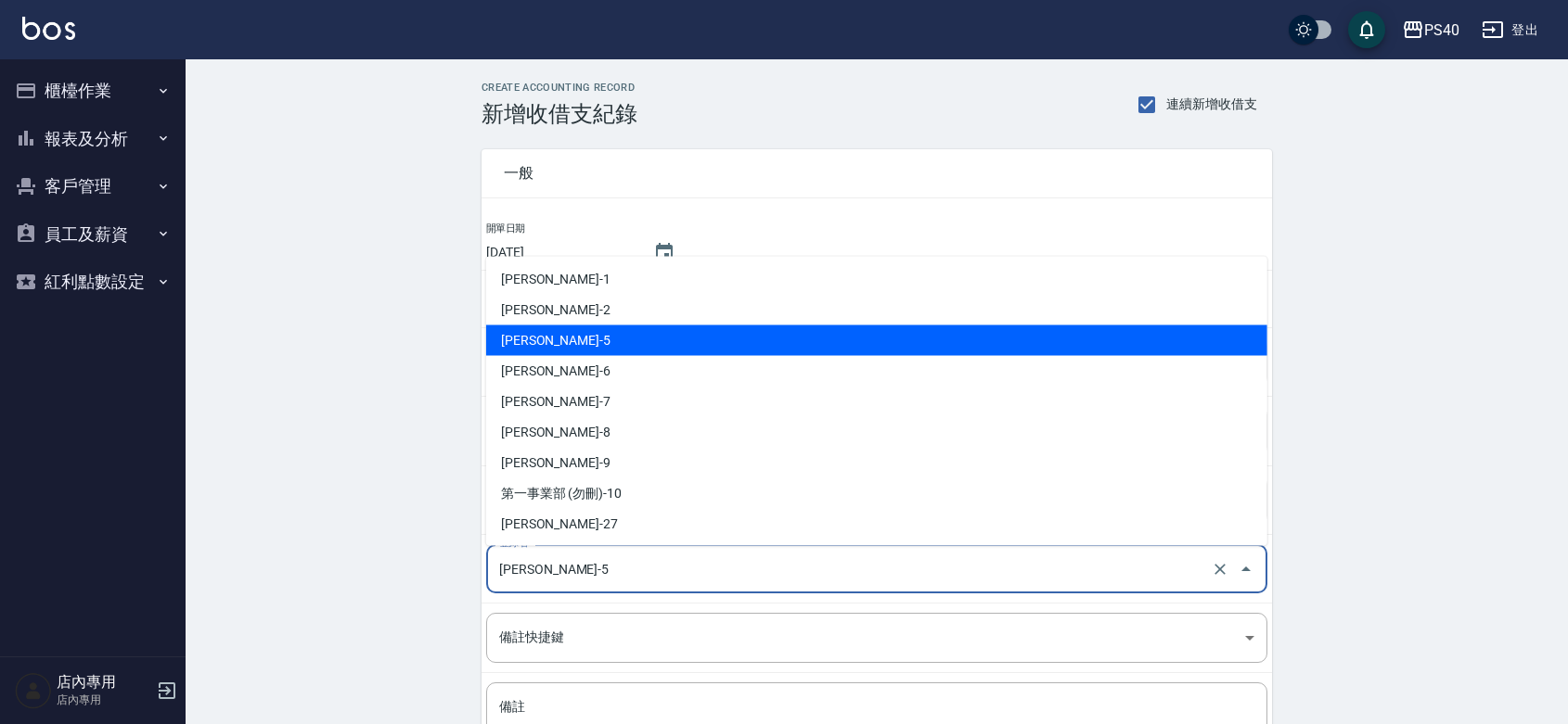
click at [578, 571] on input "[PERSON_NAME]-5" at bounding box center [850, 568] width 713 height 32
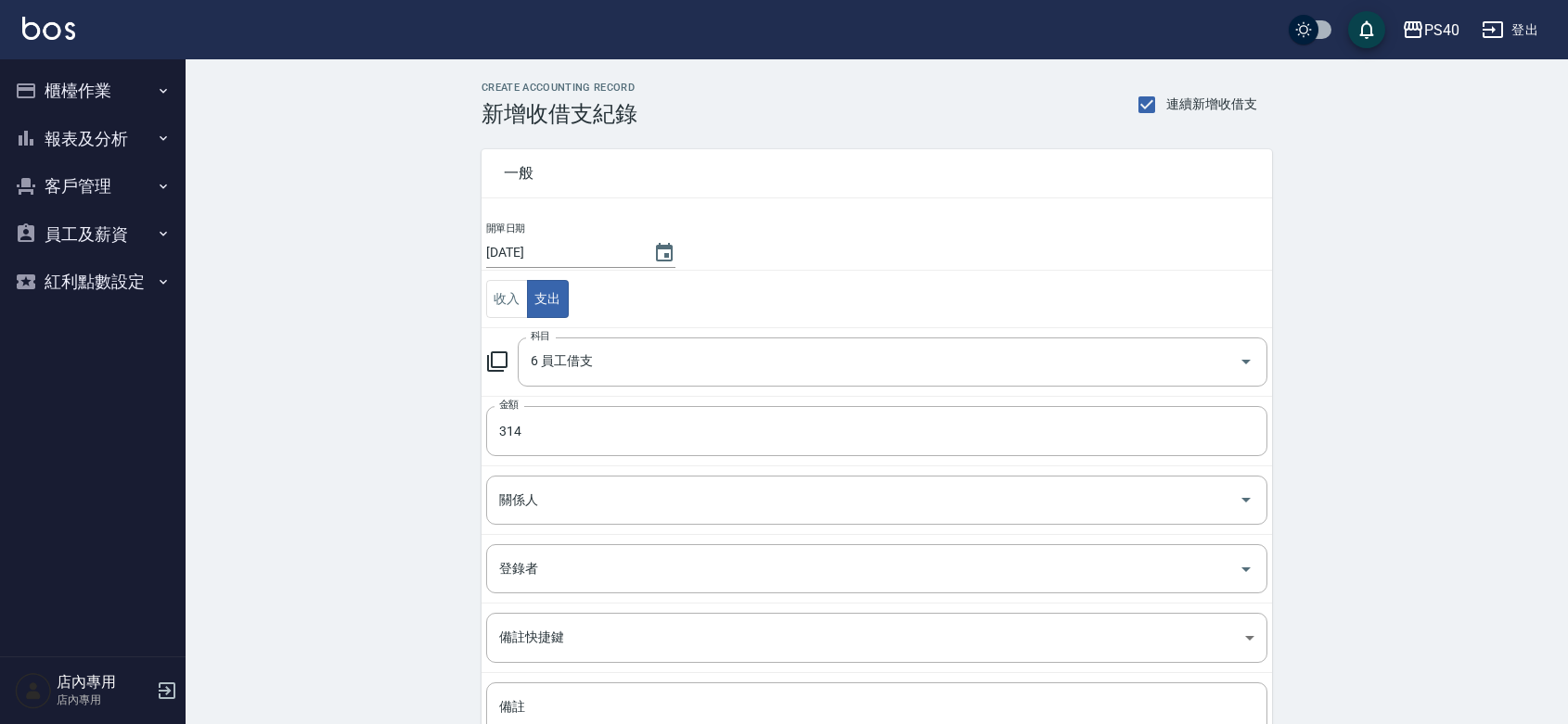
click at [420, 506] on div "CREATE ACCOUNTING RECORD 新增收借支紀錄 連續新增收借支 一般 開單日期 2025/08/17 收入 支出 科目 6 員工借支 科目 …" at bounding box center [877, 473] width 1383 height 829
click at [560, 493] on input "關係人" at bounding box center [863, 500] width 737 height 32
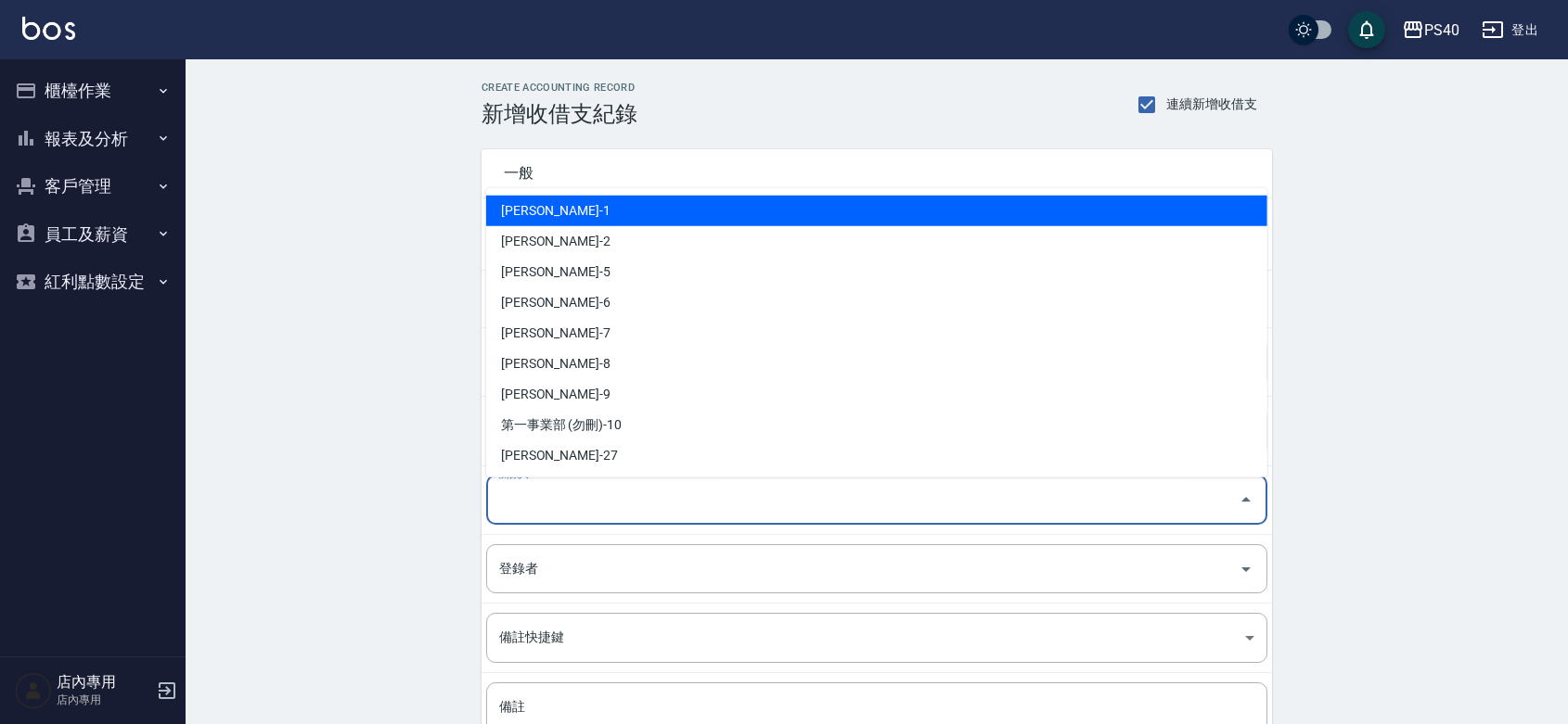
click at [560, 493] on input "關係人" at bounding box center [863, 500] width 737 height 32
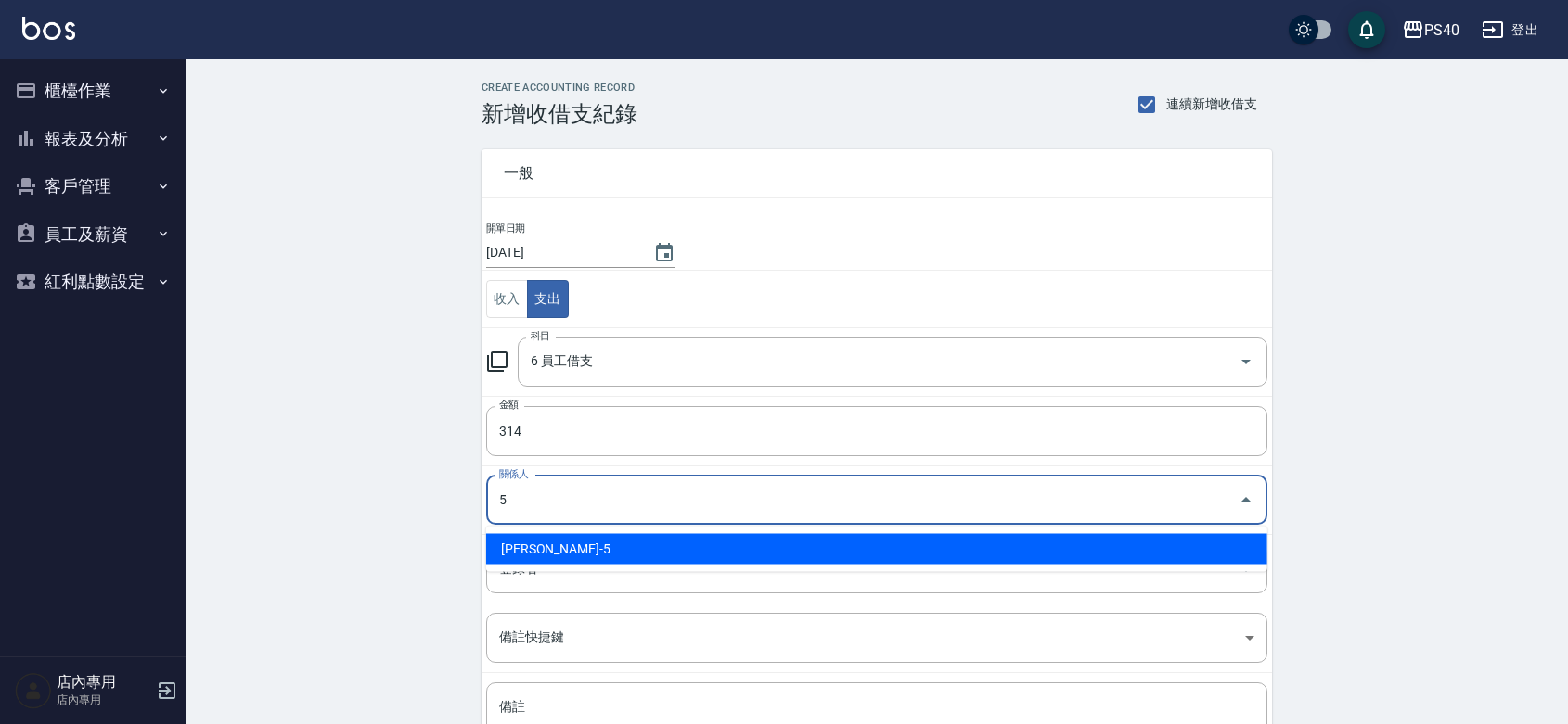
type input "郭珈甄-5"
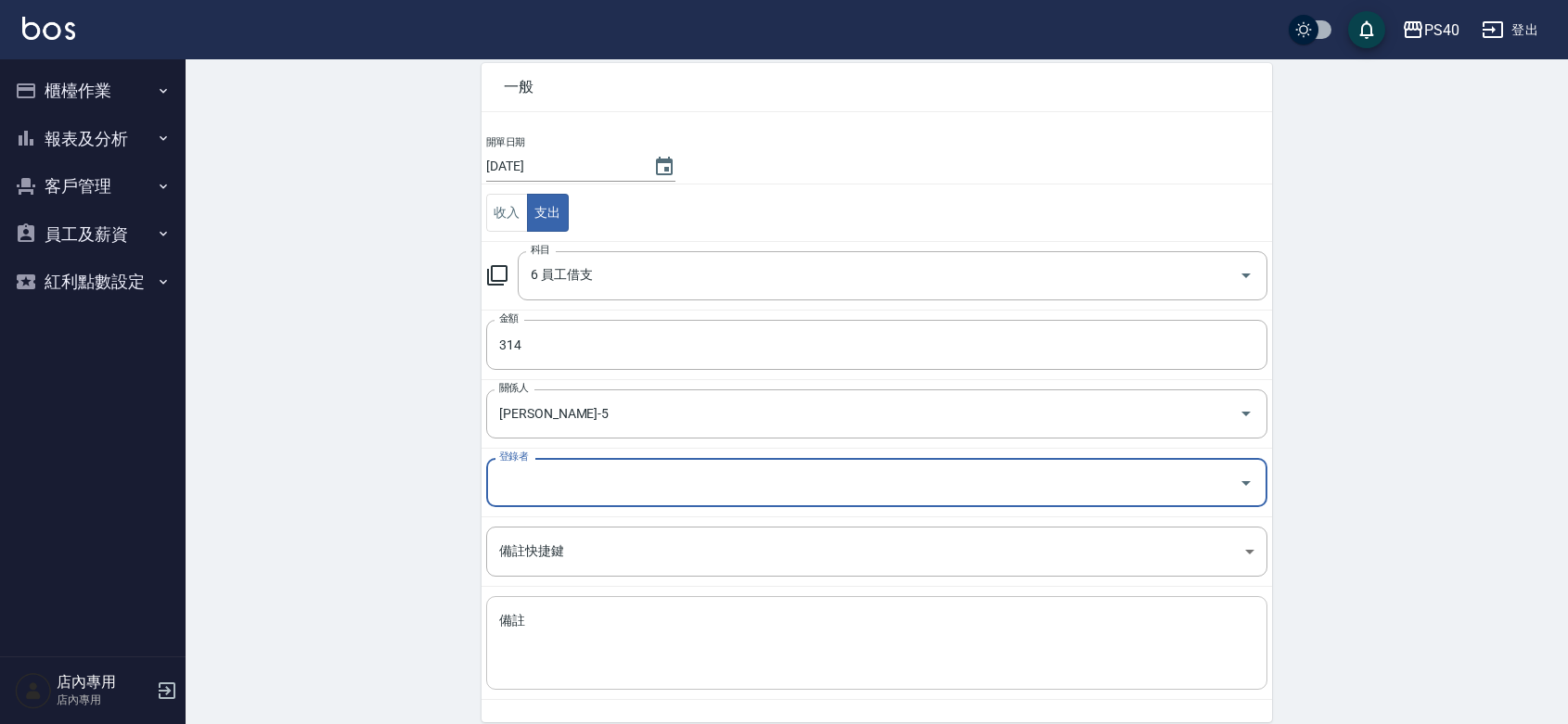
scroll to position [164, 0]
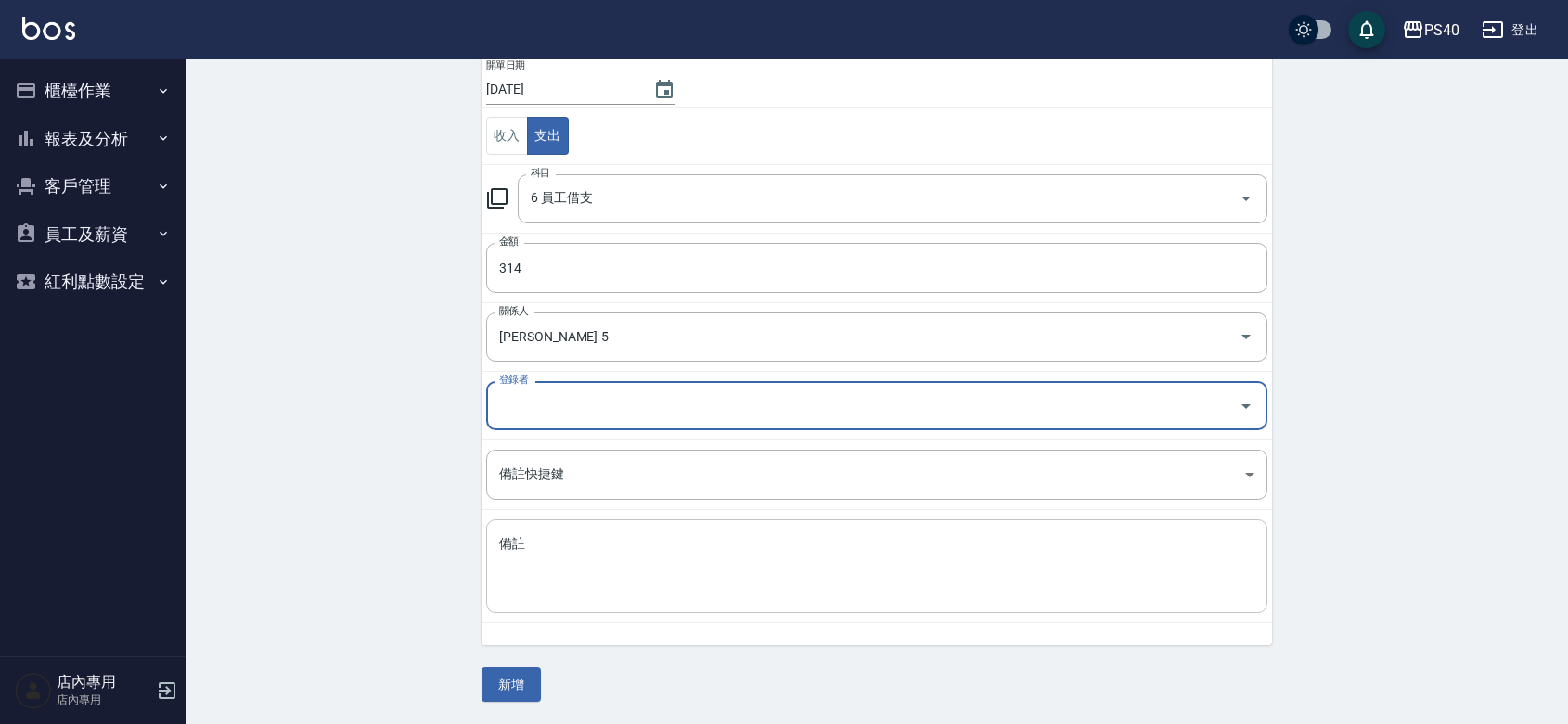
click at [562, 568] on textarea "備註" at bounding box center [877, 566] width 755 height 63
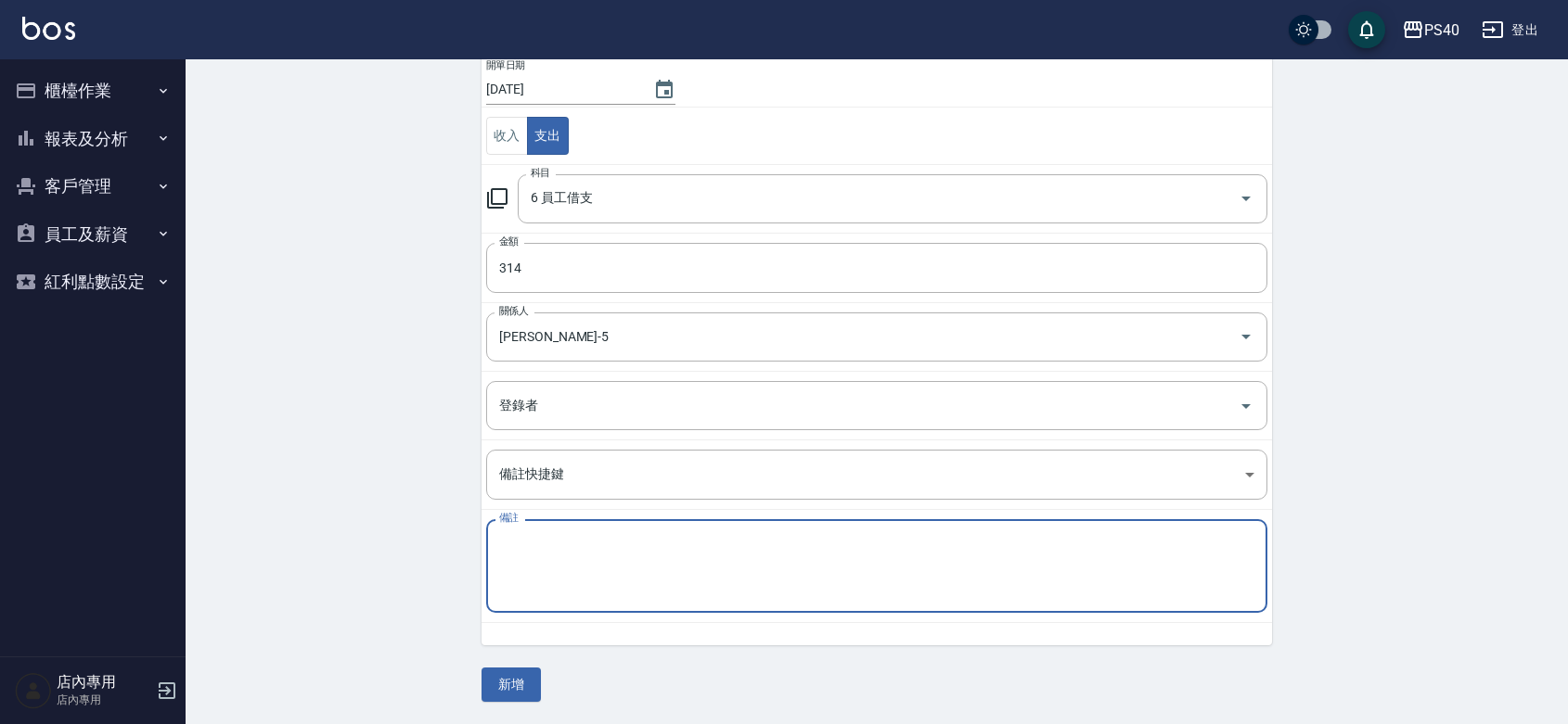
paste textarea "名片"
type textarea "名片"
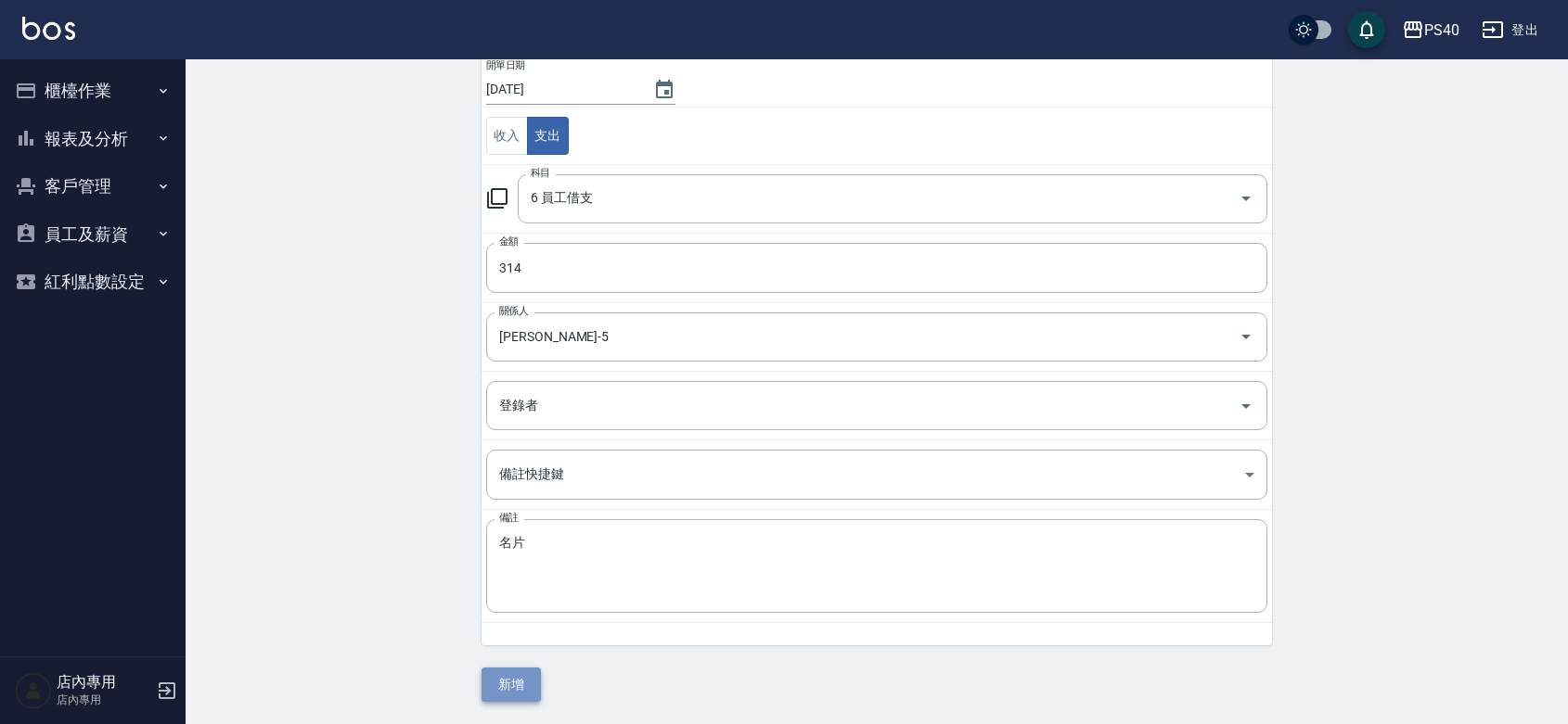
click at [531, 693] on button "新增" at bounding box center [511, 684] width 59 height 34
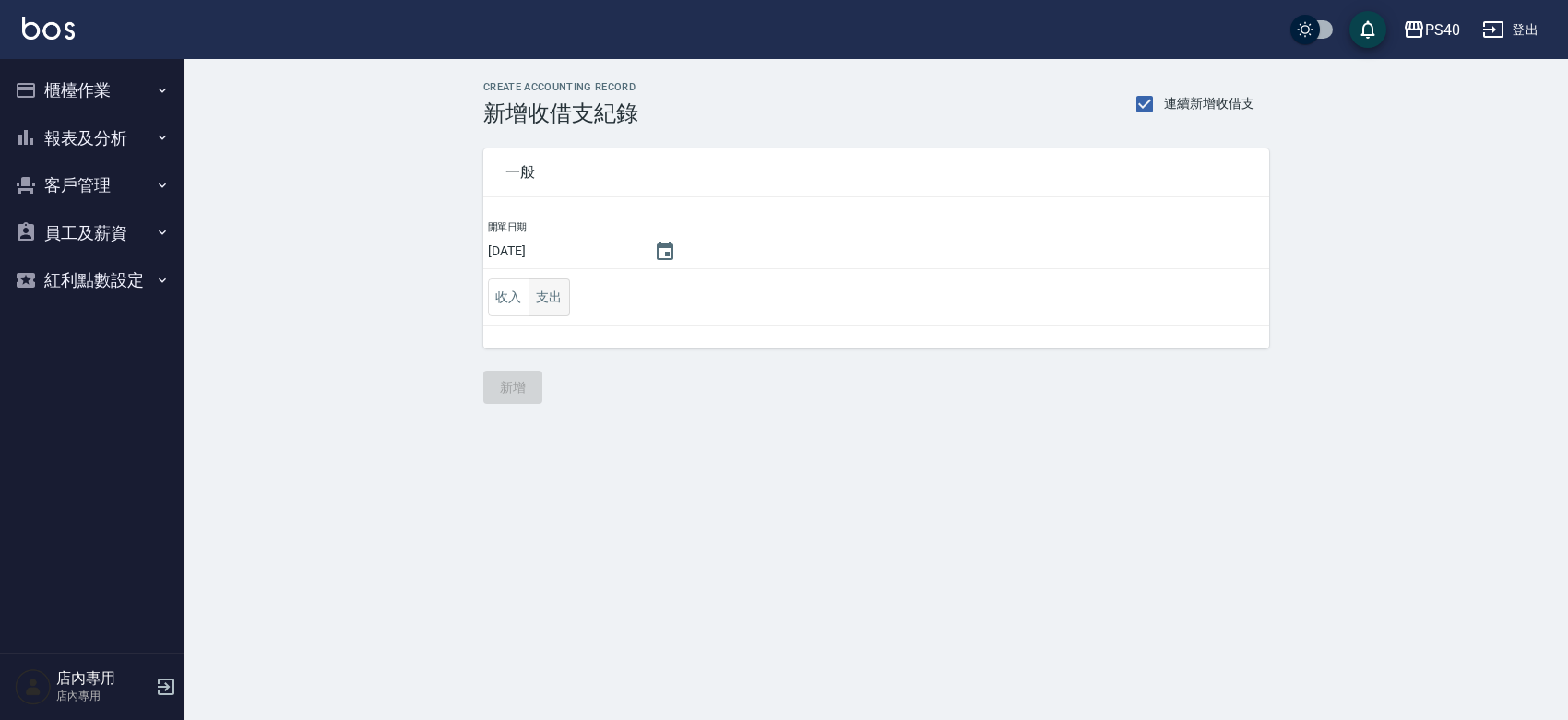
click at [560, 306] on button "支出" at bounding box center [548, 297] width 41 height 38
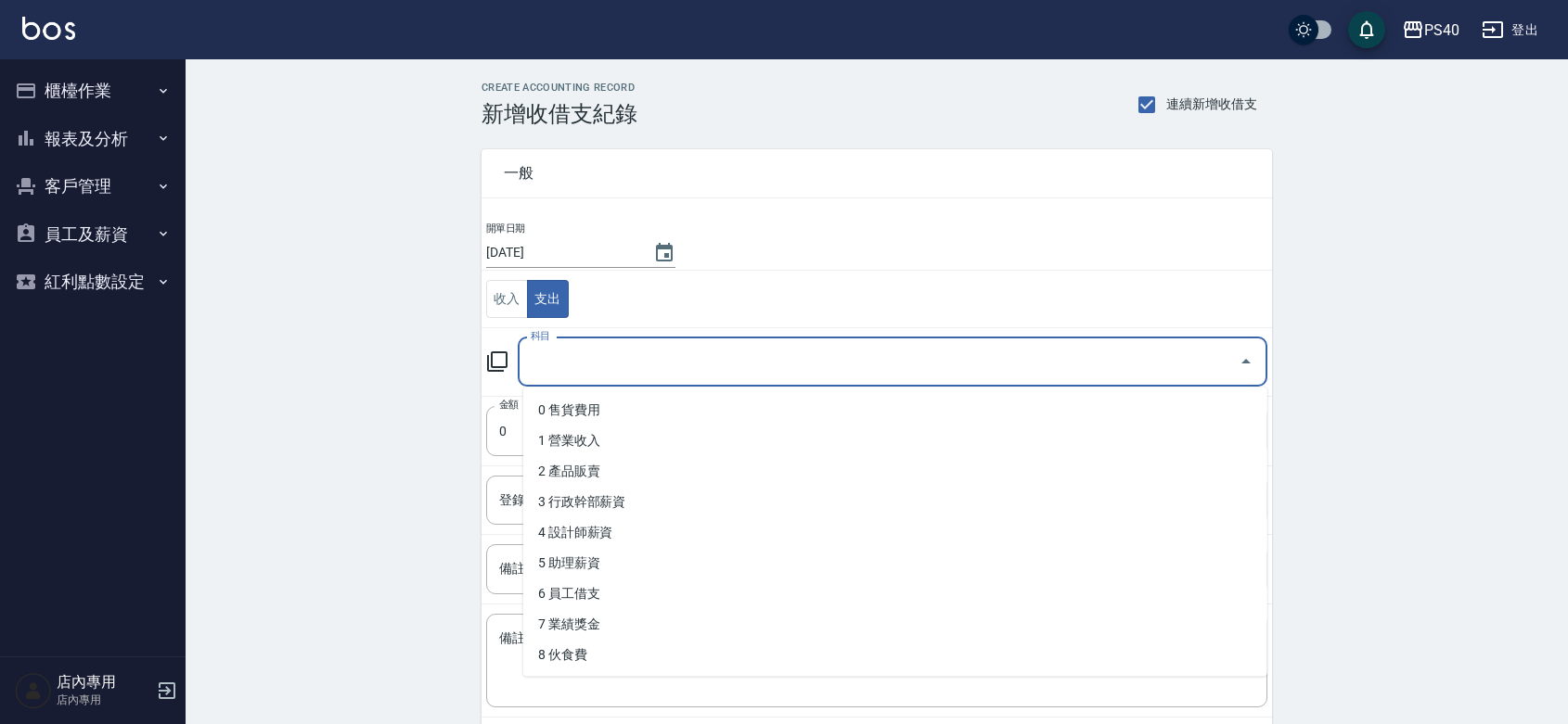
click at [592, 374] on input "科目" at bounding box center [879, 362] width 705 height 32
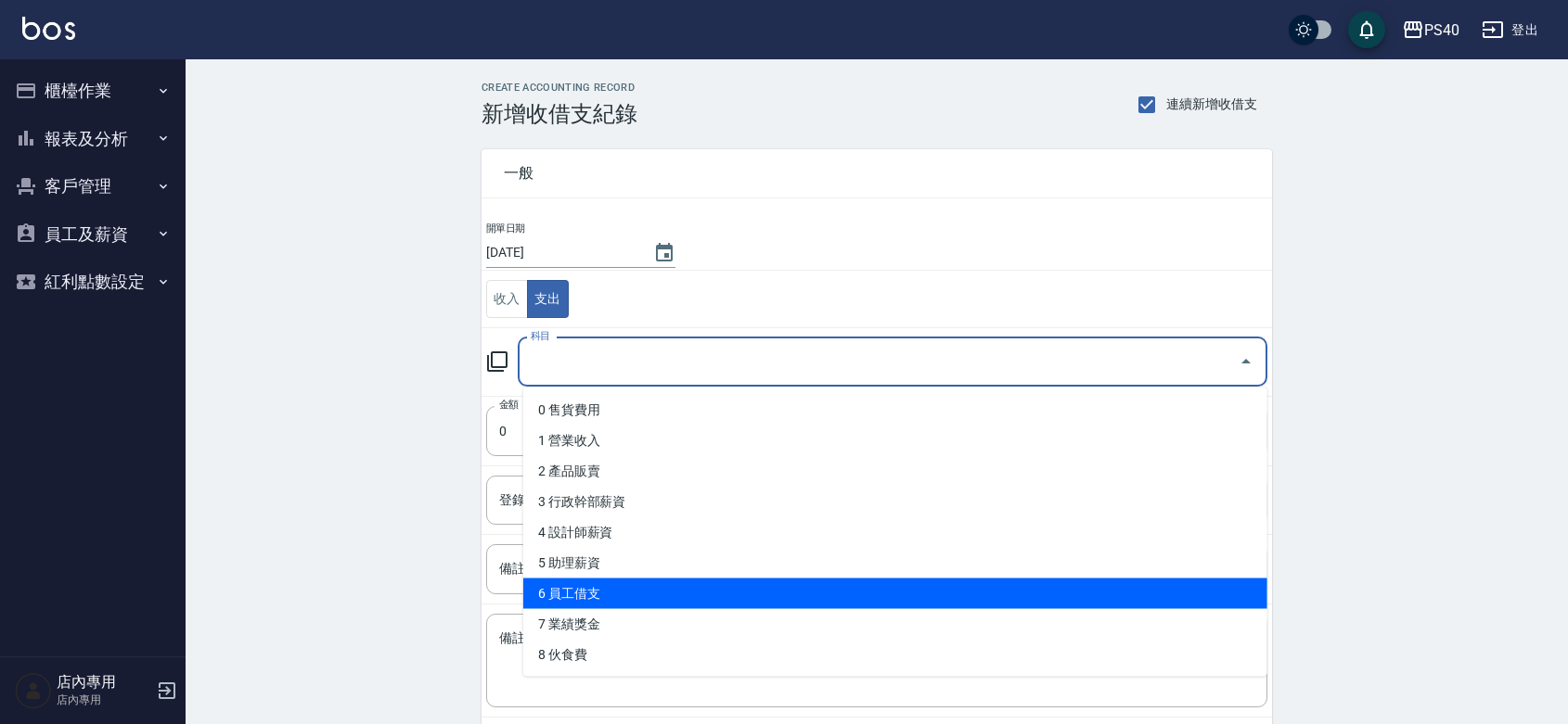
click at [758, 593] on li "6 員工借支" at bounding box center [895, 594] width 744 height 31
type input "6 員工借支"
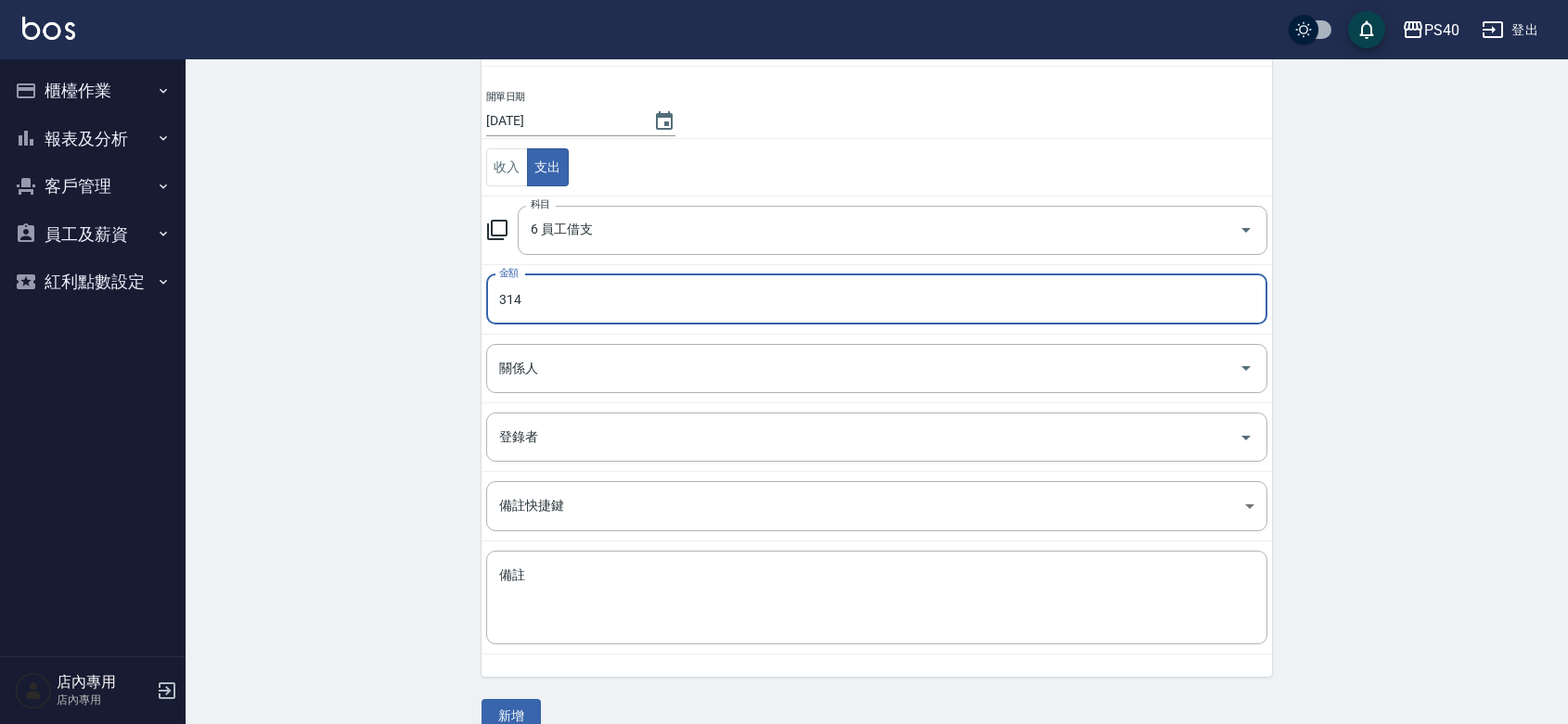
scroll to position [164, 0]
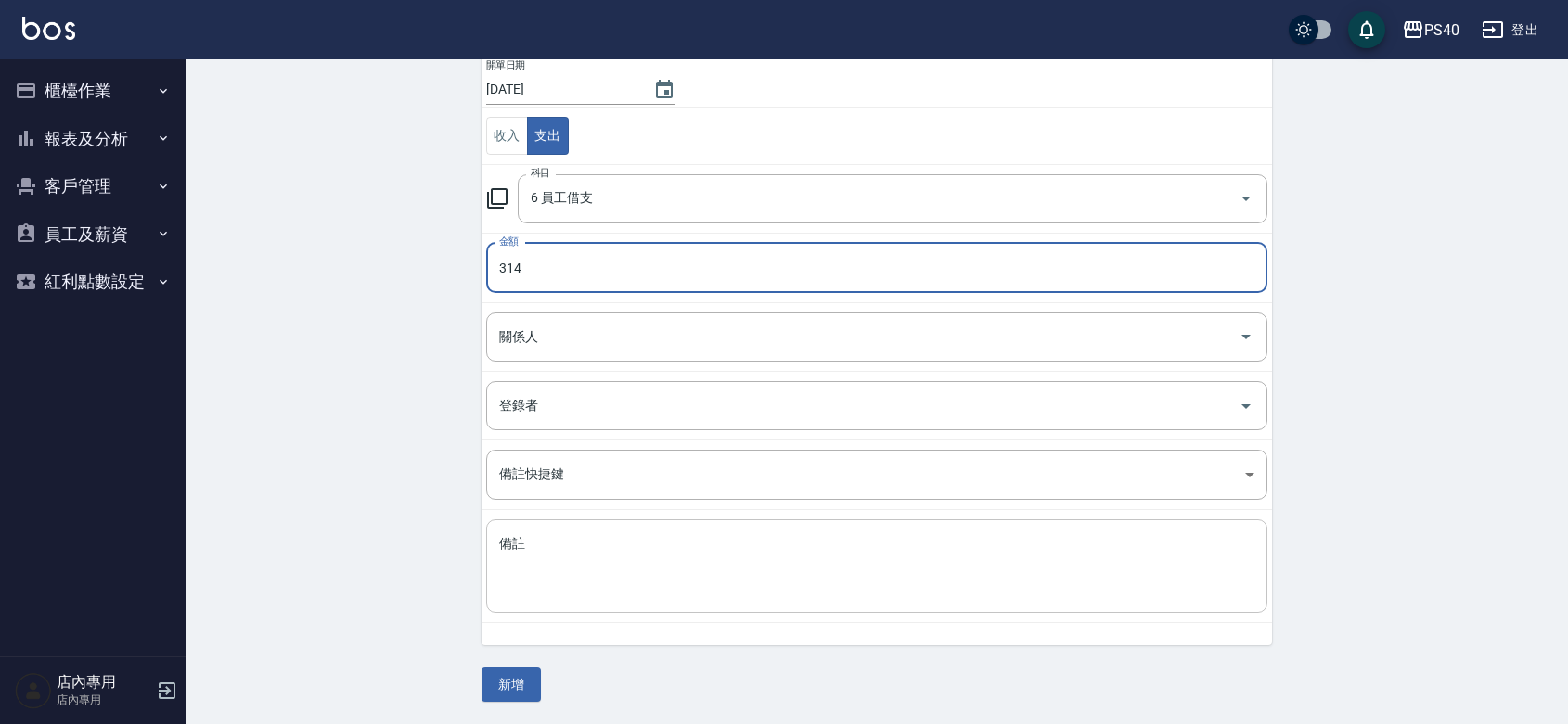
type input "314"
click at [530, 552] on textarea "備註" at bounding box center [877, 566] width 755 height 63
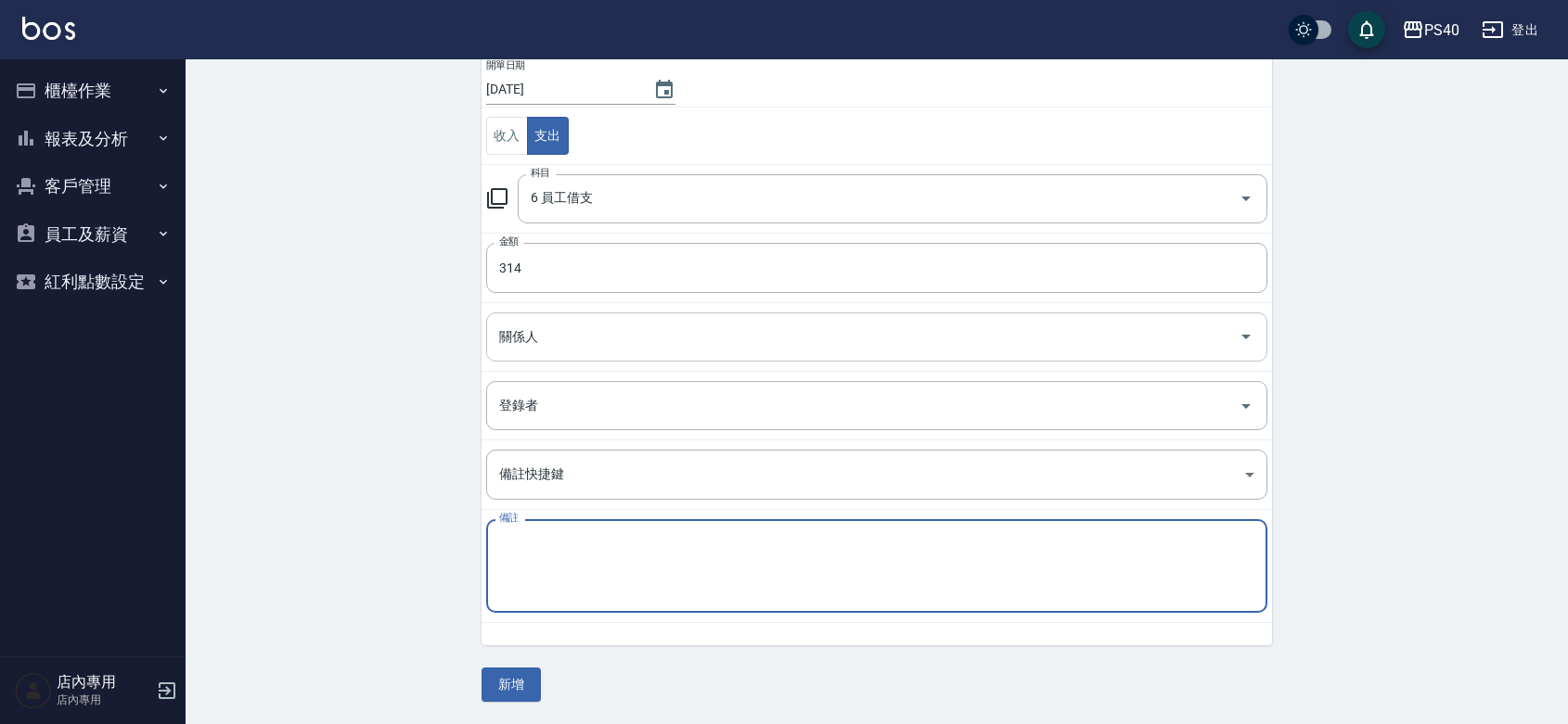
click at [563, 338] on input "關係人" at bounding box center [863, 336] width 737 height 32
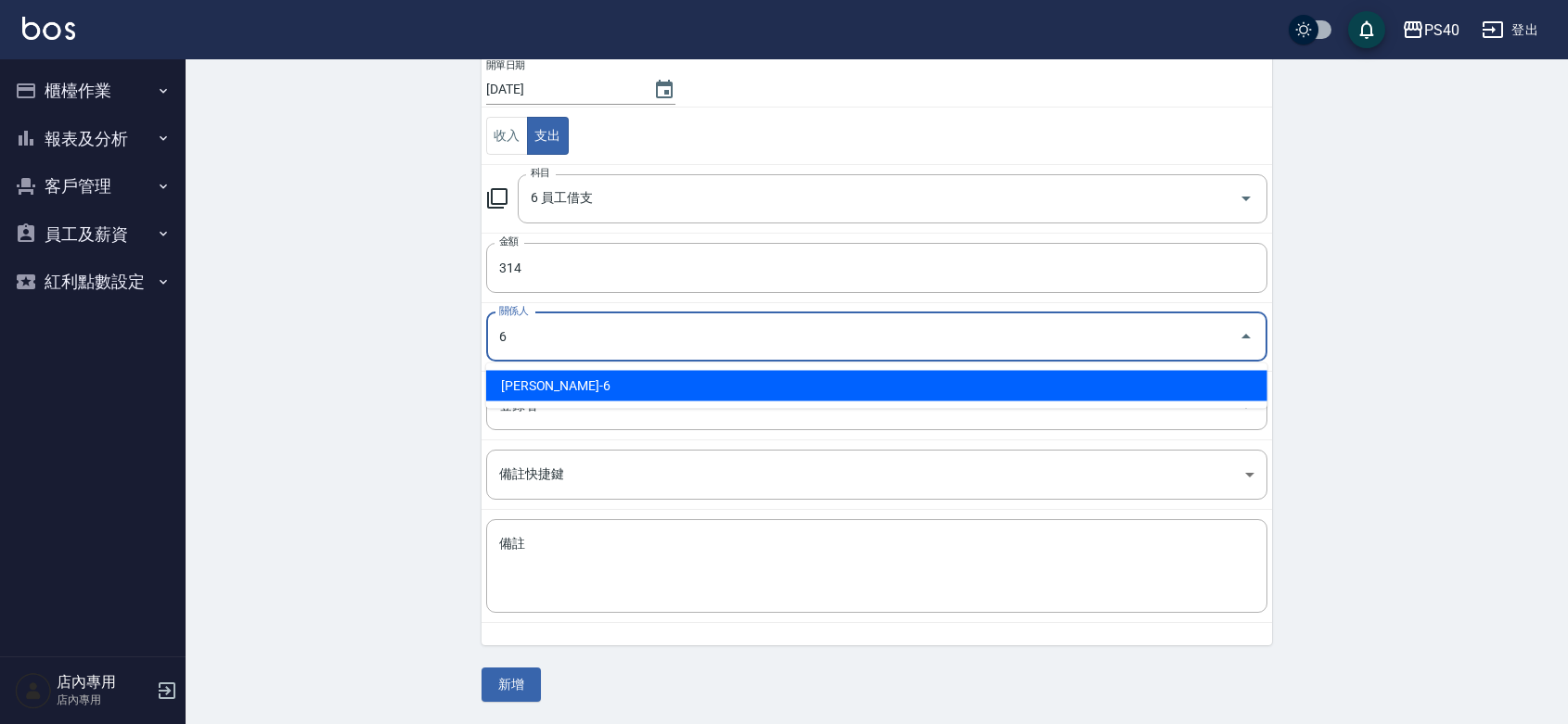
click at [571, 383] on li "[PERSON_NAME]-6" at bounding box center [877, 387] width 782 height 31
type input "[PERSON_NAME]-6"
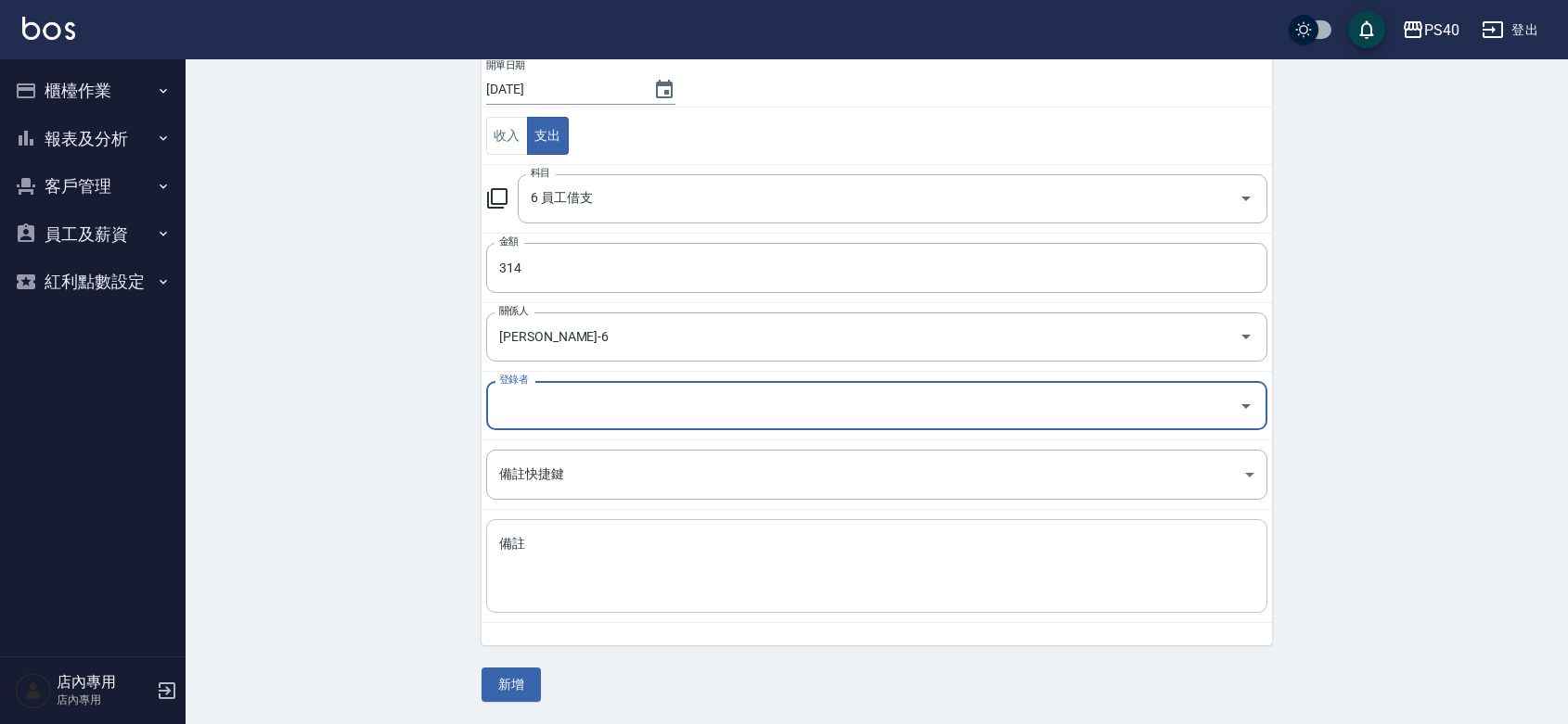
click at [606, 549] on textarea "備註" at bounding box center [877, 566] width 755 height 63
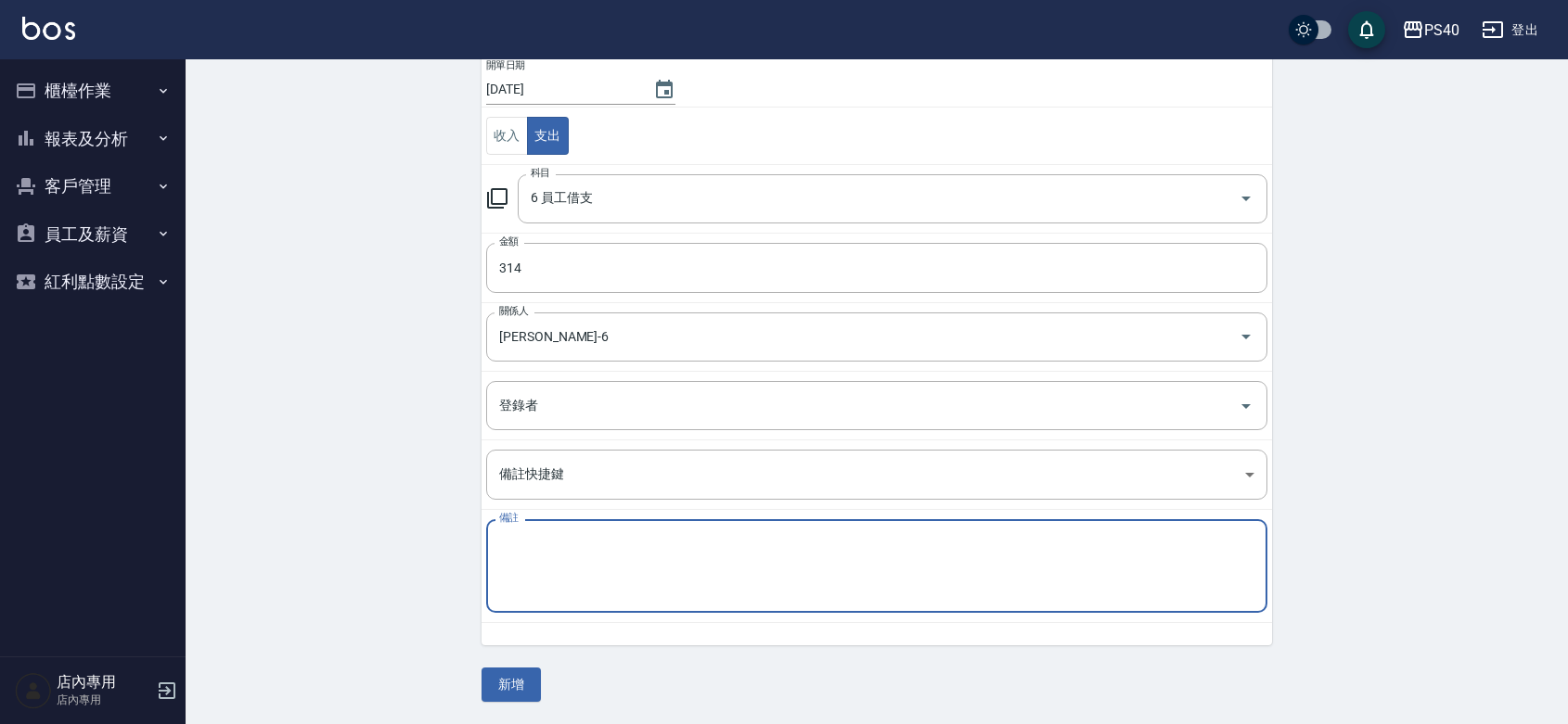
paste textarea "名片"
type textarea "名片"
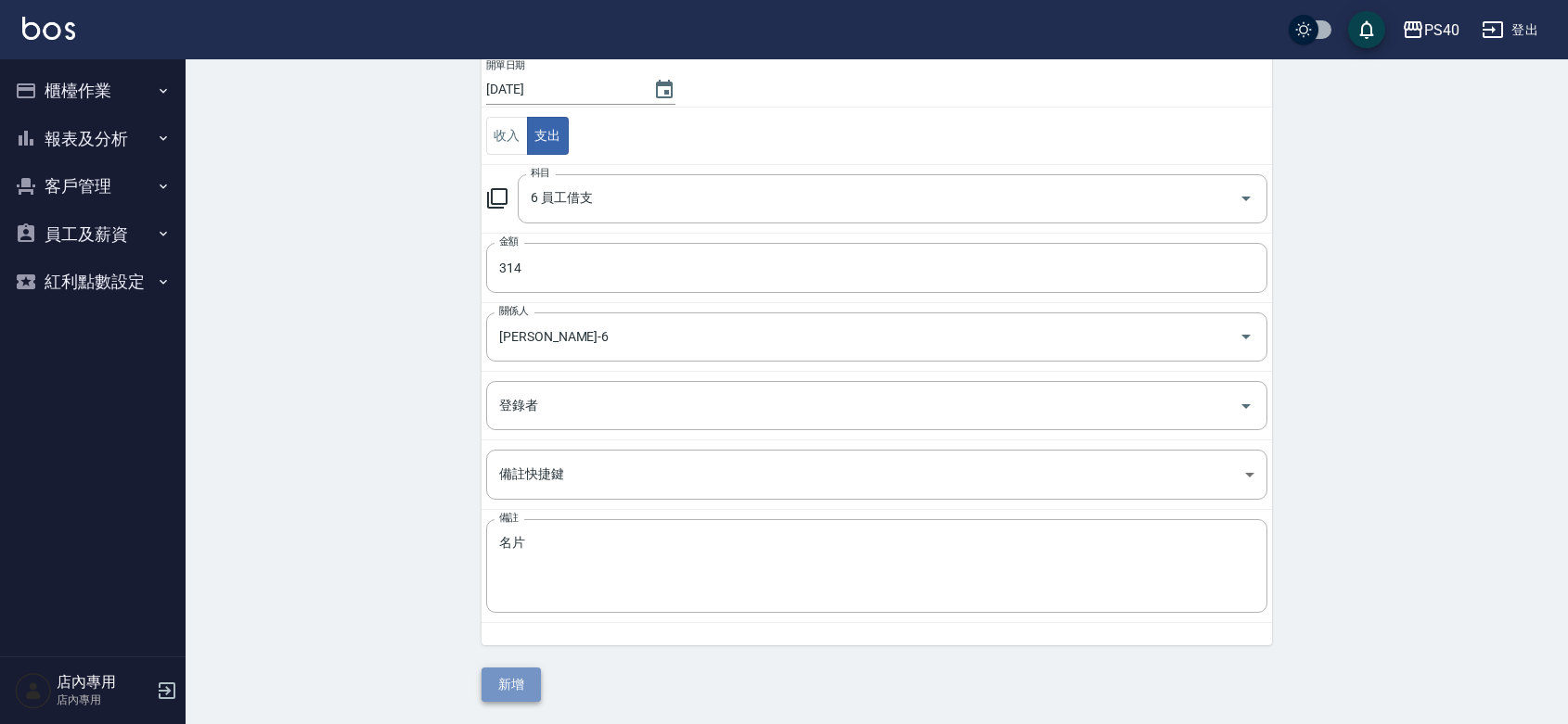
click at [512, 693] on button "新增" at bounding box center [511, 684] width 59 height 34
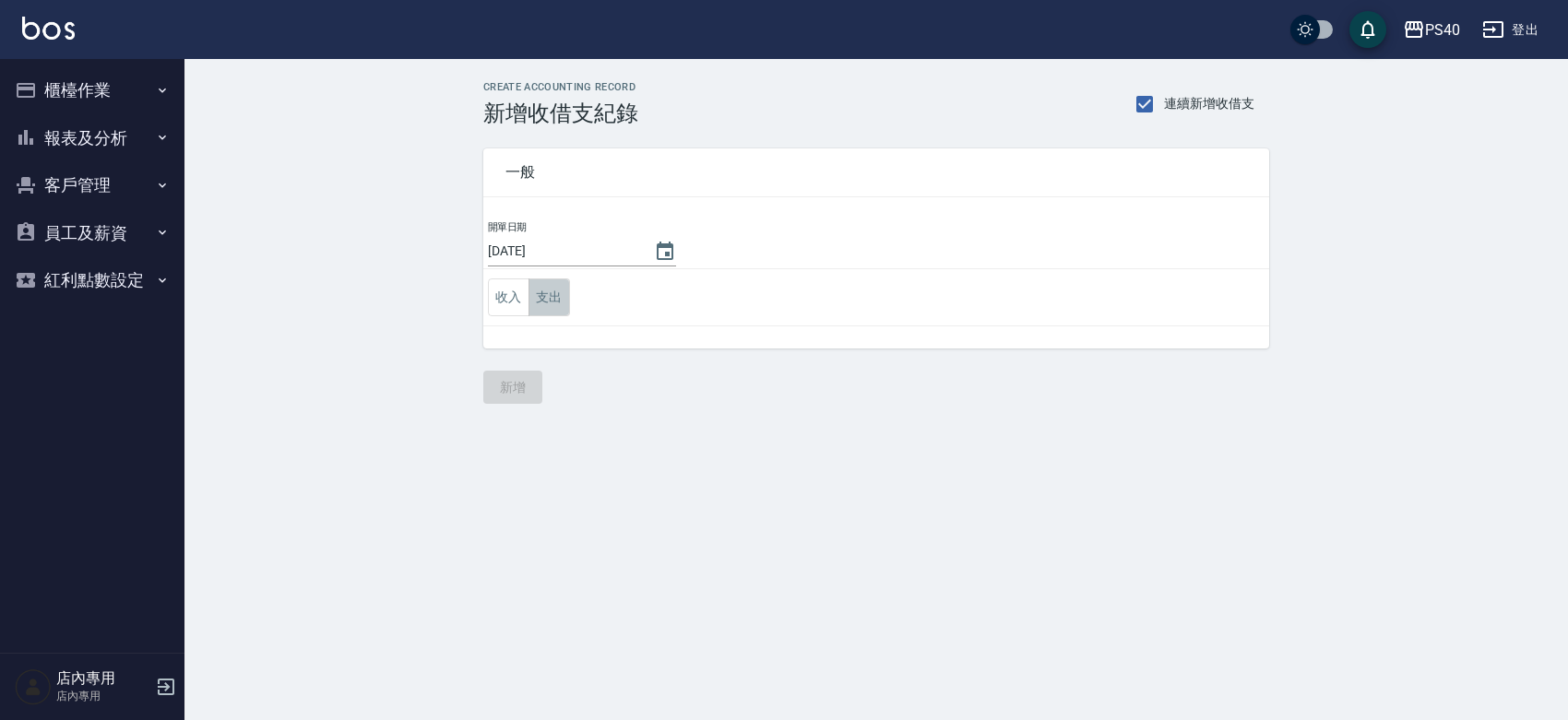
click at [545, 300] on button "支出" at bounding box center [548, 297] width 41 height 38
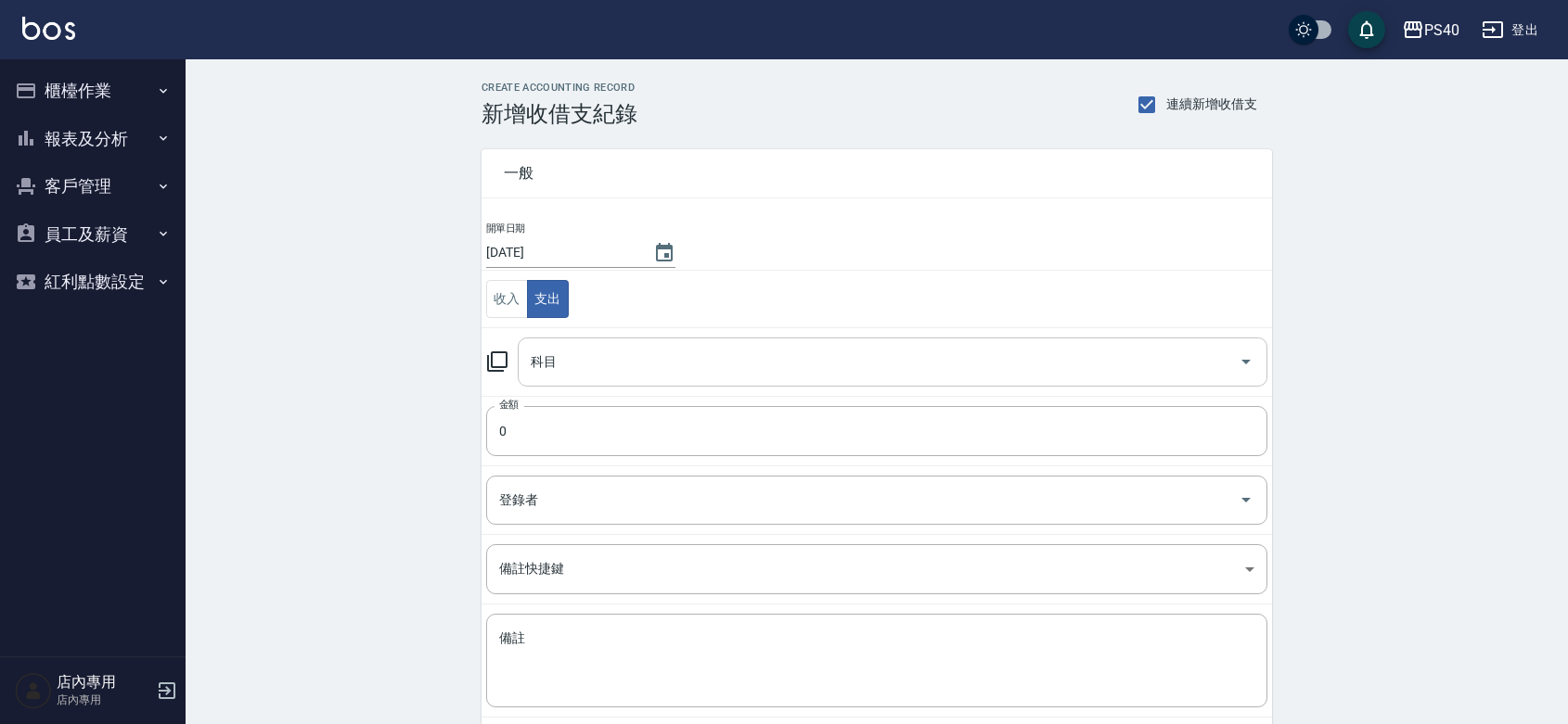
click at [615, 382] on div "科目" at bounding box center [892, 362] width 750 height 49
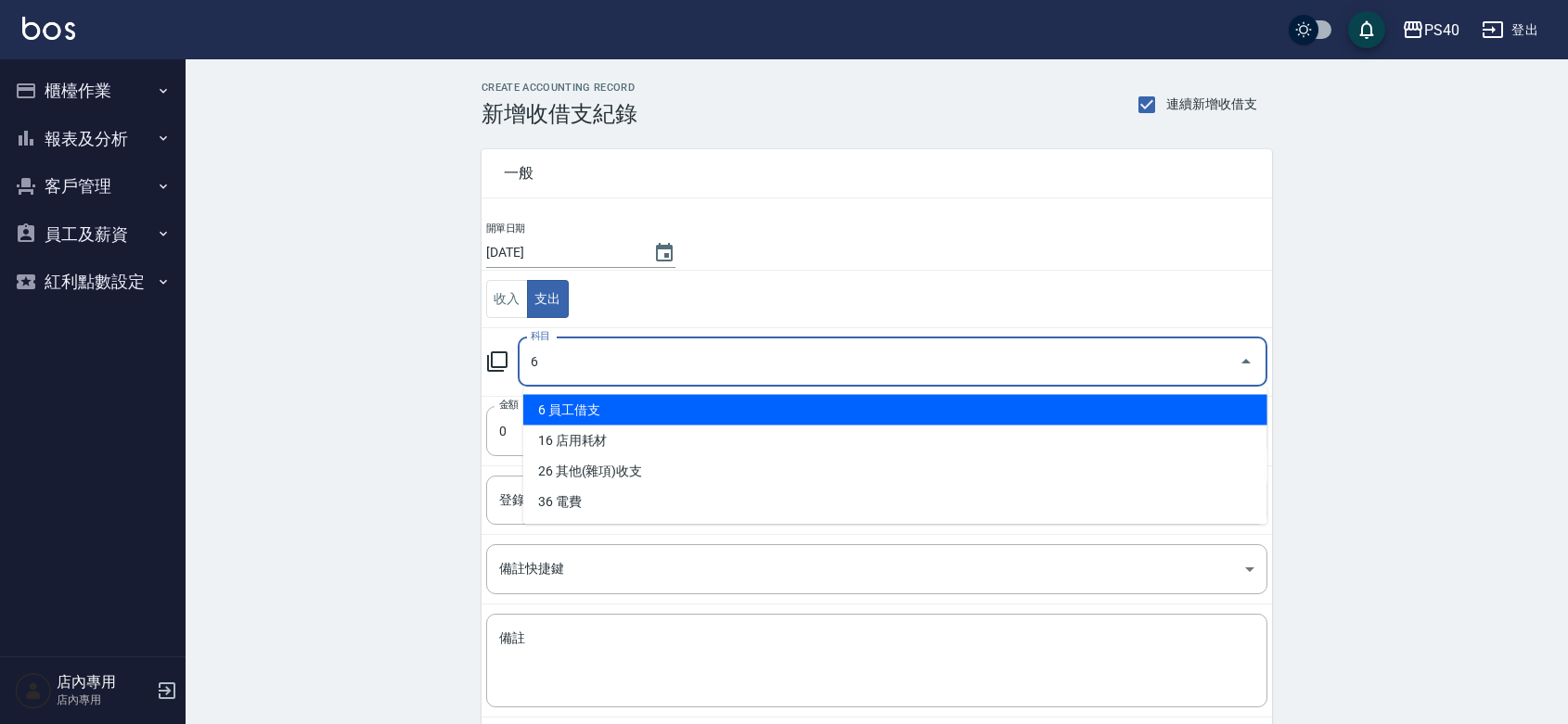
click at [590, 400] on li "6 員工借支" at bounding box center [895, 411] width 744 height 31
type input "6 員工借支"
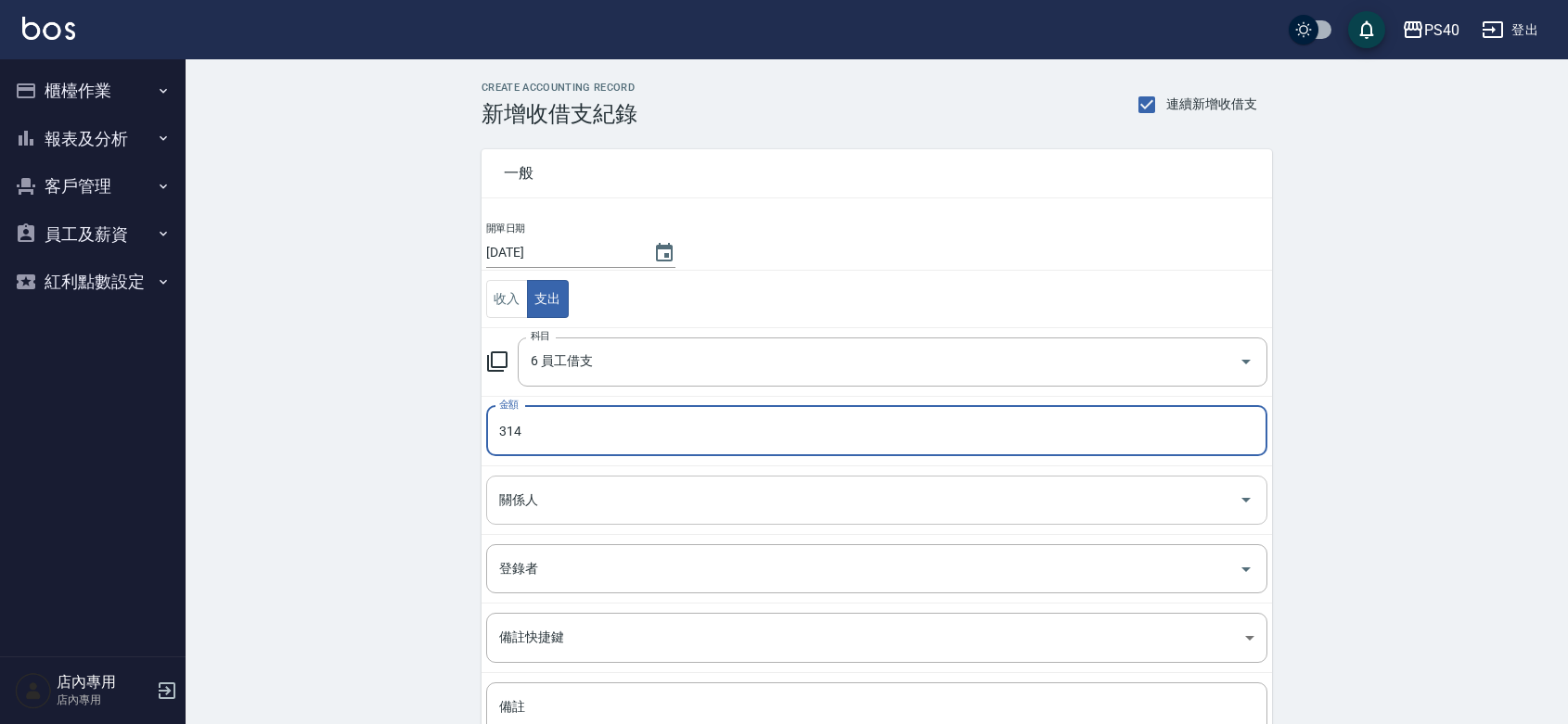
type input "314"
click at [560, 506] on input "關係人" at bounding box center [863, 500] width 737 height 32
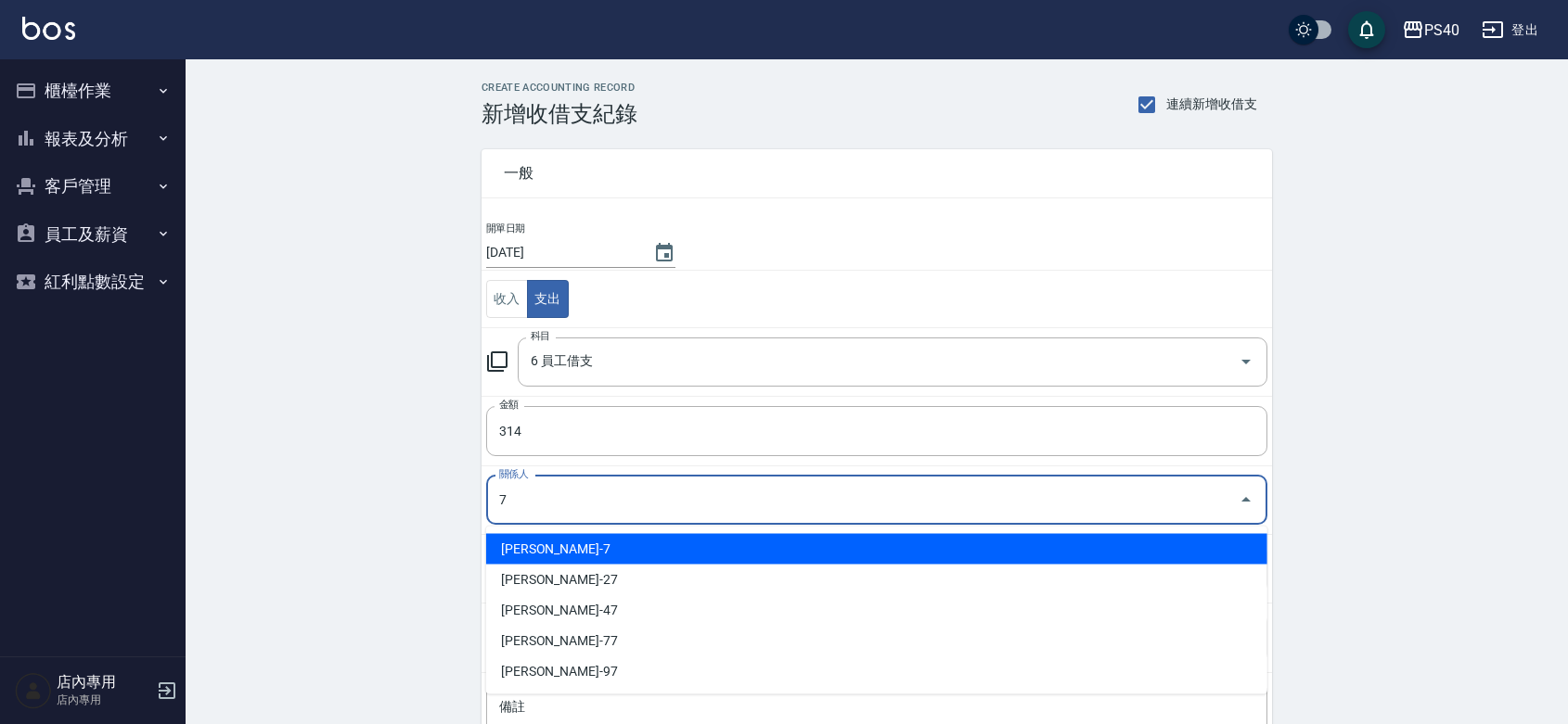
click at [555, 534] on li "[PERSON_NAME]-7" at bounding box center [877, 550] width 782 height 31
type input "[PERSON_NAME]-7"
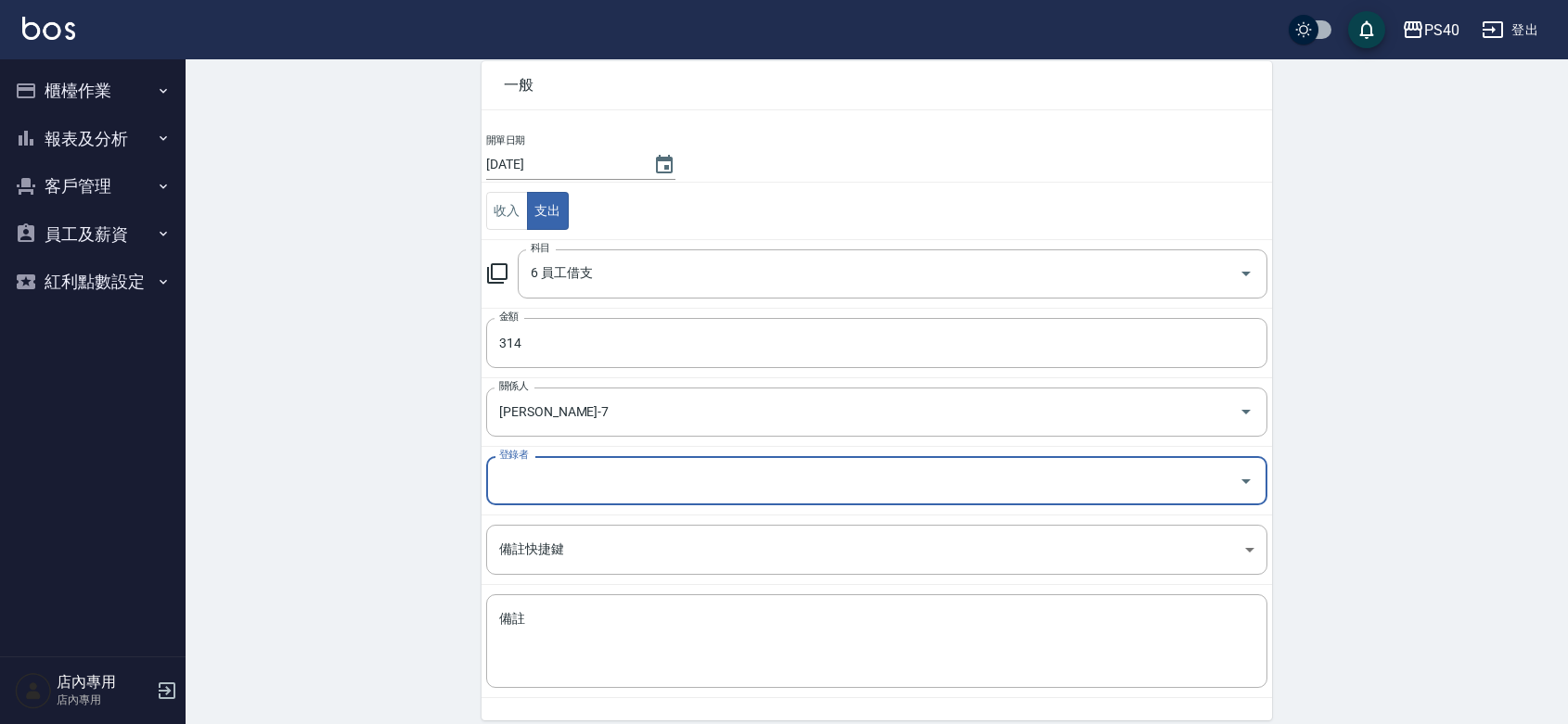
scroll to position [164, 0]
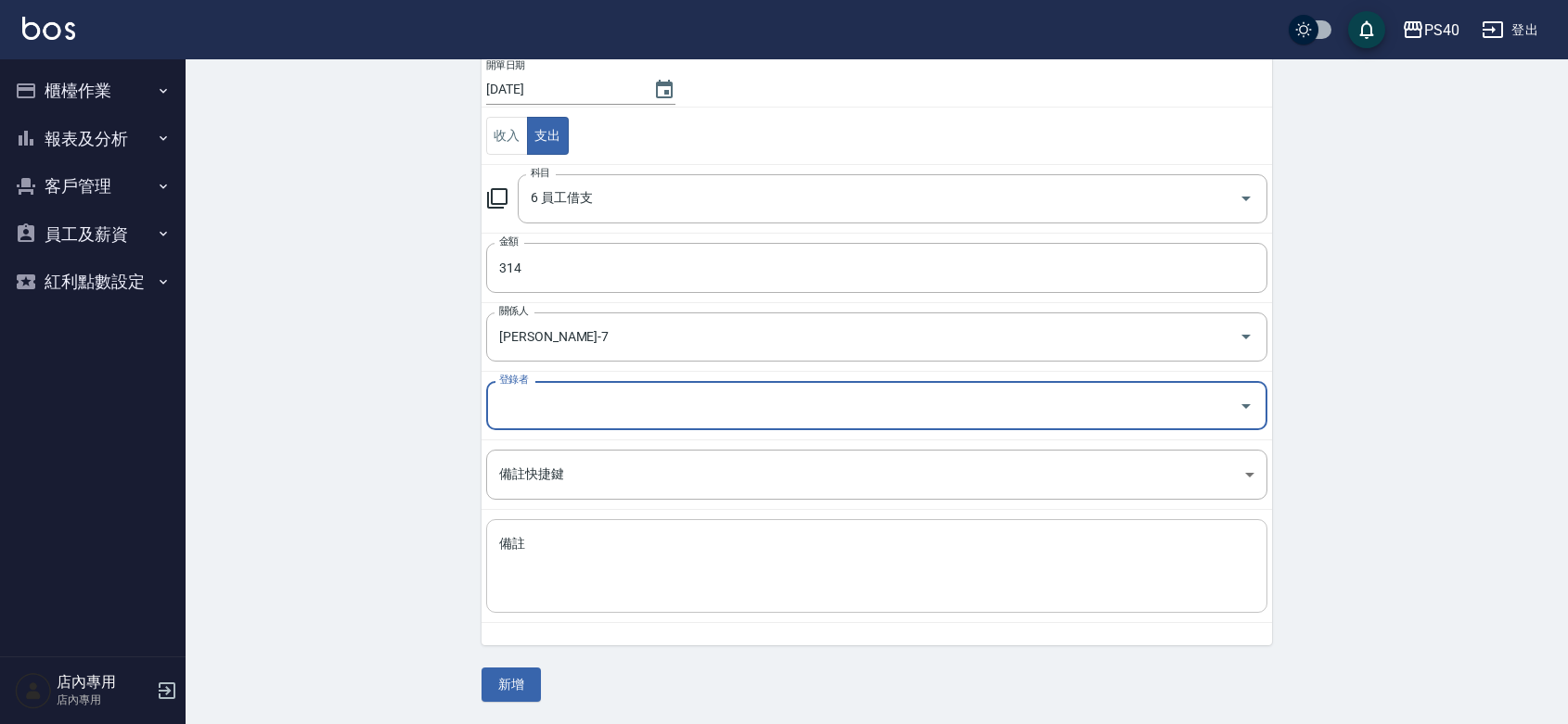
click at [578, 591] on textarea "備註" at bounding box center [877, 566] width 755 height 63
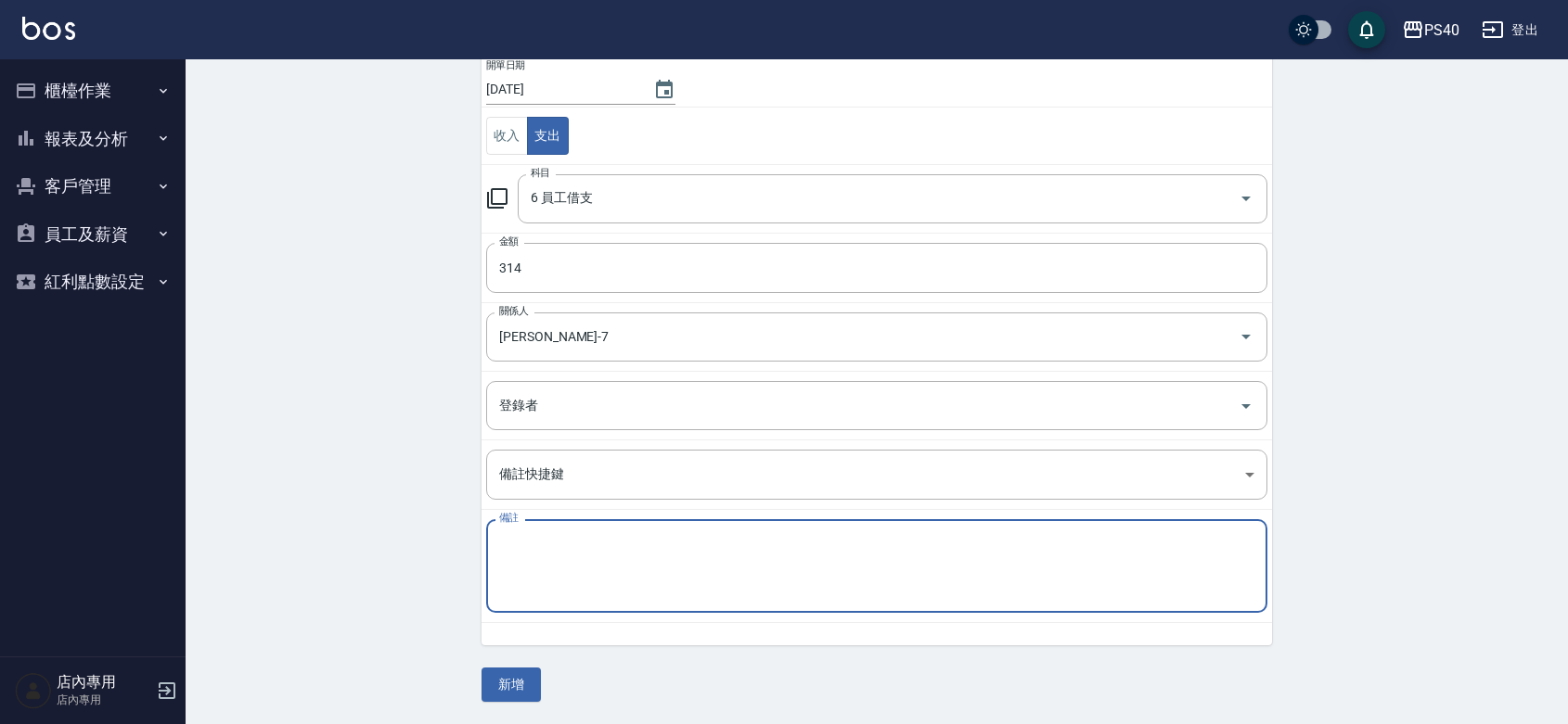
paste textarea "名片"
type textarea "名片"
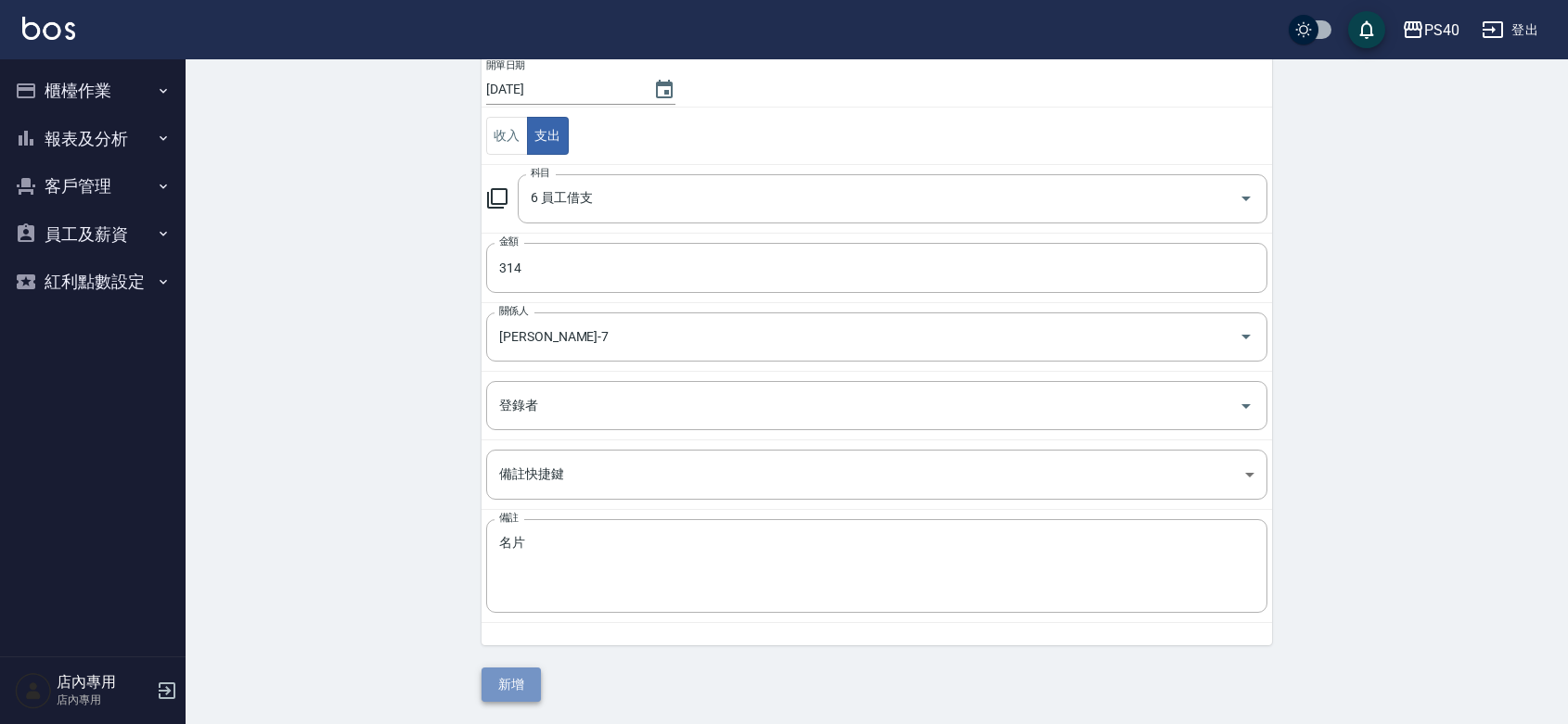
click at [504, 681] on button "新增" at bounding box center [511, 684] width 59 height 34
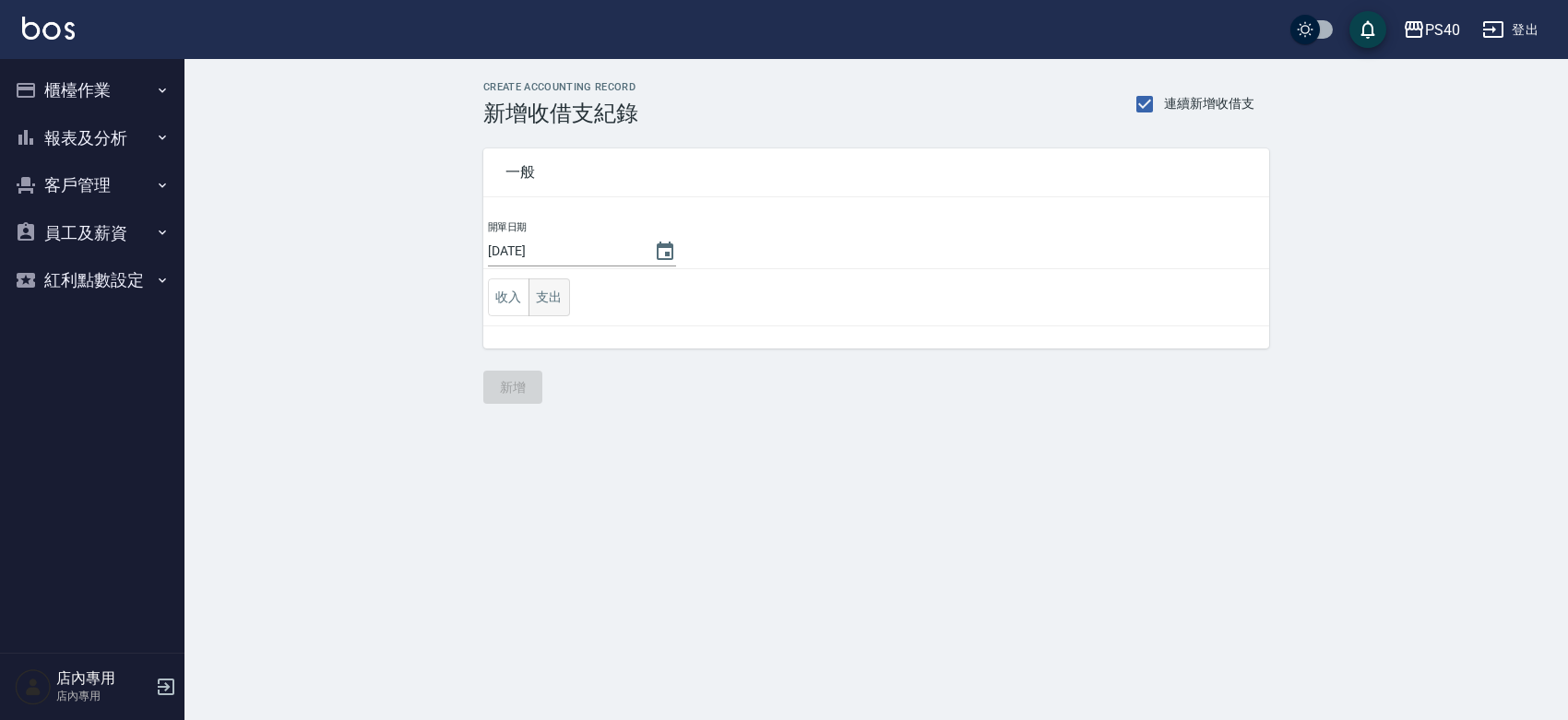
click at [558, 286] on button "支出" at bounding box center [548, 297] width 41 height 38
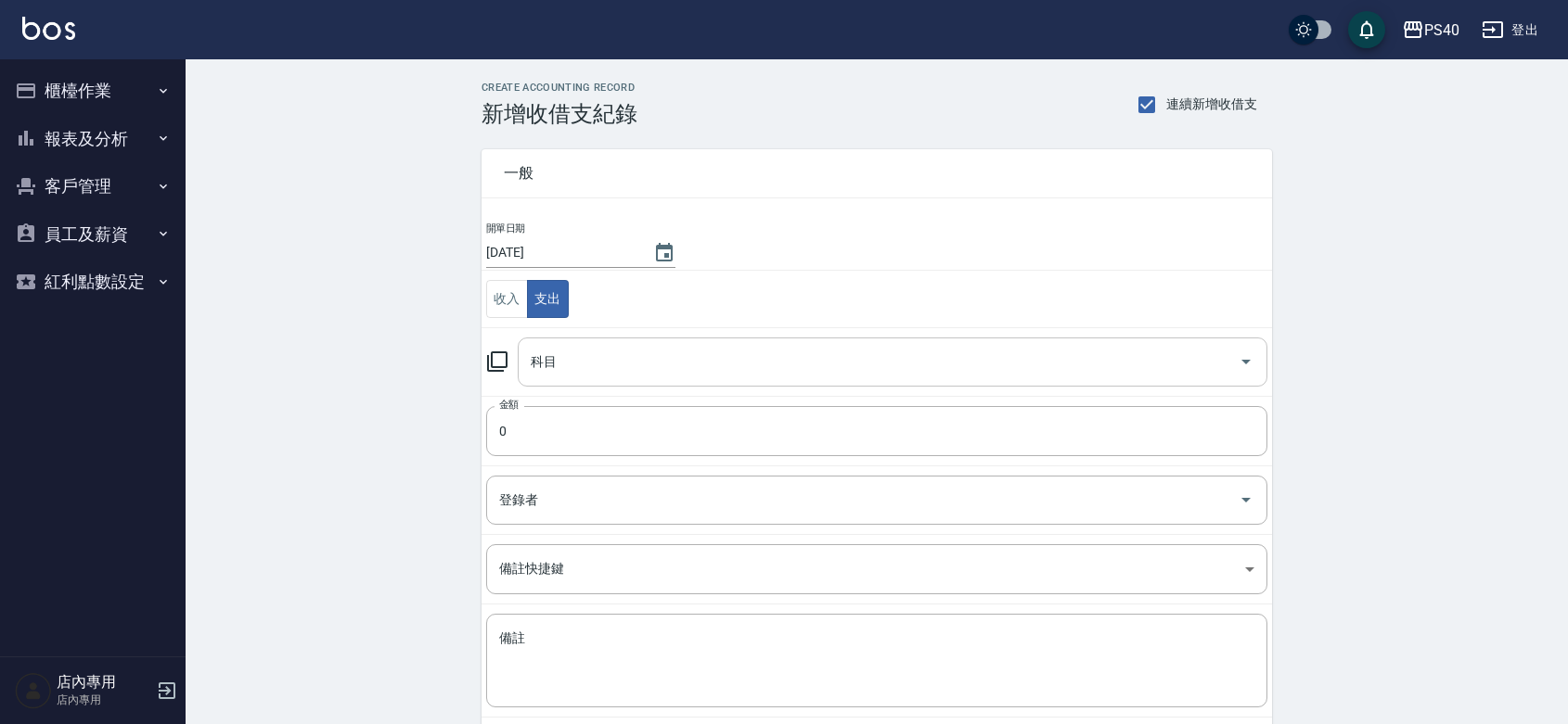
click at [642, 381] on div "科目" at bounding box center [892, 362] width 750 height 49
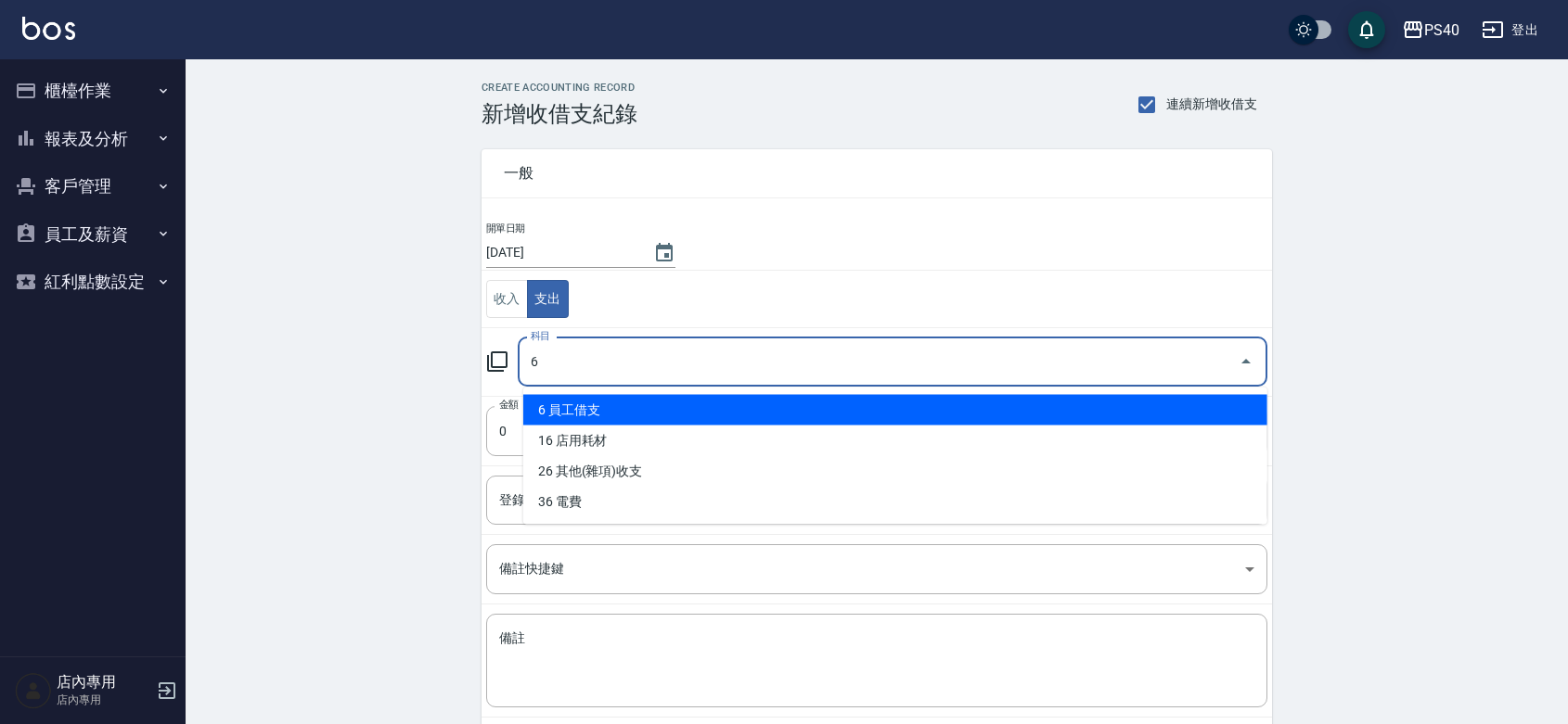
click at [636, 400] on li "6 員工借支" at bounding box center [895, 411] width 744 height 31
type input "6 員工借支"
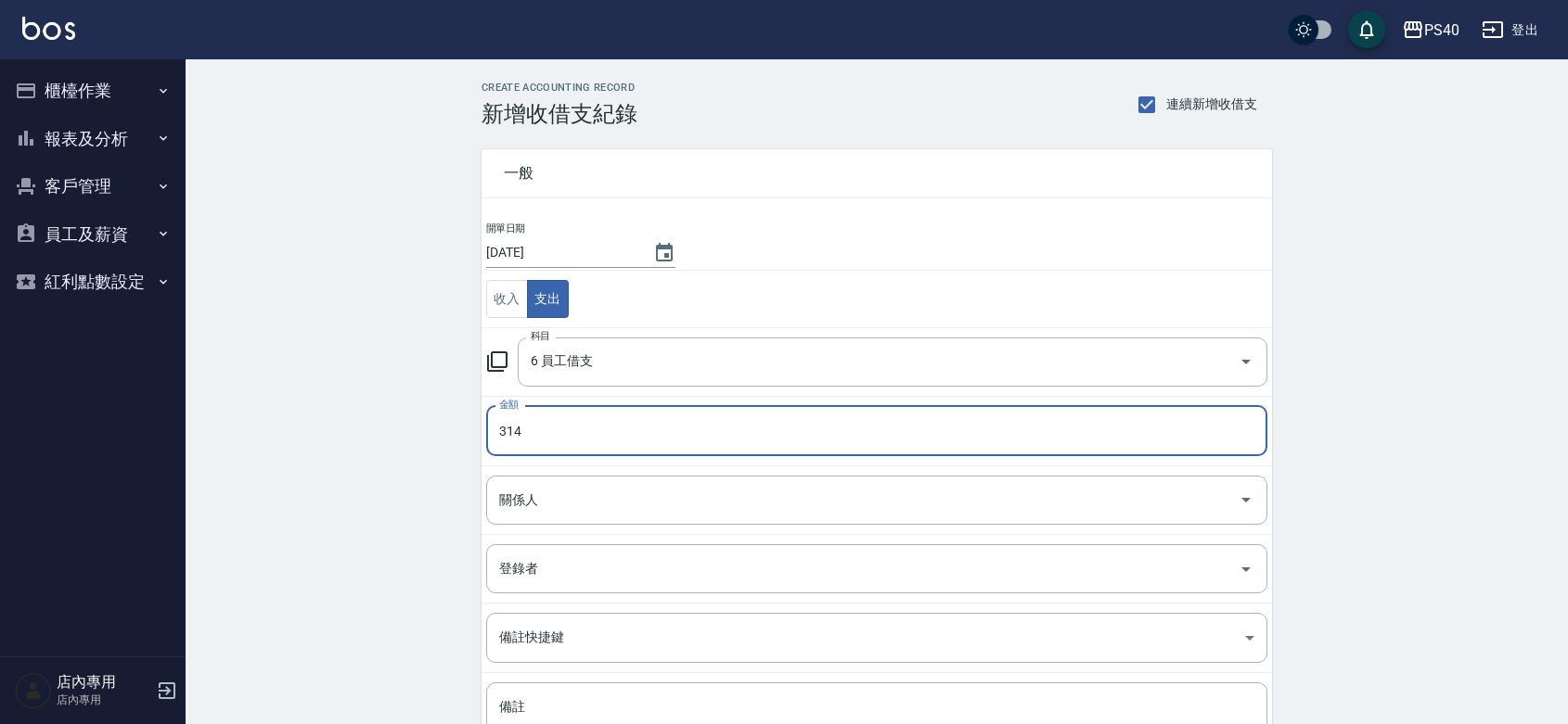
type input "314"
click at [371, 493] on div "CREATE ACCOUNTING RECORD 新增收借支紀錄 連續新增收借支 一般 開單日期 [DATE] 收入 支出 科目 6 員工借支 科目 金額 3…" at bounding box center [877, 473] width 1383 height 829
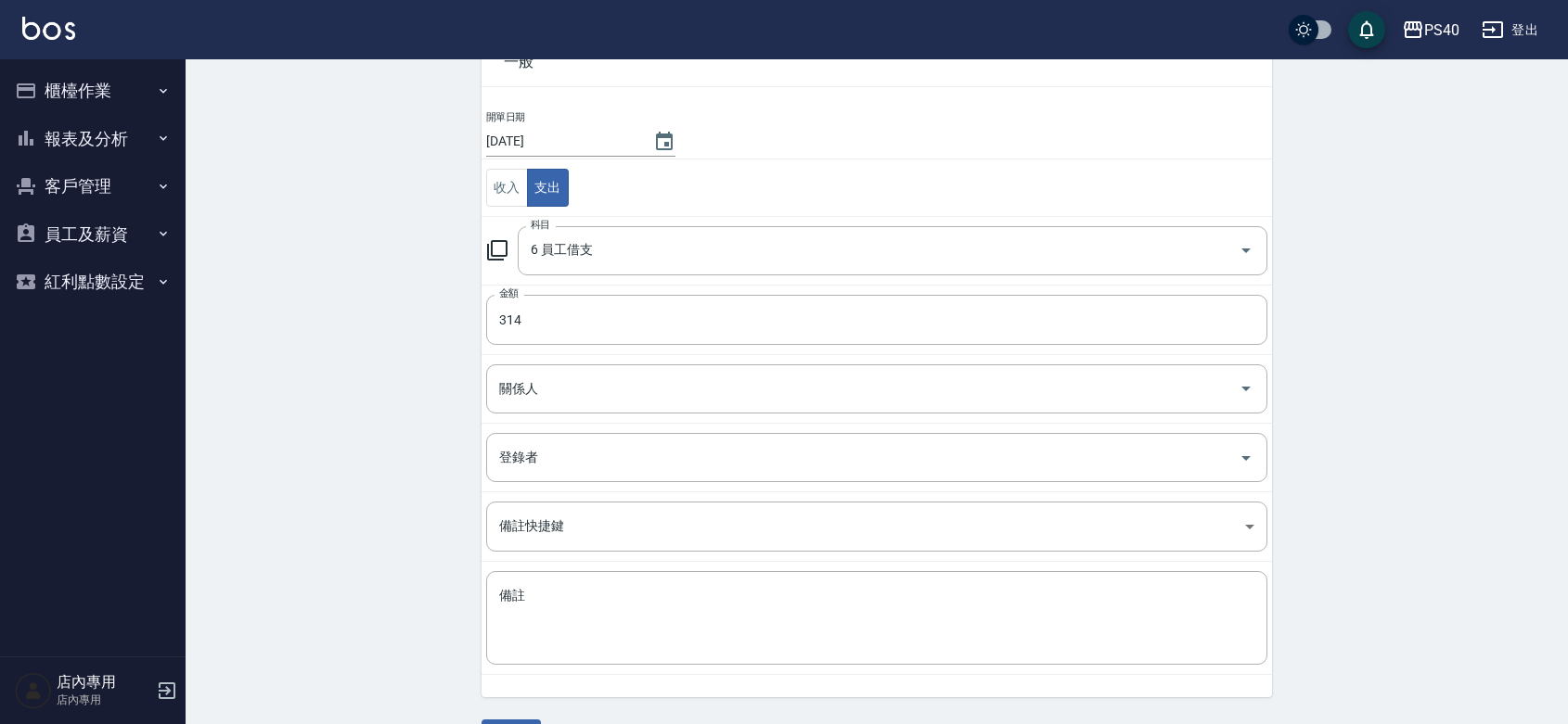
scroll to position [164, 0]
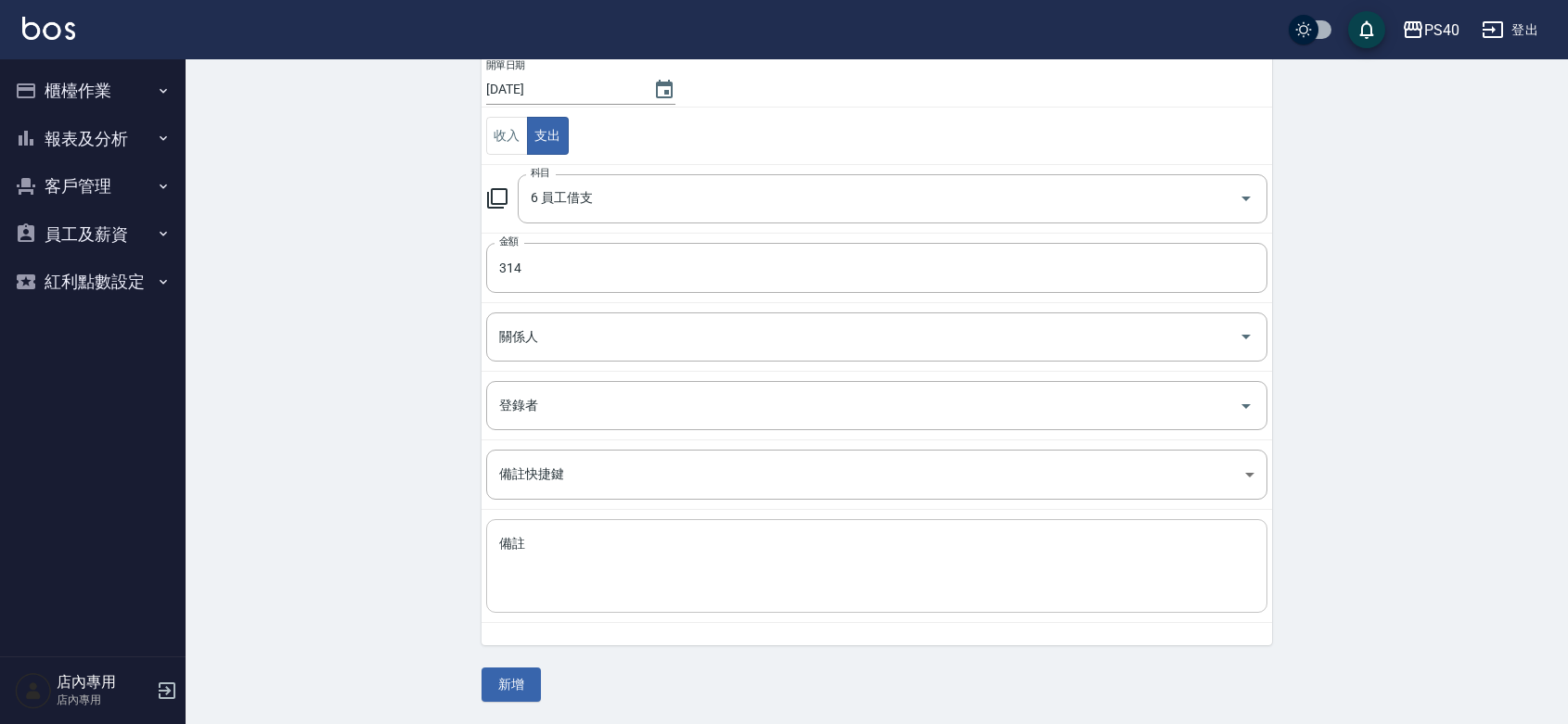
click at [633, 603] on div "x 備註" at bounding box center [877, 566] width 782 height 94
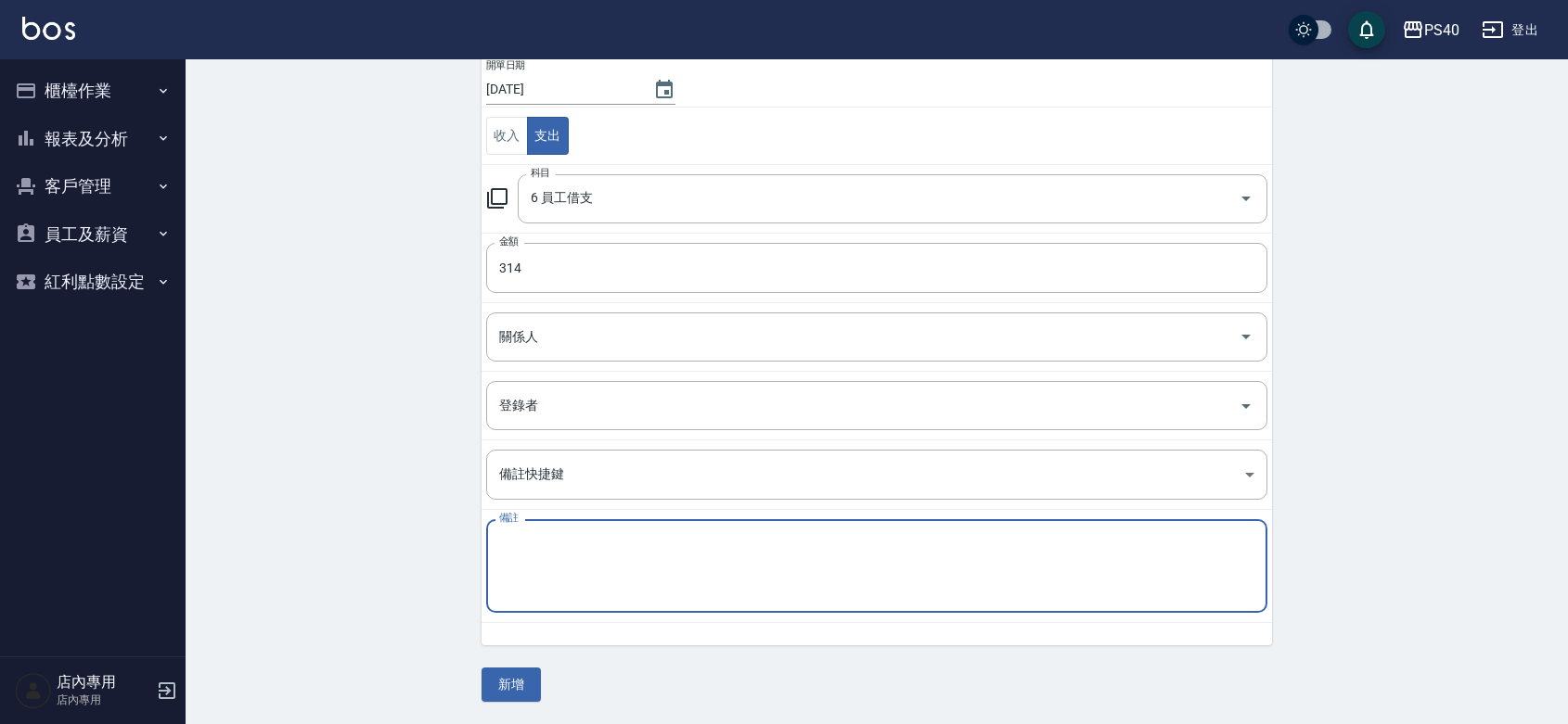
paste textarea "名片"
type textarea "名片"
click at [513, 677] on button "新增" at bounding box center [511, 684] width 59 height 34
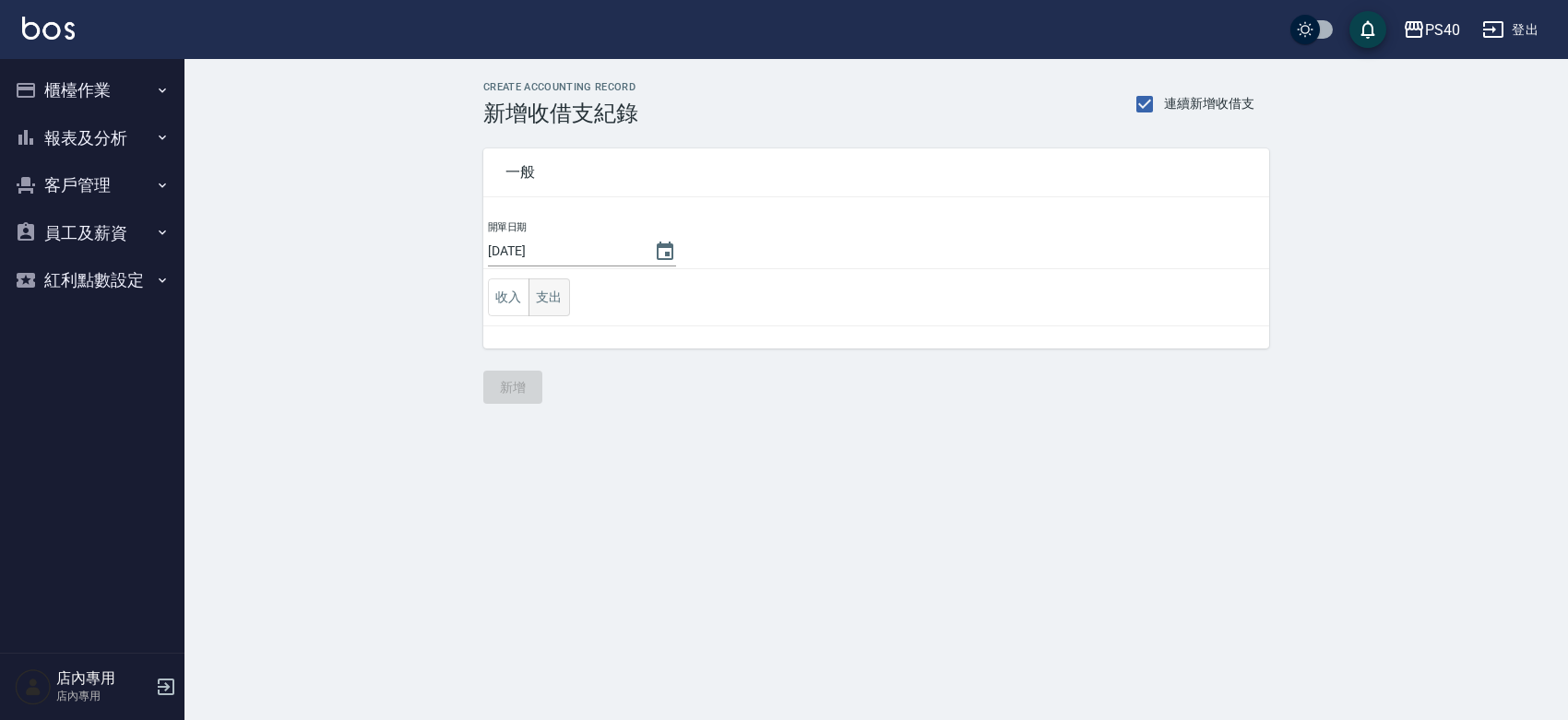
click at [554, 302] on button "支出" at bounding box center [548, 297] width 41 height 38
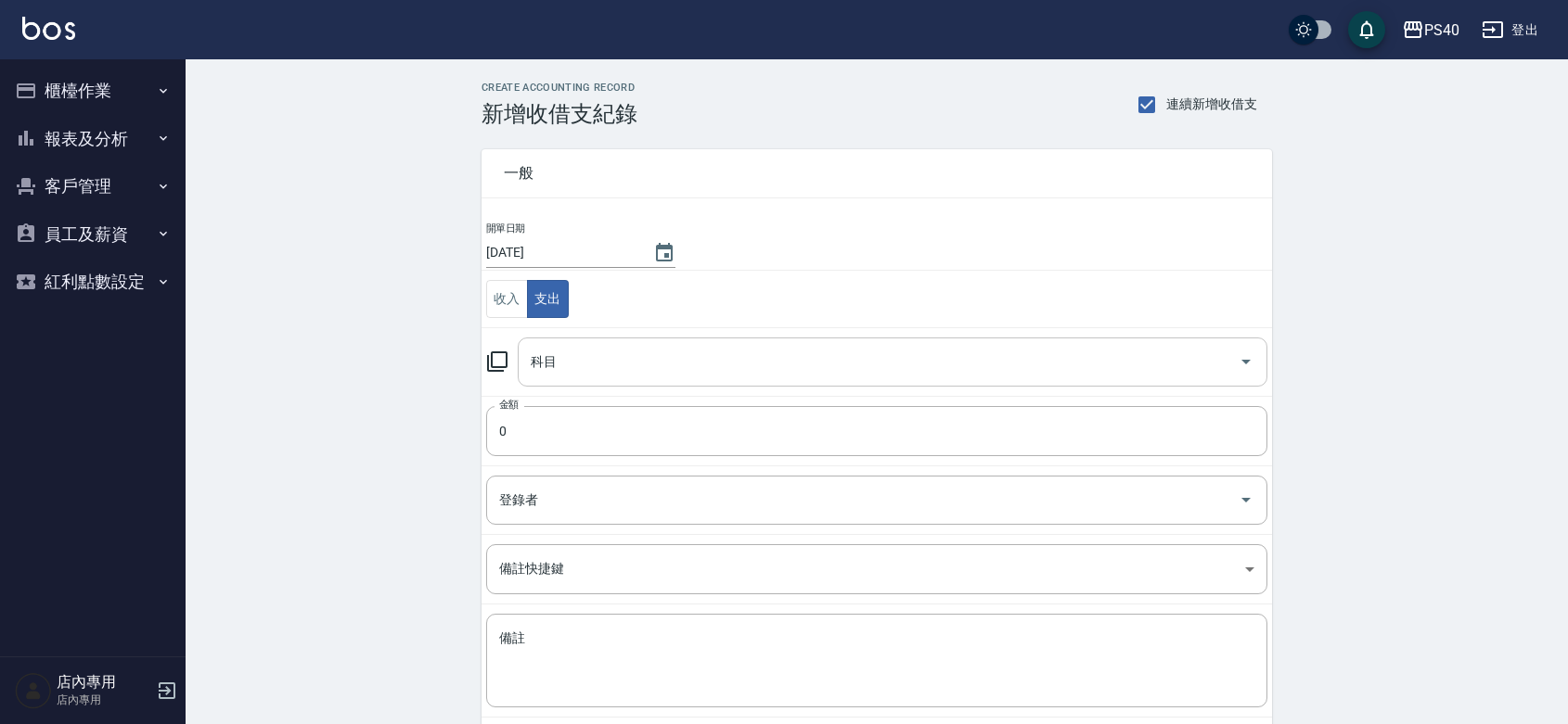
click at [619, 383] on div "科目" at bounding box center [892, 362] width 750 height 49
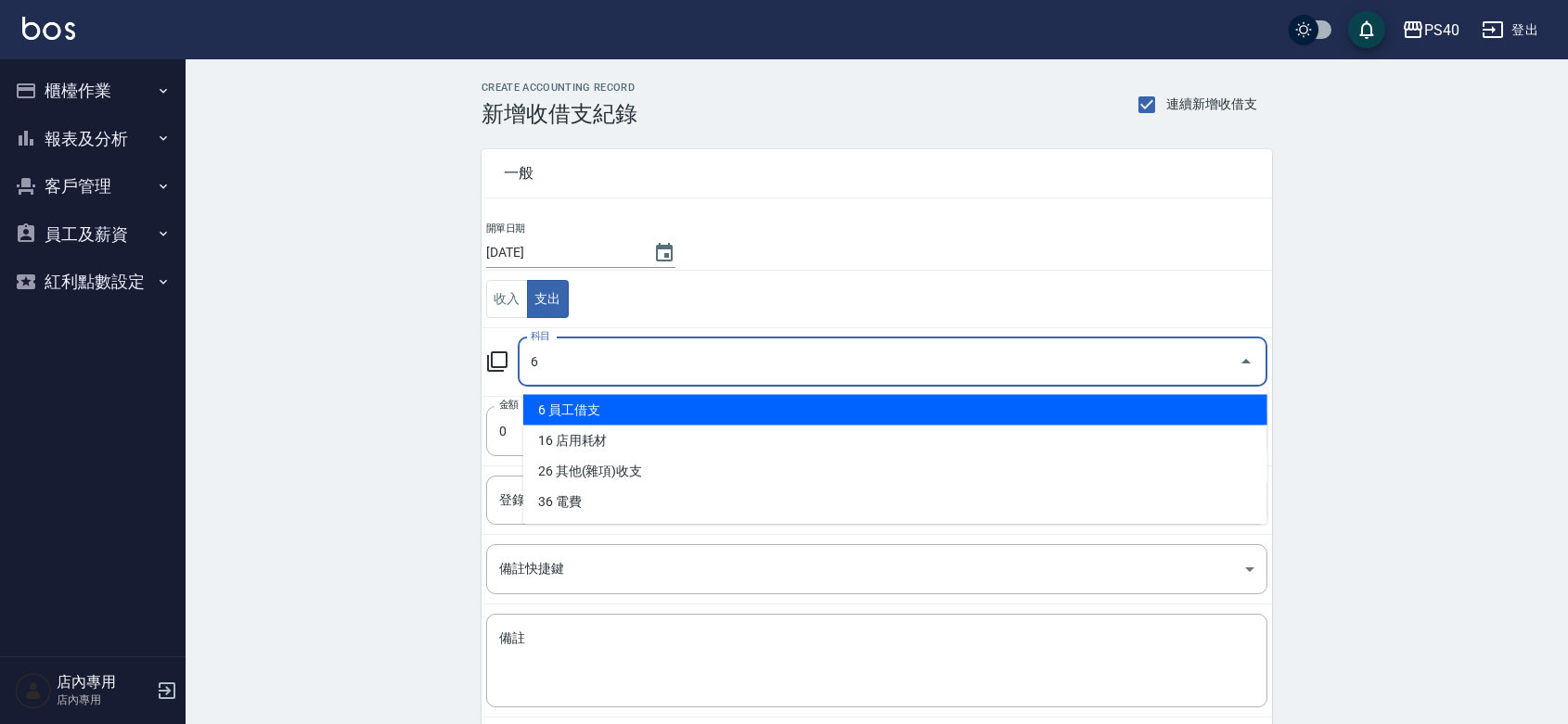
click at [592, 406] on li "6 員工借支" at bounding box center [895, 411] width 744 height 31
type input "6 員工借支"
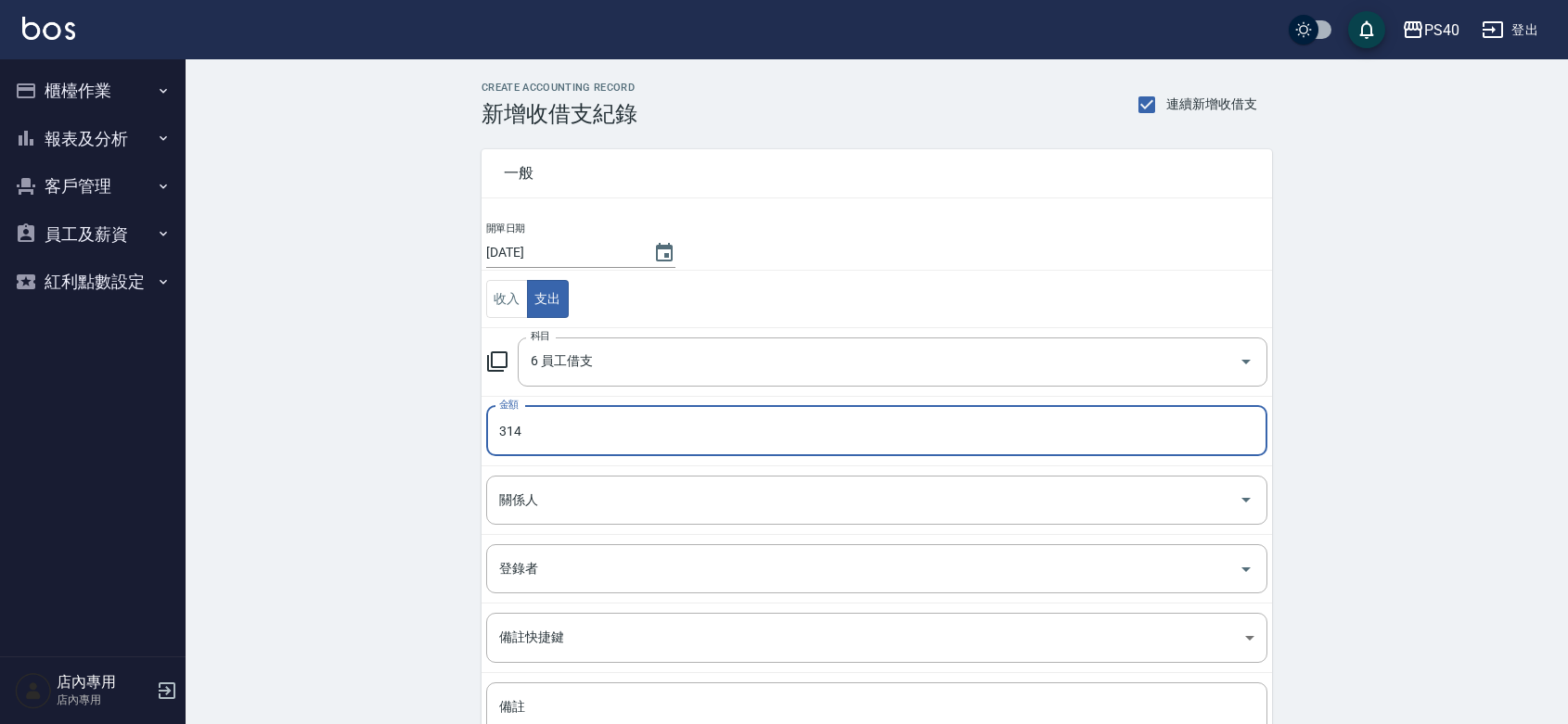
type input "314"
click at [380, 491] on div "CREATE ACCOUNTING RECORD 新增收借支紀錄 連續新增收借支 一般 開單日期 [DATE] 收入 支出 科目 6 員工借支 科目 金額 3…" at bounding box center [877, 473] width 1383 height 829
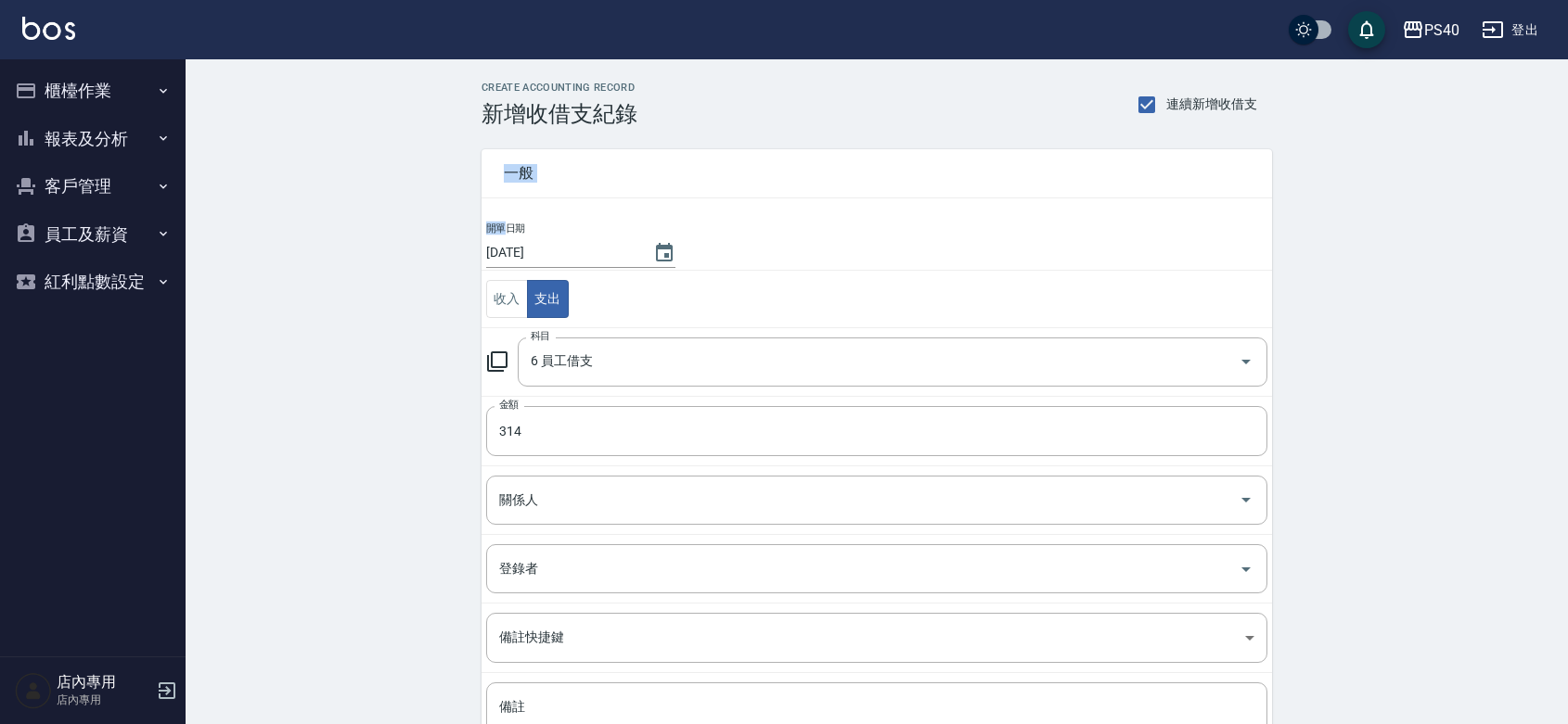
drag, startPoint x: 358, startPoint y: 363, endPoint x: 325, endPoint y: 330, distance: 46.7
click at [357, 362] on div "CREATE ACCOUNTING RECORD 新增收借支紀錄 連續新增收借支 一般 開單日期 [DATE] 收入 支出 科目 6 員工借支 科目 金額 3…" at bounding box center [877, 473] width 1383 height 829
click at [103, 131] on button "報表及分析" at bounding box center [93, 140] width 171 height 48
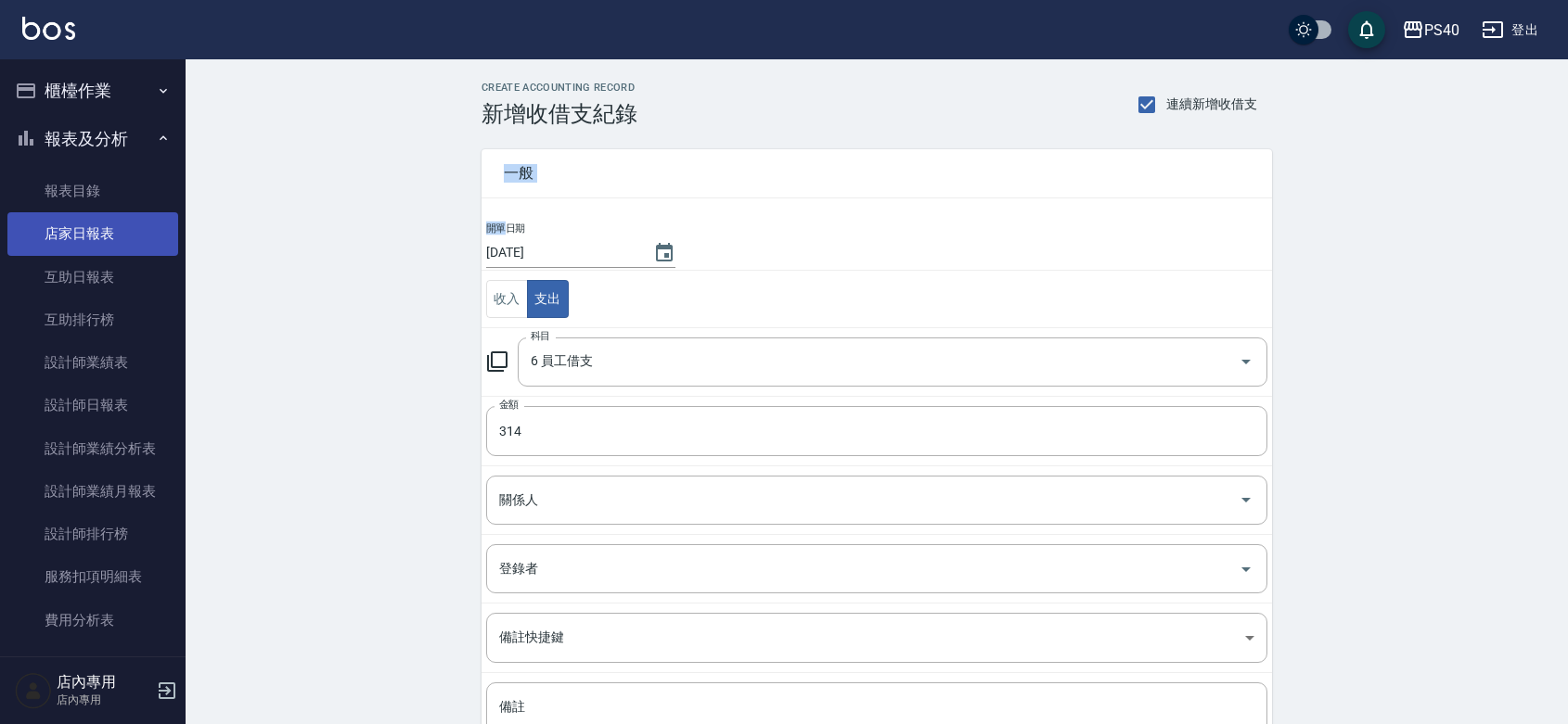
click at [75, 234] on link "店家日報表" at bounding box center [93, 234] width 171 height 43
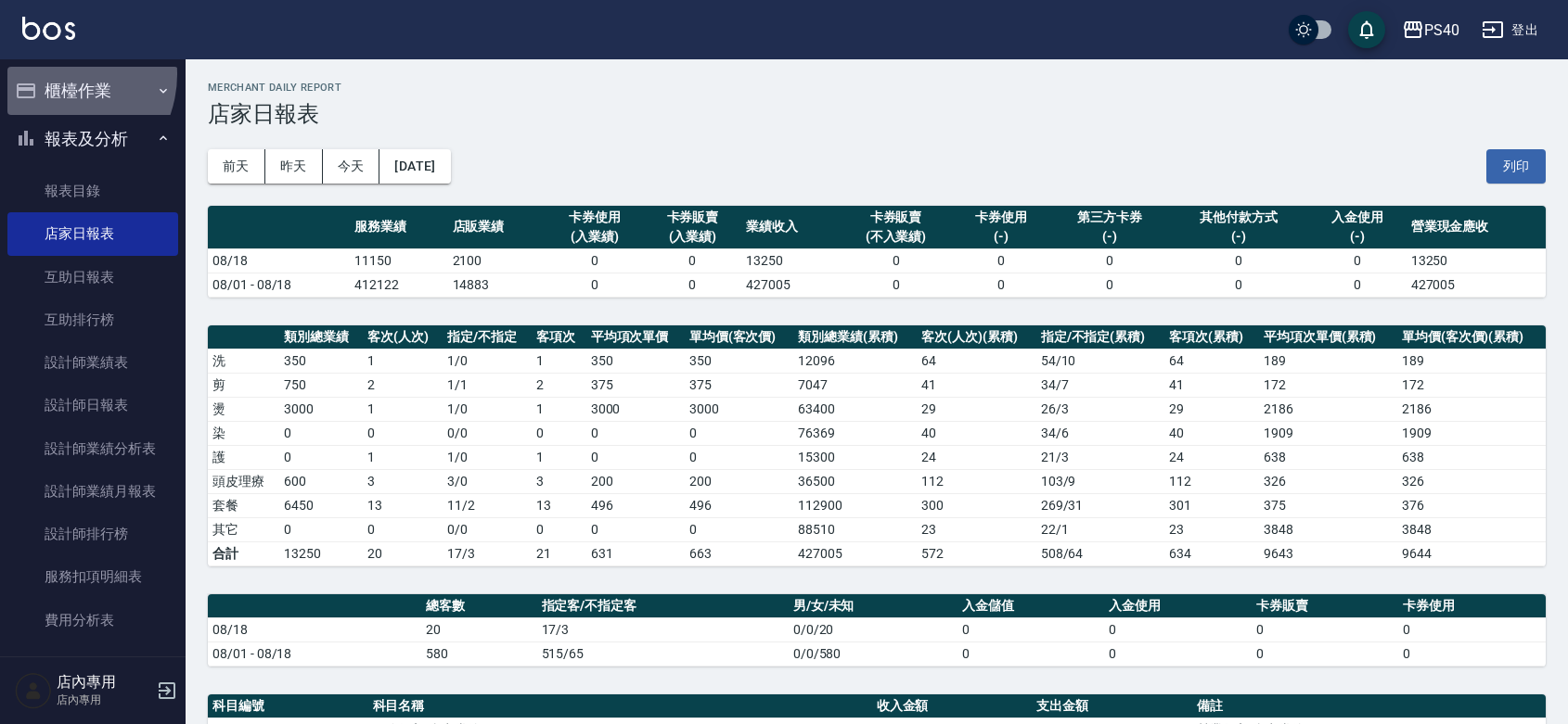
click at [54, 75] on button "櫃檯作業" at bounding box center [93, 91] width 171 height 48
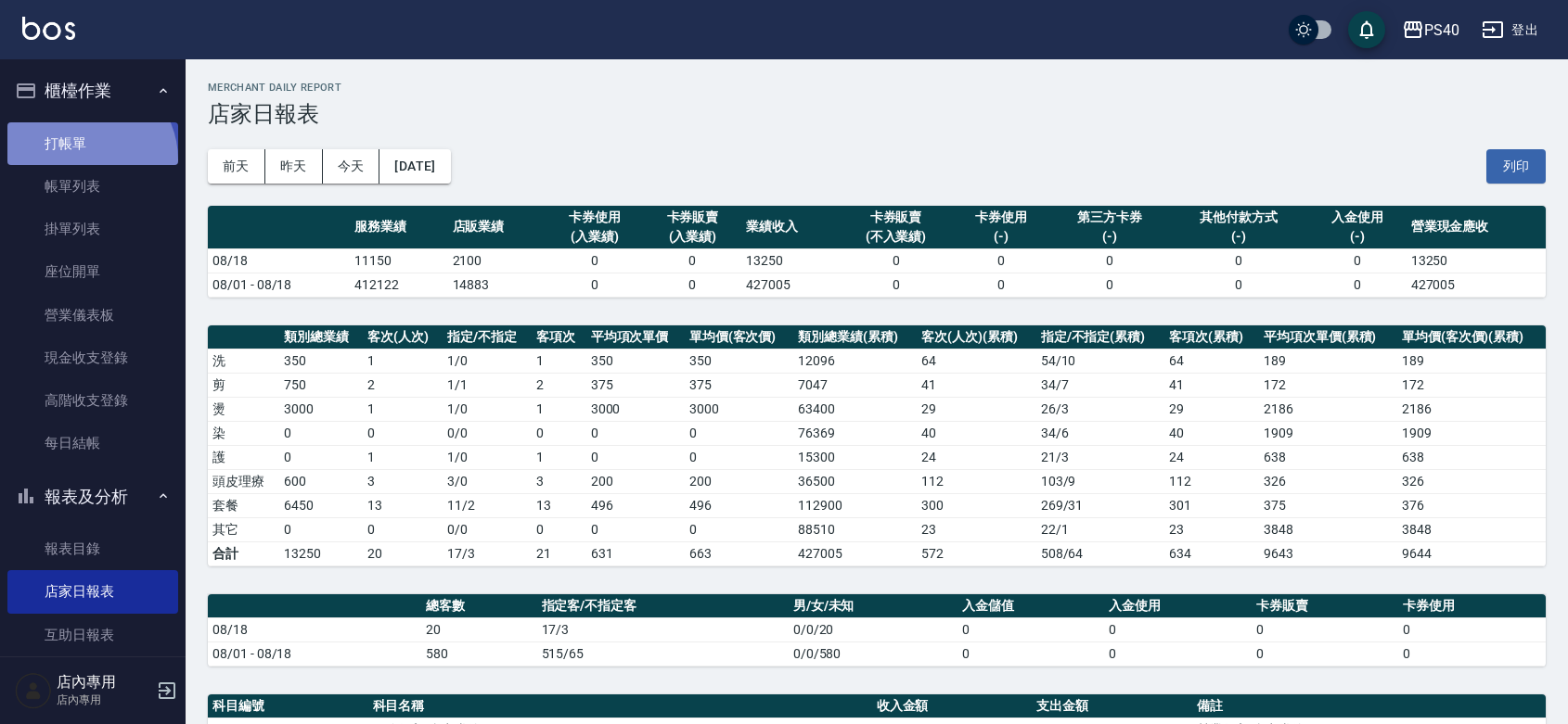
click at [84, 160] on link "打帳單" at bounding box center [93, 143] width 171 height 43
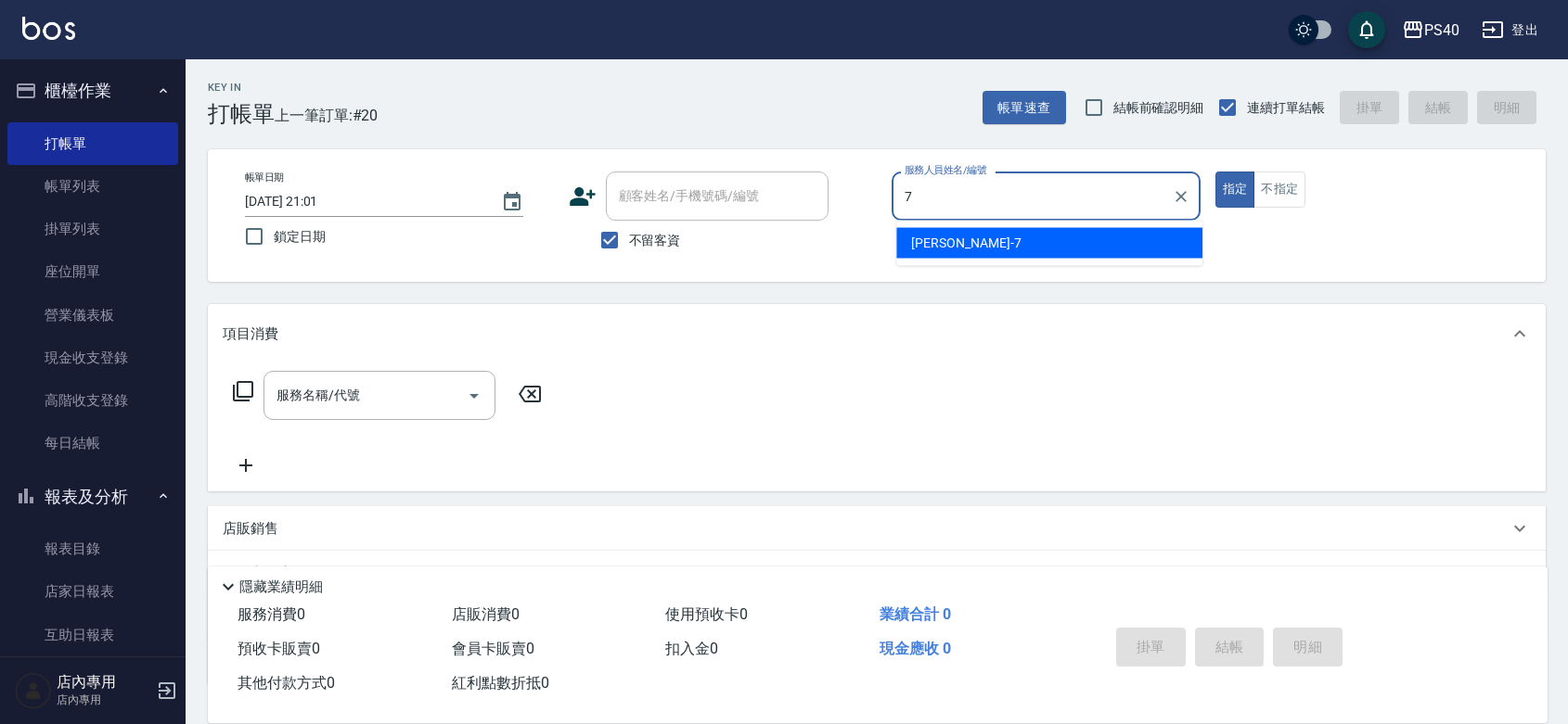
type input "[PERSON_NAME]-7"
type button "true"
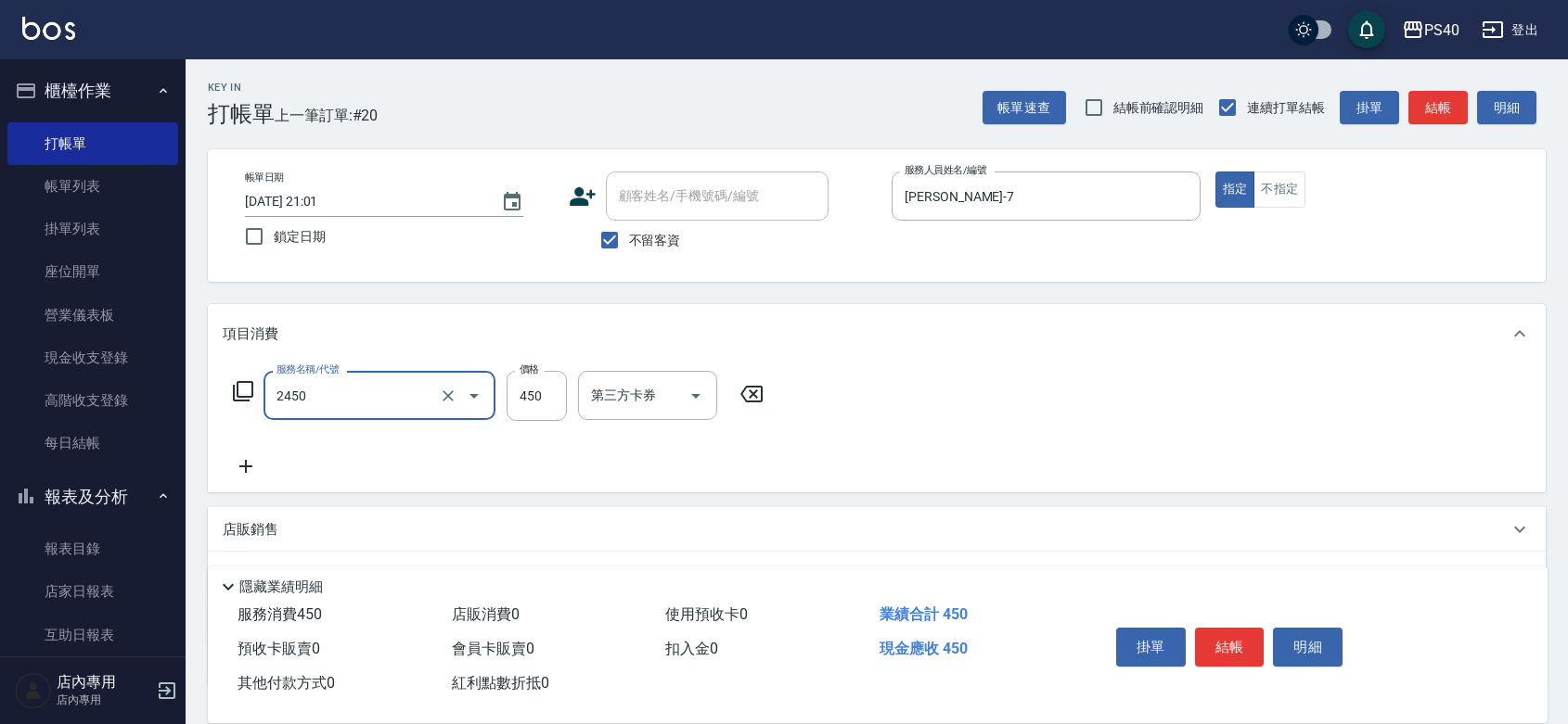
type input "C剪髮套餐(2450)"
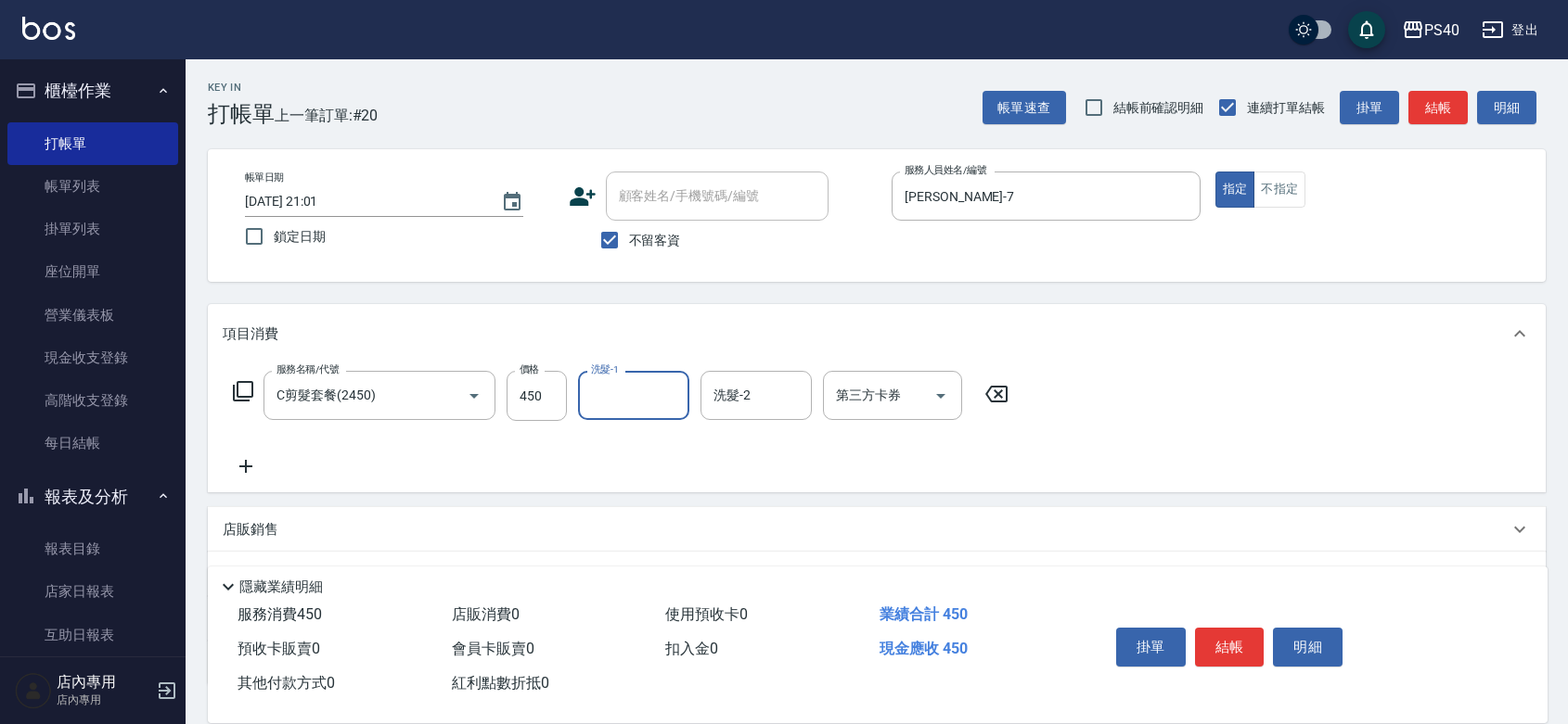
click at [1241, 628] on button "結帳" at bounding box center [1231, 647] width 70 height 39
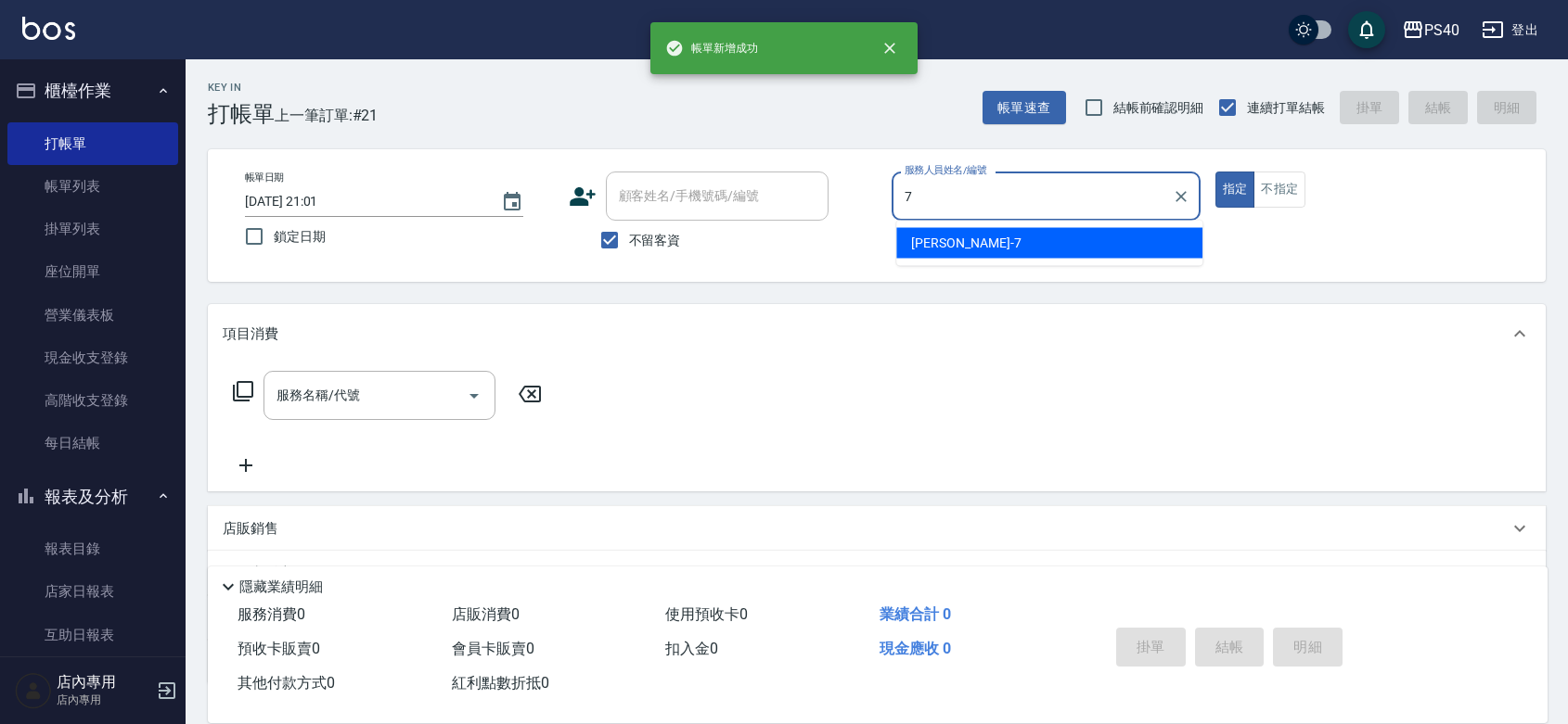
type input "[PERSON_NAME]-7"
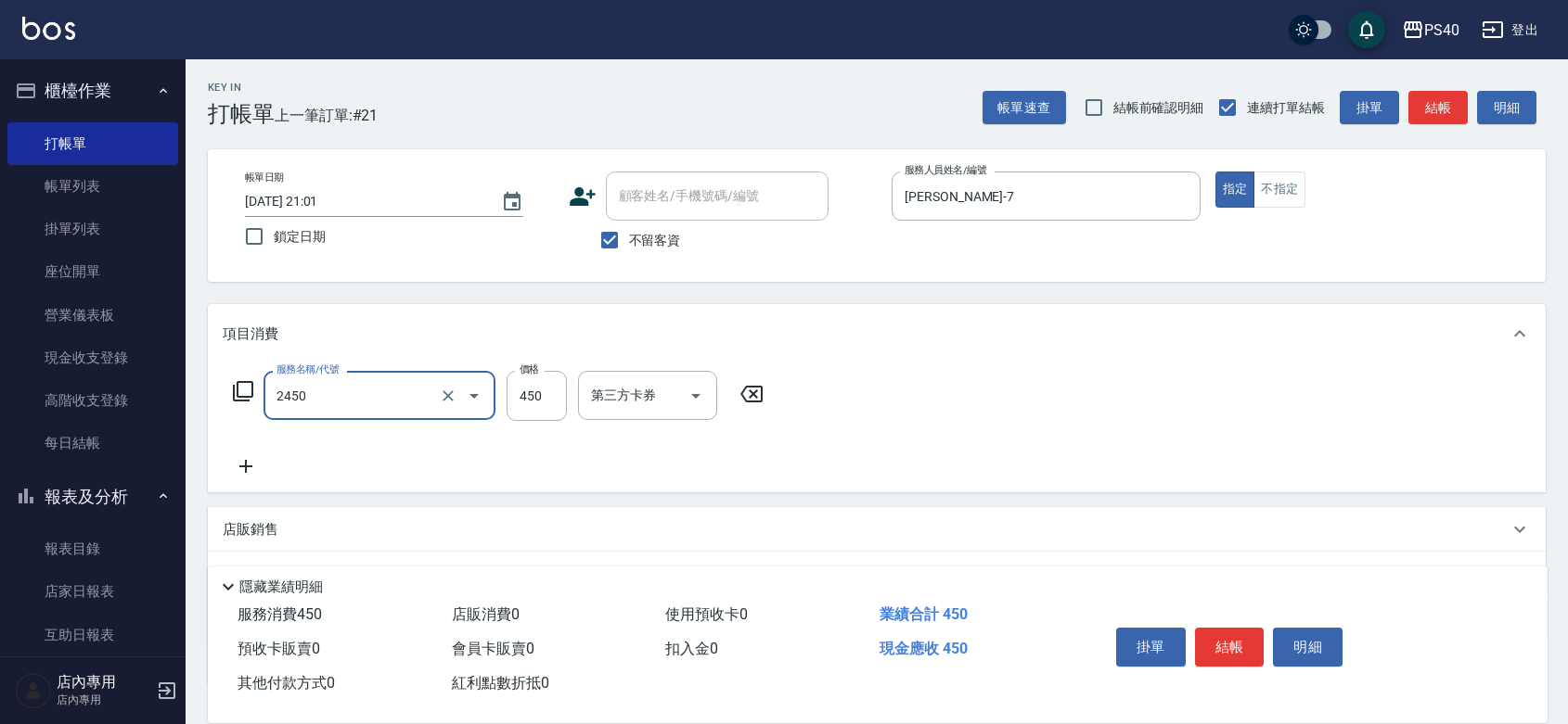
type input "C剪髮套餐(2450)"
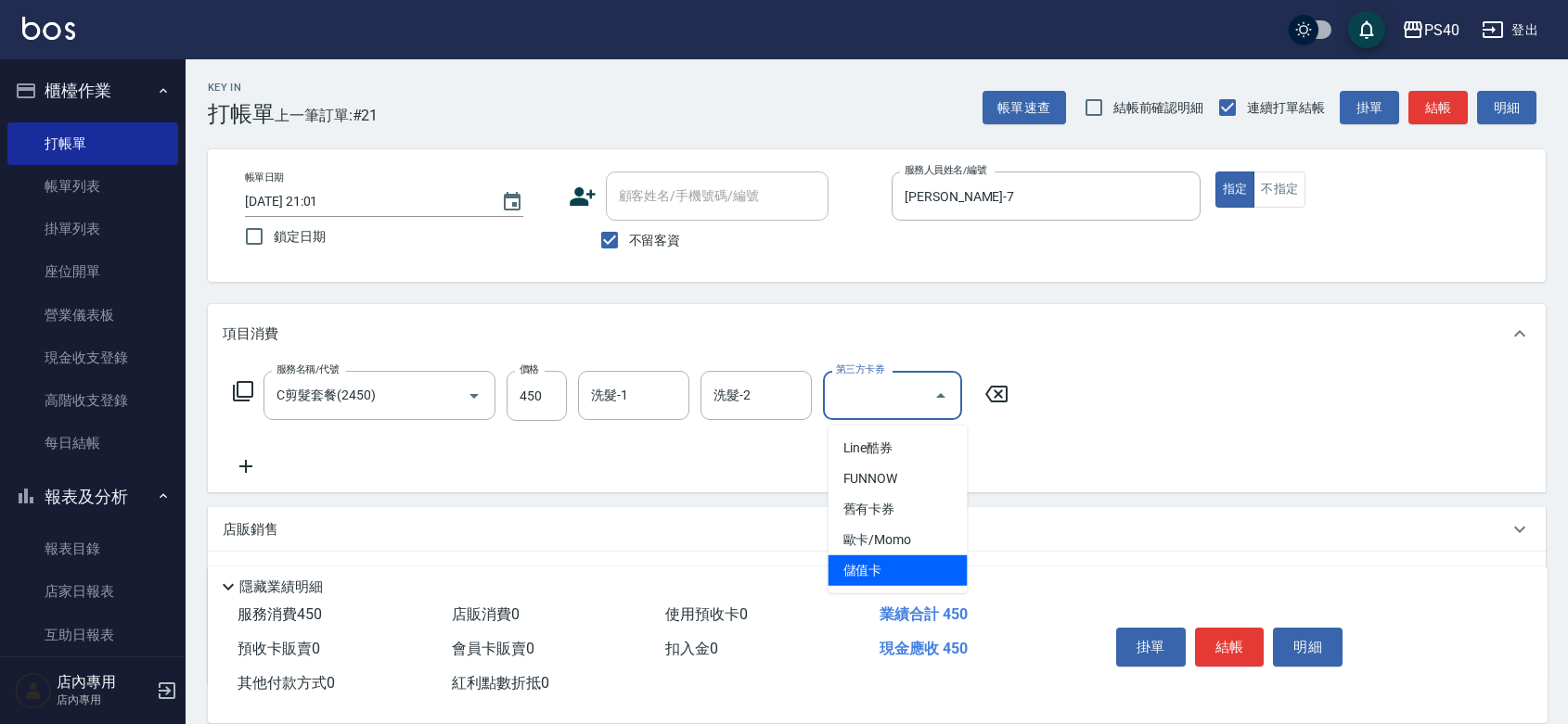
type input "儲值卡"
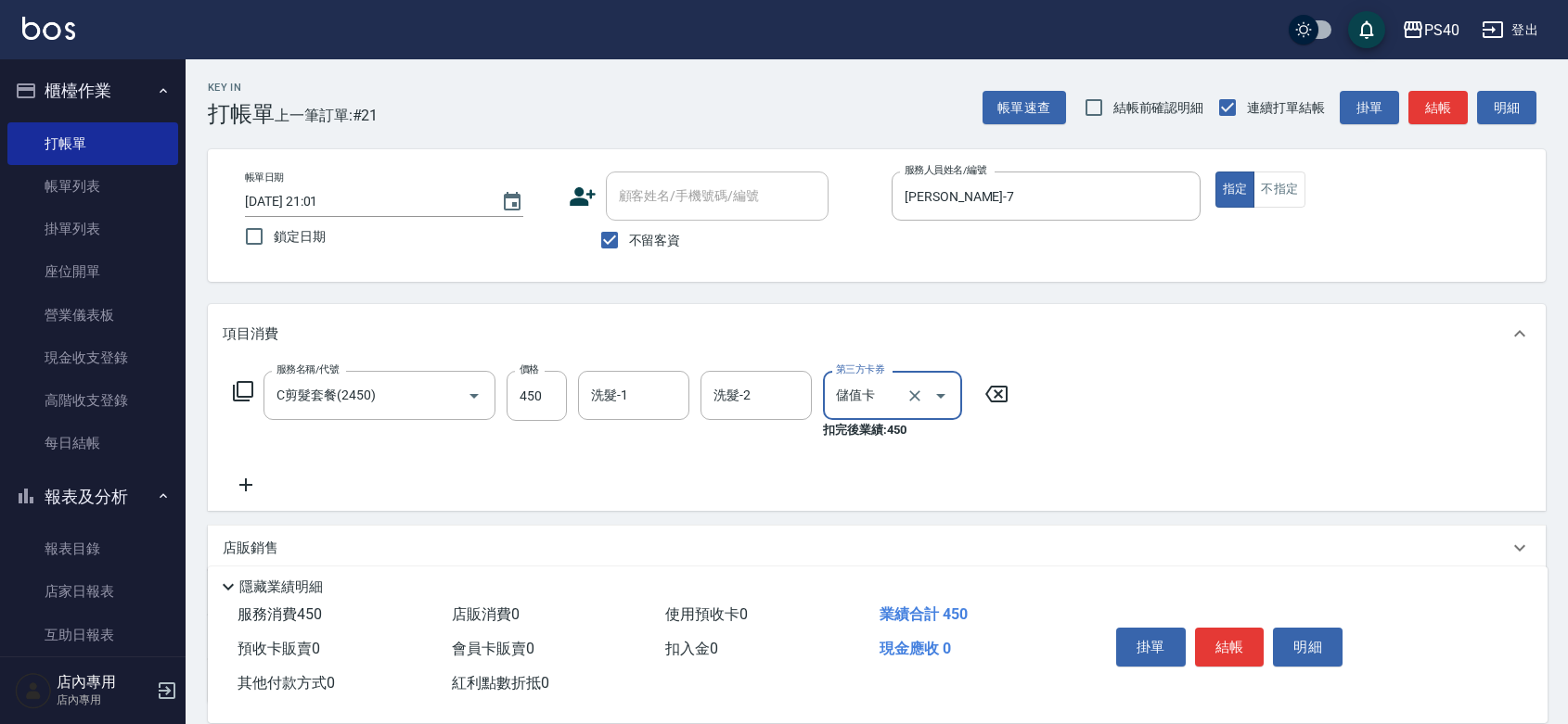
click at [1241, 628] on button "結帳" at bounding box center [1231, 647] width 70 height 39
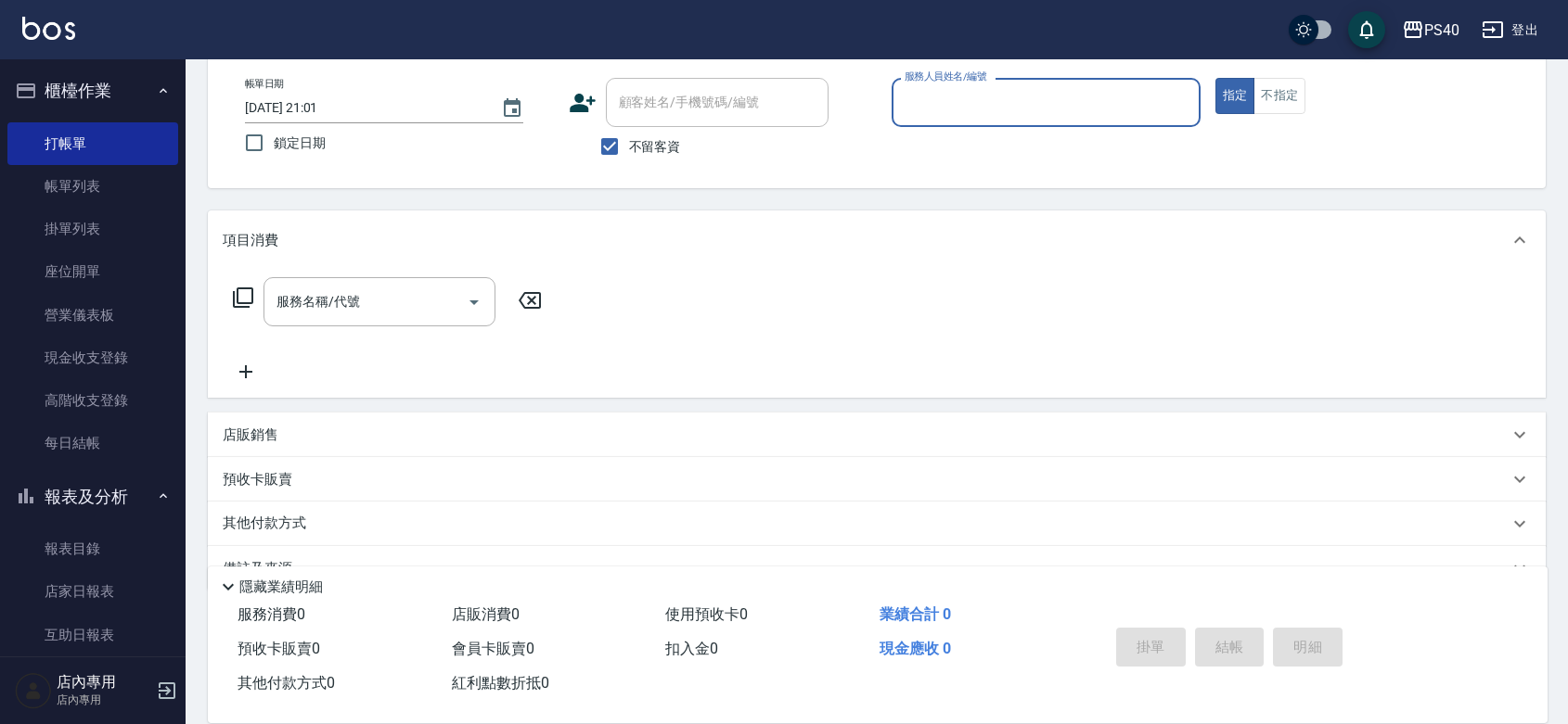
scroll to position [172, 0]
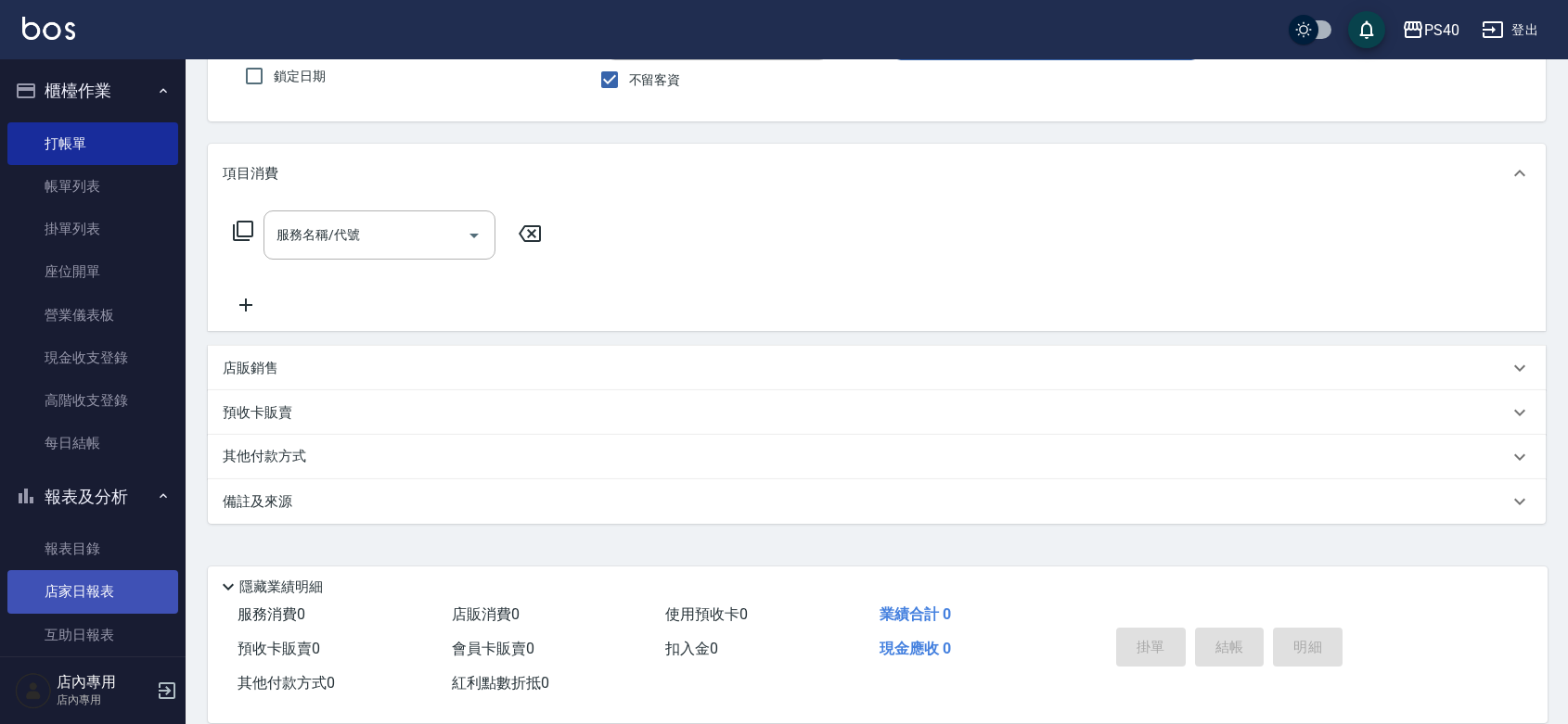
click at [91, 595] on link "店家日報表" at bounding box center [93, 592] width 171 height 43
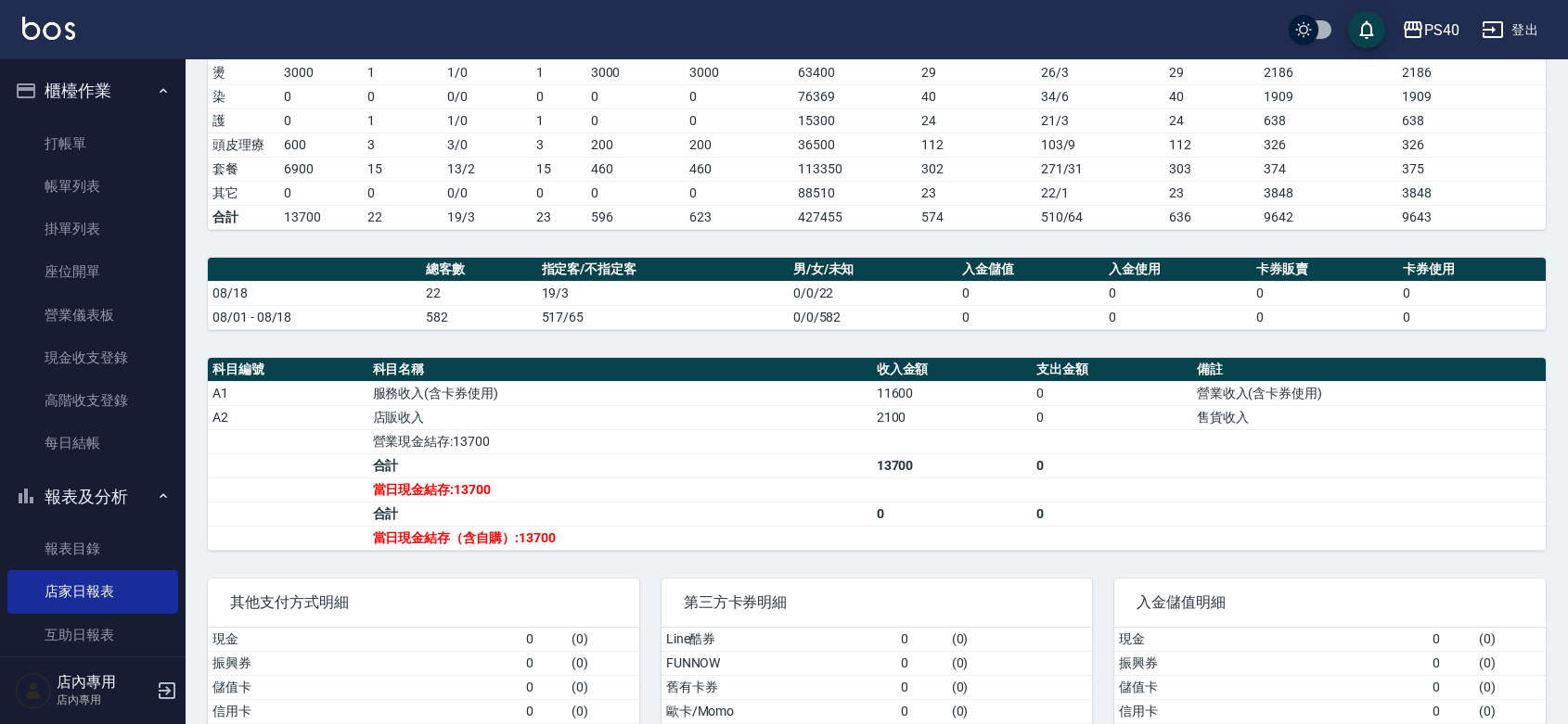
scroll to position [434, 0]
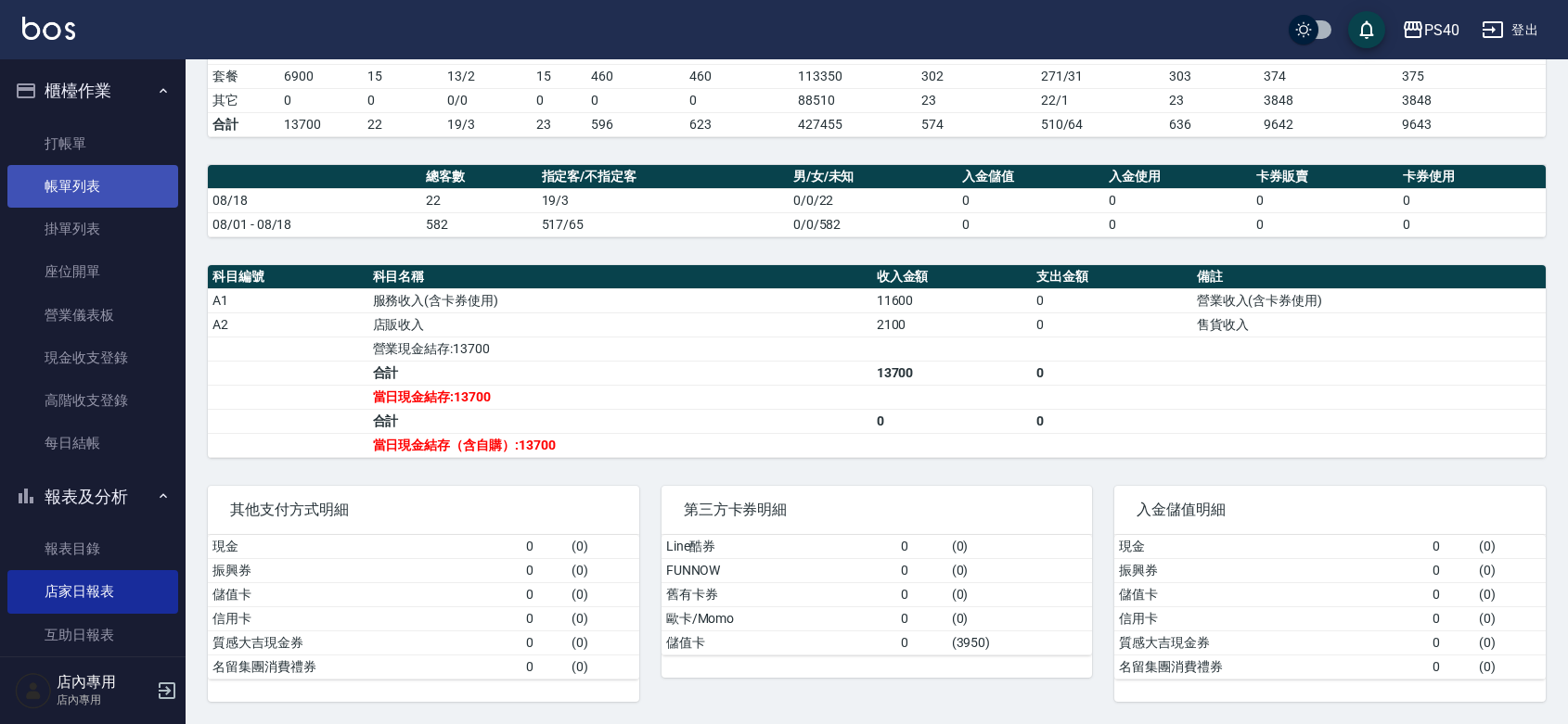
click at [105, 192] on link "帳單列表" at bounding box center [93, 186] width 171 height 43
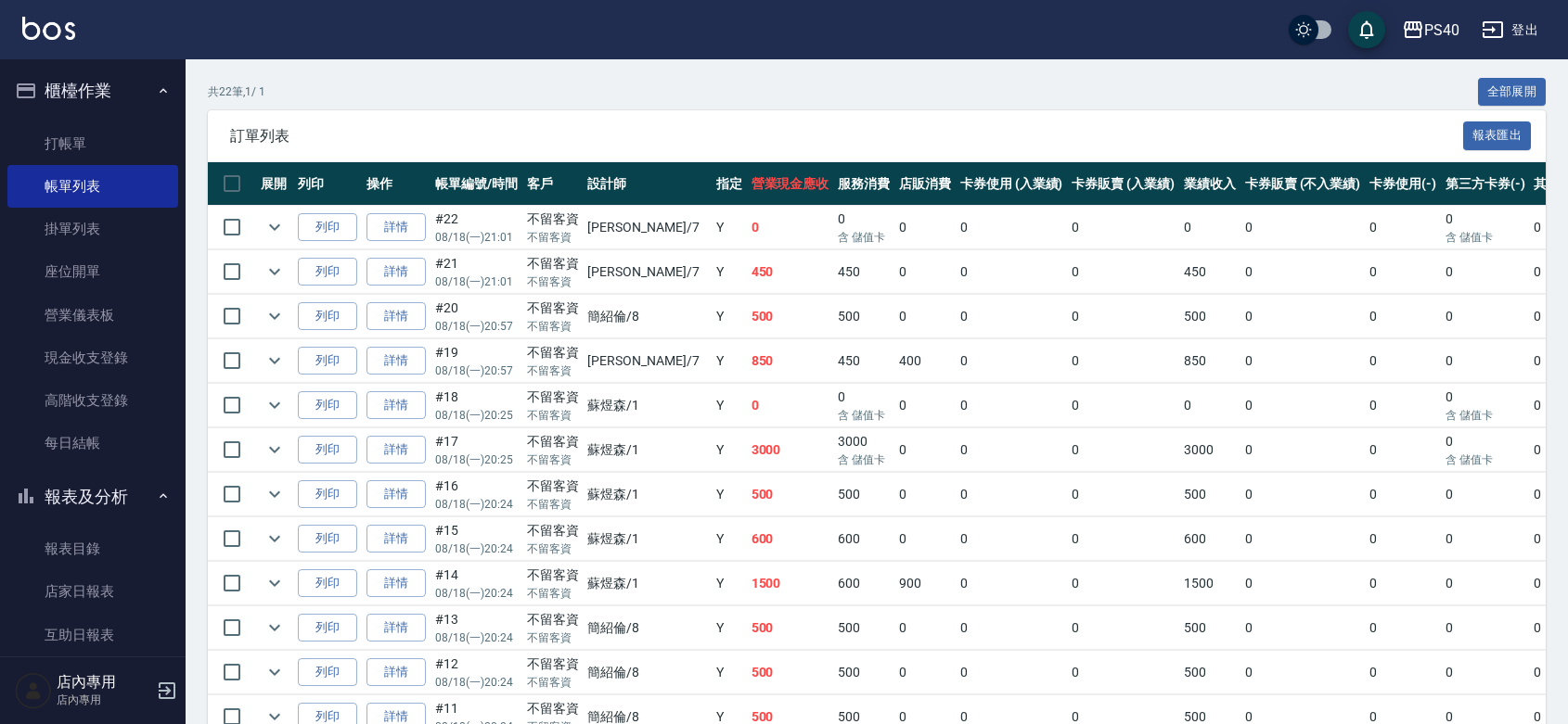
scroll to position [345, 0]
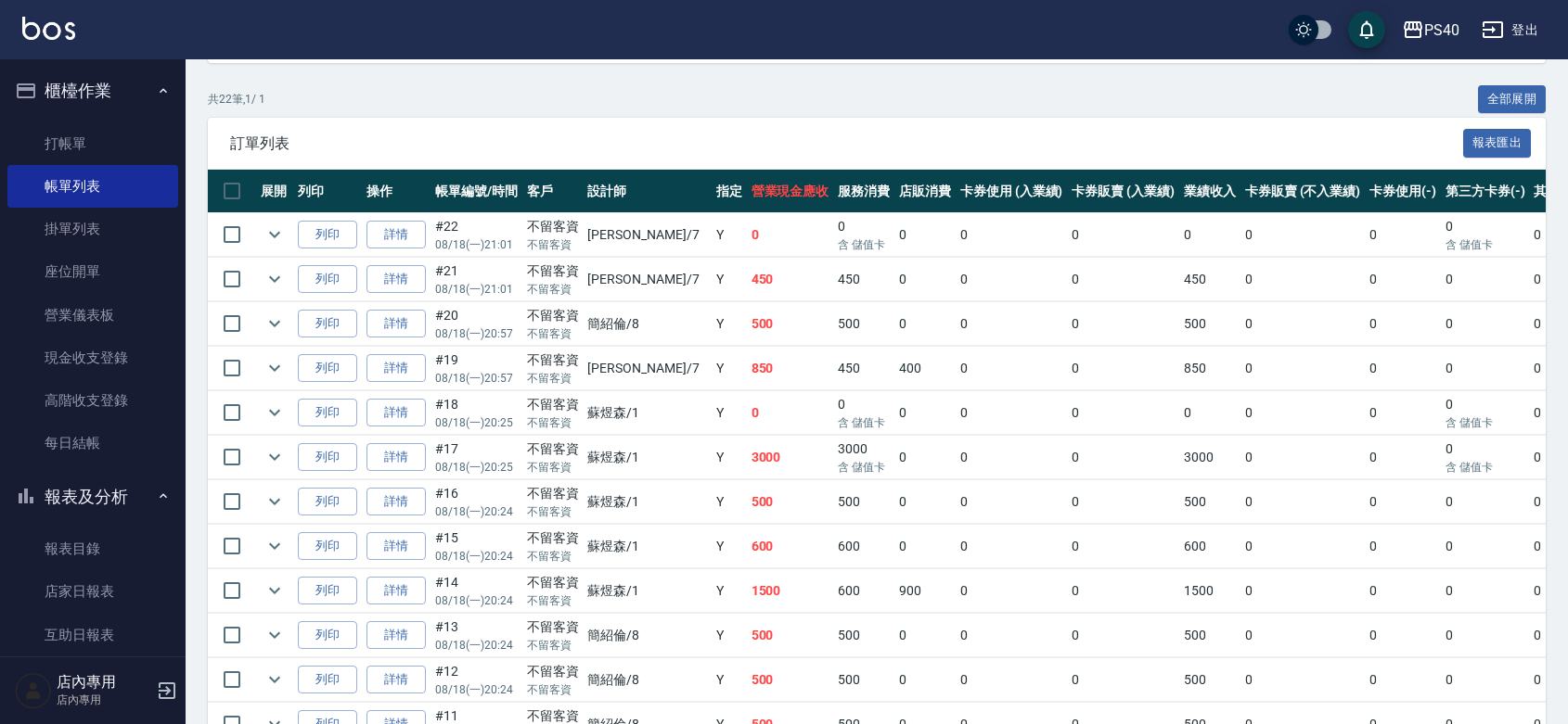
drag, startPoint x: 1181, startPoint y: 148, endPoint x: 605, endPoint y: 312, distance: 598.9
click at [1179, 148] on span "訂單列表" at bounding box center [847, 143] width 1233 height 18
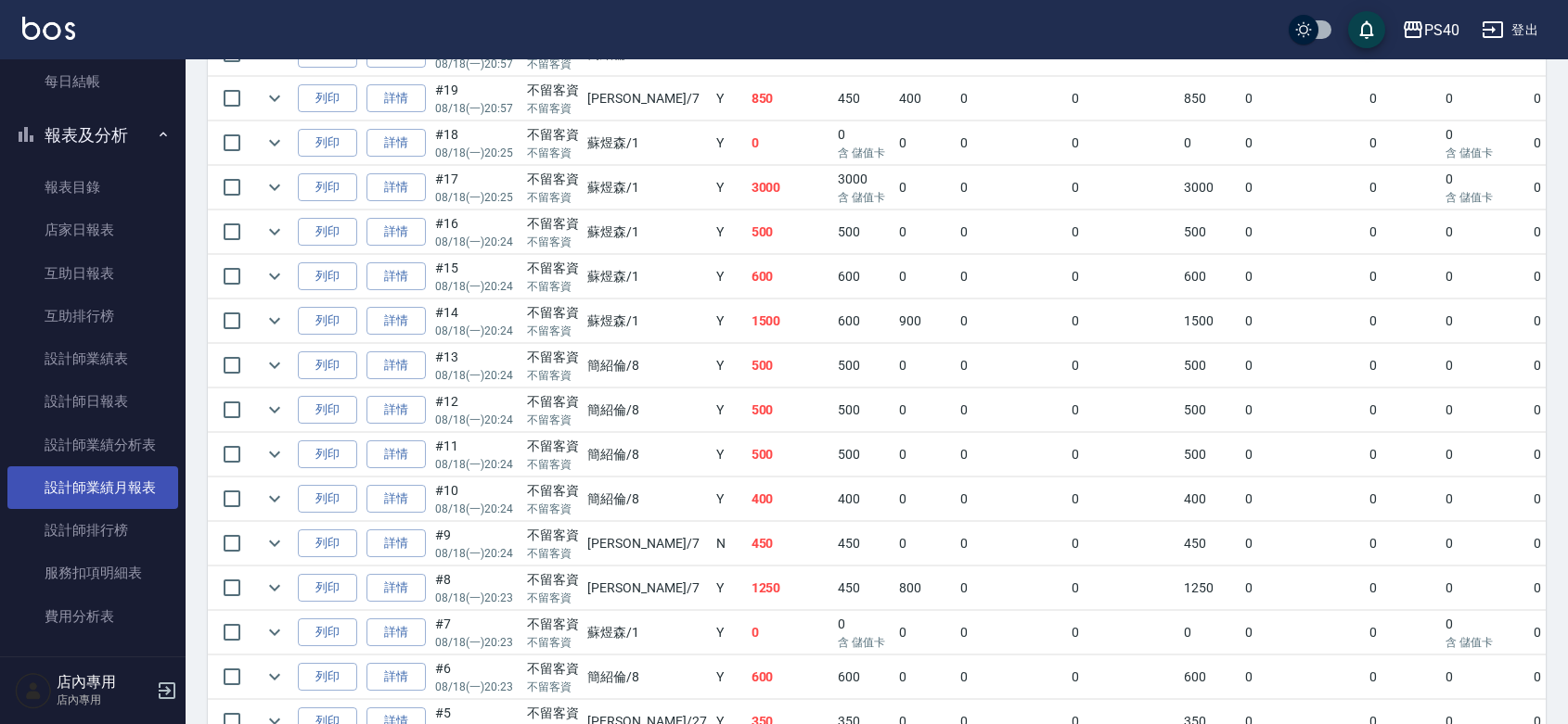
scroll to position [269, 0]
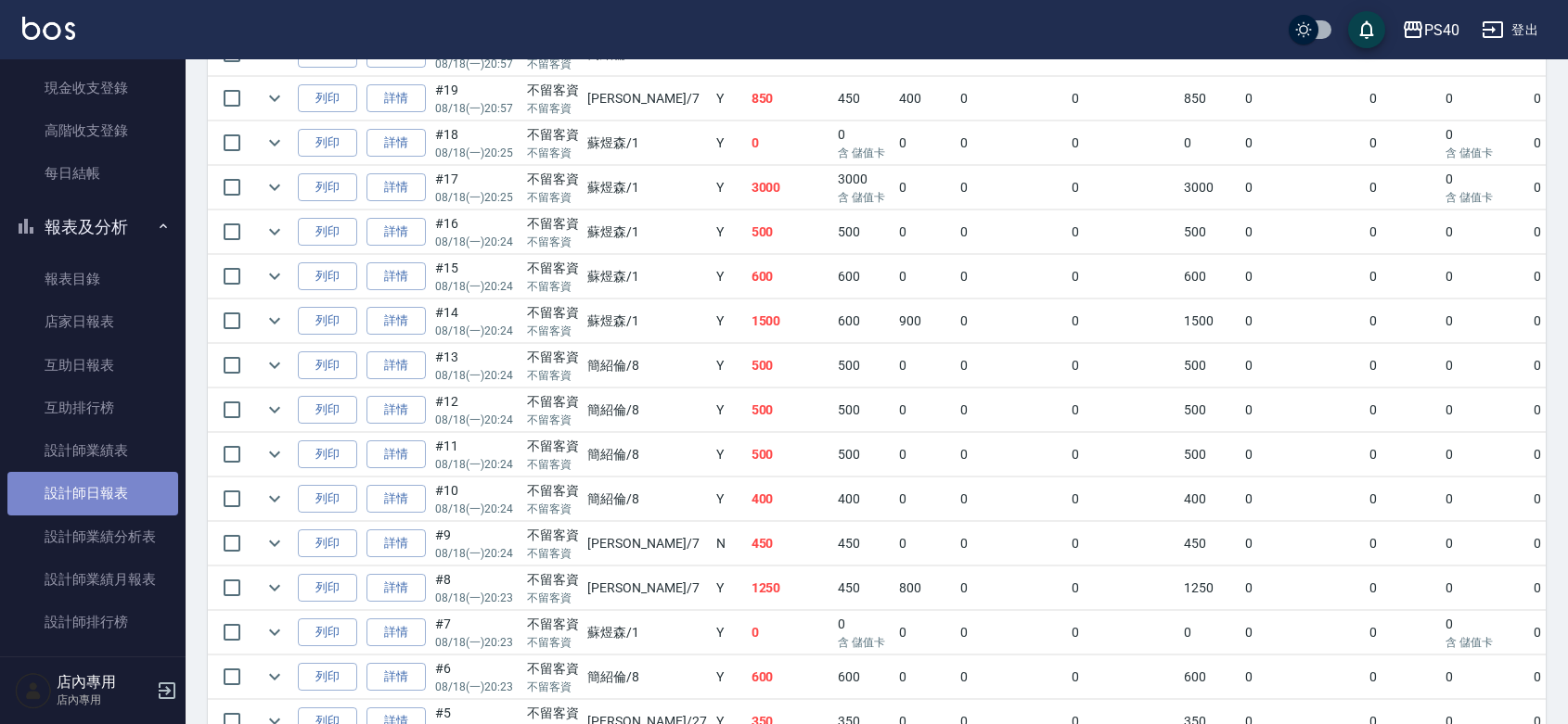
click at [116, 480] on link "設計師日報表" at bounding box center [93, 493] width 171 height 43
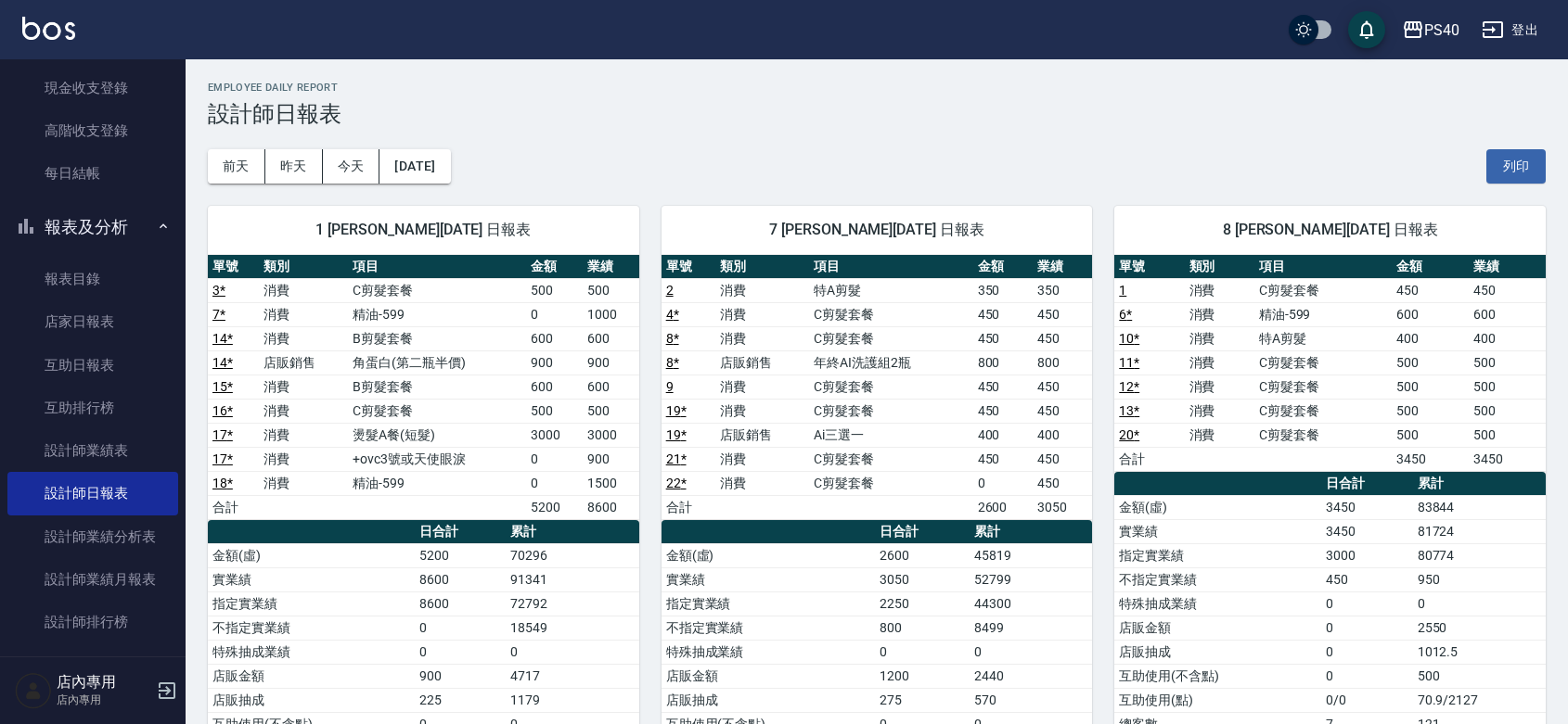
click at [432, 428] on td "燙髮A餐(短髮)" at bounding box center [437, 434] width 178 height 24
